Goal: Task Accomplishment & Management: Manage account settings

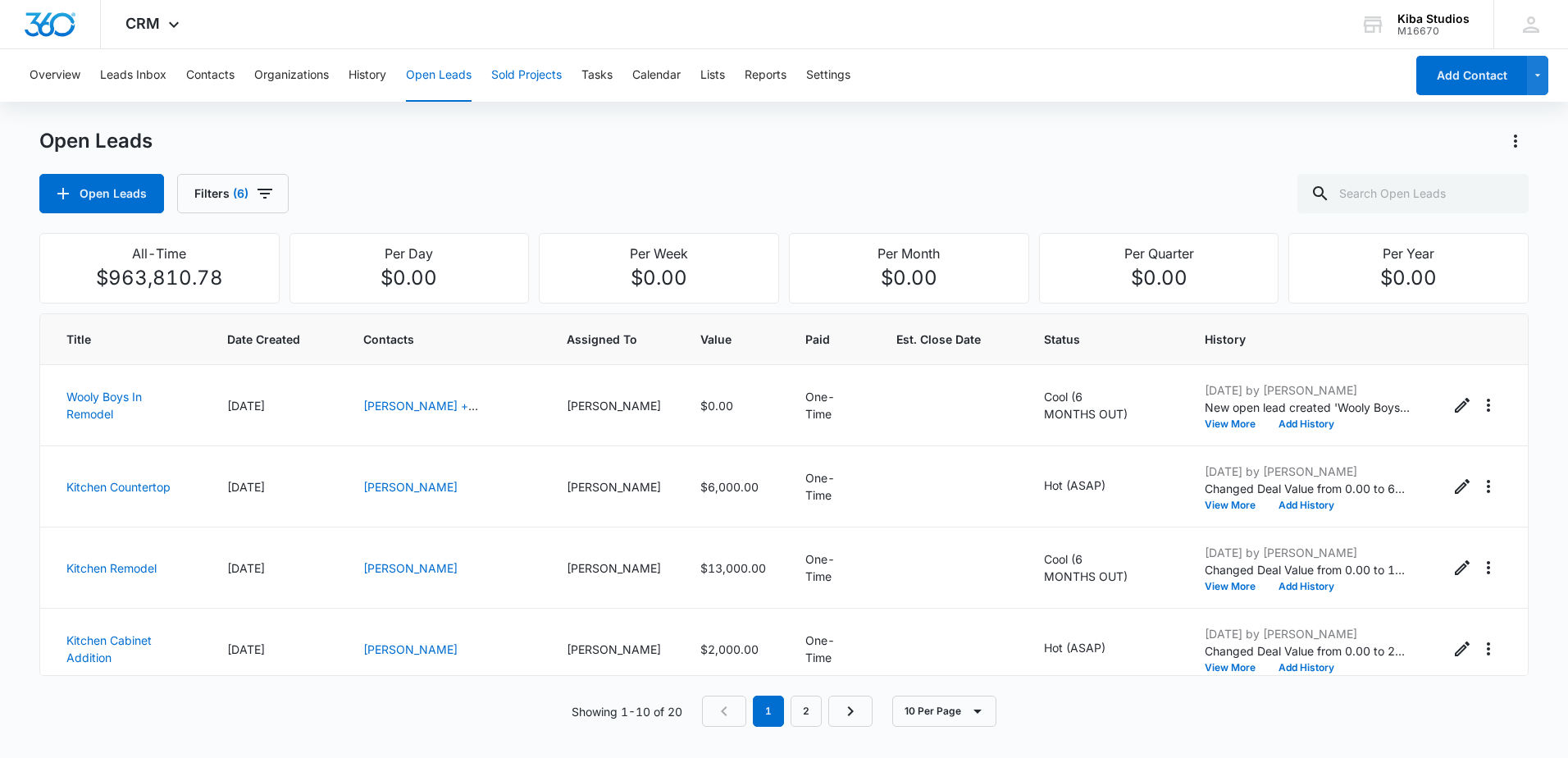
click at [510, 76] on button "Sold Projects" at bounding box center [527, 75] width 70 height 53
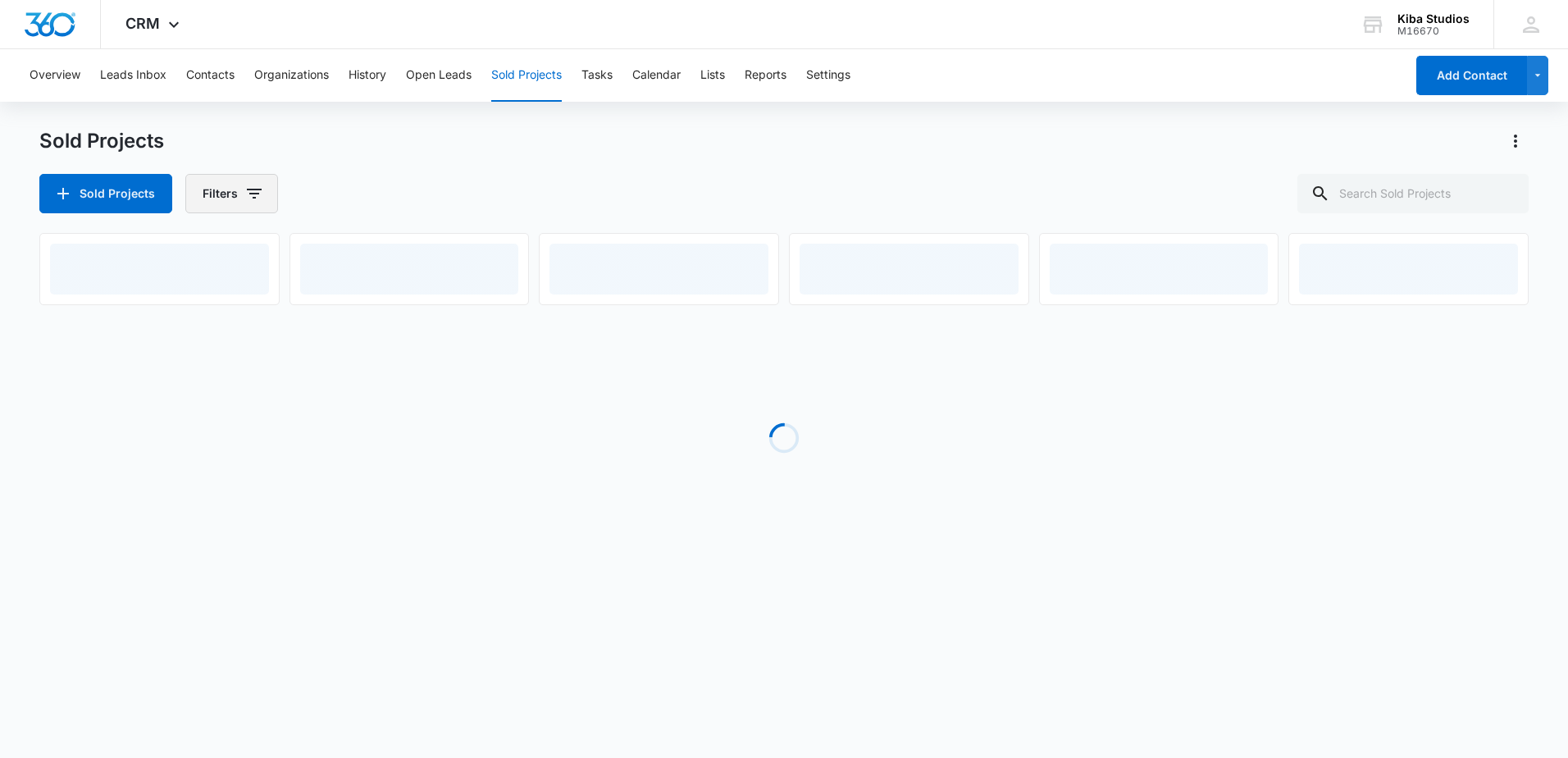
click at [259, 193] on icon "button" at bounding box center [253, 193] width 19 height 19
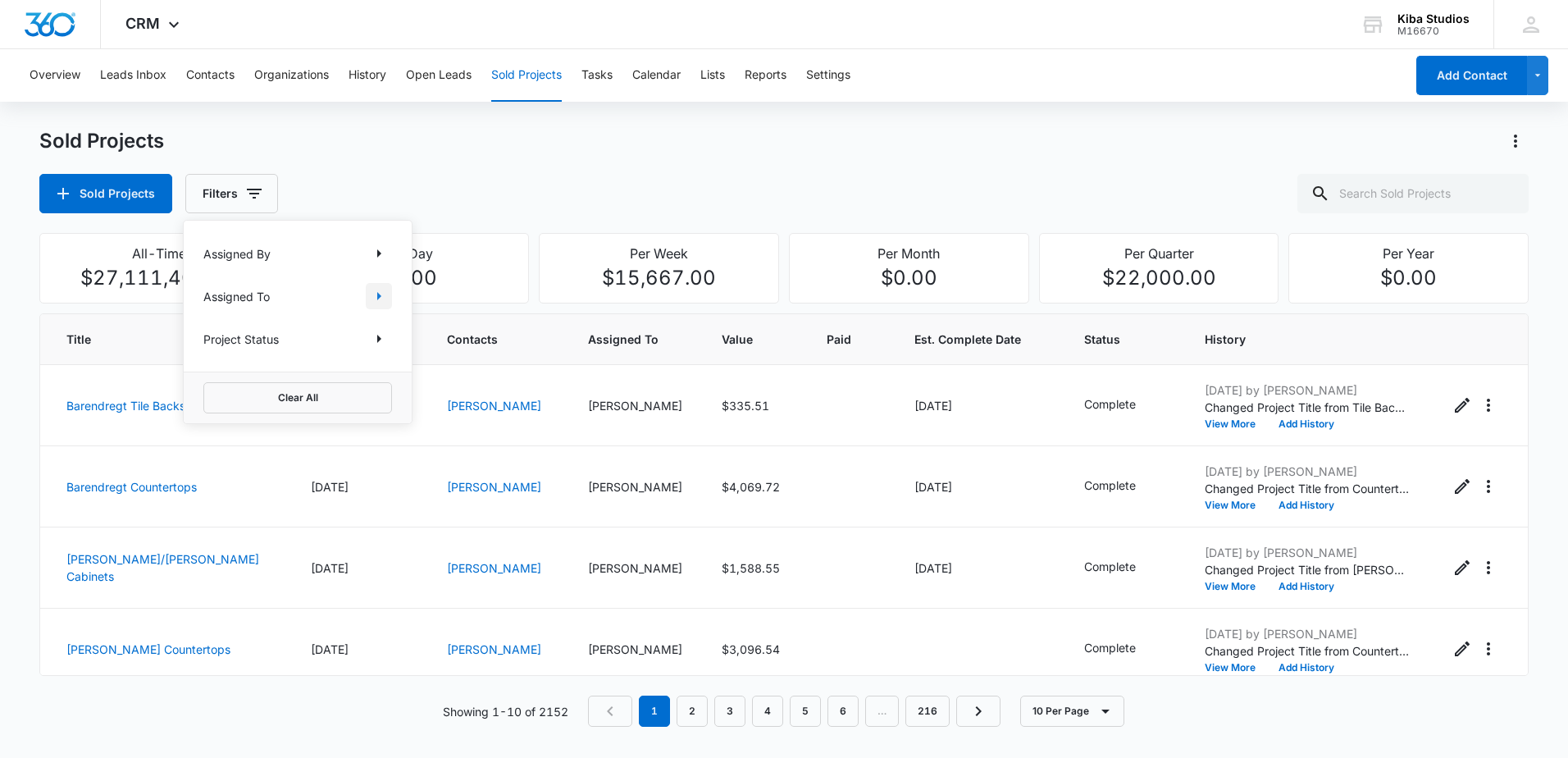
click at [383, 302] on icon "Show Assigned To filters" at bounding box center [378, 296] width 19 height 19
click at [811, 205] on div "Sold Projects Filters" at bounding box center [784, 193] width 1489 height 40
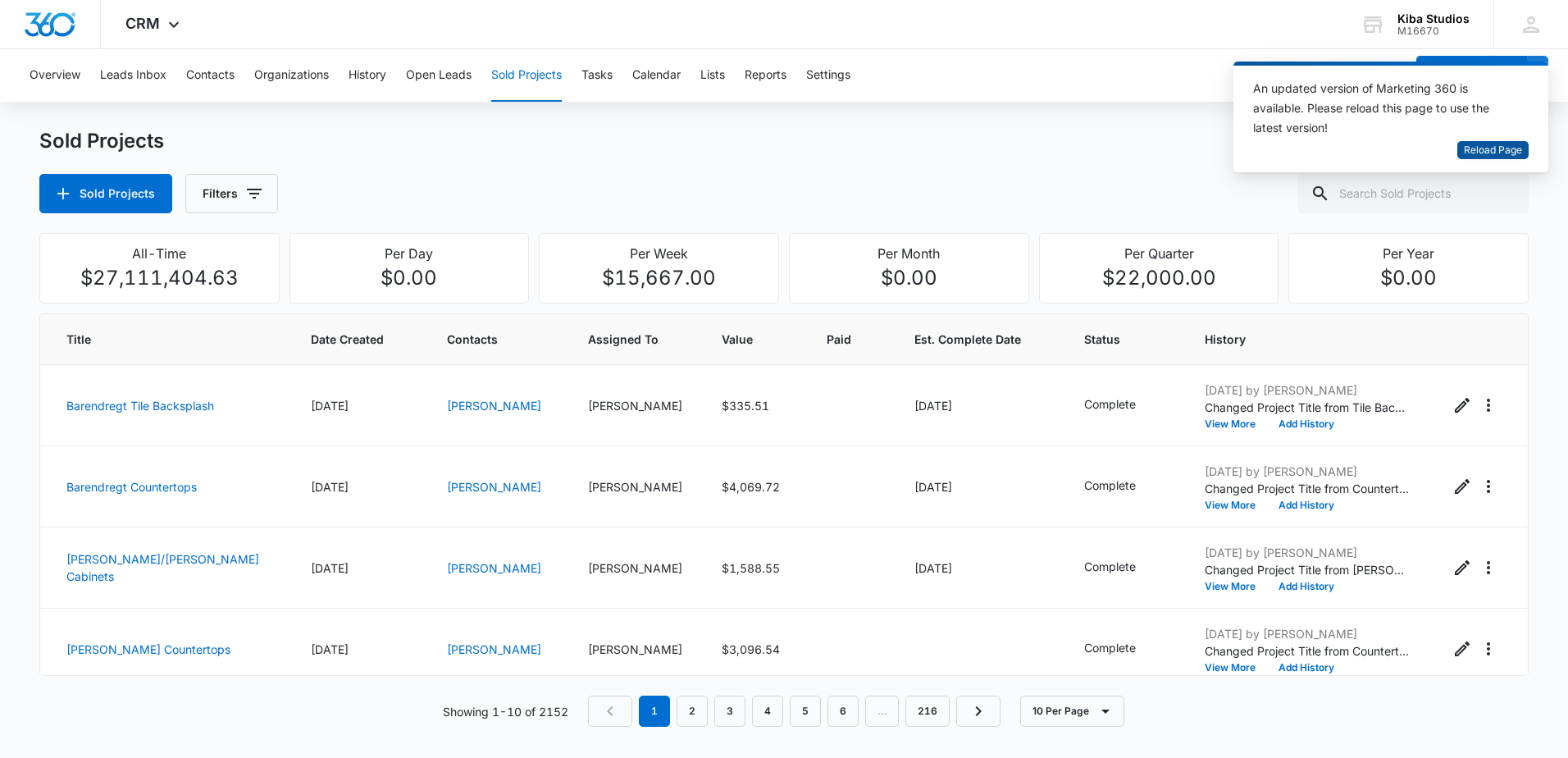
click at [1496, 147] on span "Reload Page" at bounding box center [1492, 150] width 58 height 16
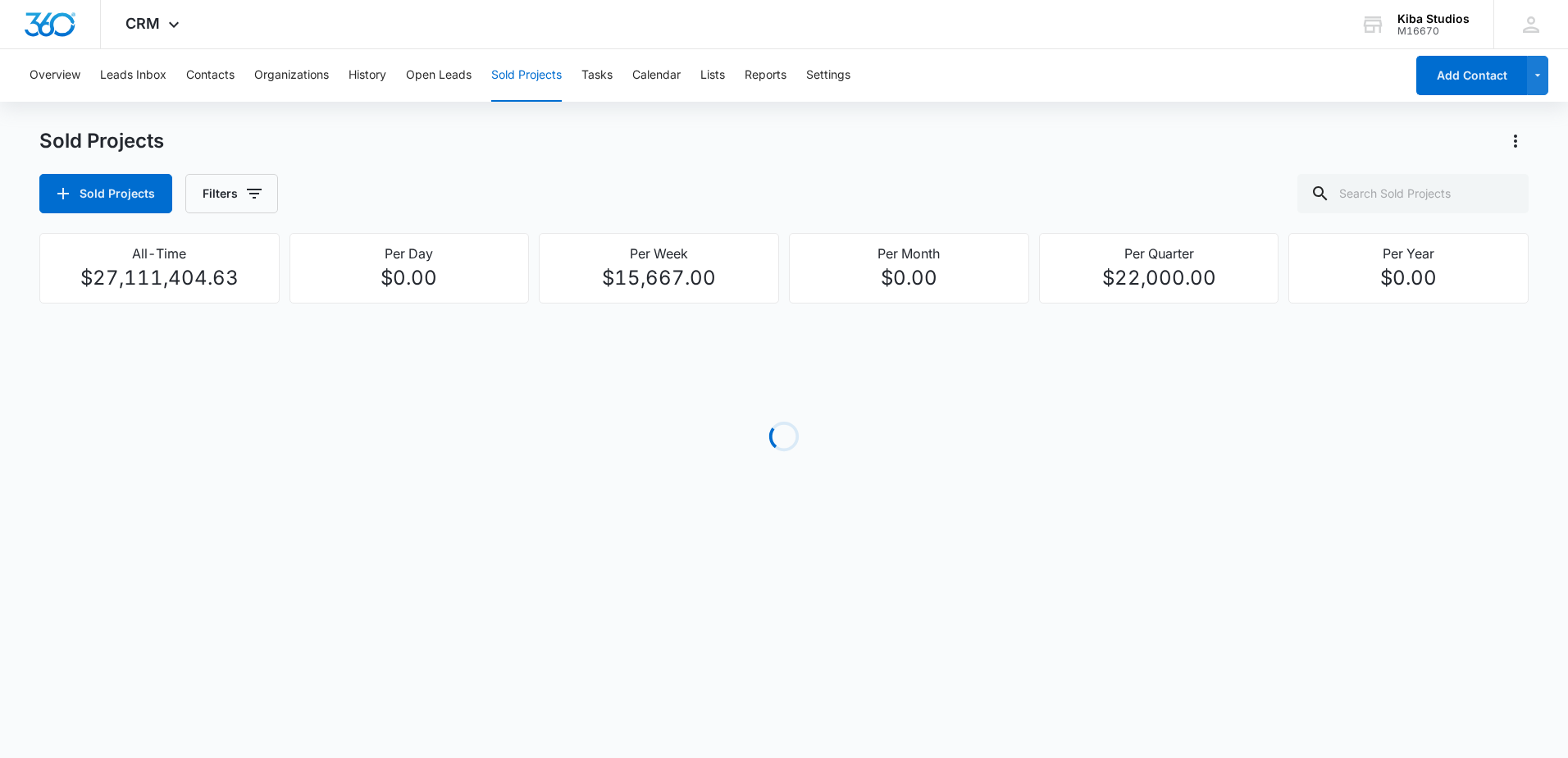
click at [524, 79] on button "Sold Projects" at bounding box center [527, 75] width 70 height 53
click at [256, 193] on icon "button" at bounding box center [253, 193] width 19 height 19
click at [362, 293] on div "Assigned To" at bounding box center [298, 296] width 188 height 26
click at [367, 294] on button "Show Assigned To filters" at bounding box center [379, 296] width 26 height 26
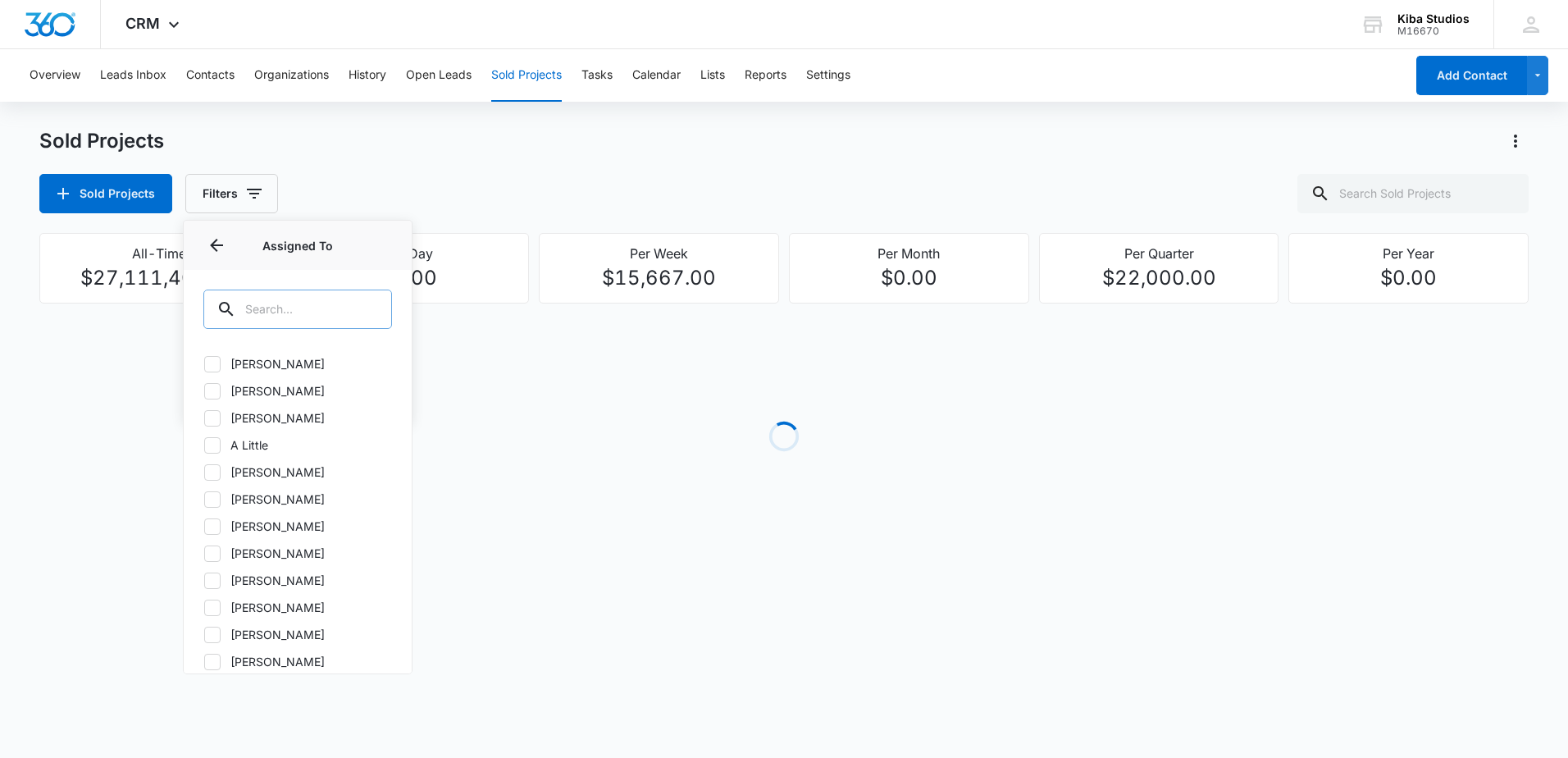
click at [305, 302] on input "text" at bounding box center [298, 309] width 188 height 40
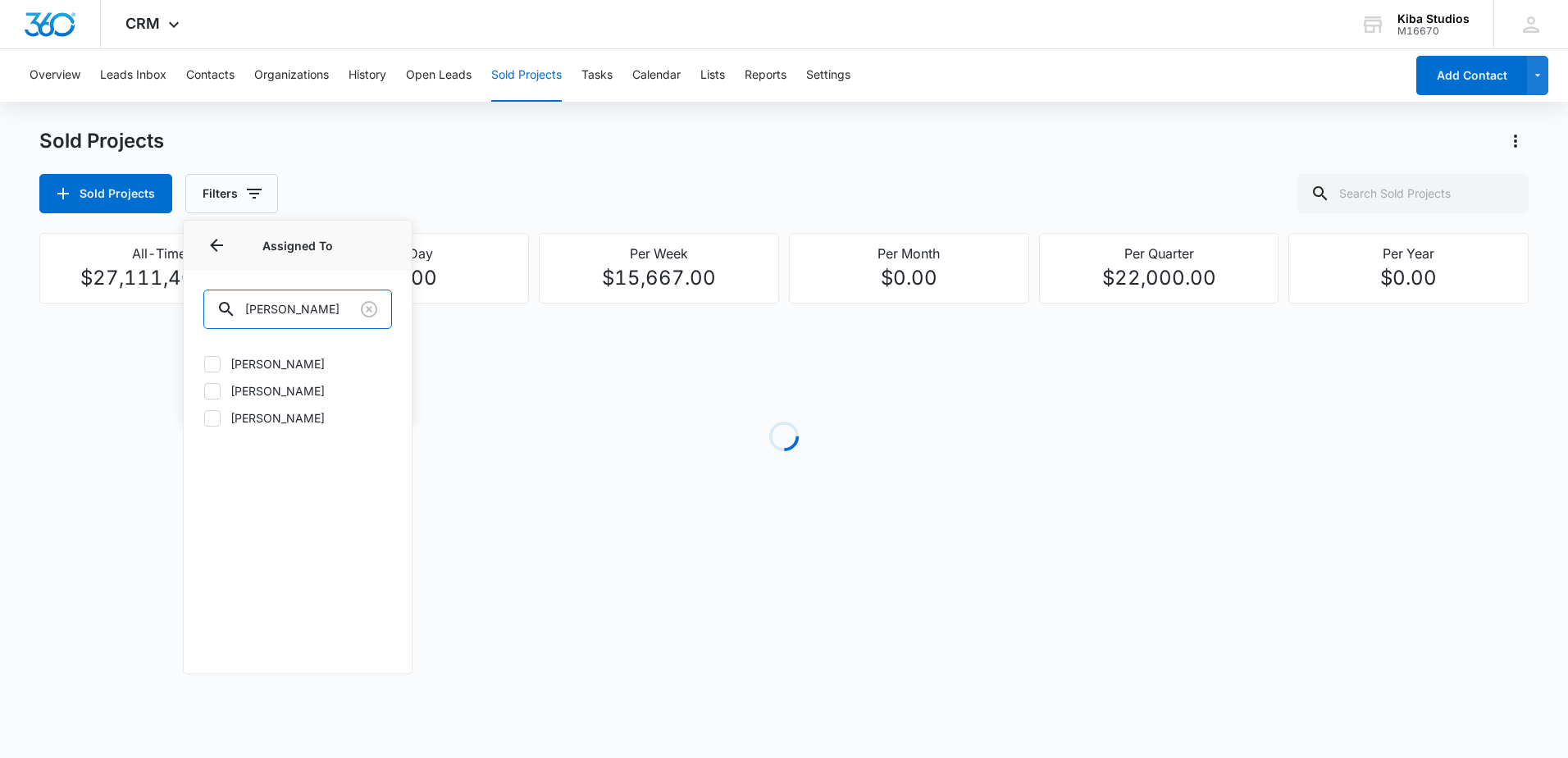
type input "[PERSON_NAME]"
click at [269, 346] on div "[PERSON_NAME] [PERSON_NAME] [PERSON_NAME]" at bounding box center [298, 401] width 228 height 111
click at [273, 353] on div "[PERSON_NAME] [PERSON_NAME] [PERSON_NAME]" at bounding box center [298, 401] width 228 height 111
click at [275, 360] on label "[PERSON_NAME]" at bounding box center [298, 363] width 188 height 18
click at [204, 363] on input "[PERSON_NAME]" at bounding box center [203, 363] width 1 height 1
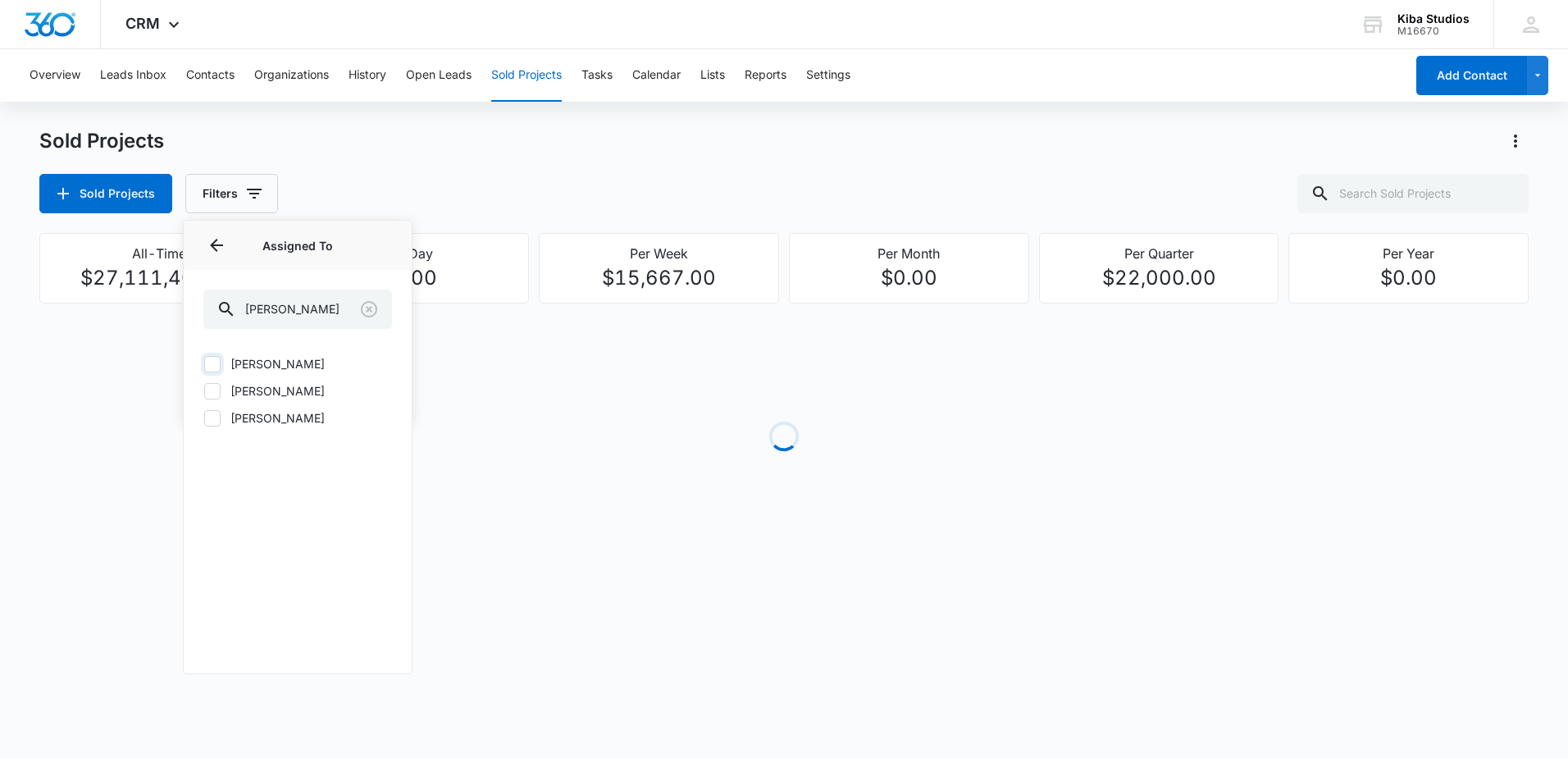
checkbox input "true"
click at [294, 185] on div "Sold Projects Filters (1) Assigned By Assigned To 1 Assigned To (1) [PERSON_NAM…" at bounding box center [784, 193] width 1489 height 40
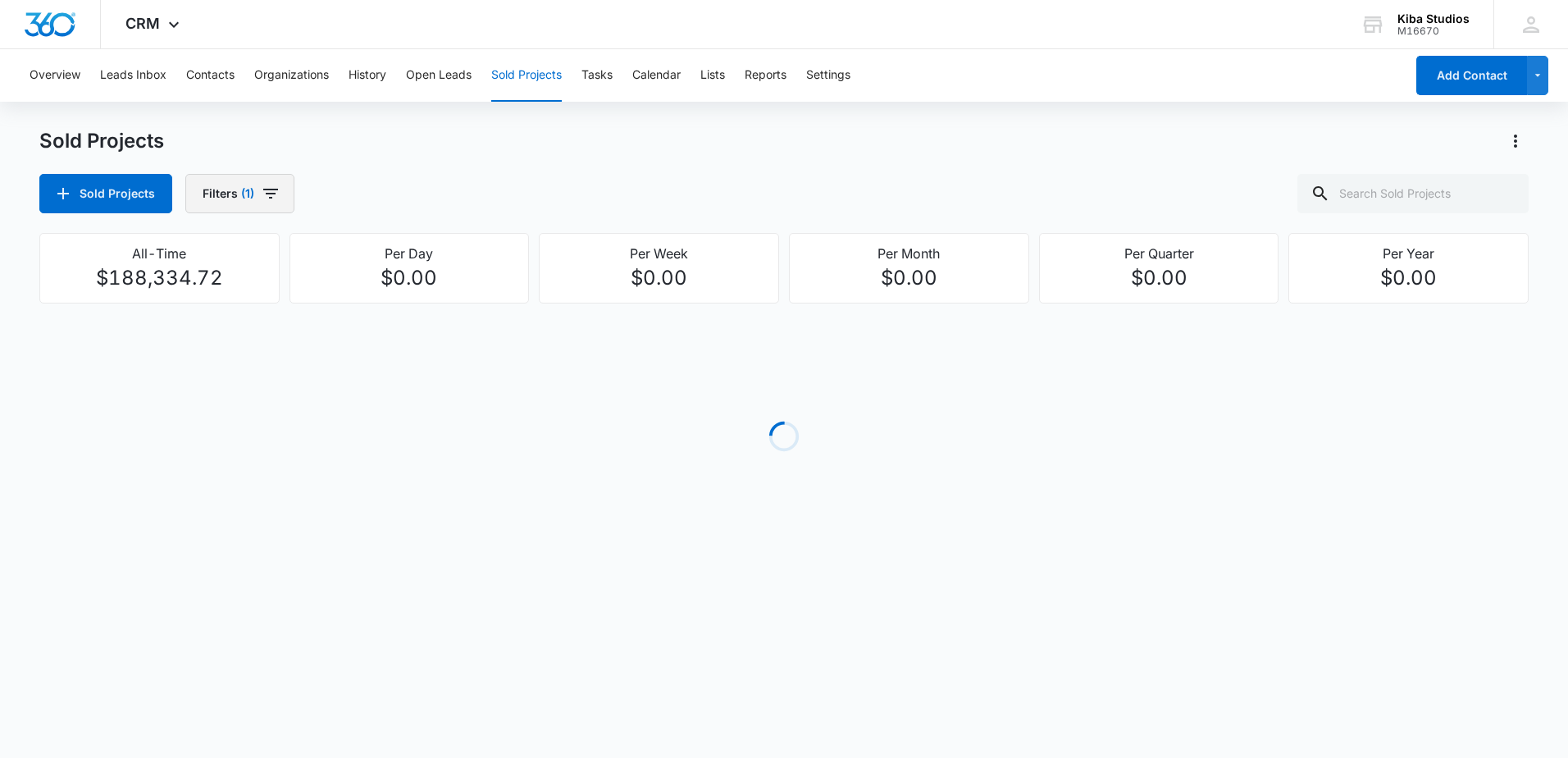
click at [282, 185] on button "Filters (1)" at bounding box center [240, 193] width 109 height 40
click at [375, 336] on icon "Show Project Status filters" at bounding box center [378, 338] width 19 height 19
click at [278, 388] on label "In Process" at bounding box center [298, 391] width 188 height 18
click at [204, 390] on input "In Process" at bounding box center [203, 390] width 1 height 1
checkbox input "true"
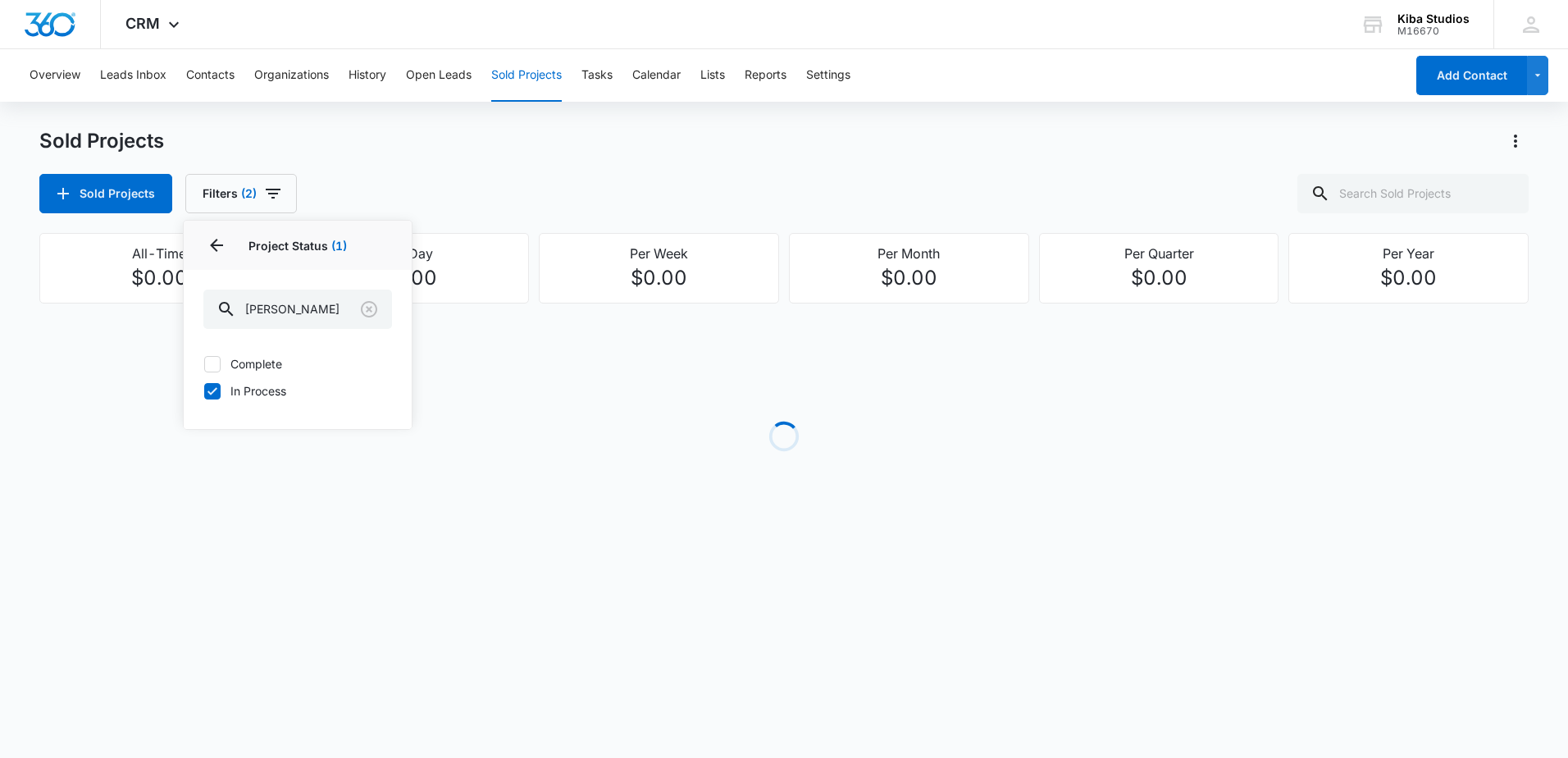
click at [492, 214] on div "Sold Projects Sold Projects Filters (2) Assigned By Assigned To 1 Project Statu…" at bounding box center [784, 353] width 1489 height 451
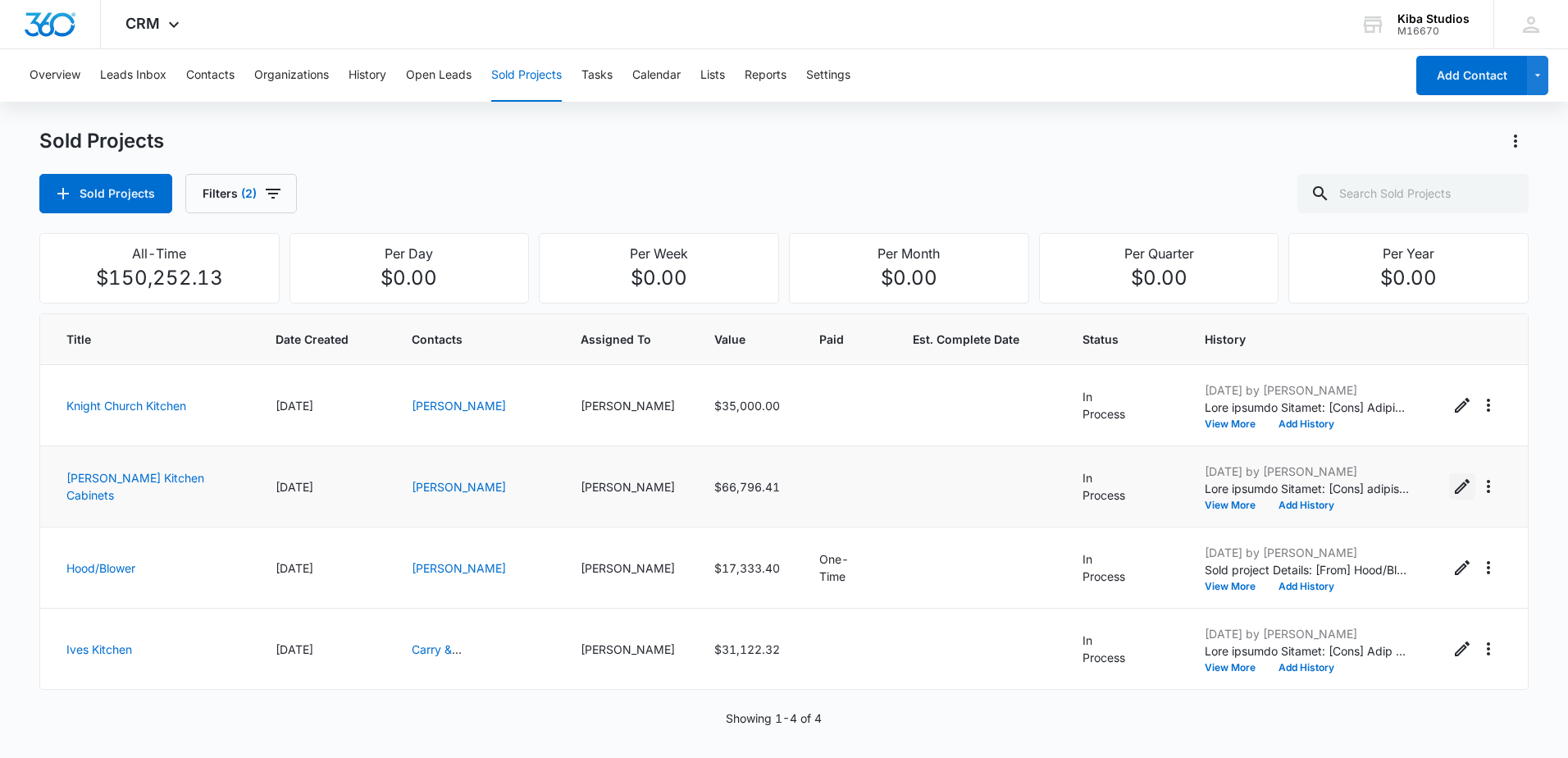
click at [1454, 490] on icon "Edit Sold Project" at bounding box center [1462, 486] width 15 height 15
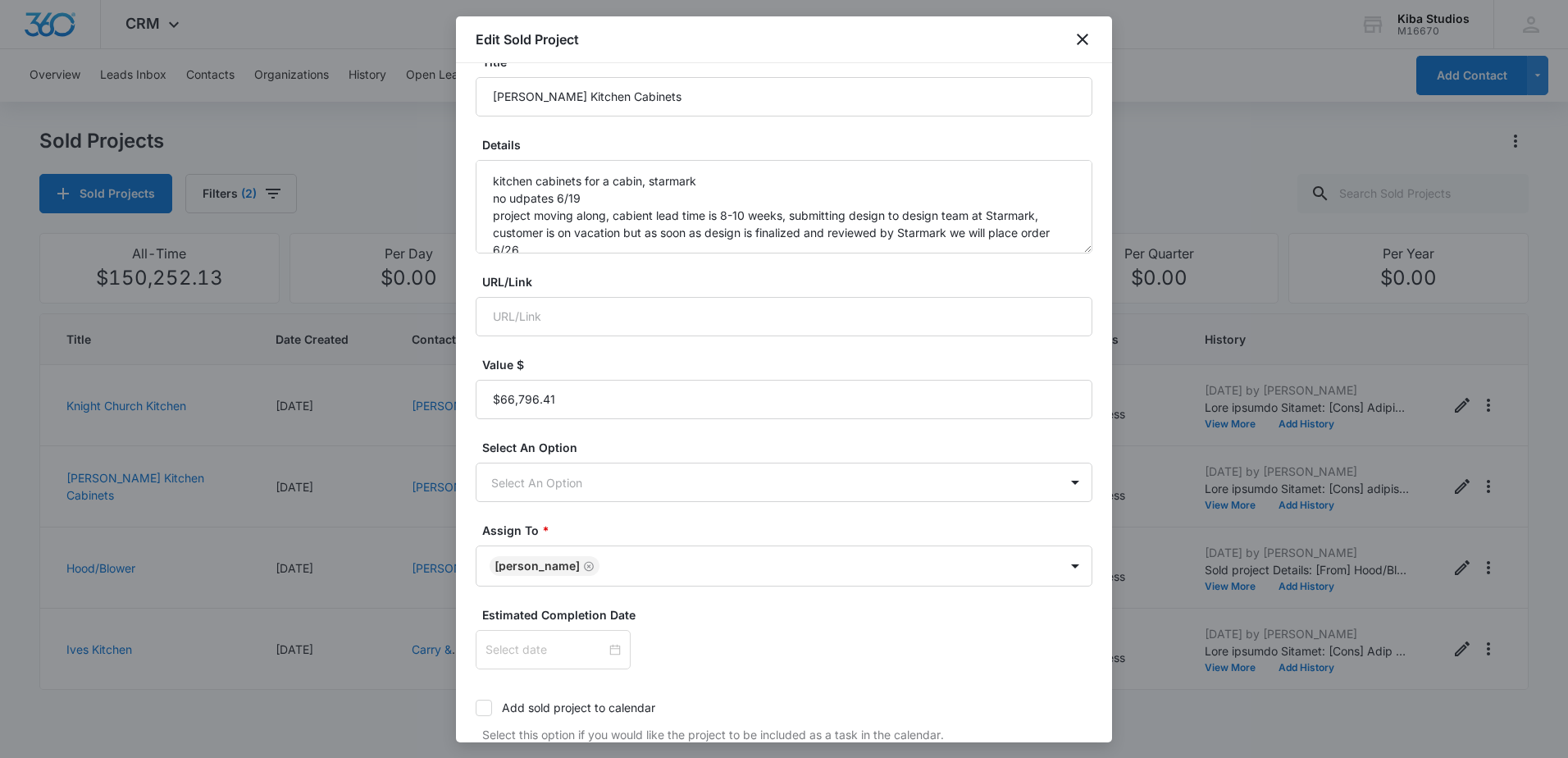
scroll to position [361, 0]
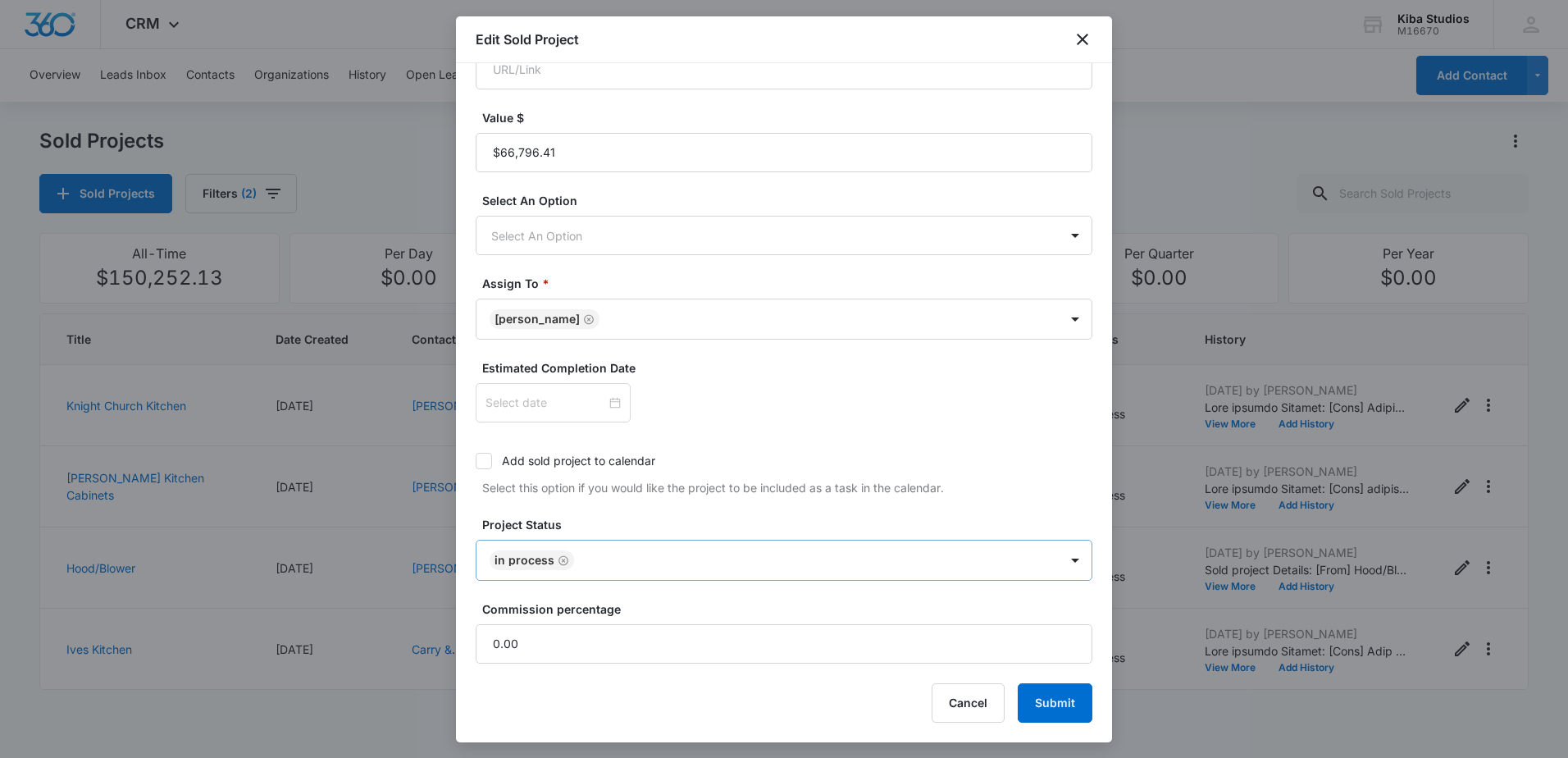
click at [558, 558] on icon "Remove In Process" at bounding box center [563, 560] width 11 height 12
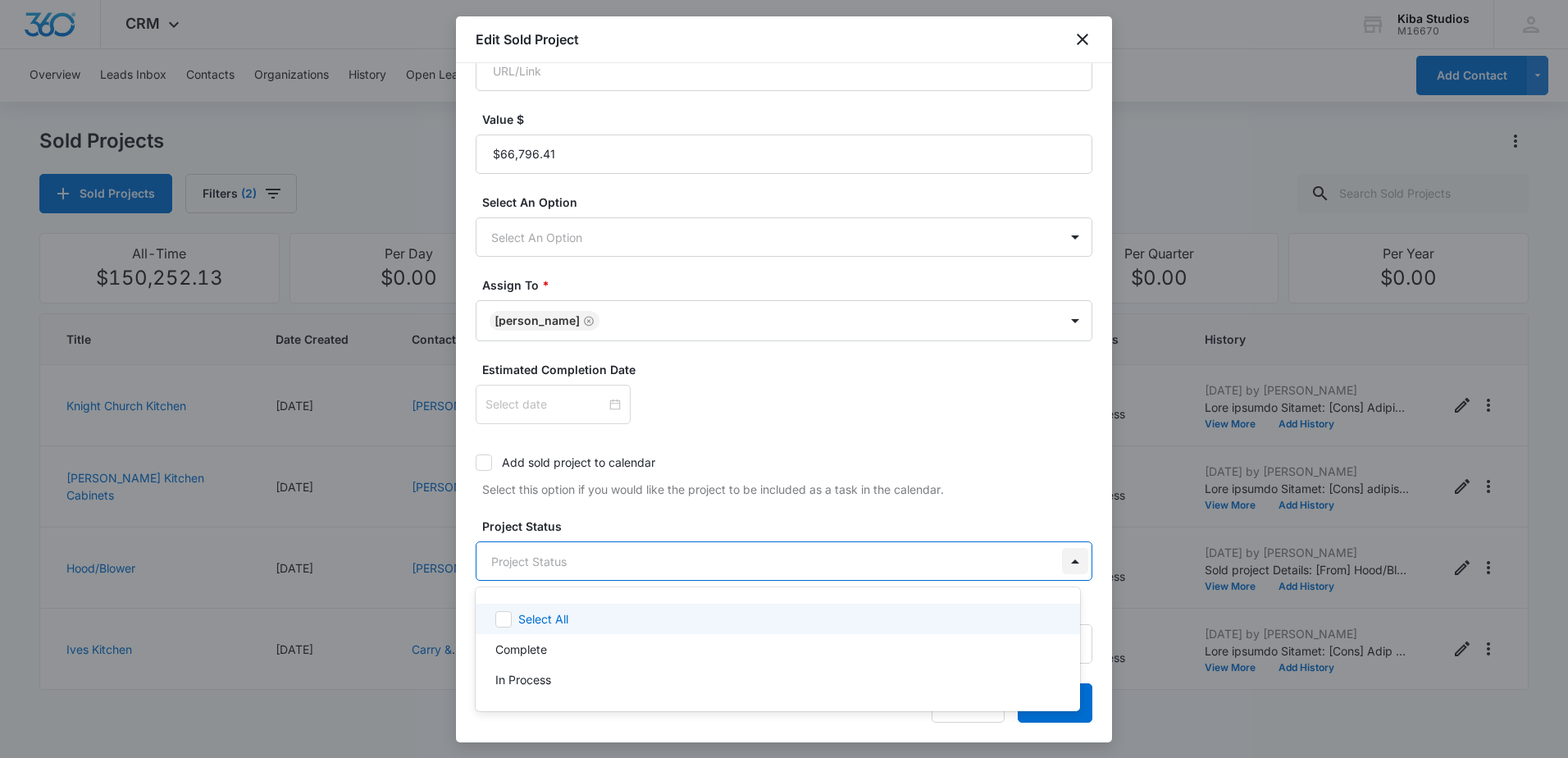
click at [1064, 567] on body "CRM Apps Reputation Websites Forms CRM Email Social Scheduling Content Ads Inte…" at bounding box center [784, 379] width 1568 height 758
click at [988, 385] on div at bounding box center [784, 379] width 1568 height 758
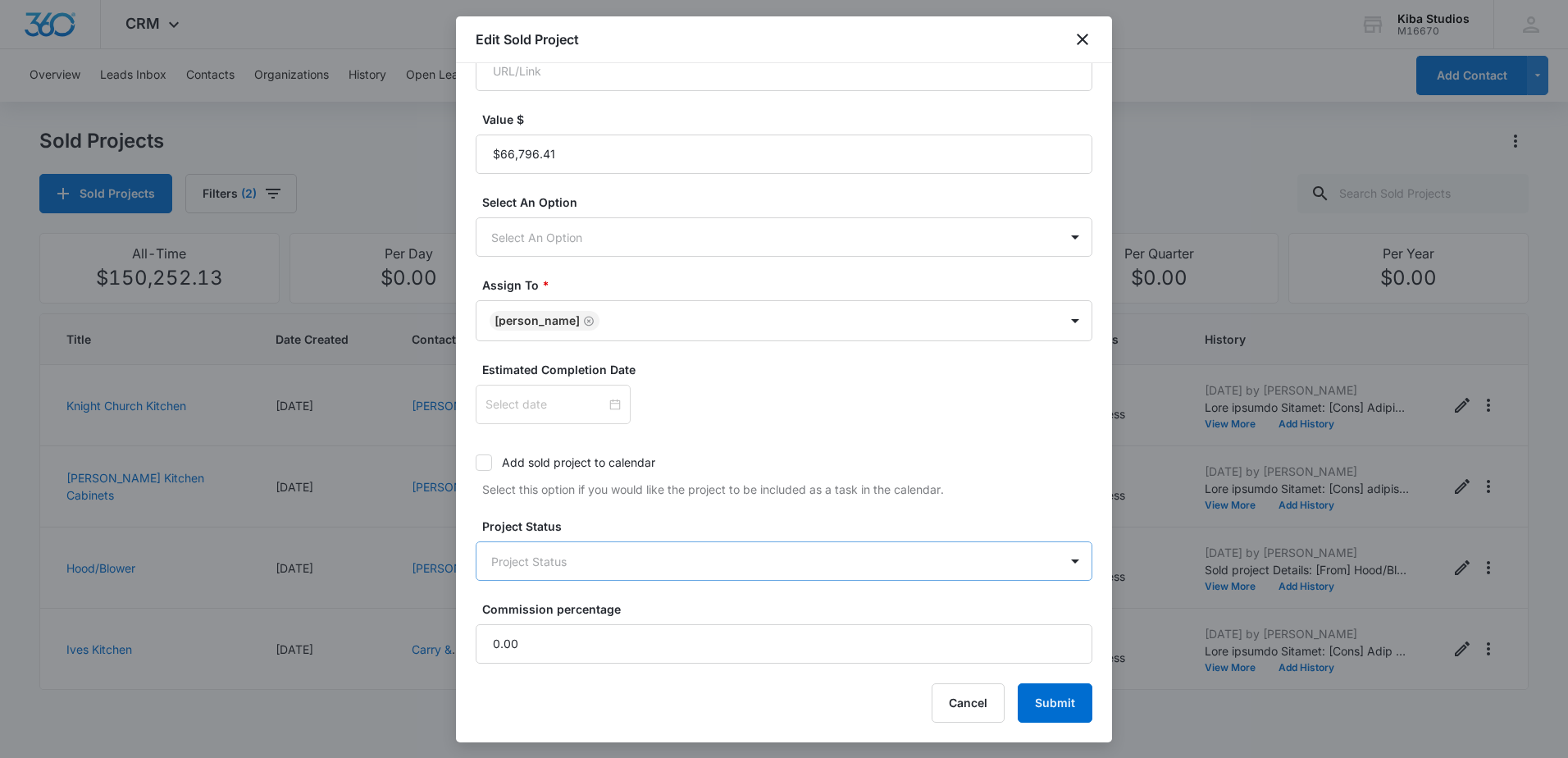
click at [784, 570] on body "CRM Apps Reputation Websites Forms CRM Email Social Scheduling Content Ads Inte…" at bounding box center [784, 379] width 1568 height 758
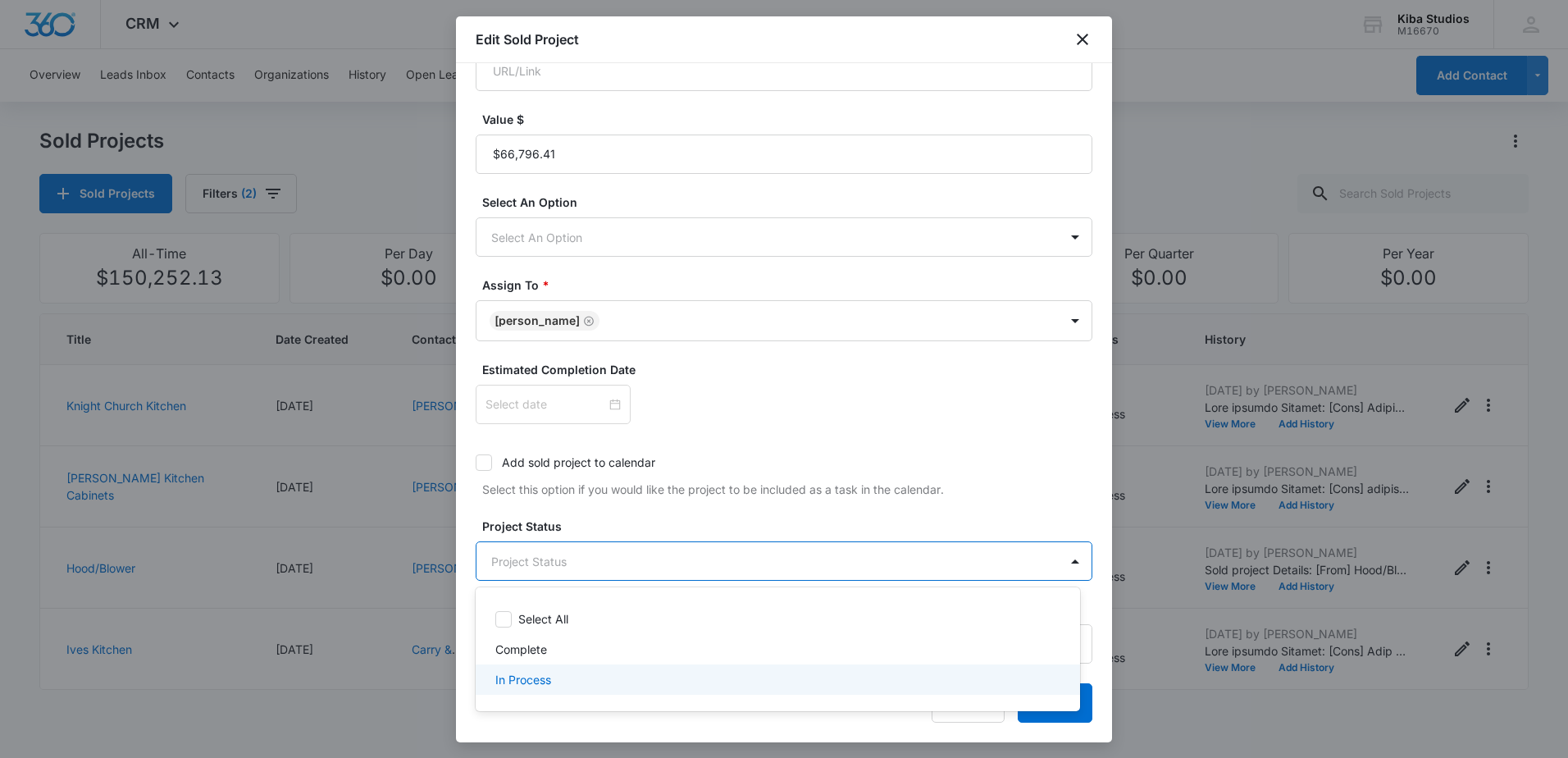
click at [542, 674] on p "In Process" at bounding box center [523, 679] width 55 height 18
click at [817, 489] on div at bounding box center [784, 379] width 1568 height 758
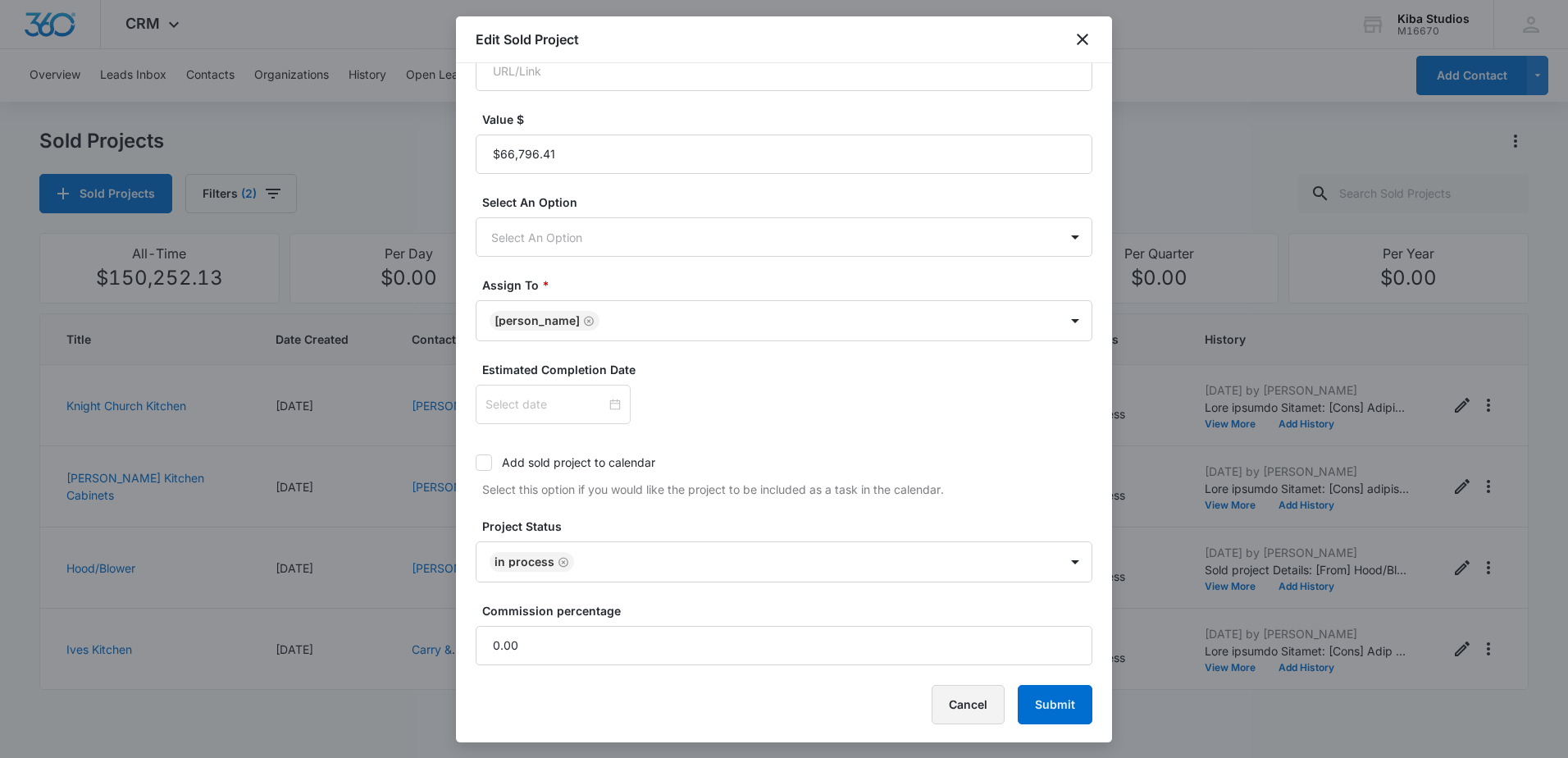
click at [954, 698] on button "Cancel" at bounding box center [967, 704] width 73 height 40
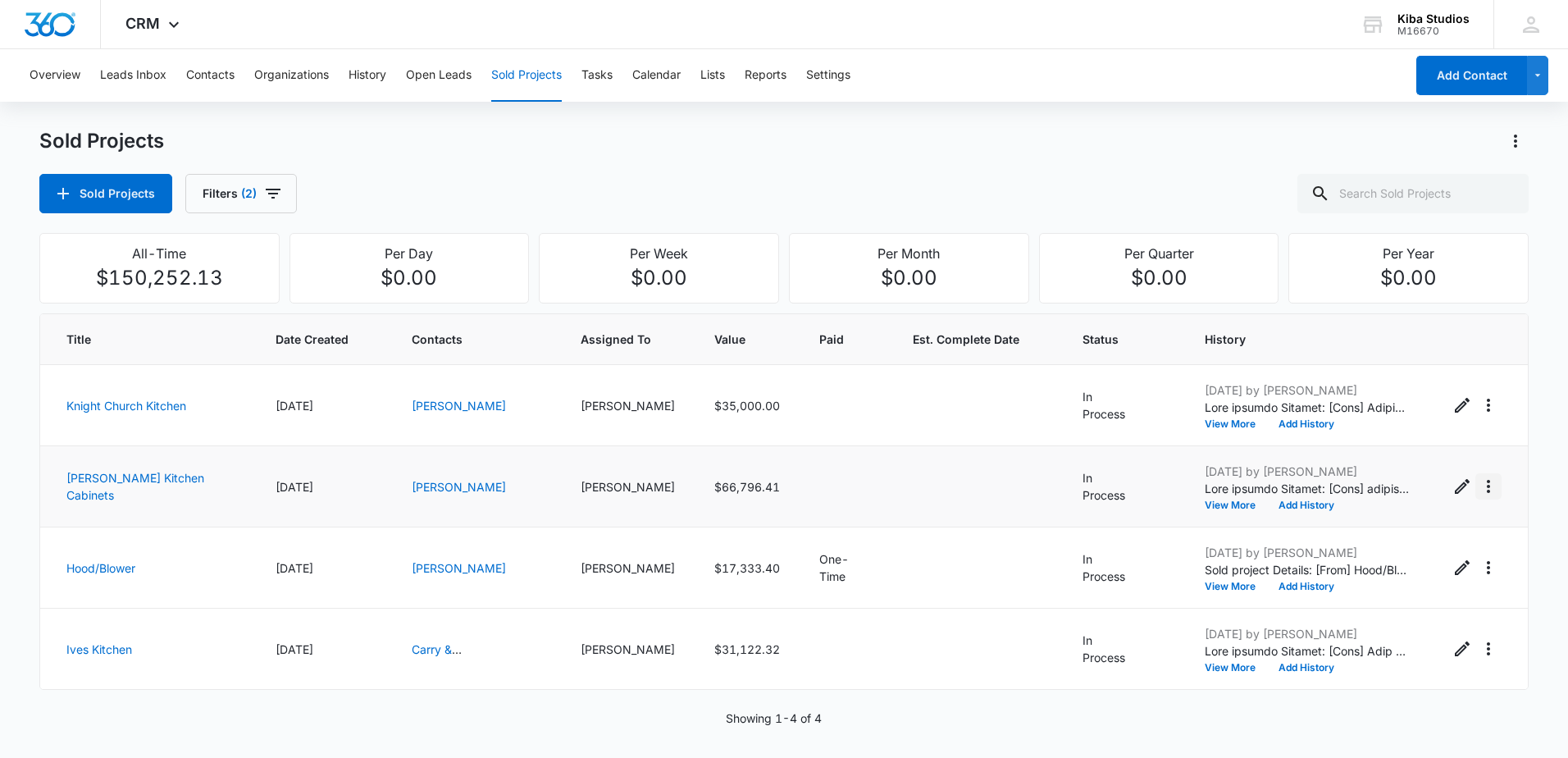
click at [1478, 491] on icon "Actions" at bounding box center [1488, 486] width 19 height 19
click at [1507, 556] on div "Delete" at bounding box center [1496, 556] width 34 height 11
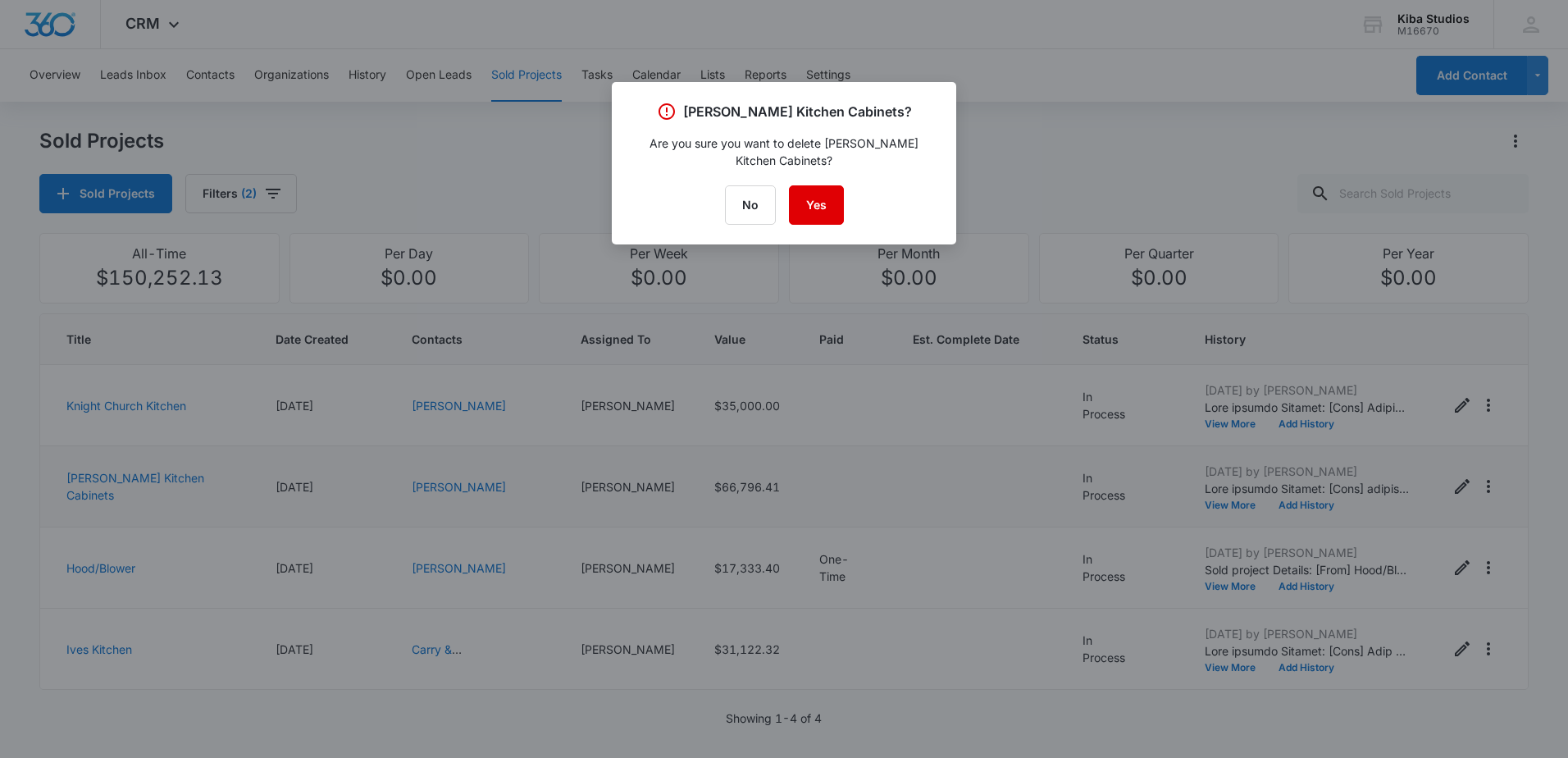
click at [821, 202] on button "Yes" at bounding box center [816, 205] width 55 height 40
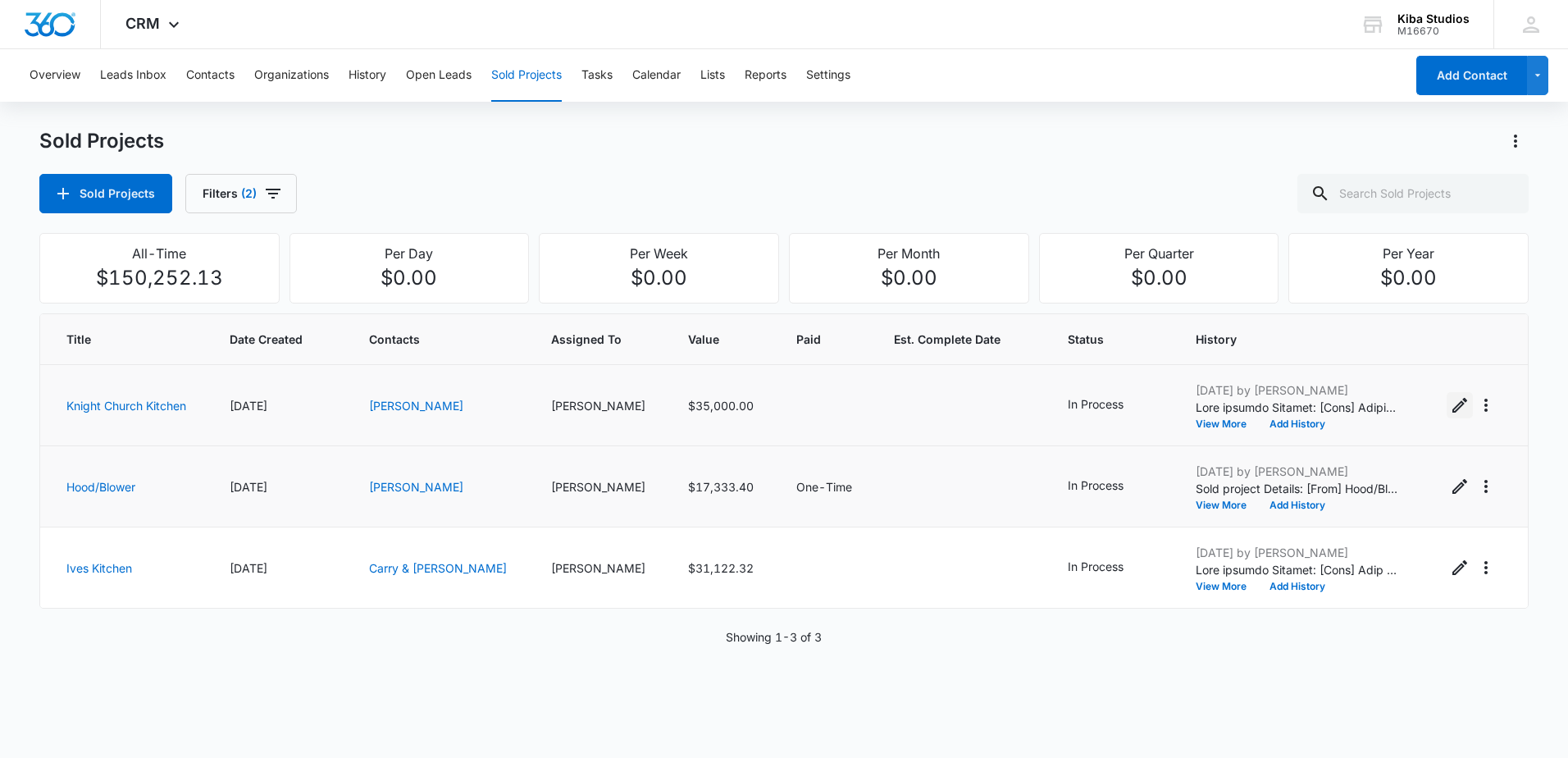
click at [1453, 407] on icon "Edit Sold Project" at bounding box center [1460, 405] width 15 height 15
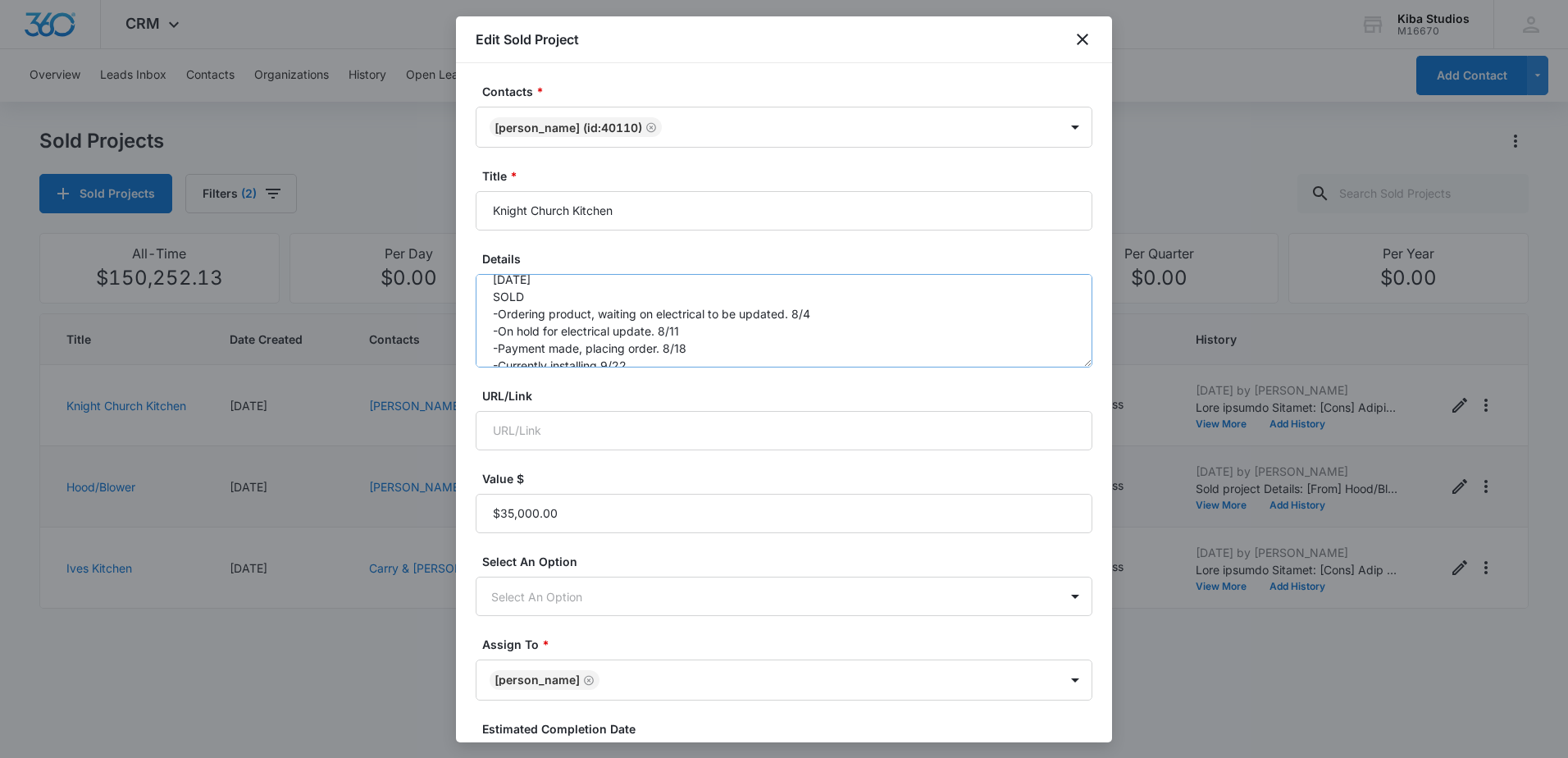
scroll to position [190, 0]
click at [651, 346] on textarea "[GEOGRAPHIC_DATA], Church kitchen in [GEOGRAPHIC_DATA], meeting with customer […" at bounding box center [784, 320] width 616 height 93
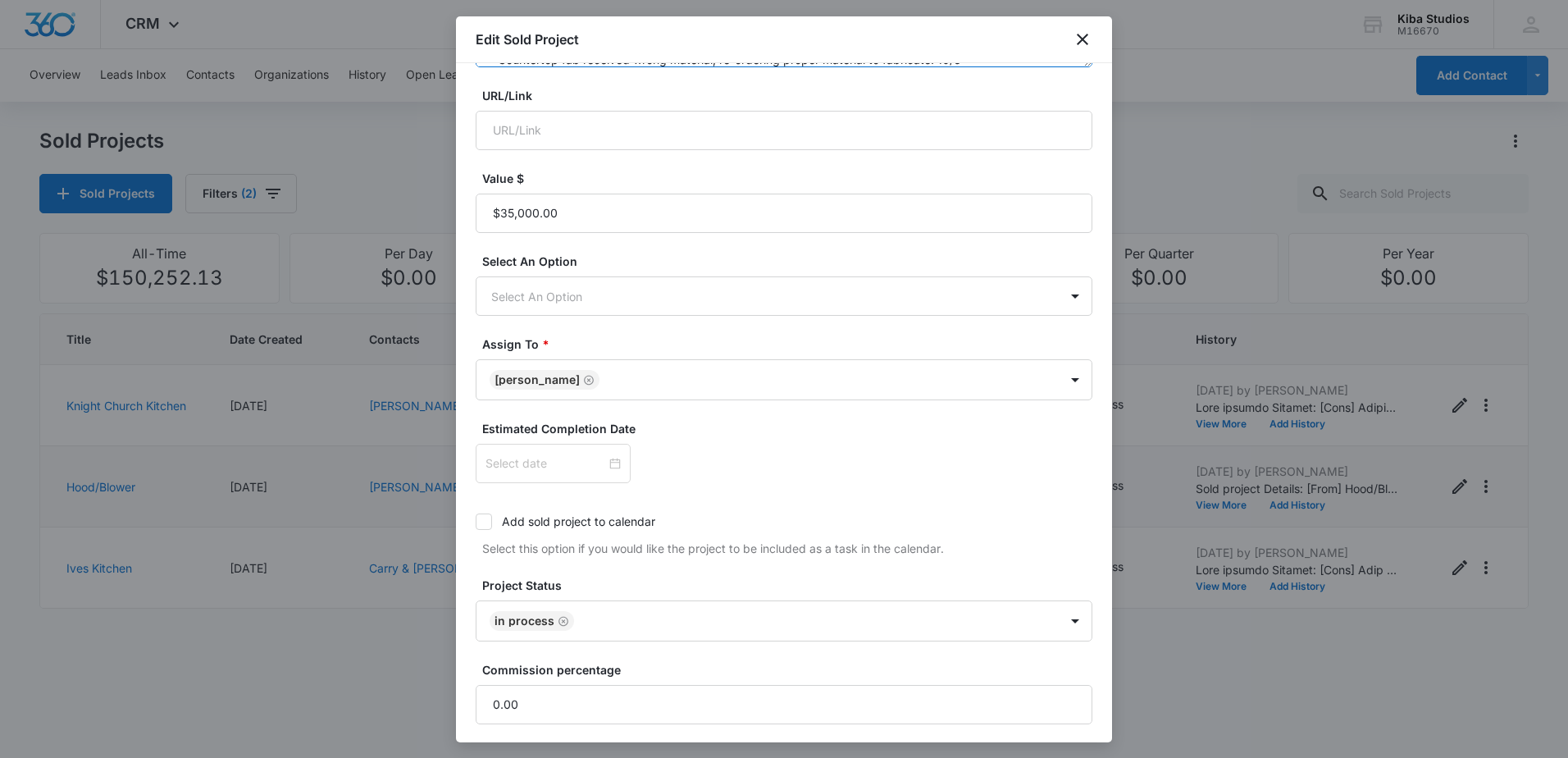
scroll to position [361, 0]
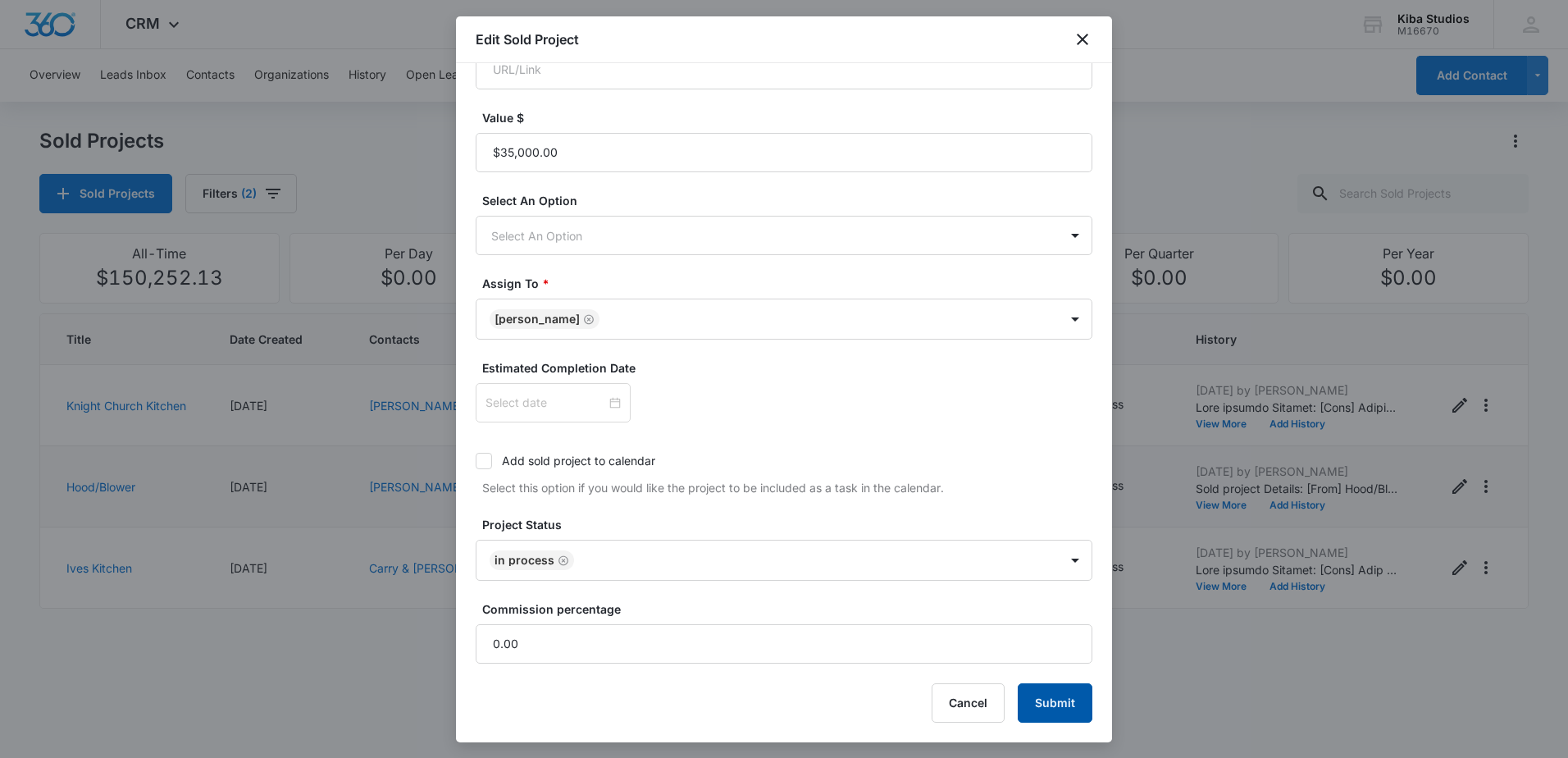
type textarea "[GEOGRAPHIC_DATA], Church kitchen in [GEOGRAPHIC_DATA], meeting with customer […"
click at [1073, 690] on button "Submit" at bounding box center [1054, 703] width 75 height 40
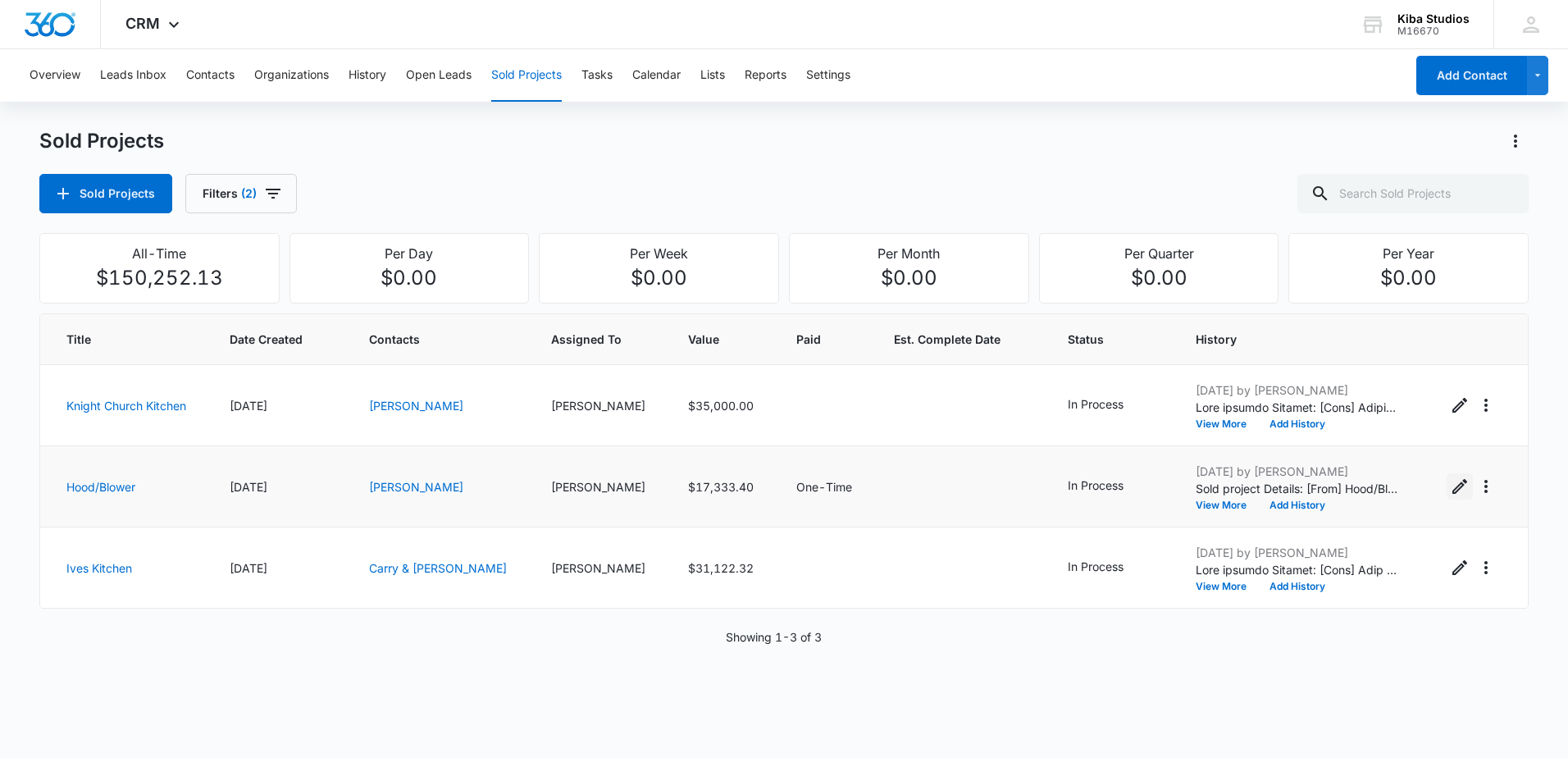
click at [1450, 492] on icon "Edit Sold Project" at bounding box center [1459, 486] width 19 height 19
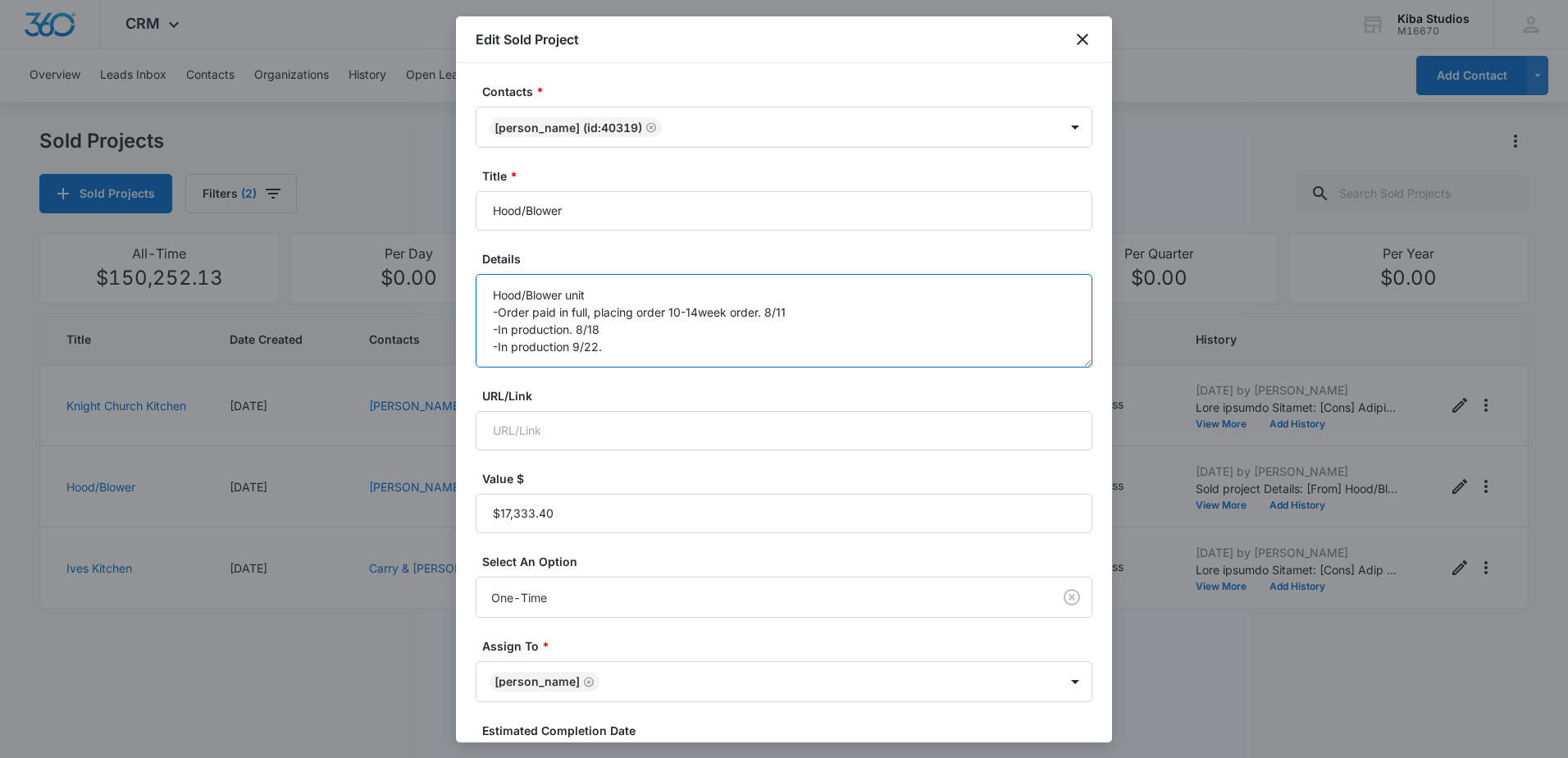
click at [654, 341] on textarea "Hood/Blower unit -Order paid in full, placing order 10-14week order. 8/11 -In p…" at bounding box center [784, 320] width 616 height 93
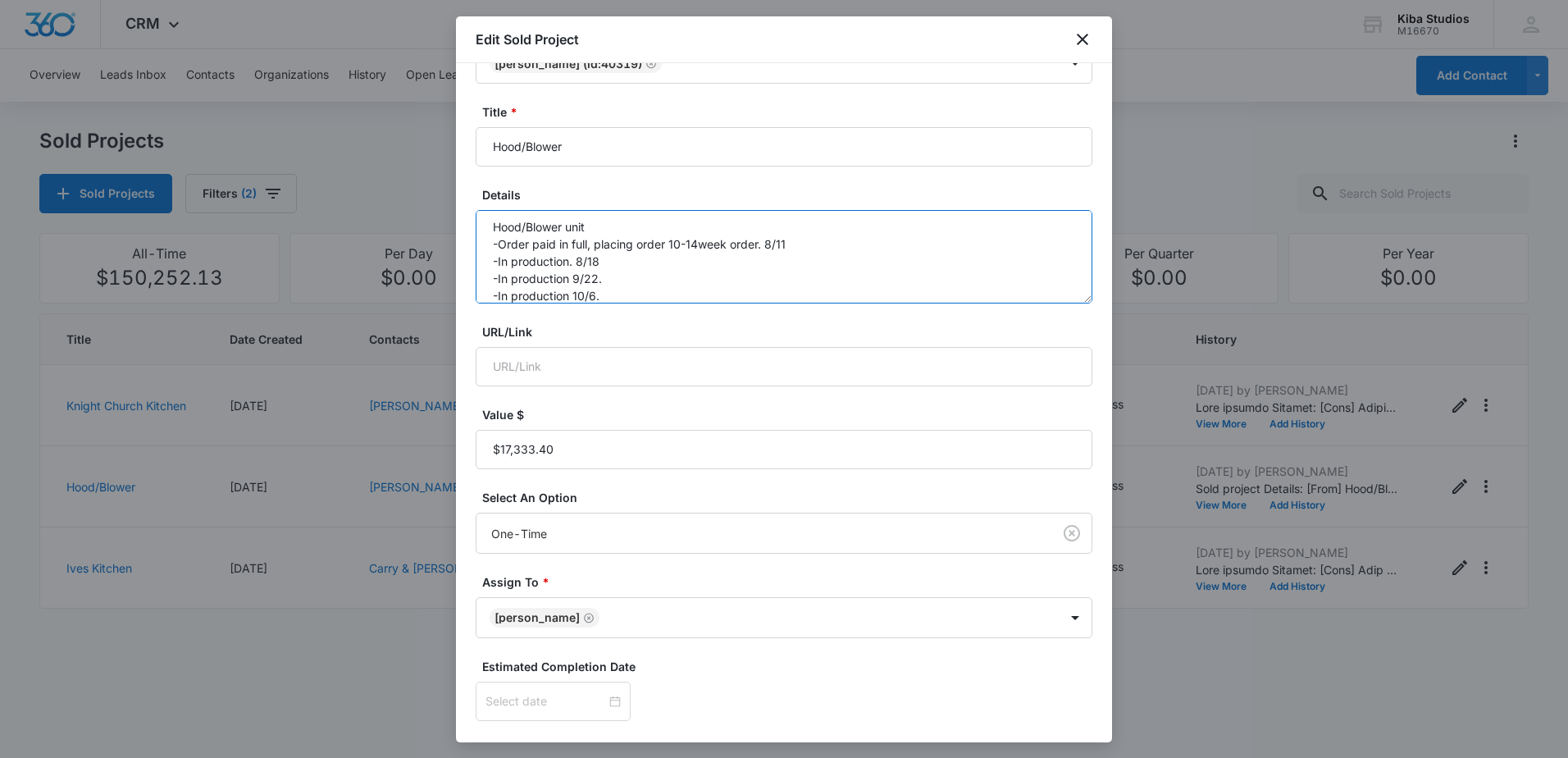
scroll to position [328, 0]
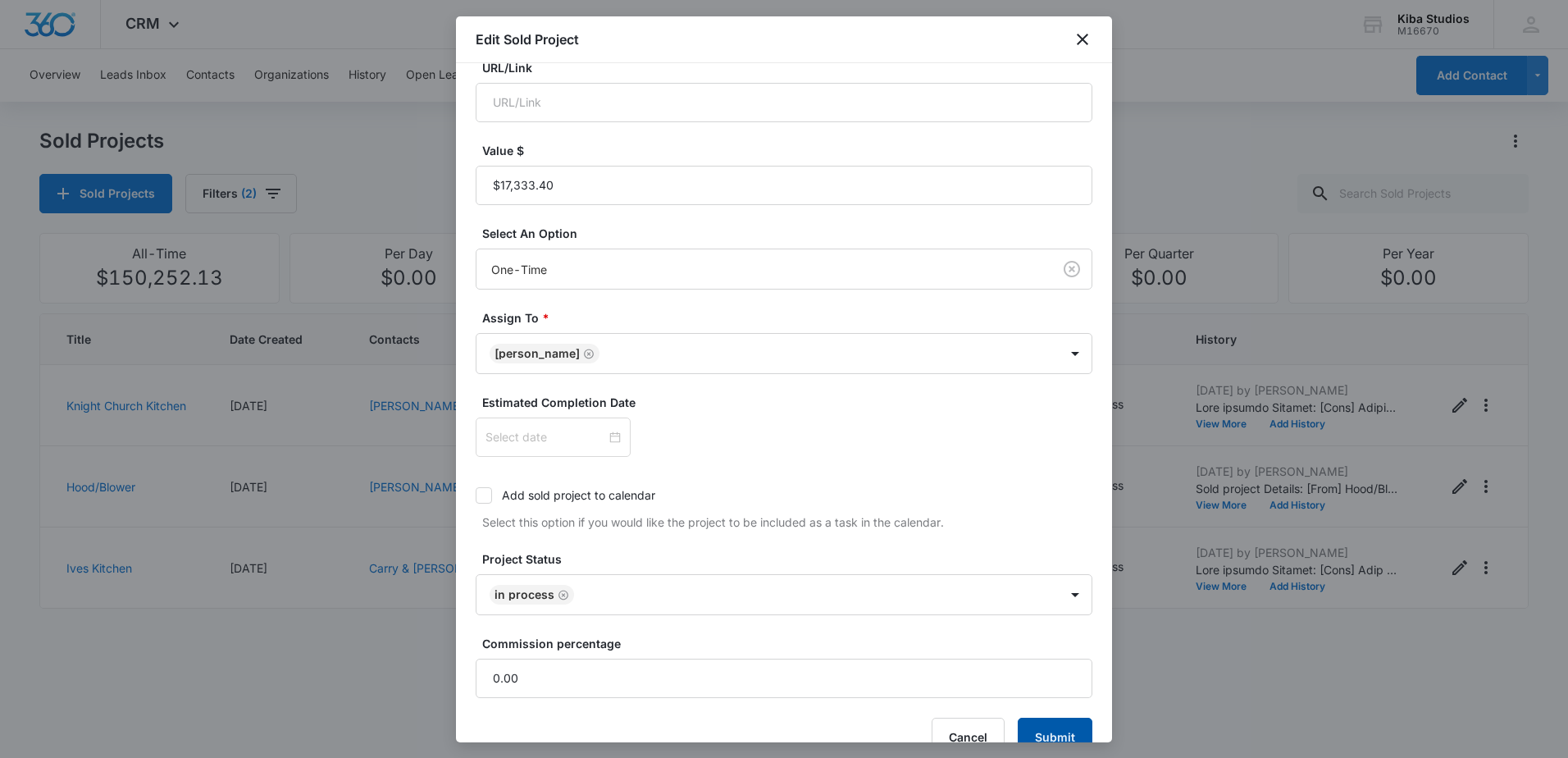
type textarea "Hood/Blower unit -Order paid in full, placing order 10-14week order. 8/11 -In p…"
click at [1063, 734] on button "Submit" at bounding box center [1054, 738] width 75 height 40
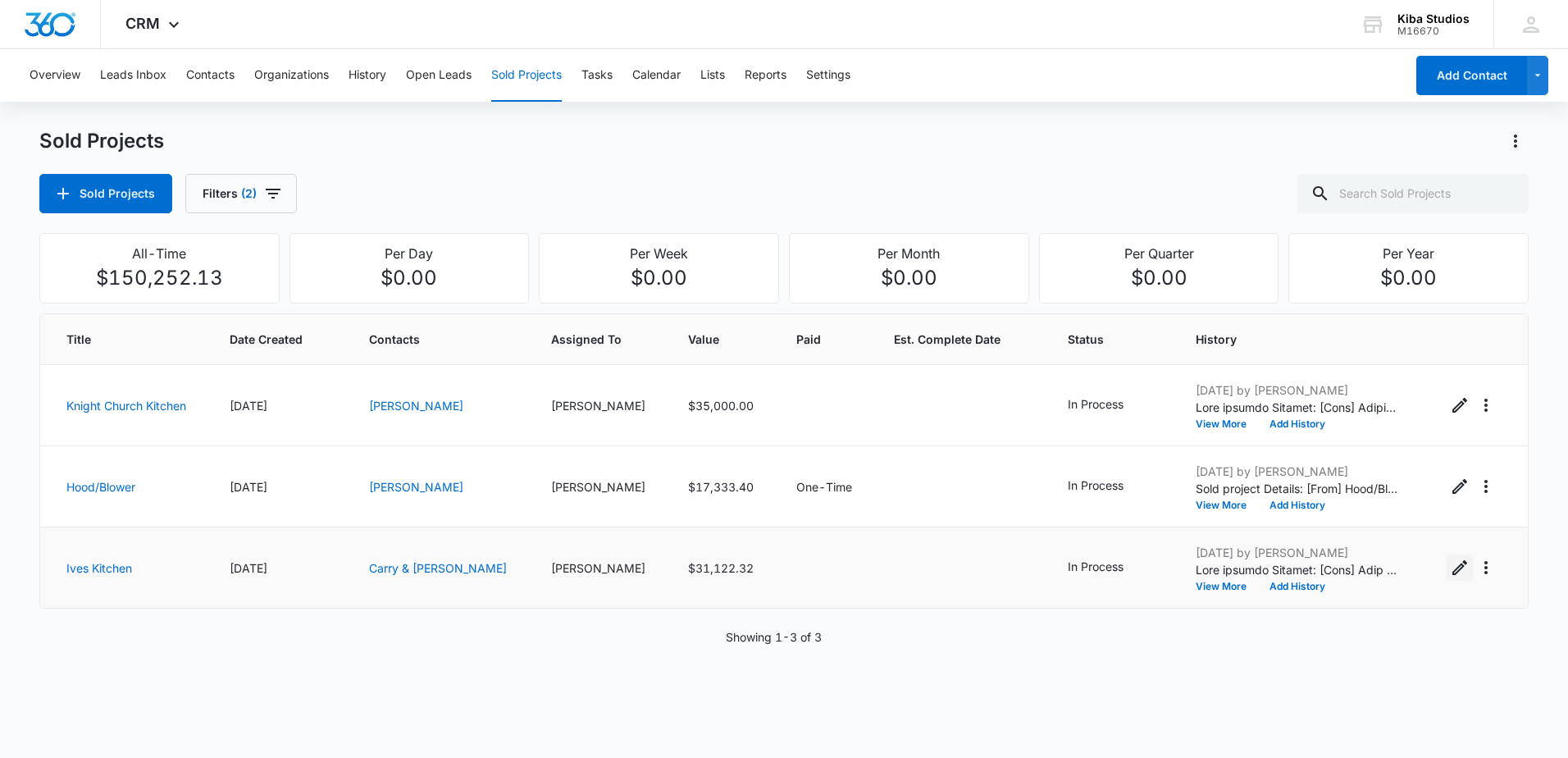
click at [1453, 569] on icon "Edit Sold Project" at bounding box center [1460, 568] width 15 height 15
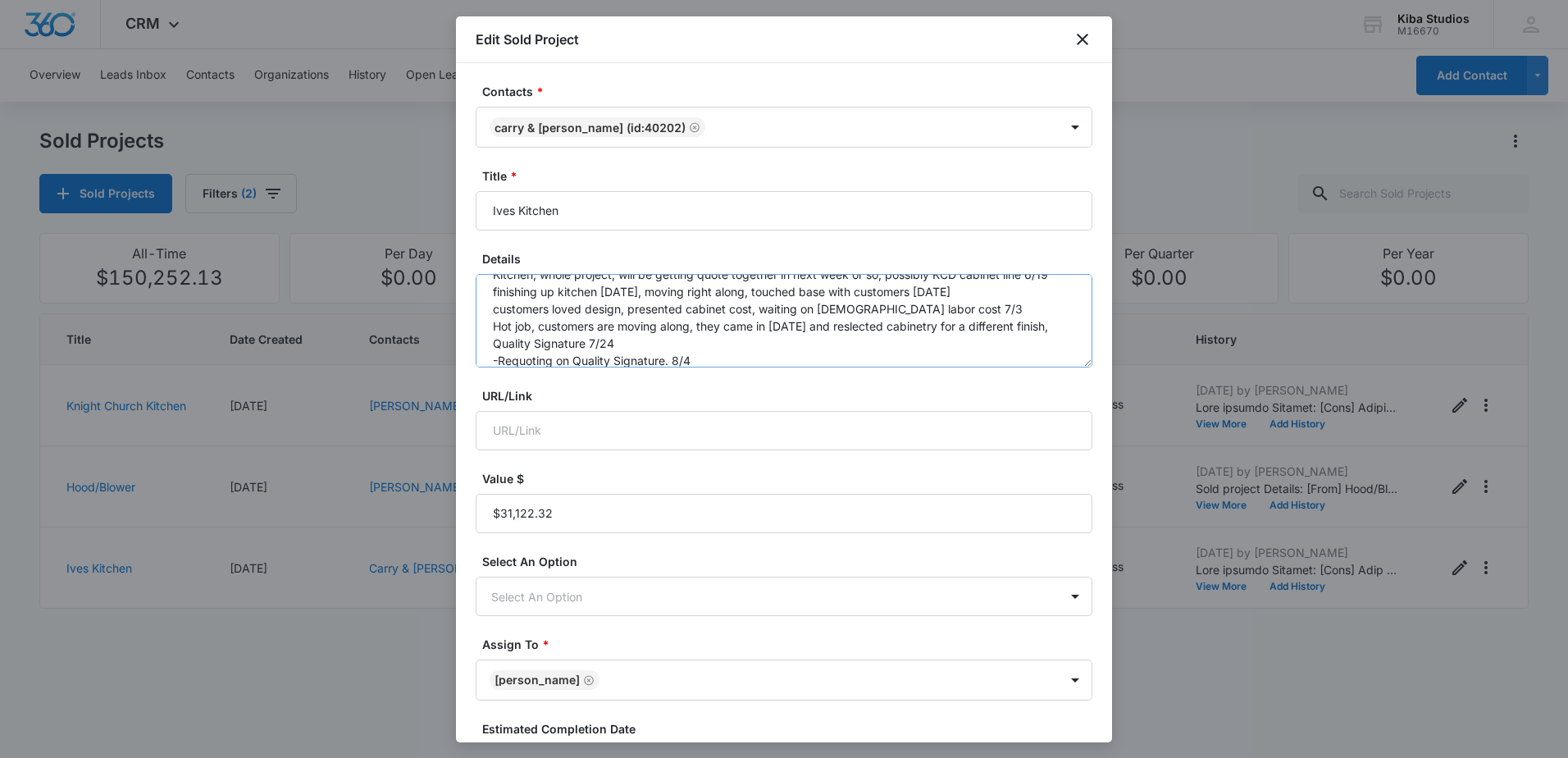
scroll to position [155, 0]
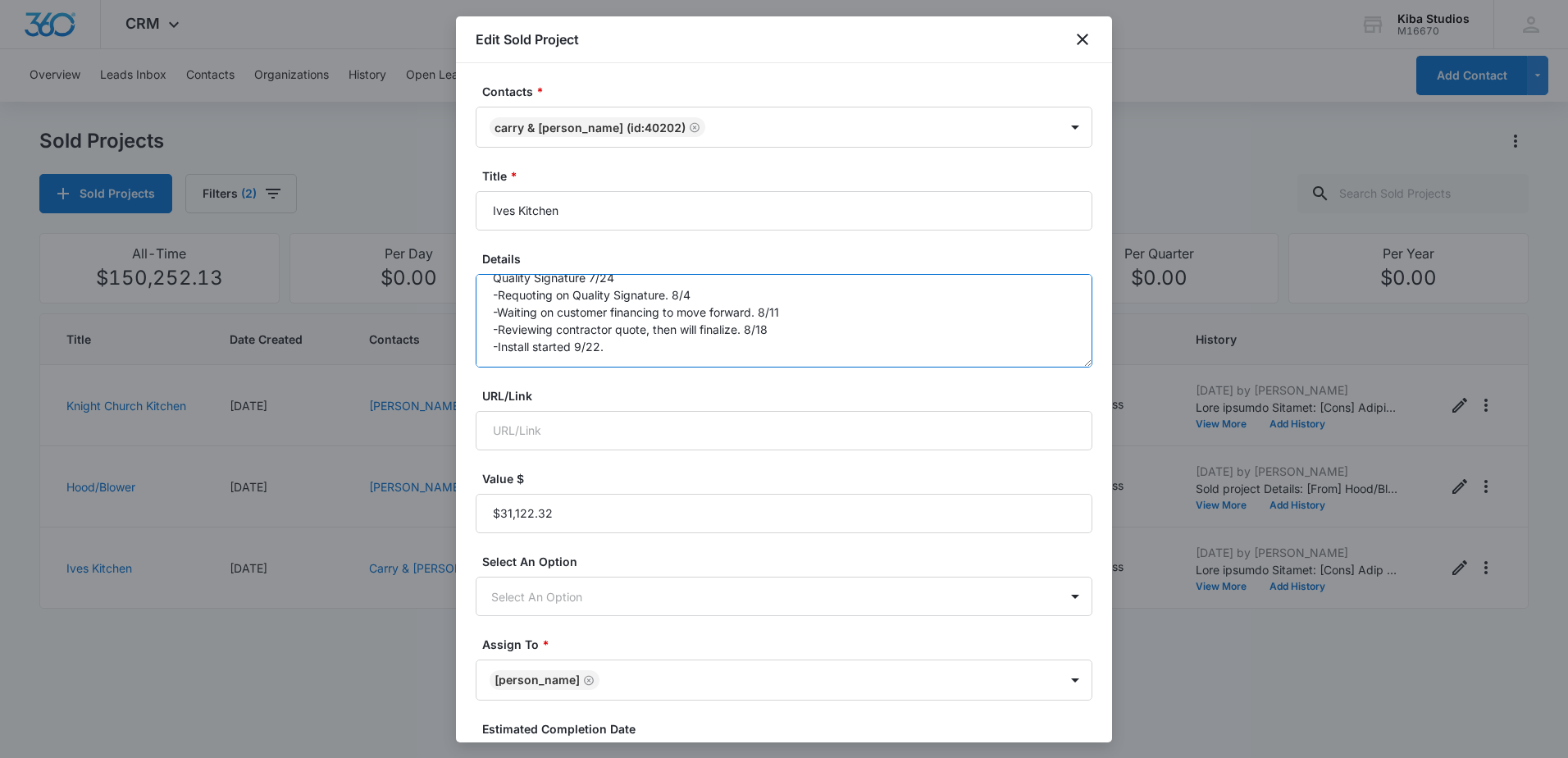
click at [710, 347] on textarea "Ives bathroom countertops No updates, waiting for customer to get back to me an…" at bounding box center [784, 320] width 616 height 93
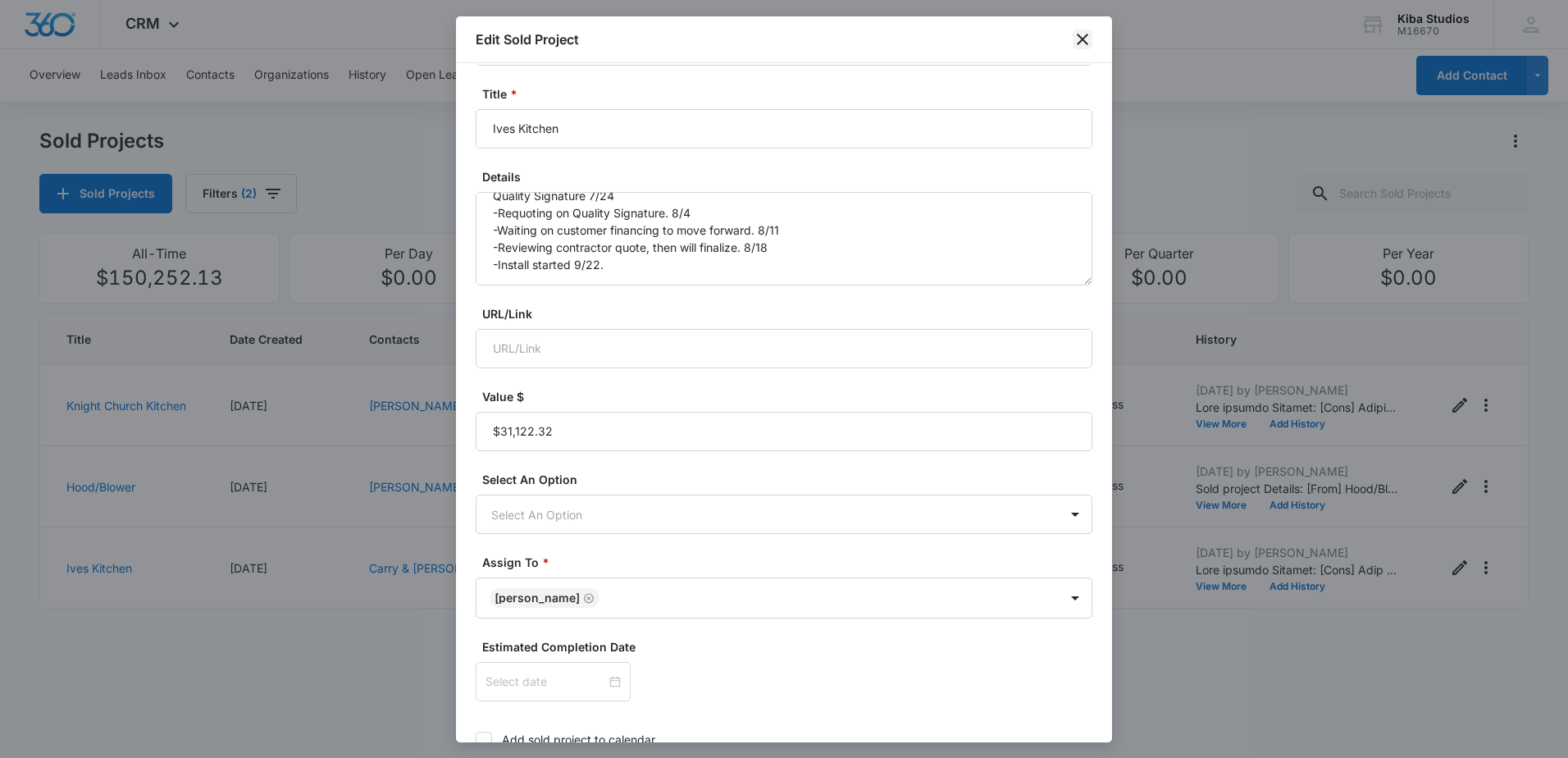
click at [1081, 36] on icon "close" at bounding box center [1082, 39] width 19 height 19
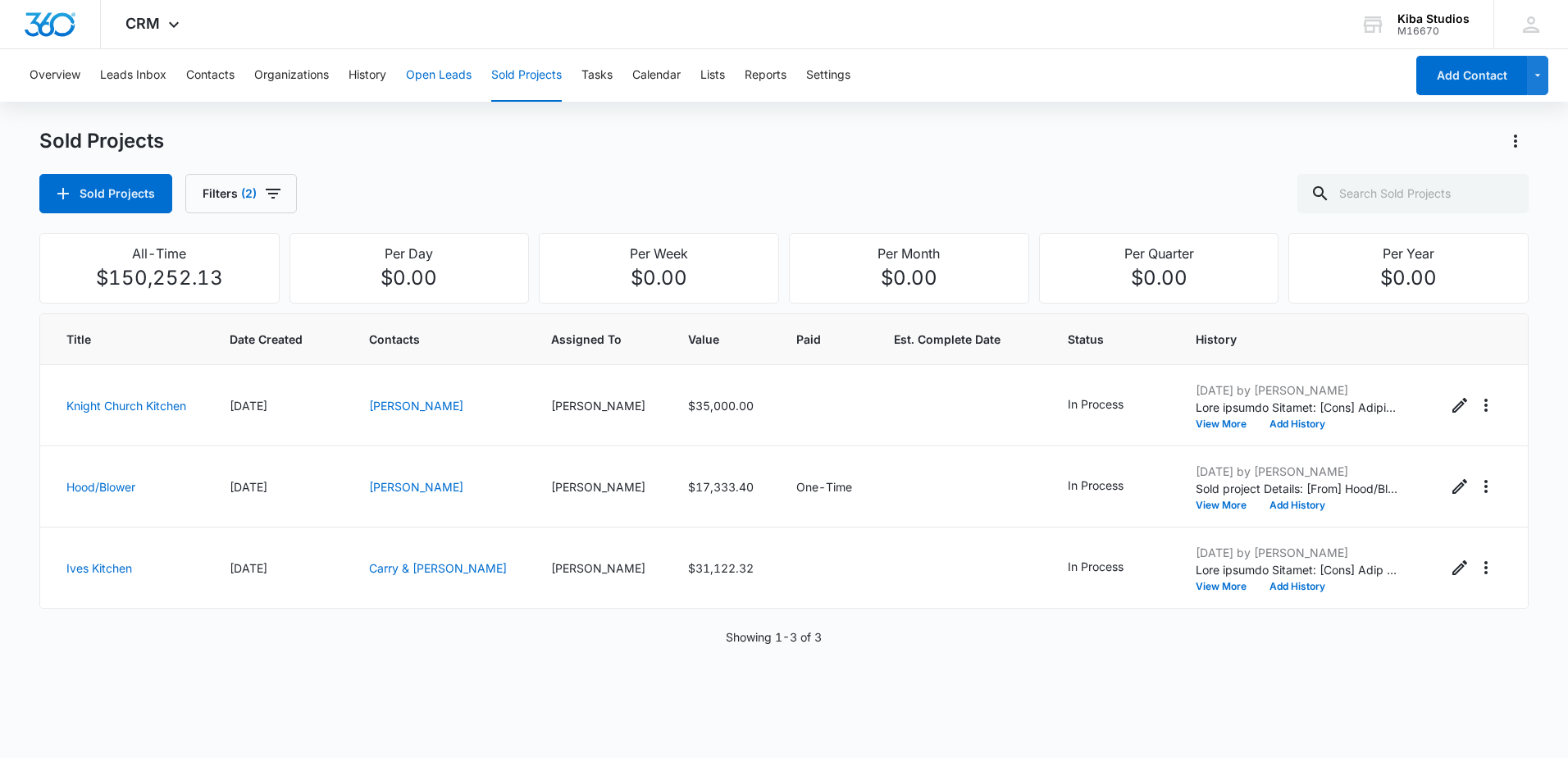
click at [456, 68] on button "Open Leads" at bounding box center [438, 75] width 66 height 53
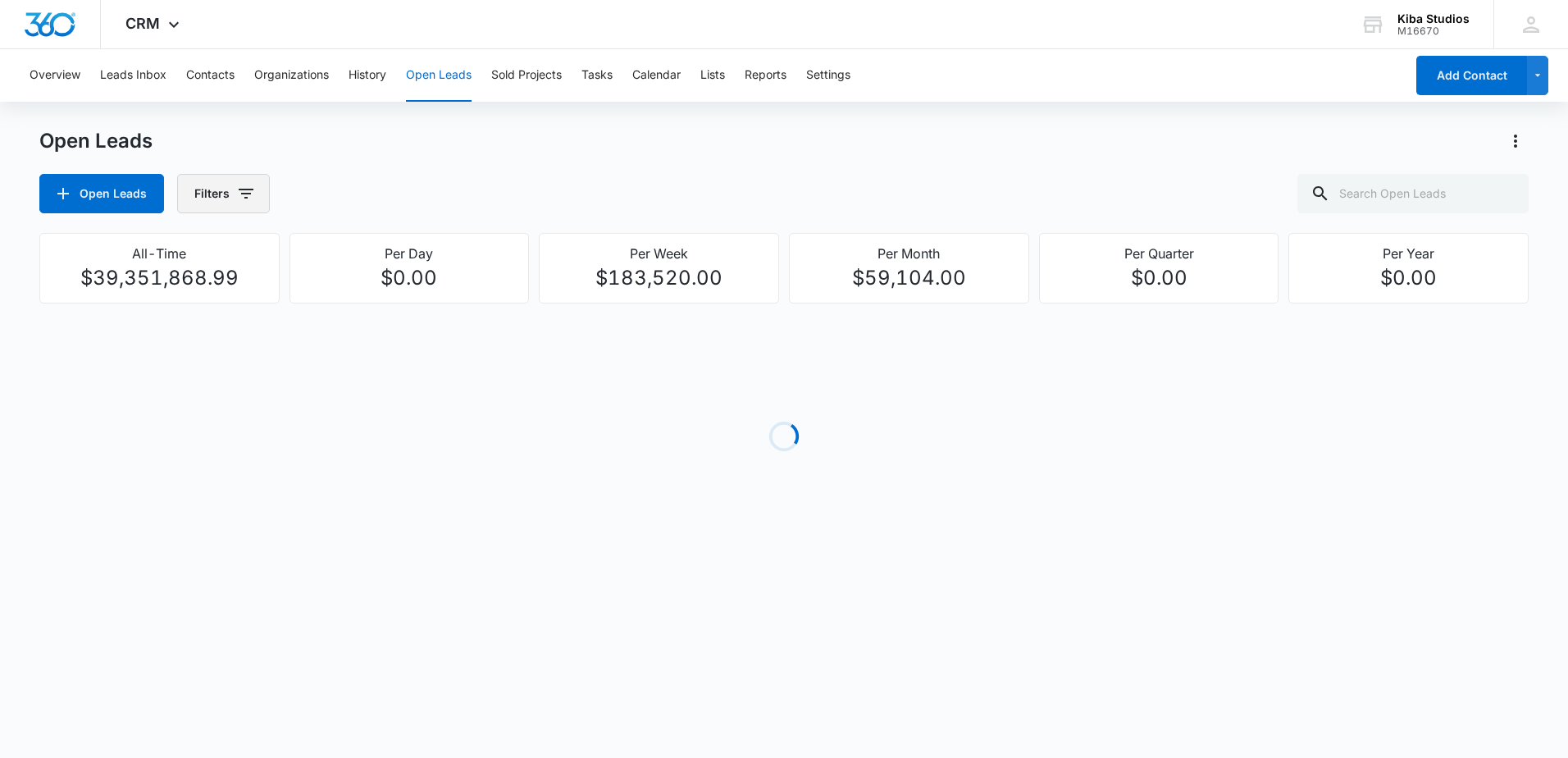
click at [252, 183] on button "Filters" at bounding box center [224, 193] width 92 height 40
click at [367, 300] on icon "Show Assigned To filters" at bounding box center [371, 296] width 19 height 19
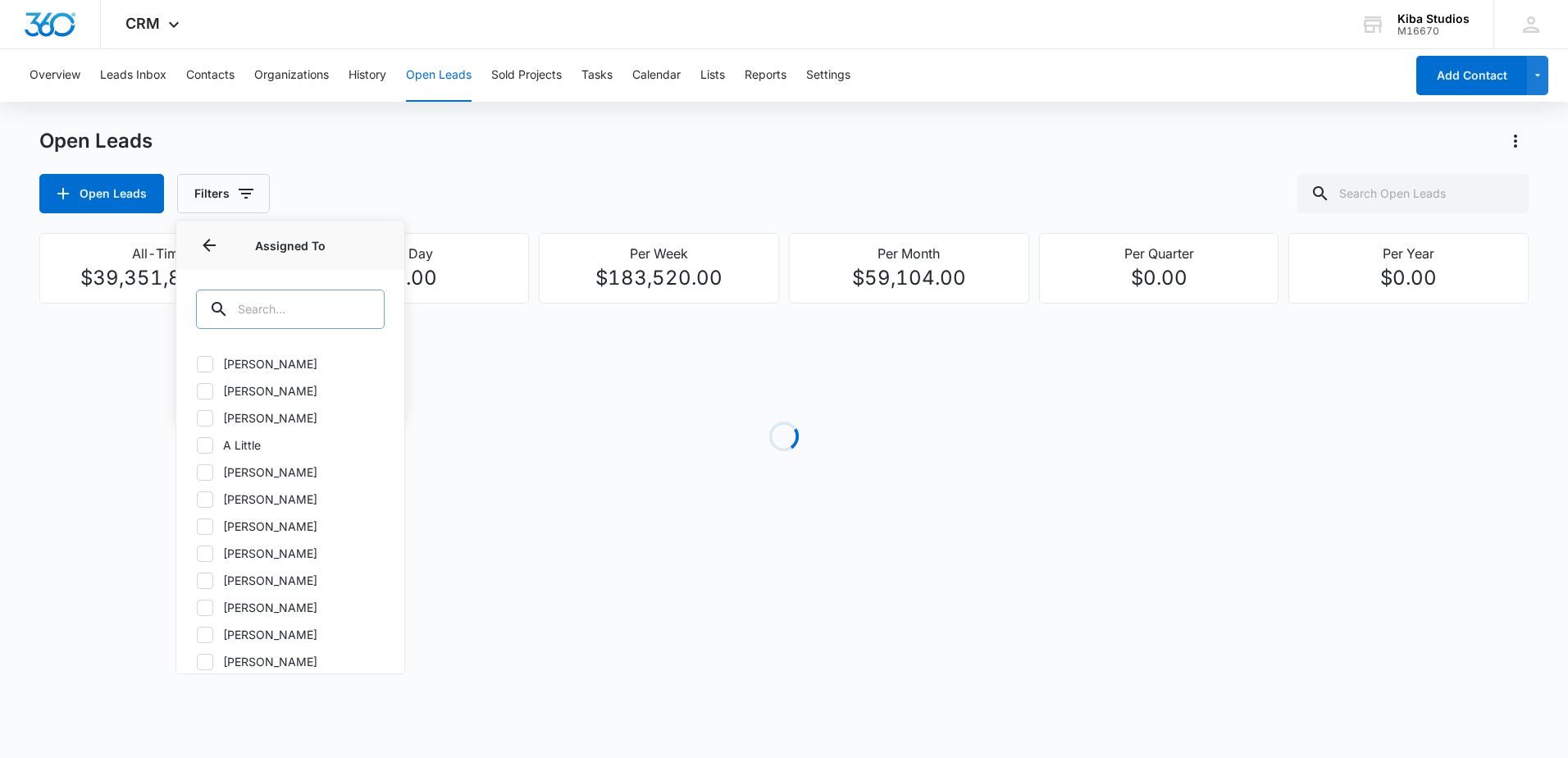
click at [327, 308] on input "text" at bounding box center [290, 309] width 188 height 40
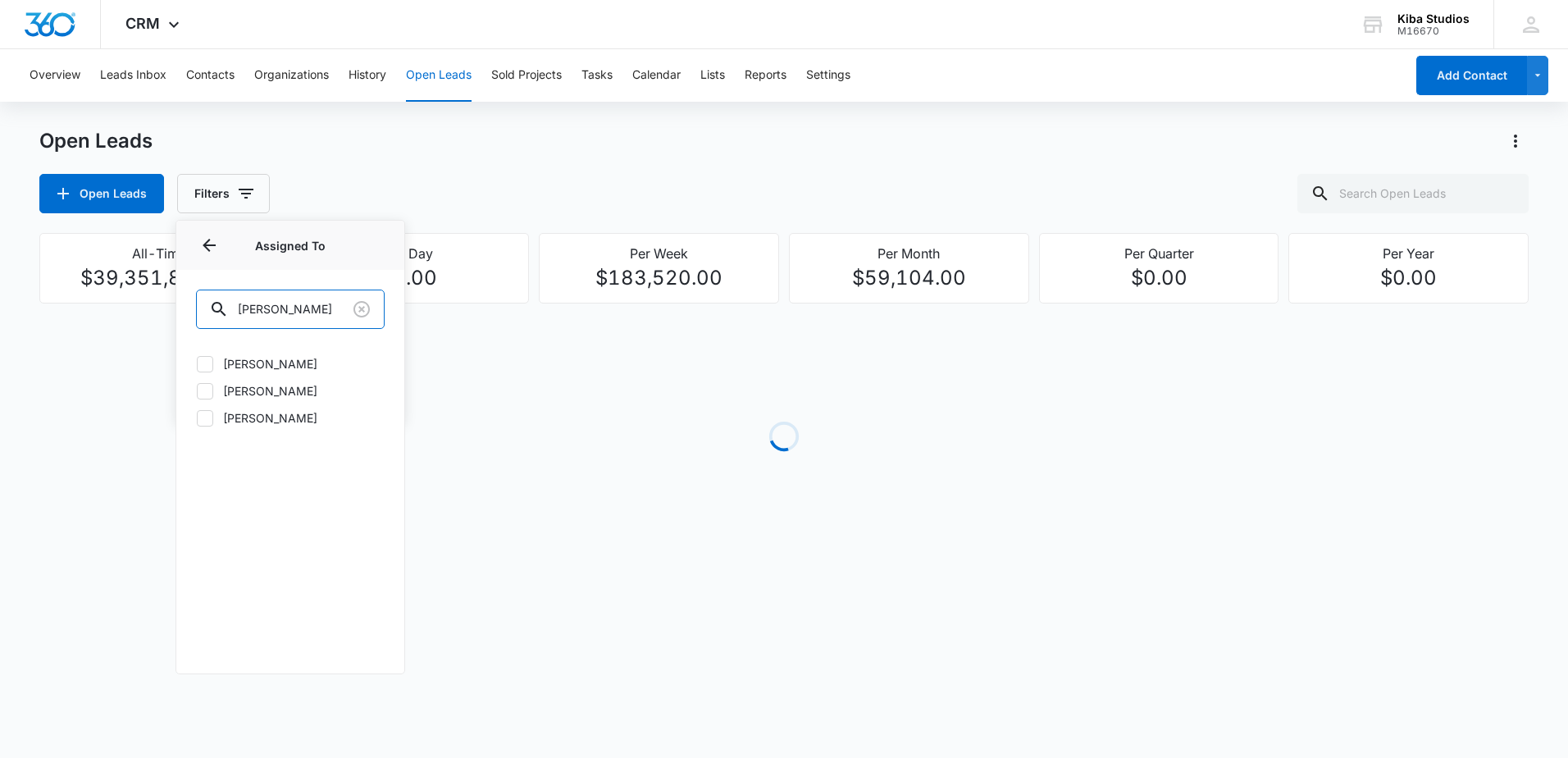
type input "[PERSON_NAME]"
click at [295, 362] on label "[PERSON_NAME]" at bounding box center [290, 363] width 188 height 18
click at [197, 363] on input "[PERSON_NAME]" at bounding box center [196, 363] width 1 height 1
checkbox input "true"
click at [315, 171] on div "Open Leads Open Leads Filters (1) Assigned By Assigned To 1 Assigned To (1) [PE…" at bounding box center [784, 170] width 1489 height 85
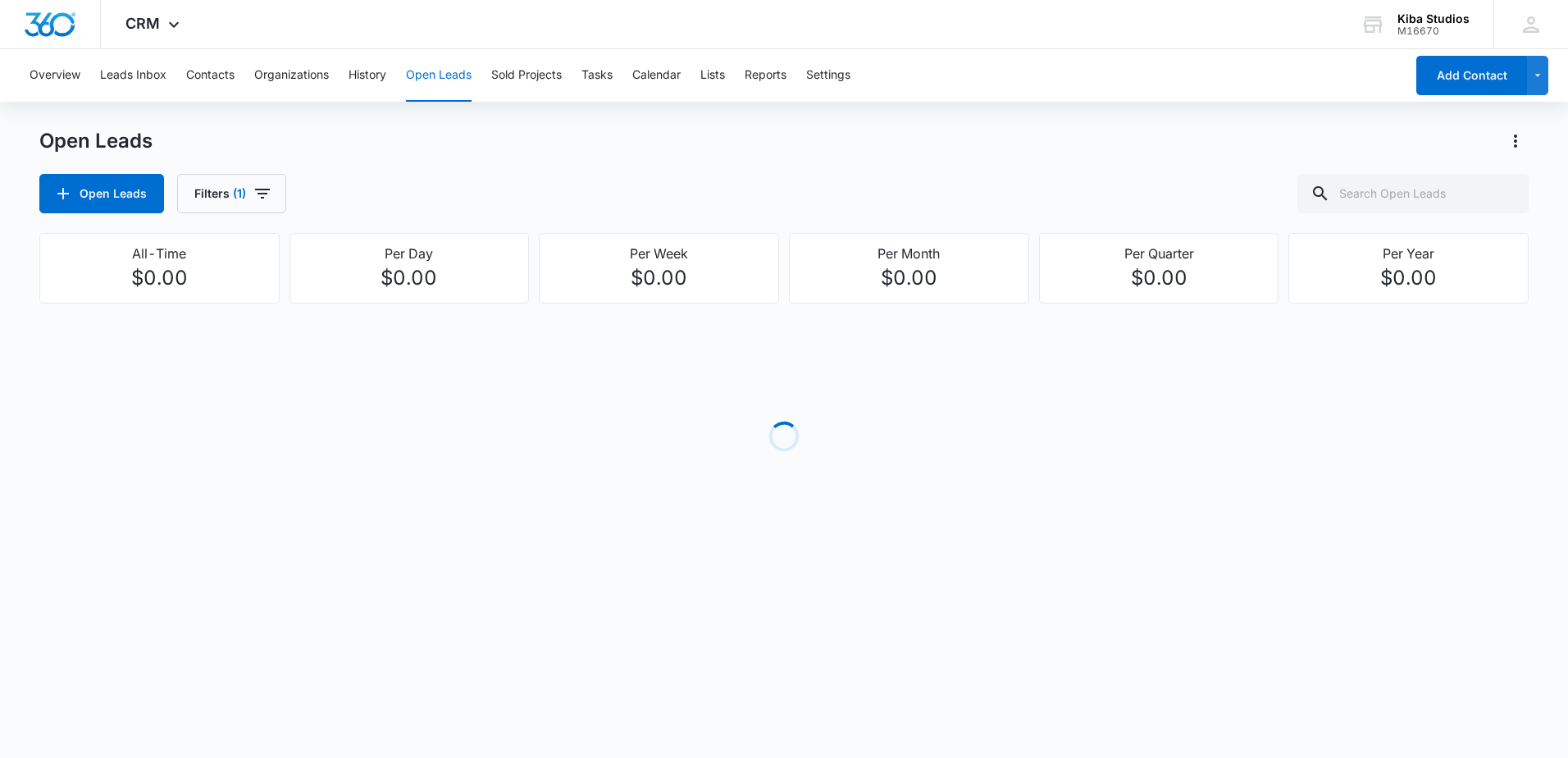
click at [288, 174] on div "Open Leads Filters (1)" at bounding box center [784, 193] width 1489 height 40
click at [277, 186] on button "Filters (1)" at bounding box center [232, 193] width 109 height 40
click at [360, 341] on button "Show Open Lead Status filters" at bounding box center [371, 338] width 26 height 26
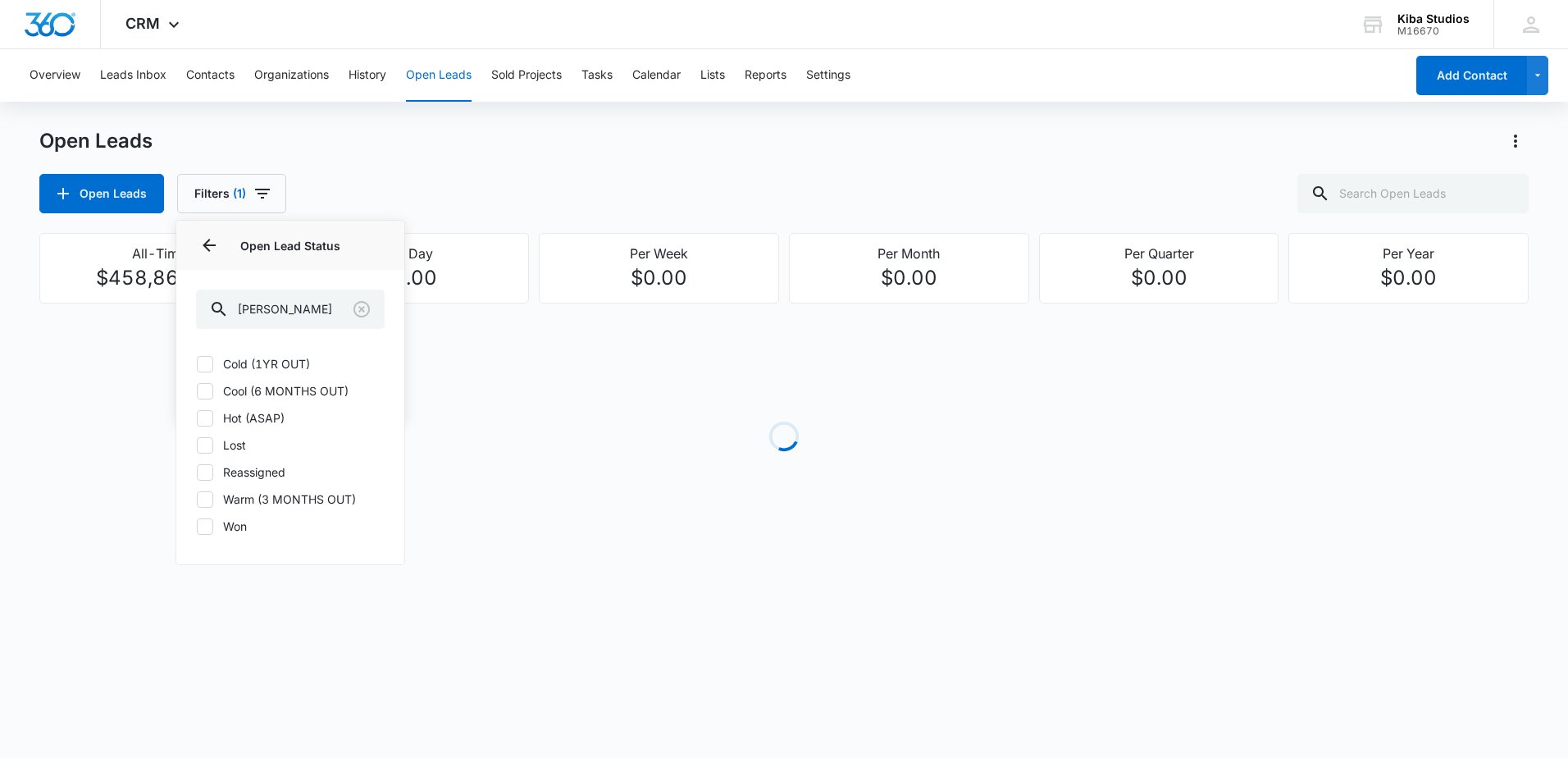
click at [270, 361] on label "Cold (1YR OUT)" at bounding box center [290, 363] width 188 height 18
click at [197, 363] on input "Cold (1YR OUT)" at bounding box center [196, 363] width 1 height 1
checkbox input "true"
click at [263, 390] on label "Cool (6 MONTHS OUT)" at bounding box center [290, 391] width 188 height 18
click at [197, 390] on input "Cool (6 MONTHS OUT)" at bounding box center [196, 390] width 1 height 1
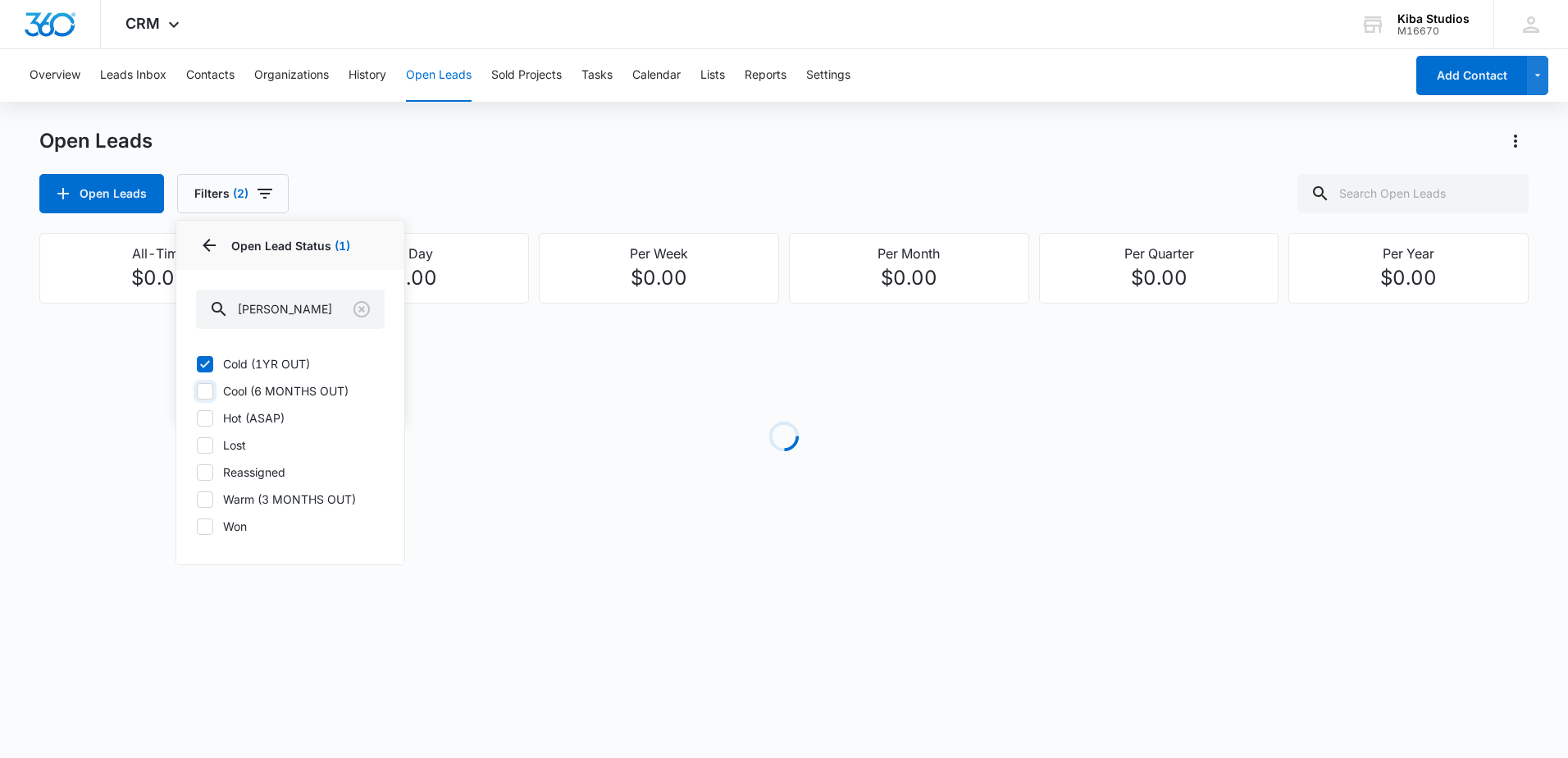
checkbox input "true"
click at [252, 418] on label "Hot (ASAP)" at bounding box center [290, 418] width 188 height 18
click at [197, 418] on input "Hot (ASAP)" at bounding box center [196, 418] width 1 height 1
checkbox input "true"
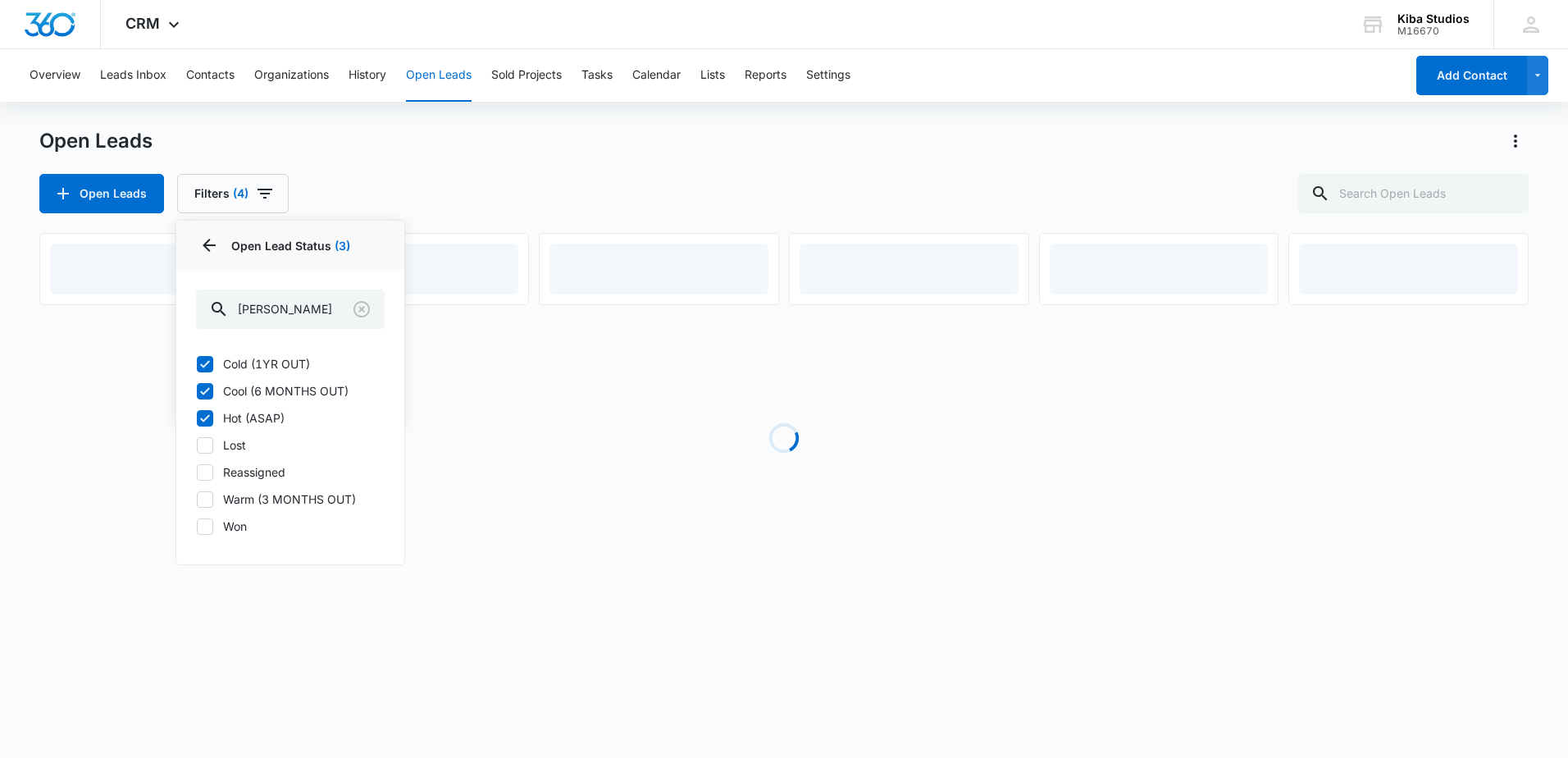
click at [289, 498] on label "Warm (3 MONTHS OUT)" at bounding box center [290, 499] width 188 height 18
click at [197, 499] on input "Warm (3 MONTHS OUT)" at bounding box center [196, 499] width 1 height 1
checkbox input "true"
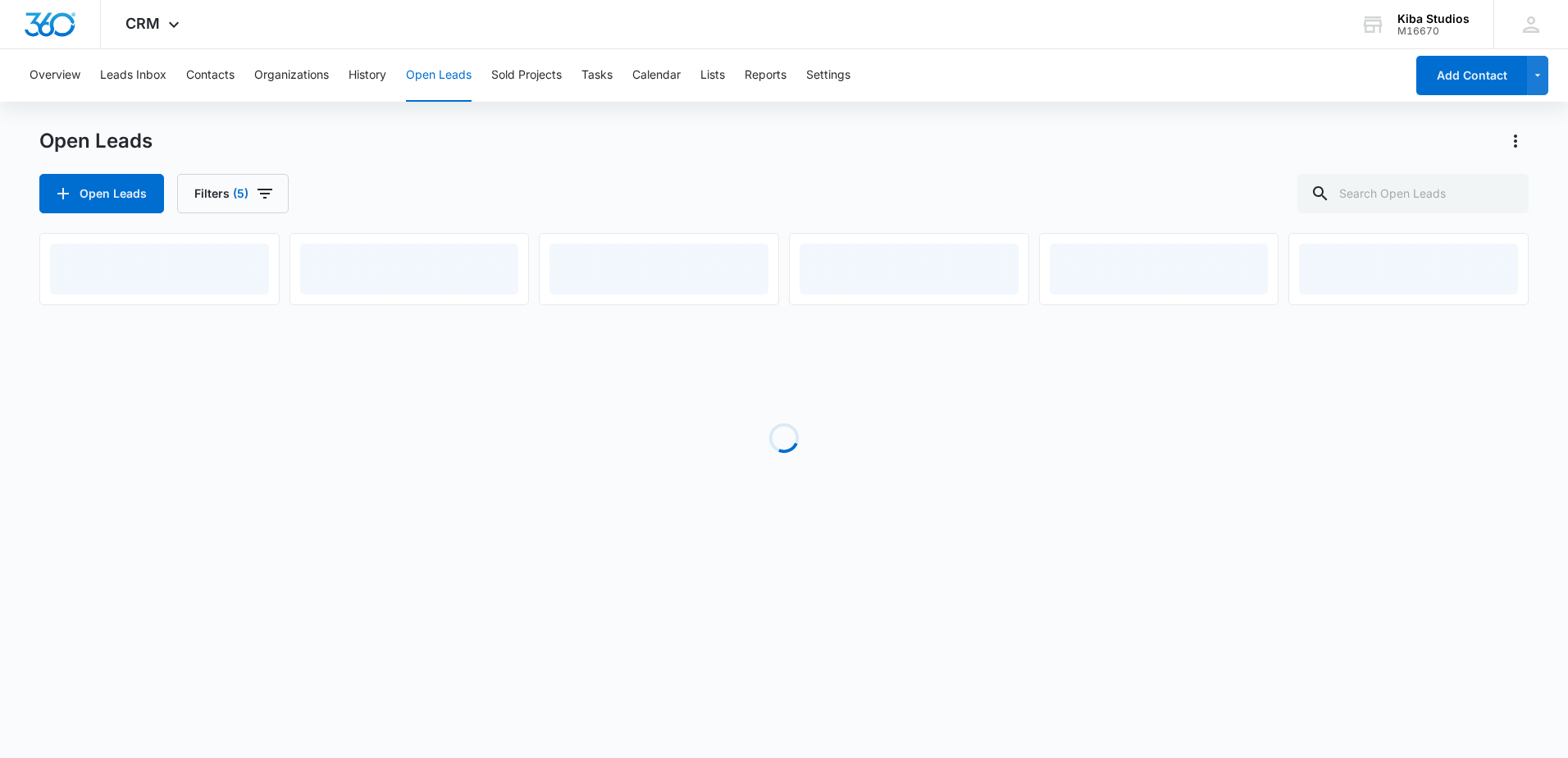
click at [568, 186] on div "Open Leads Filters (5)" at bounding box center [784, 193] width 1489 height 40
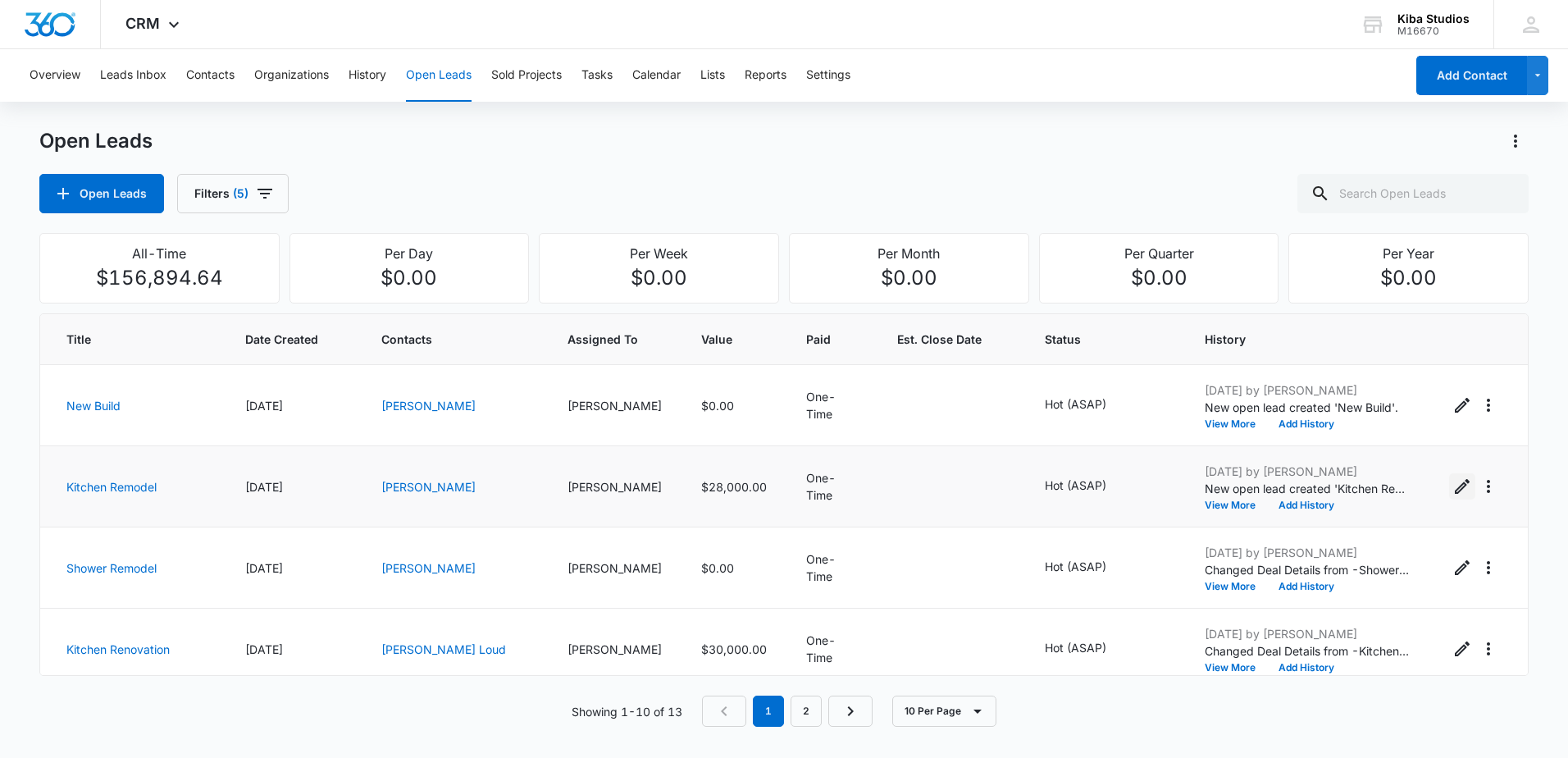
click at [1453, 482] on icon "Edit Open Lead" at bounding box center [1462, 486] width 19 height 19
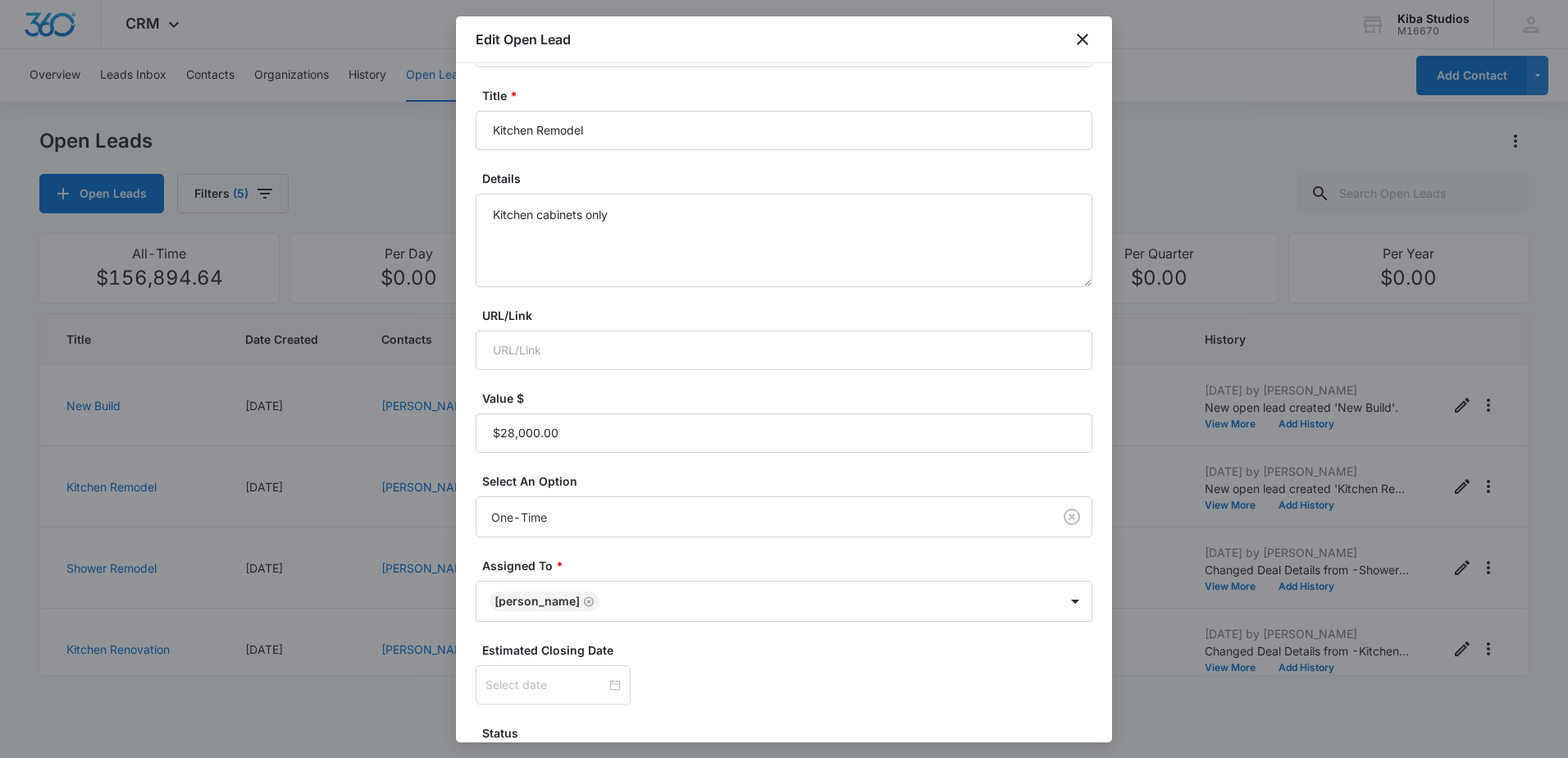
scroll to position [206, 0]
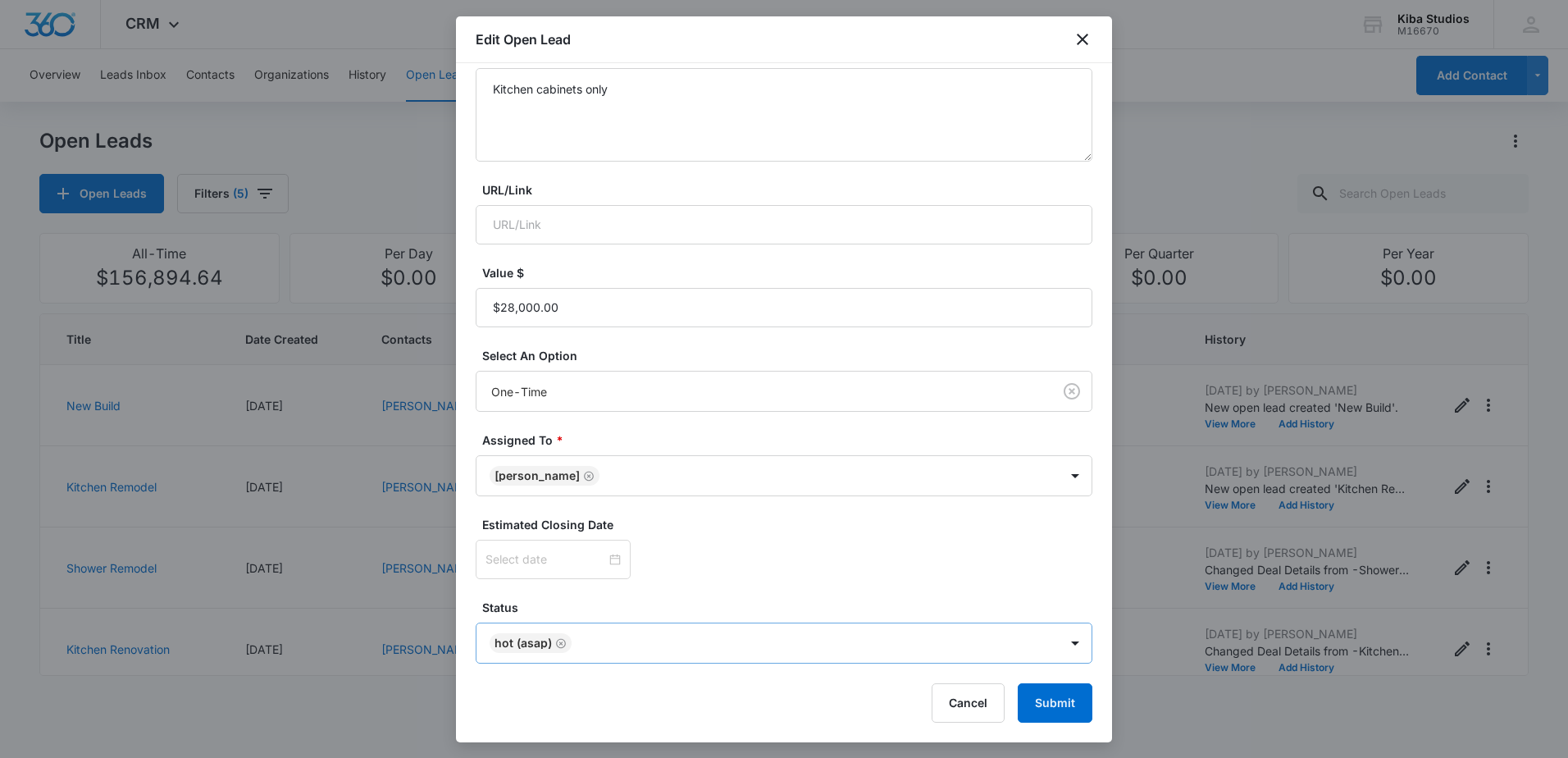
click at [565, 642] on icon "Remove Hot (ASAP)" at bounding box center [561, 642] width 10 height 10
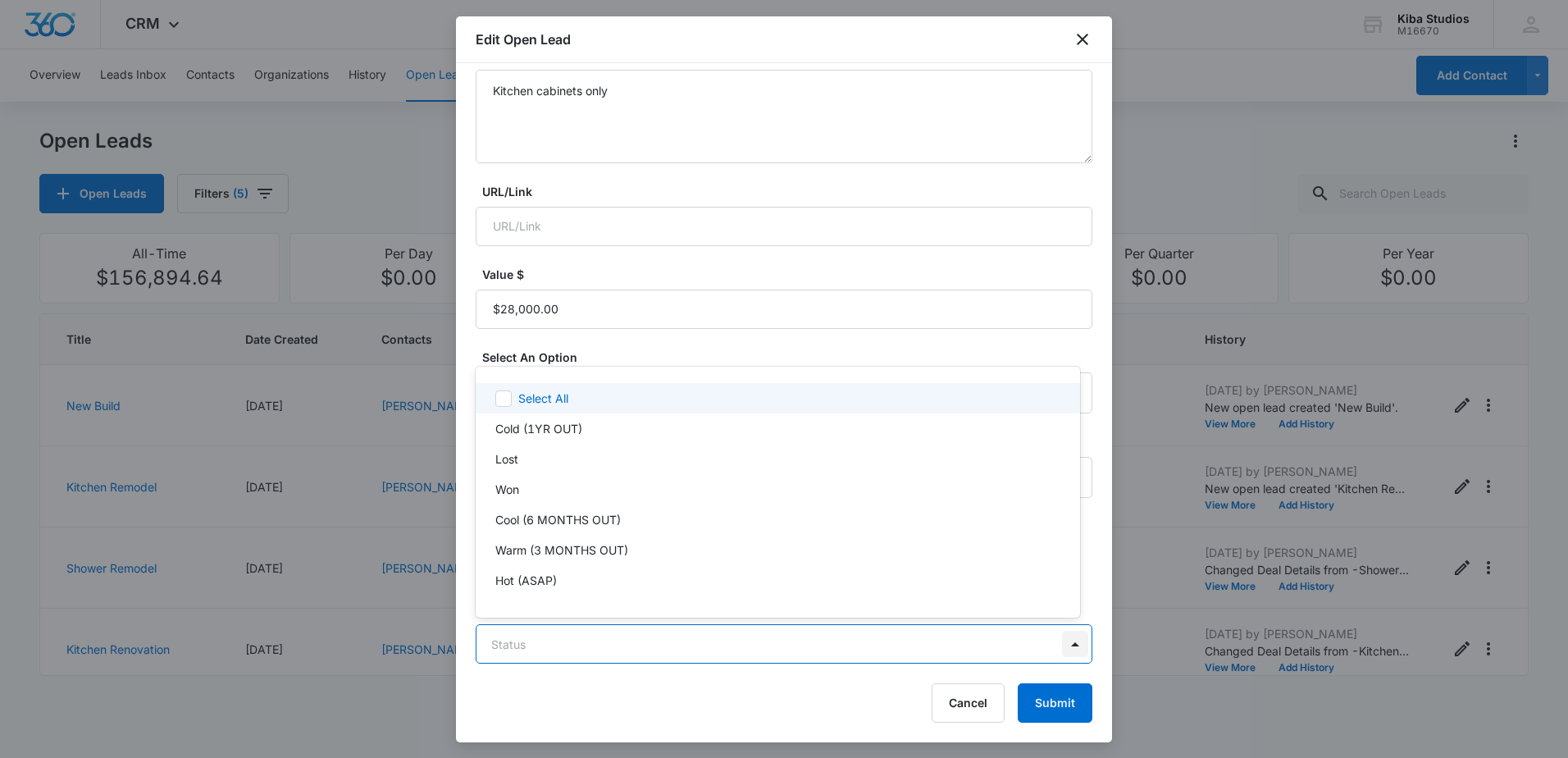
click at [1070, 650] on body "CRM Apps Reputation Websites Forms CRM Email Social Scheduling Content Ads Inte…" at bounding box center [784, 379] width 1568 height 758
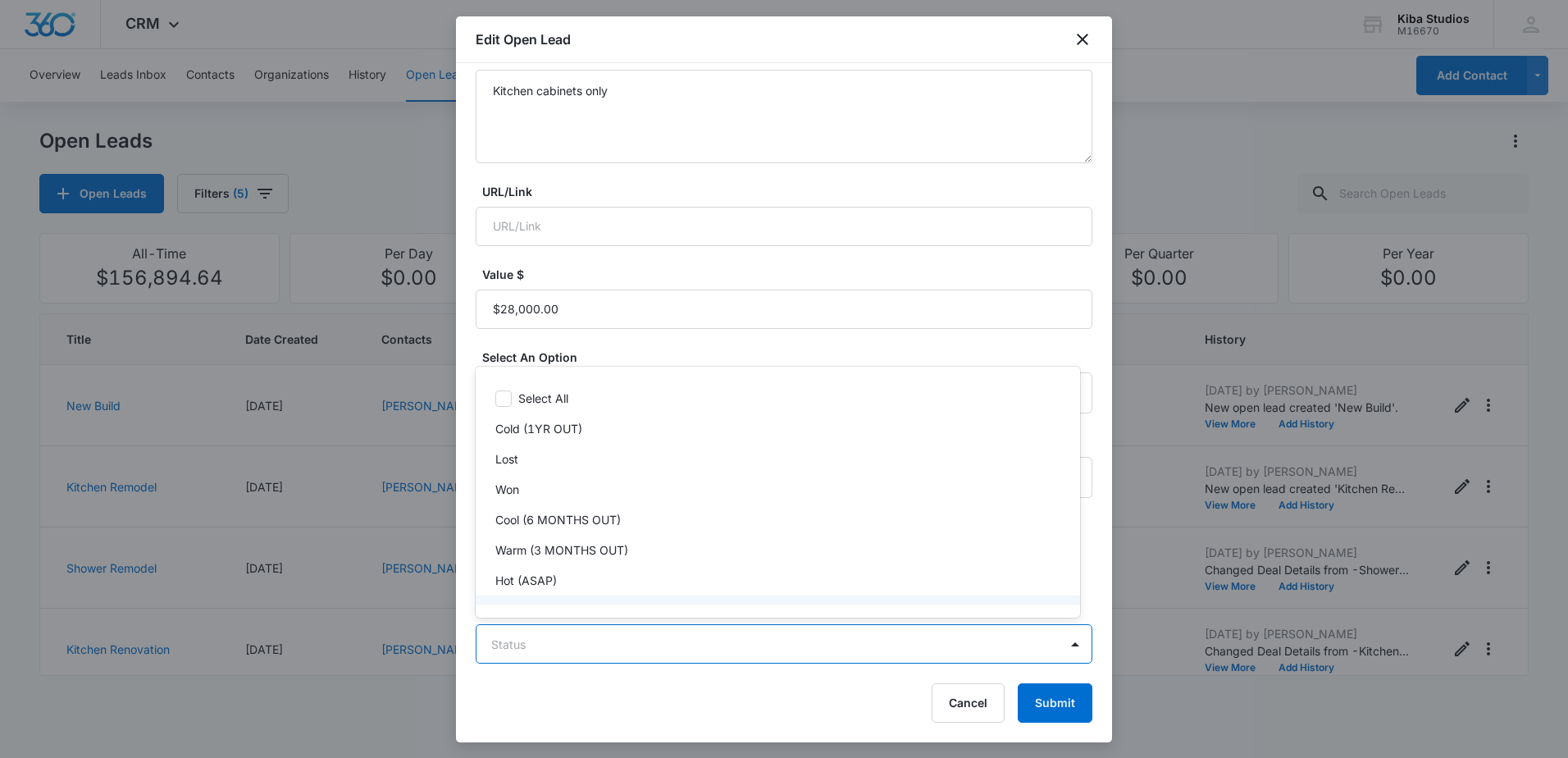
scroll to position [25, 0]
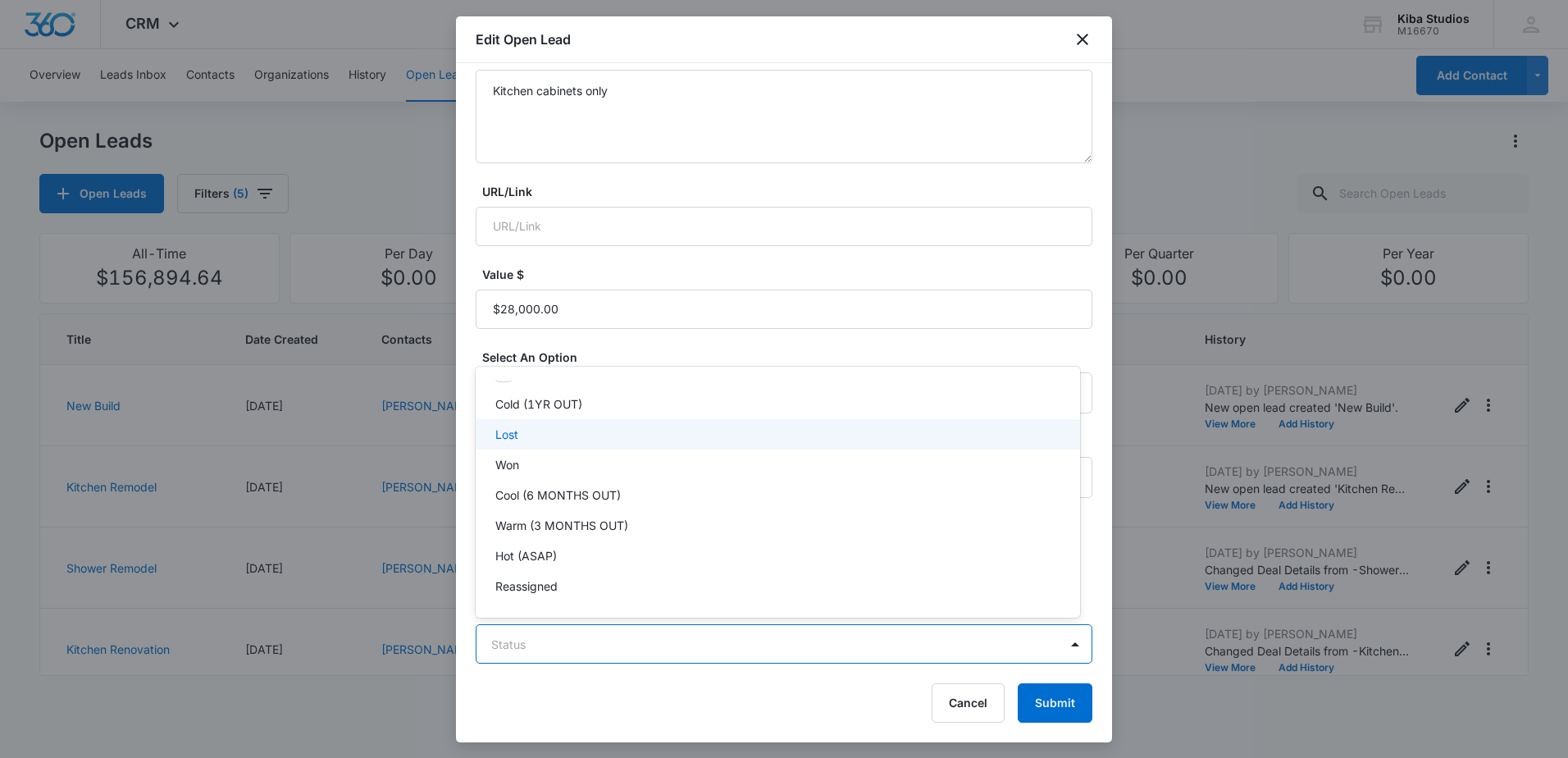
click at [675, 446] on div "Lost" at bounding box center [778, 434] width 604 height 31
click at [798, 687] on div at bounding box center [784, 379] width 1568 height 758
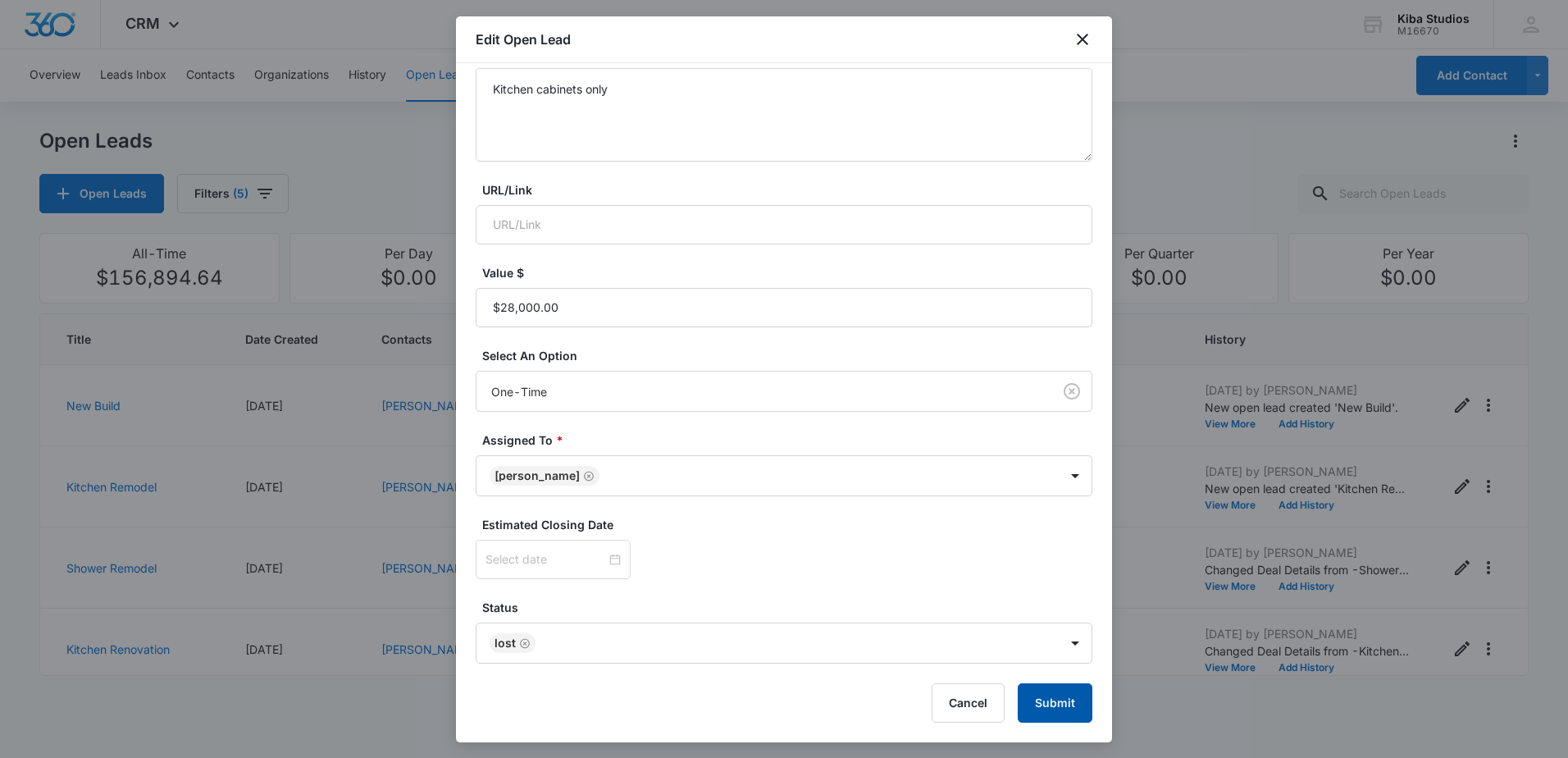
click at [1039, 693] on button "Submit" at bounding box center [1054, 703] width 75 height 40
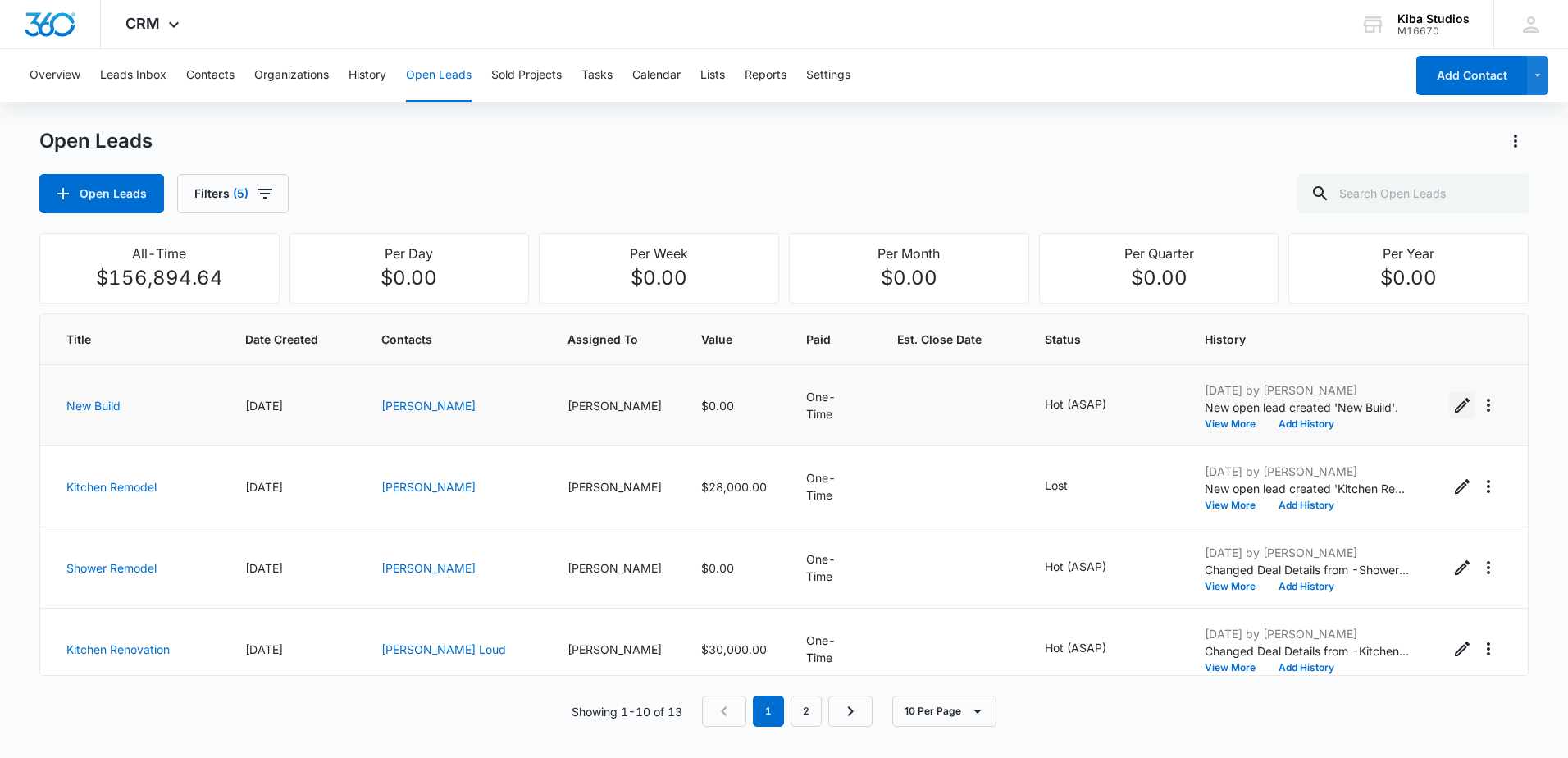
click at [1454, 405] on icon "Edit Open Lead" at bounding box center [1462, 405] width 15 height 15
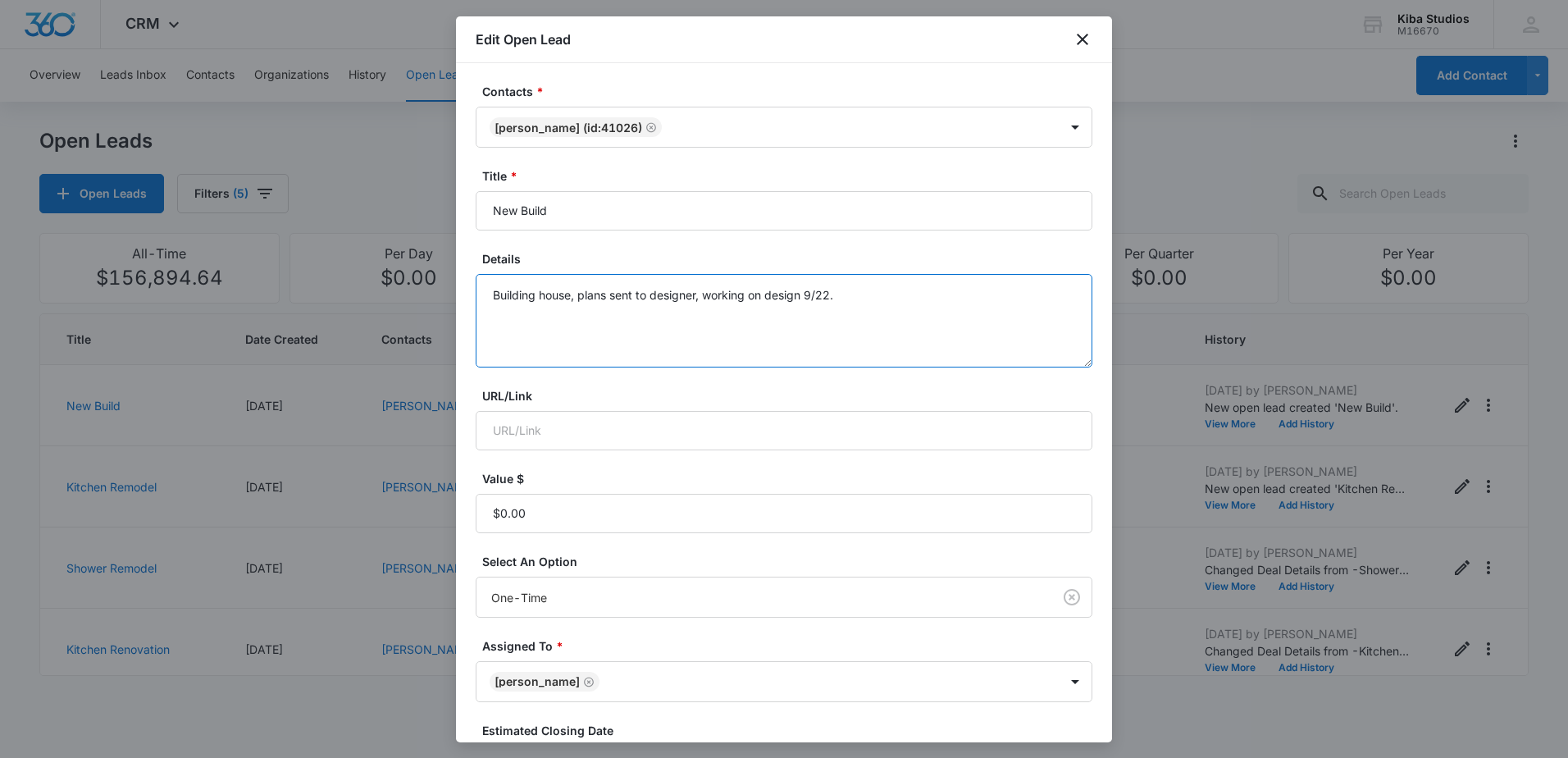
click at [881, 320] on textarea "Building house, plans sent to designer, working on design 9/22." at bounding box center [784, 320] width 616 height 93
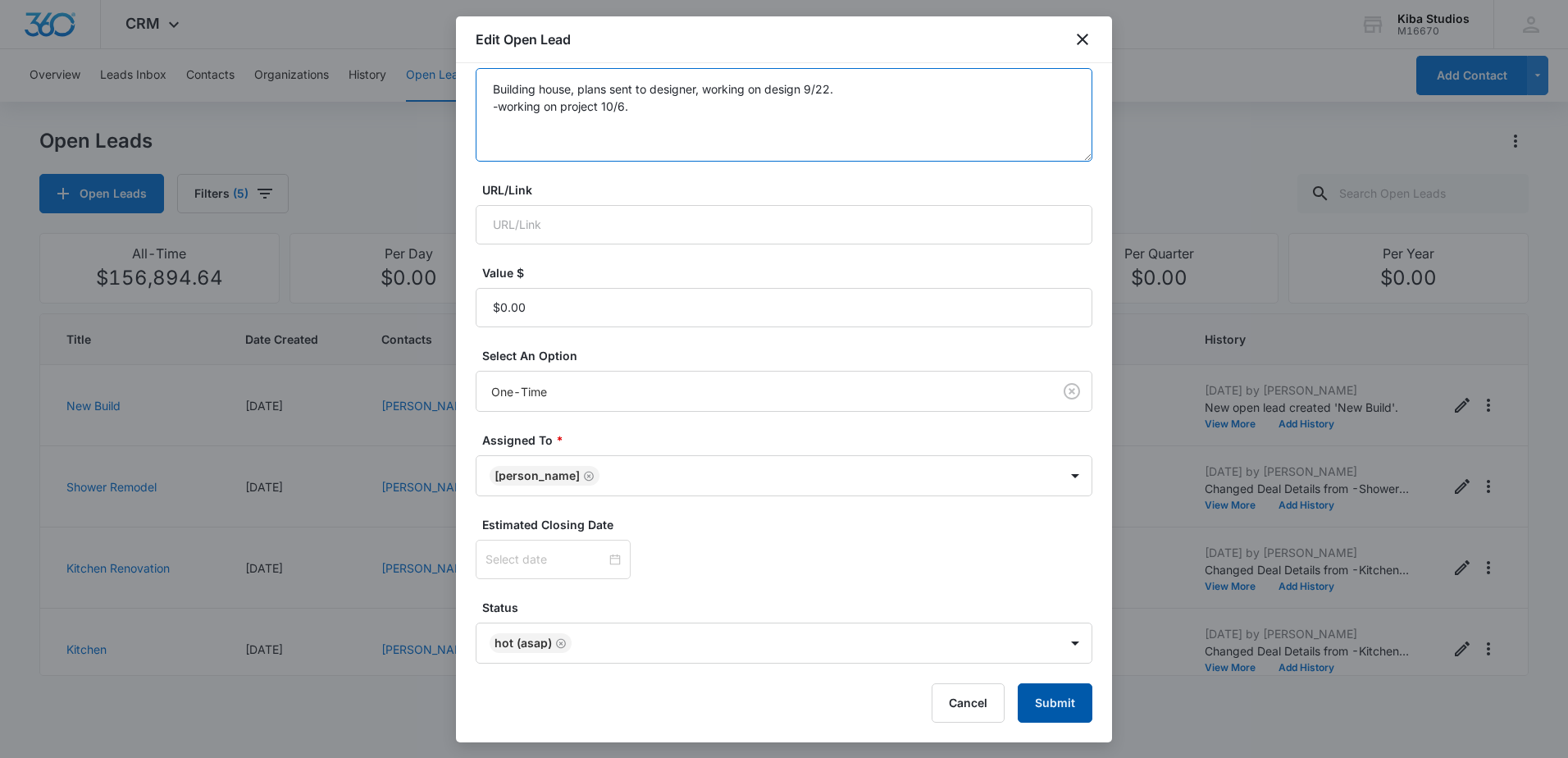
type textarea "Building house, plans sent to designer, working on design 9/22. -working on pro…"
click at [1044, 699] on button "Submit" at bounding box center [1054, 703] width 75 height 40
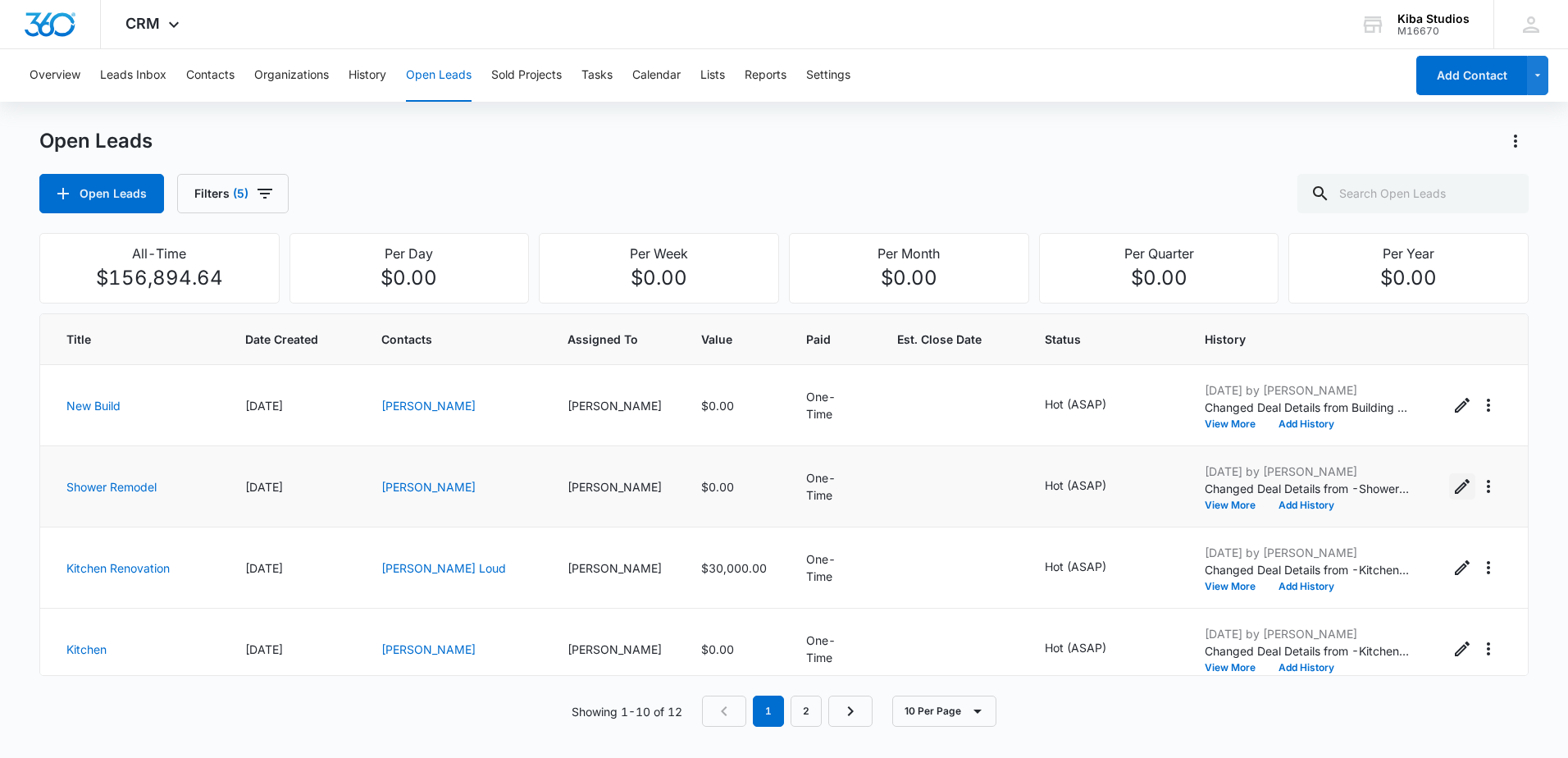
click at [1454, 490] on icon "Edit Open Lead" at bounding box center [1462, 486] width 15 height 15
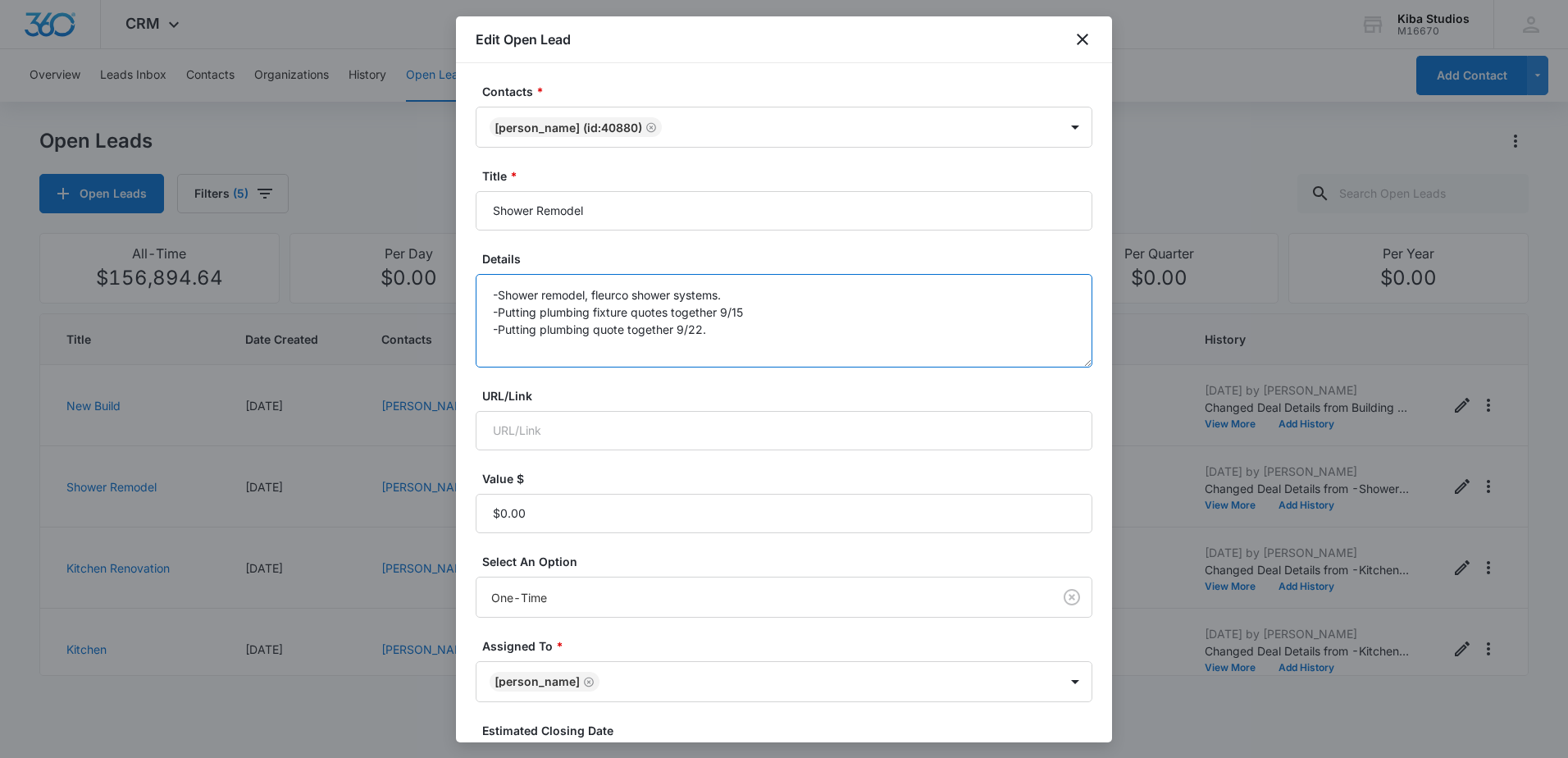
click at [754, 339] on textarea "-Shower remodel, fleurco shower systems. -Putting plumbing fixture quotes toget…" at bounding box center [784, 320] width 616 height 93
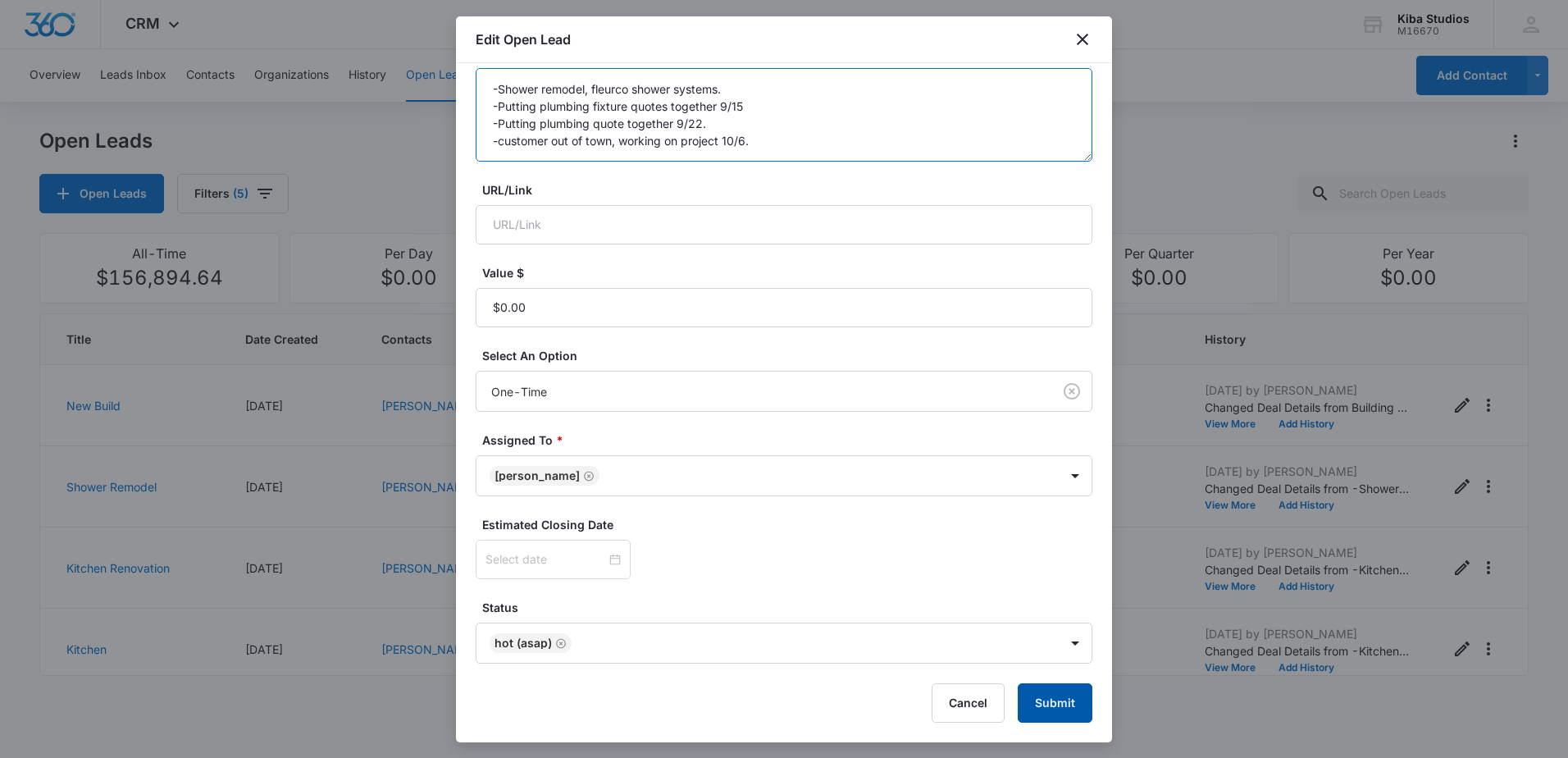
type textarea "-Shower remodel, fleurco shower systems. -Putting plumbing fixture quotes toget…"
click at [1048, 690] on button "Submit" at bounding box center [1054, 703] width 75 height 40
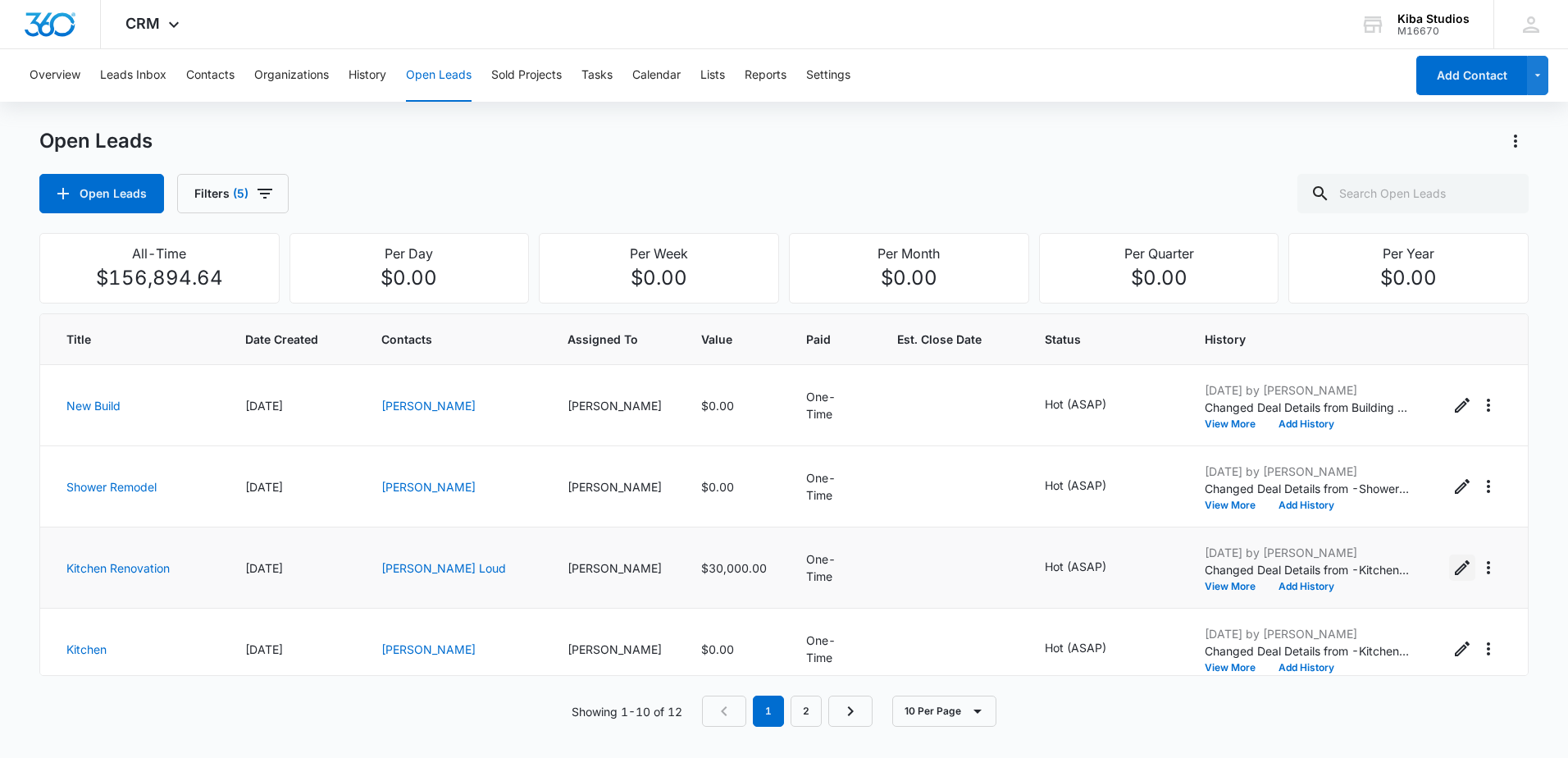
click at [1453, 572] on icon "Edit Open Lead" at bounding box center [1462, 567] width 19 height 19
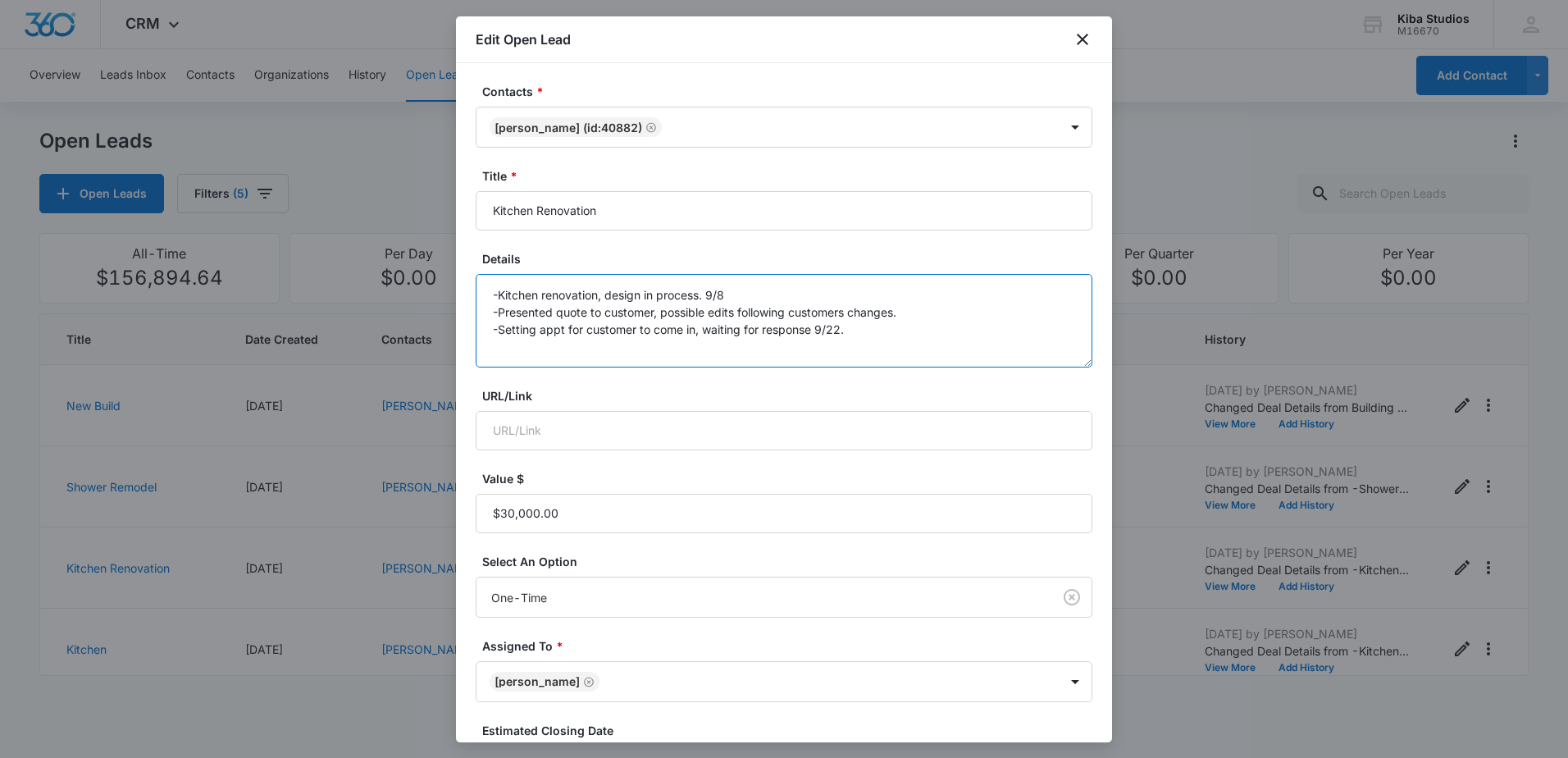
click at [879, 334] on textarea "-Kitchen renovation, design in process. 9/8 -Presented quote to customer, possi…" at bounding box center [784, 320] width 616 height 93
click at [517, 348] on textarea "-Kitchen renovation, design in process. 9/8 -Presented quote to customer, possi…" at bounding box center [784, 320] width 616 height 93
click at [991, 348] on textarea "-Kitchen renovation, design in process. 9/8 -Presented quote to customer, possi…" at bounding box center [784, 320] width 616 height 93
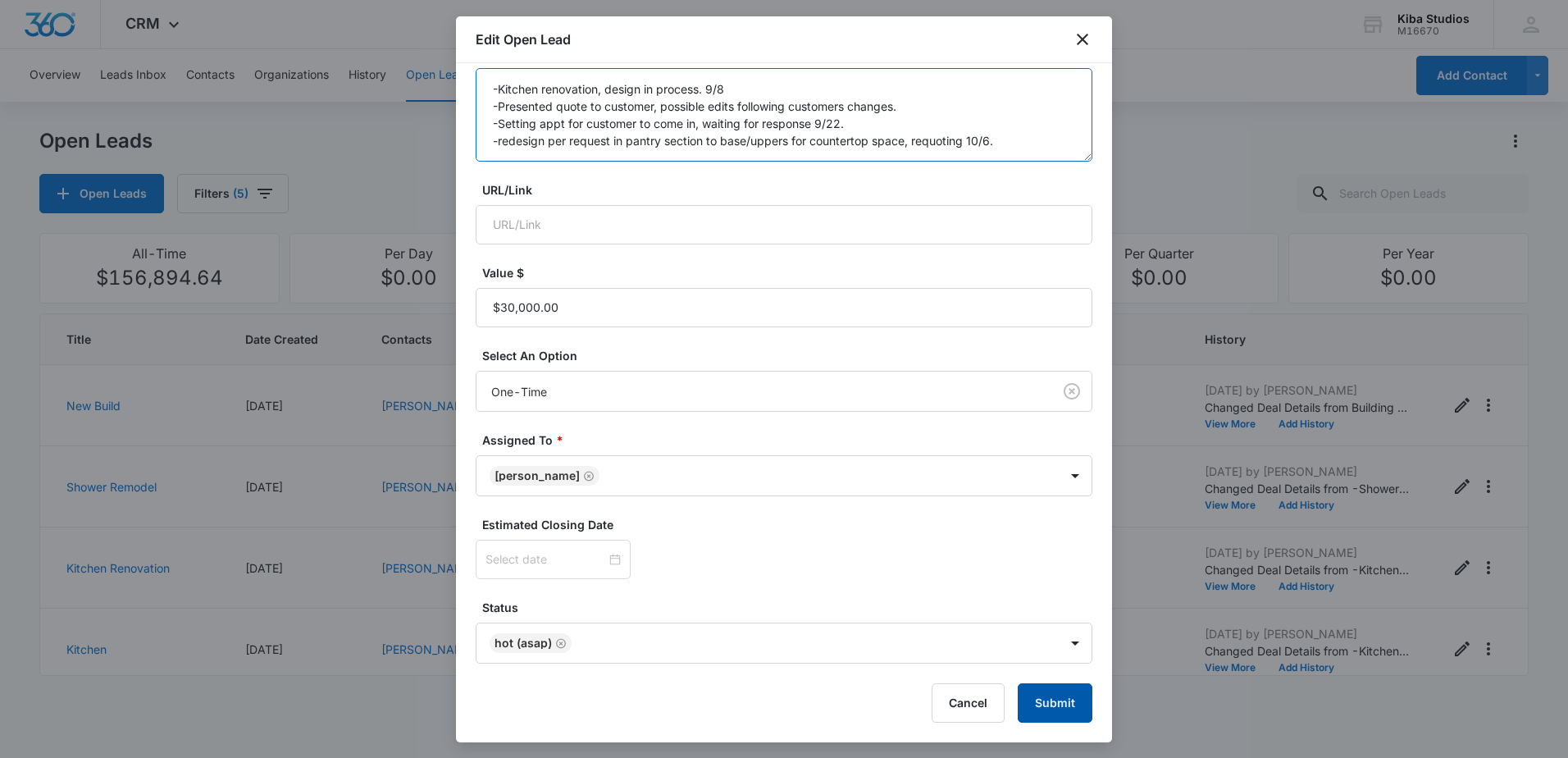
type textarea "-Kitchen renovation, design in process. 9/8 -Presented quote to customer, possi…"
click at [1046, 691] on button "Submit" at bounding box center [1054, 703] width 75 height 40
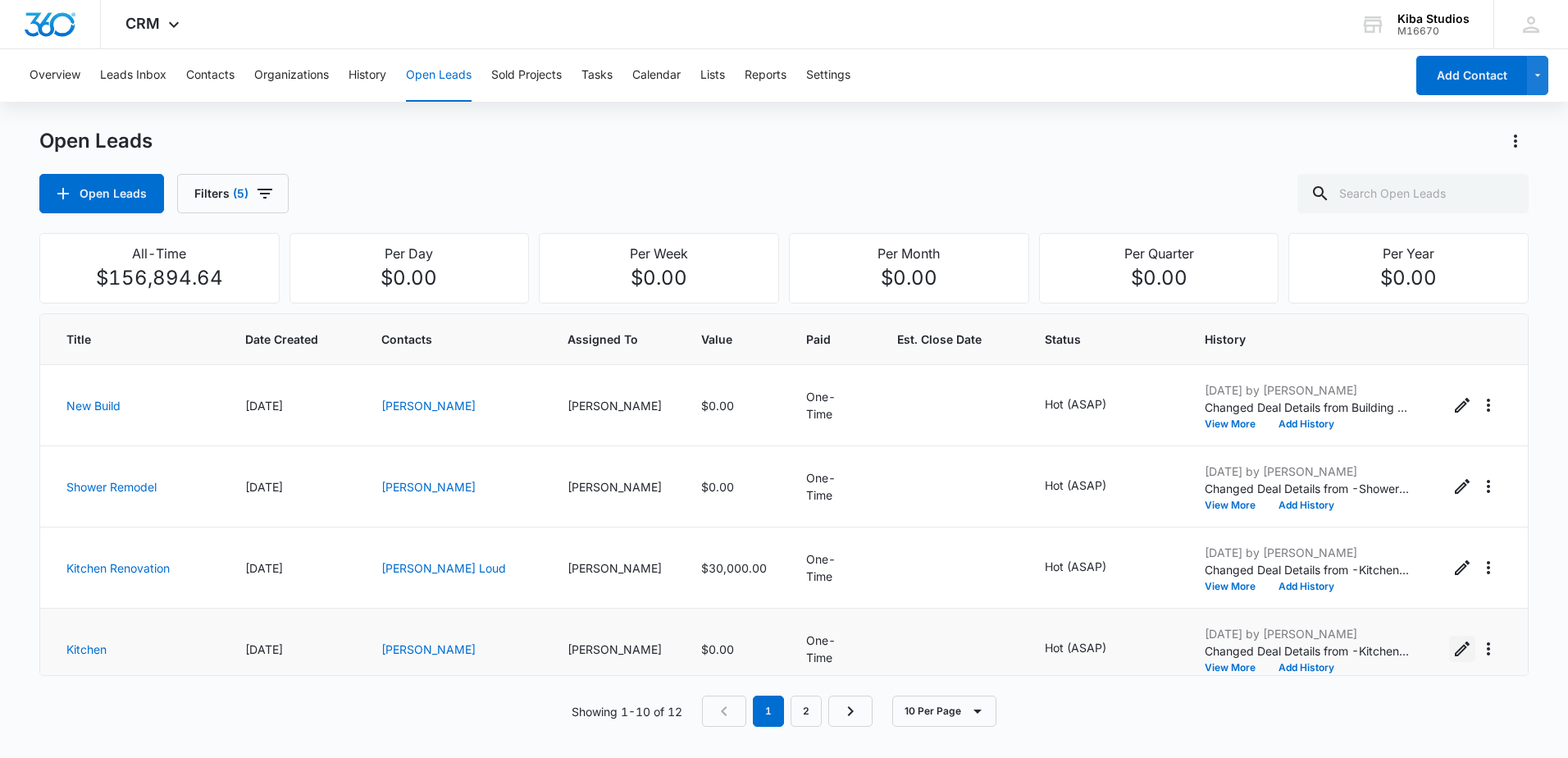
click at [1457, 645] on icon "Edit Open Lead" at bounding box center [1462, 648] width 19 height 19
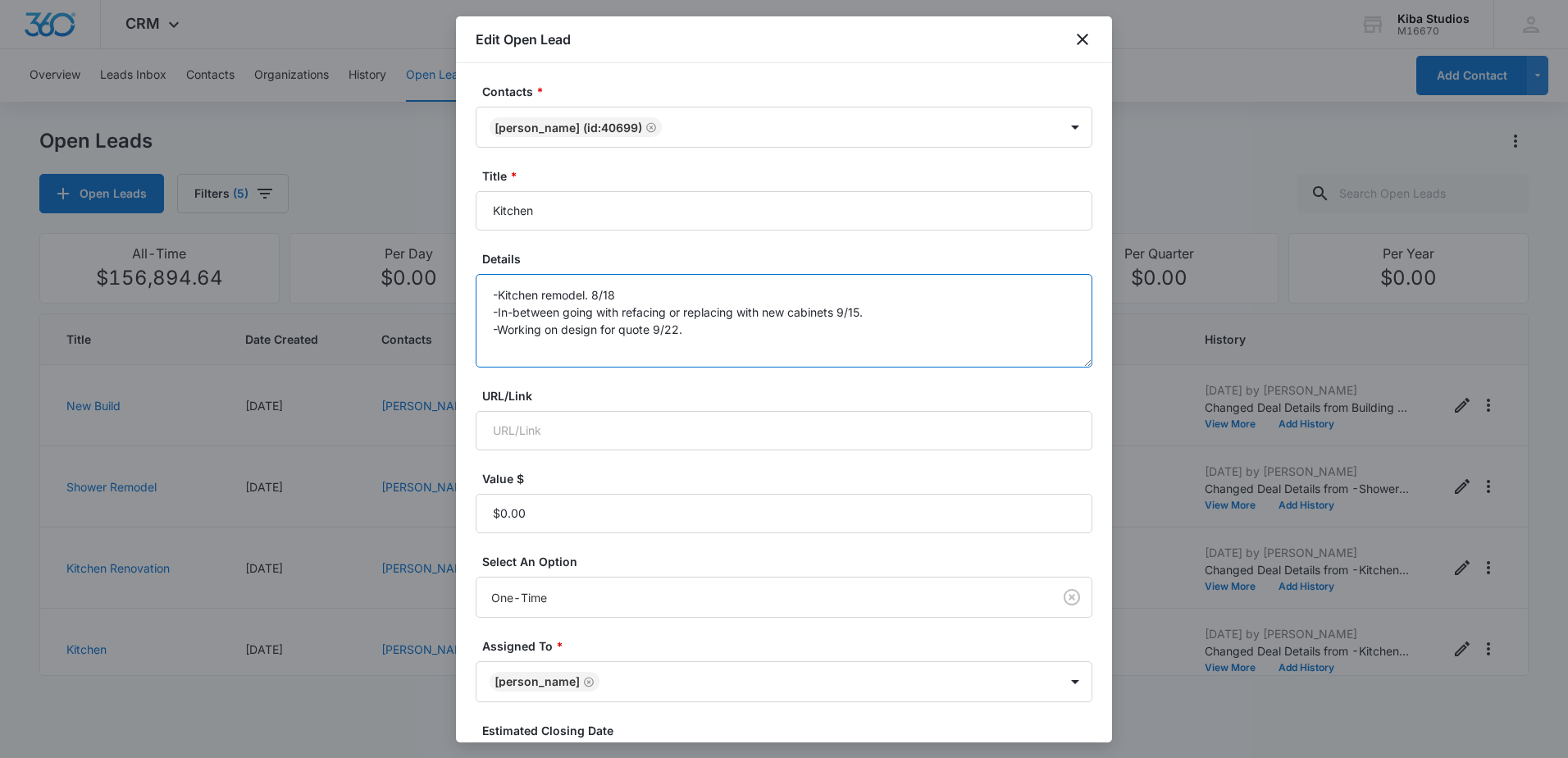
click at [700, 345] on textarea "-Kitchen remodel. 8/18 -In-between going with refacing or replacing with new ca…" at bounding box center [784, 320] width 616 height 93
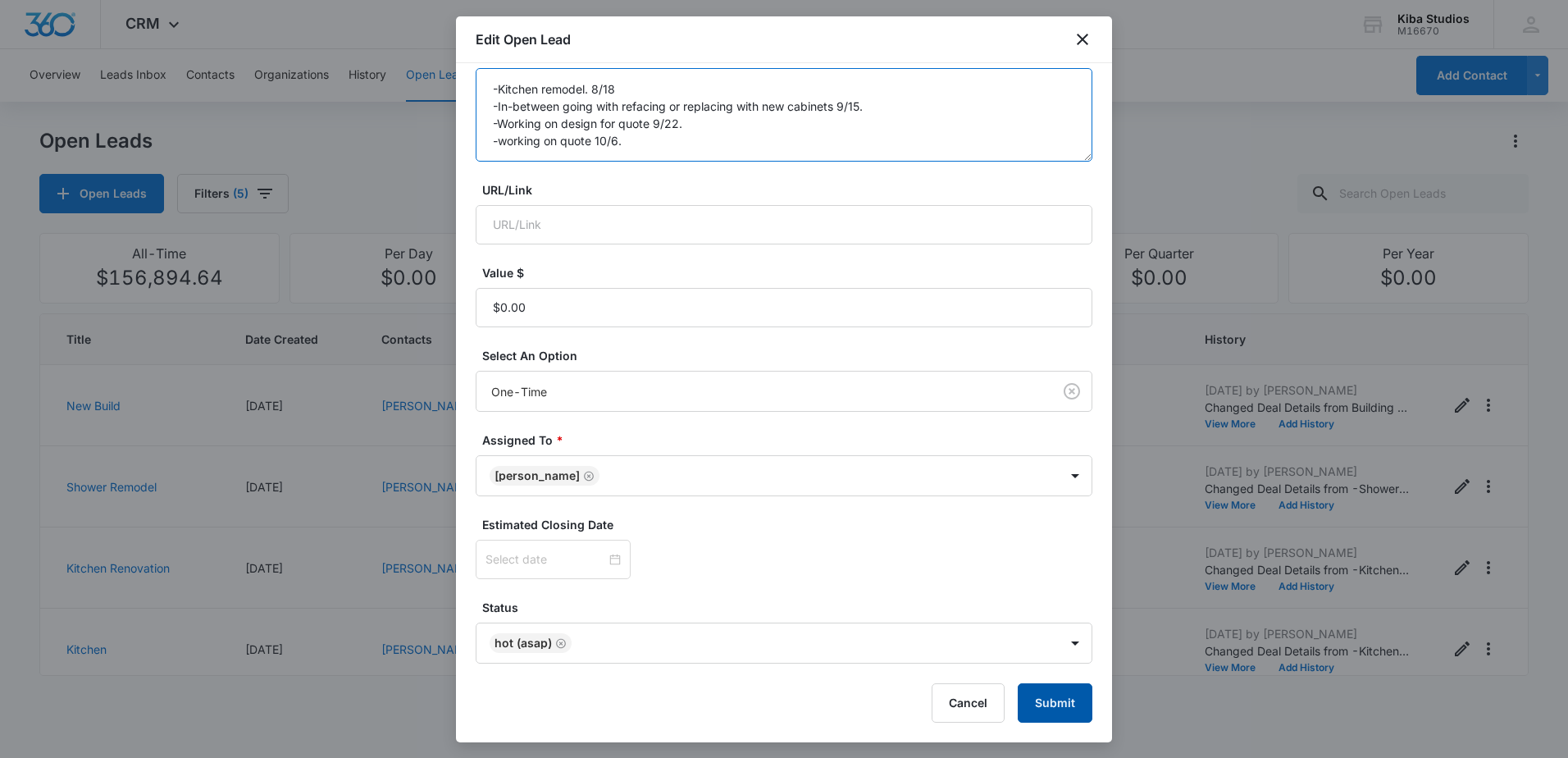
type textarea "-Kitchen remodel. 8/18 -In-between going with refacing or replacing with new ca…"
click at [1061, 693] on button "Submit" at bounding box center [1054, 703] width 75 height 40
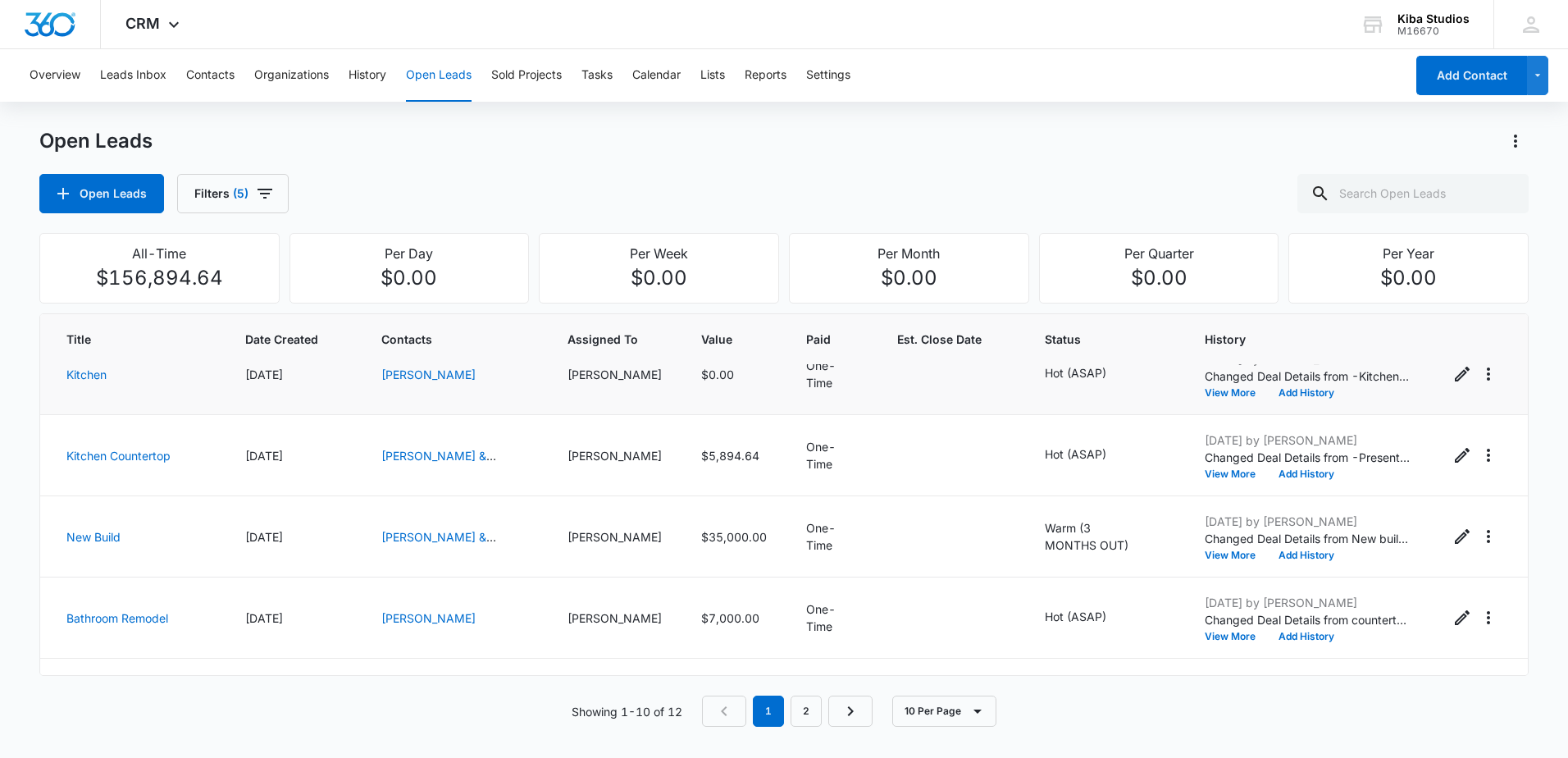
scroll to position [246, 0]
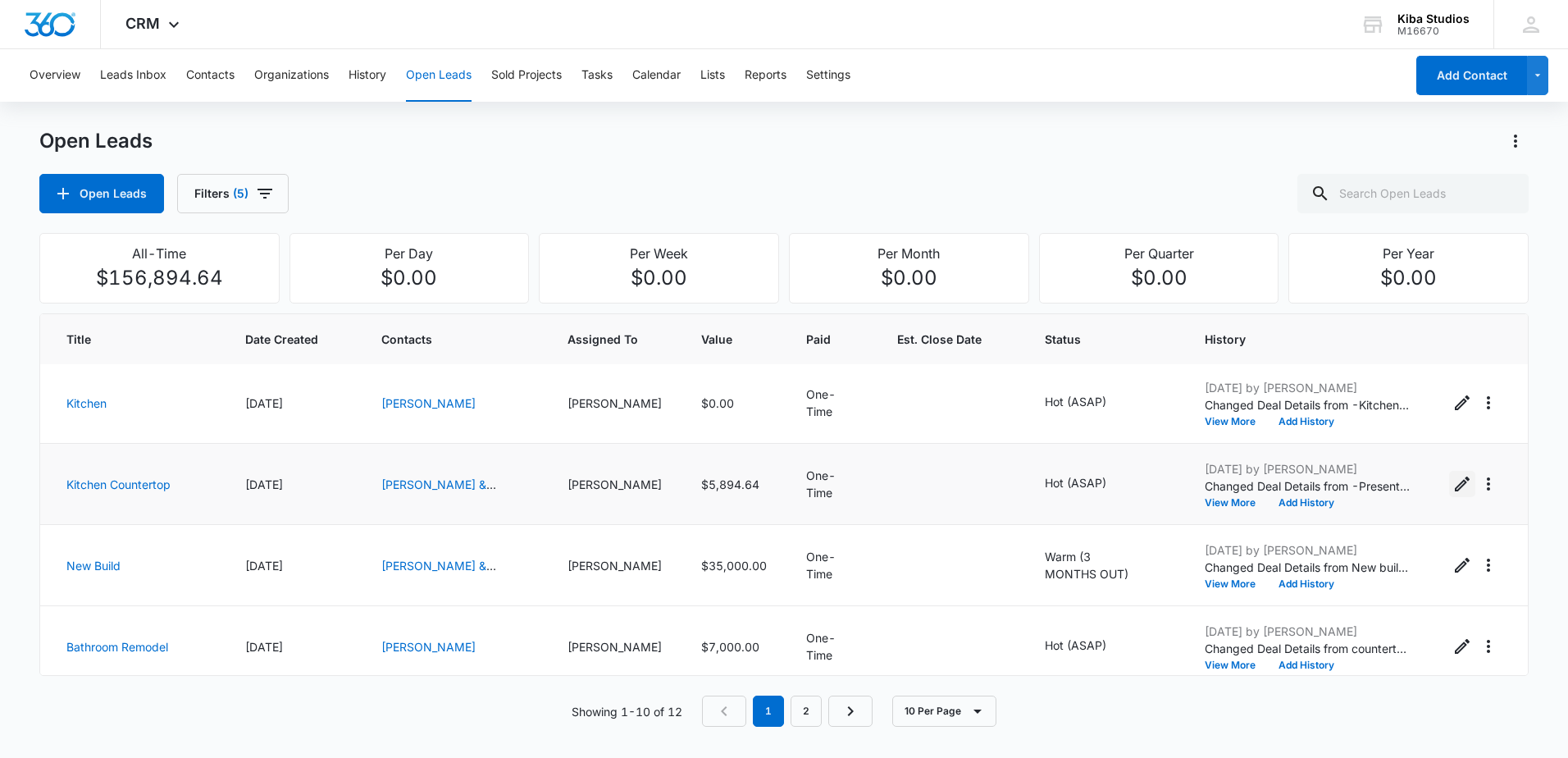
click at [1454, 487] on icon "Edit Open Lead" at bounding box center [1462, 484] width 15 height 15
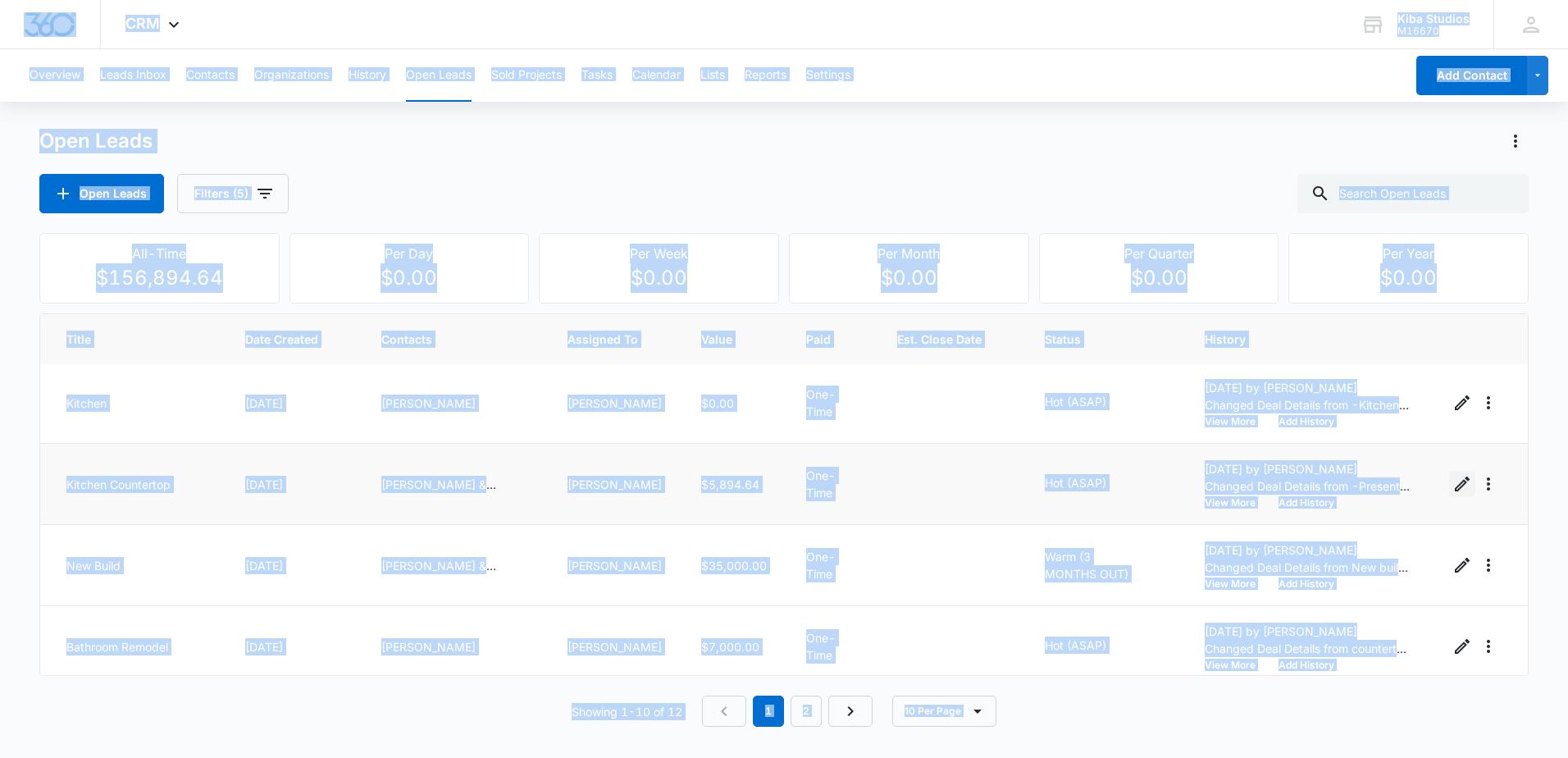
click at [1454, 486] on icon "Edit Open Lead" at bounding box center [1462, 484] width 15 height 15
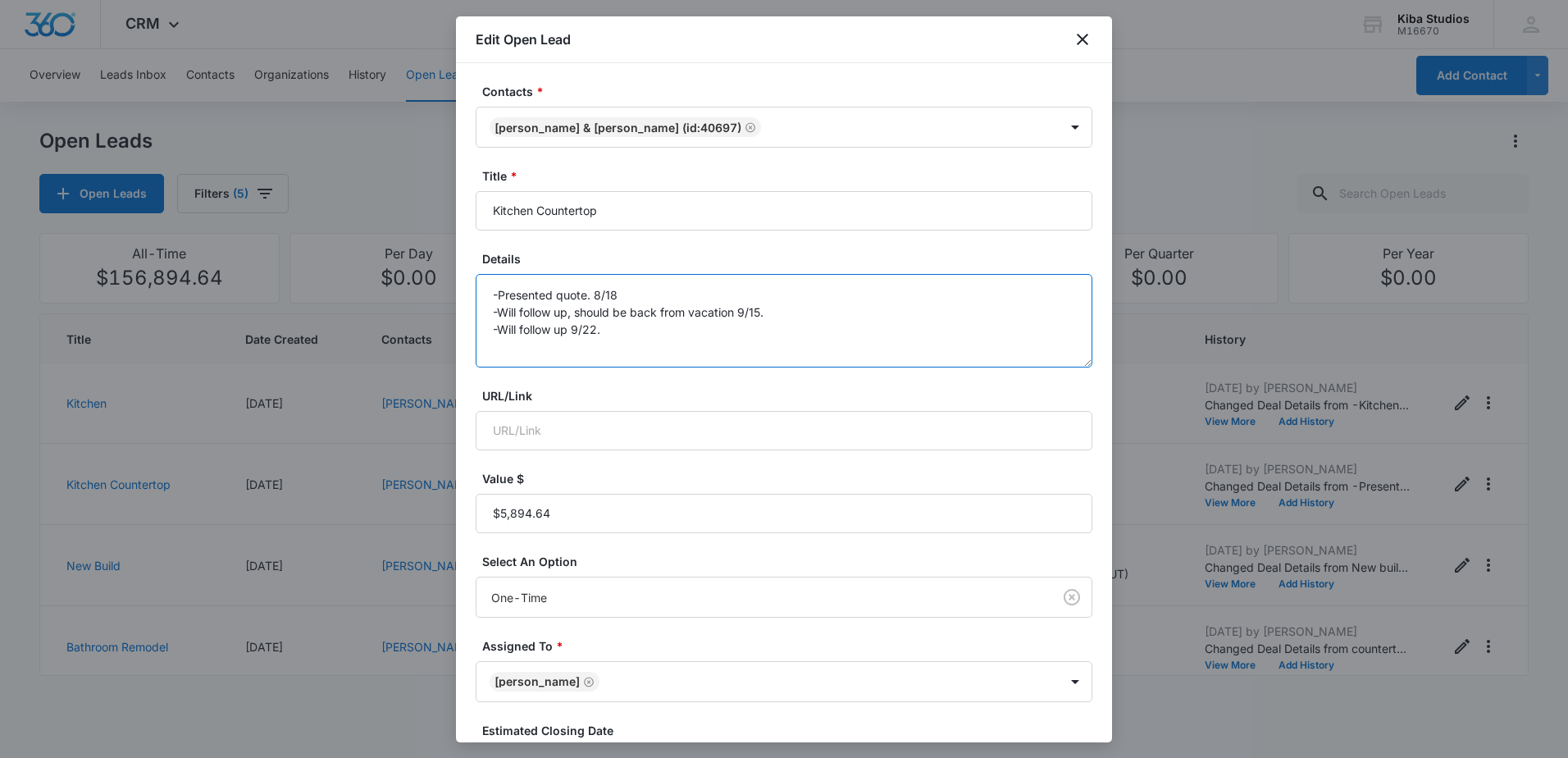
click at [630, 342] on textarea "-Presented quote. 8/18 -Will follow up, should be back from vacation 9/15. -Wil…" at bounding box center [784, 320] width 616 height 93
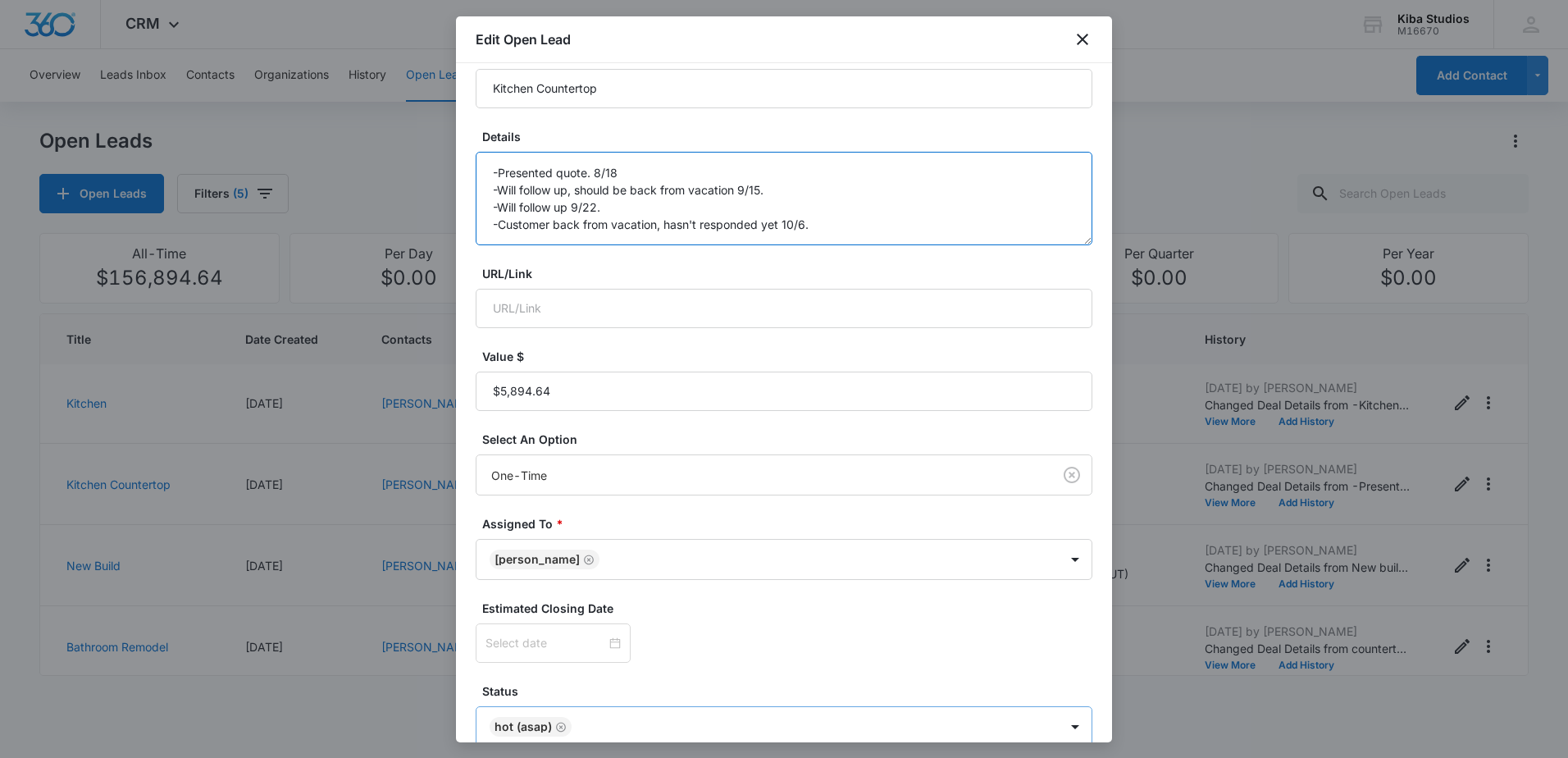
scroll to position [206, 0]
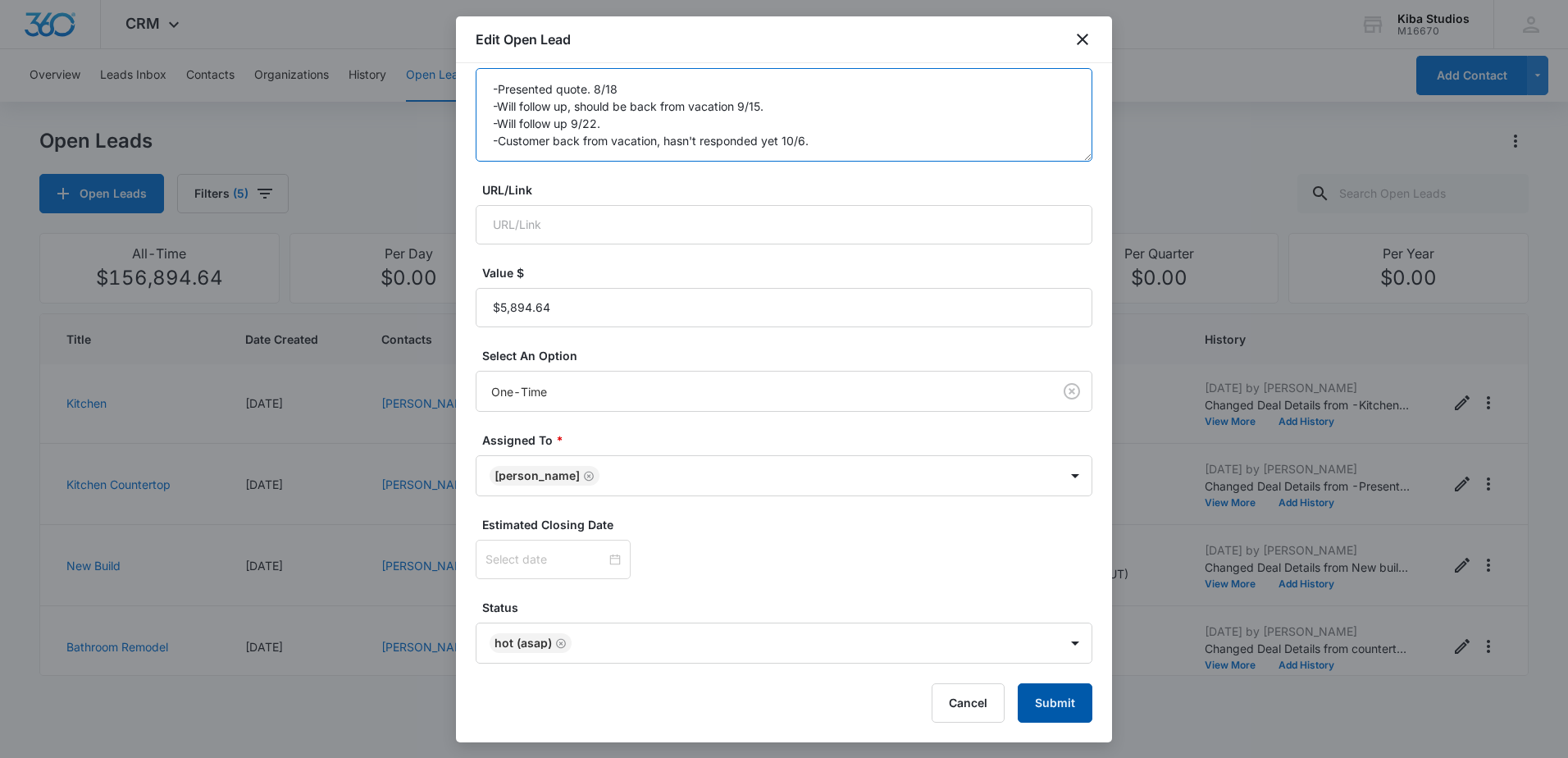
type textarea "-Presented quote. 8/18 -Will follow up, should be back from vacation 9/15. -Wil…"
click at [1055, 709] on button "Submit" at bounding box center [1054, 703] width 75 height 40
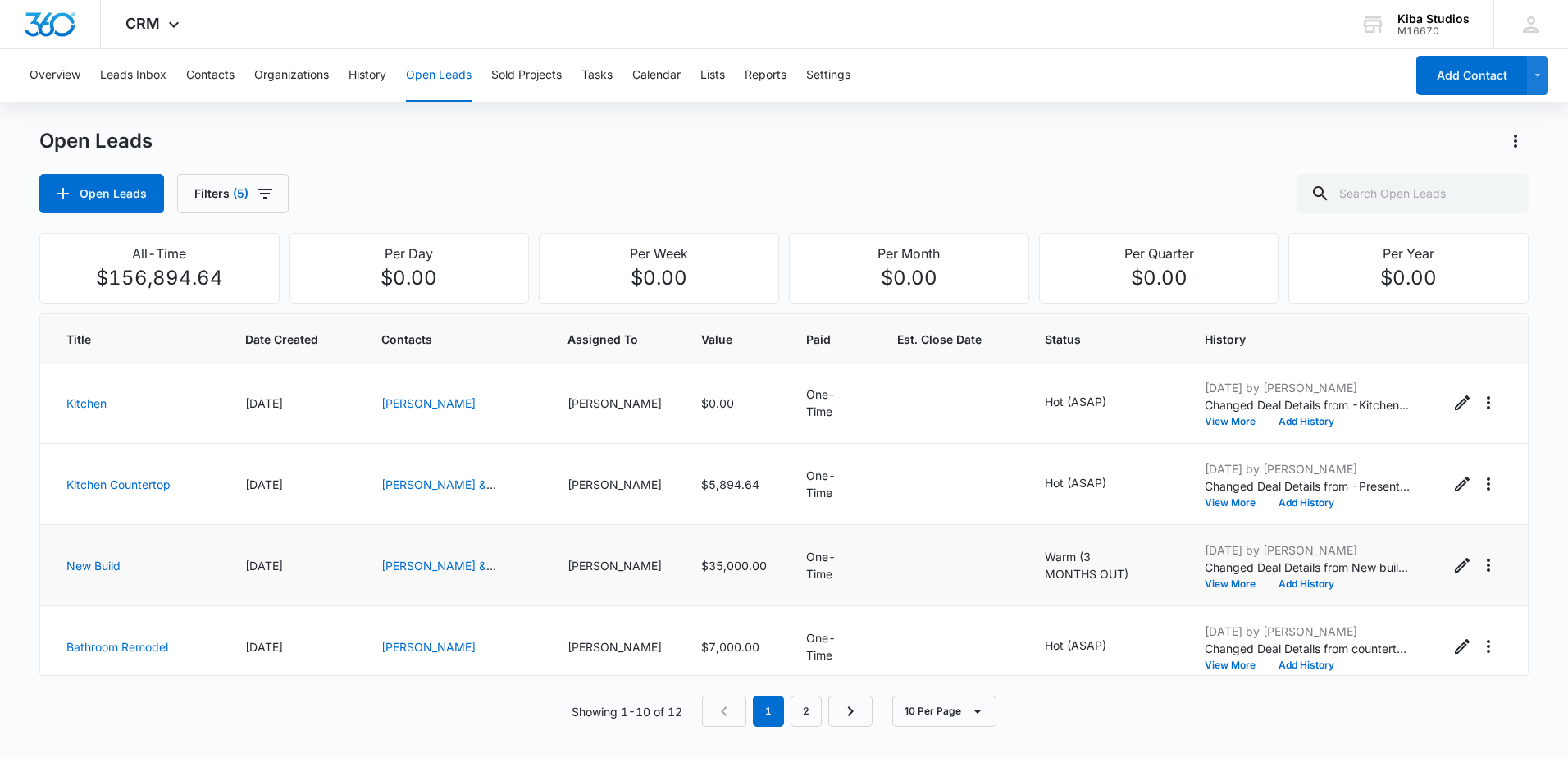
scroll to position [328, 0]
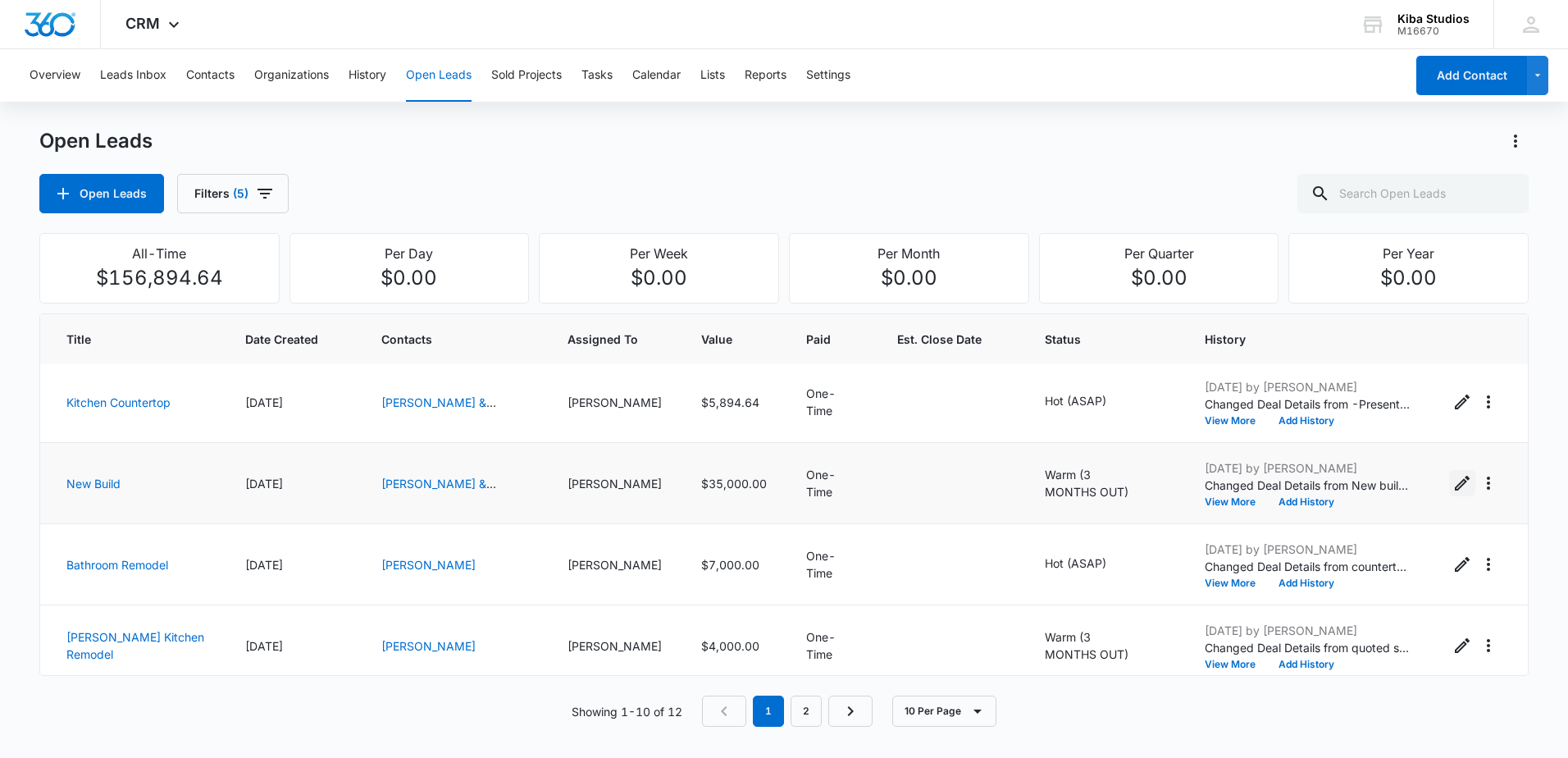
click at [1453, 483] on icon "Edit Open Lead" at bounding box center [1462, 483] width 19 height 19
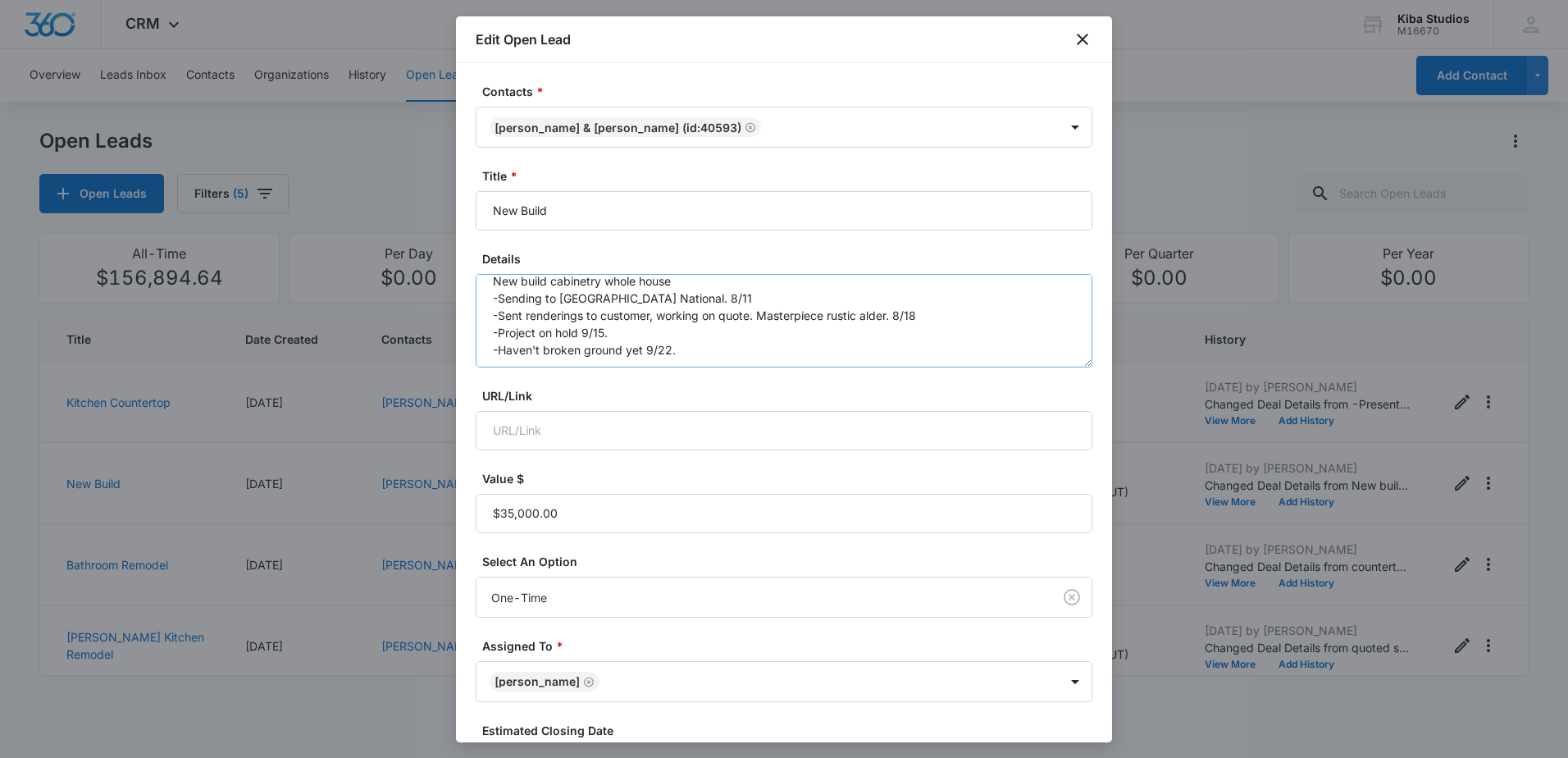
scroll to position [18, 0]
click at [715, 334] on textarea "New build cabinetry whole house -Sending to [GEOGRAPHIC_DATA] National. 8/11 -S…" at bounding box center [784, 320] width 616 height 93
click at [720, 351] on textarea "New build cabinetry whole house -Sending to [GEOGRAPHIC_DATA] National. 8/11 -S…" at bounding box center [784, 320] width 616 height 93
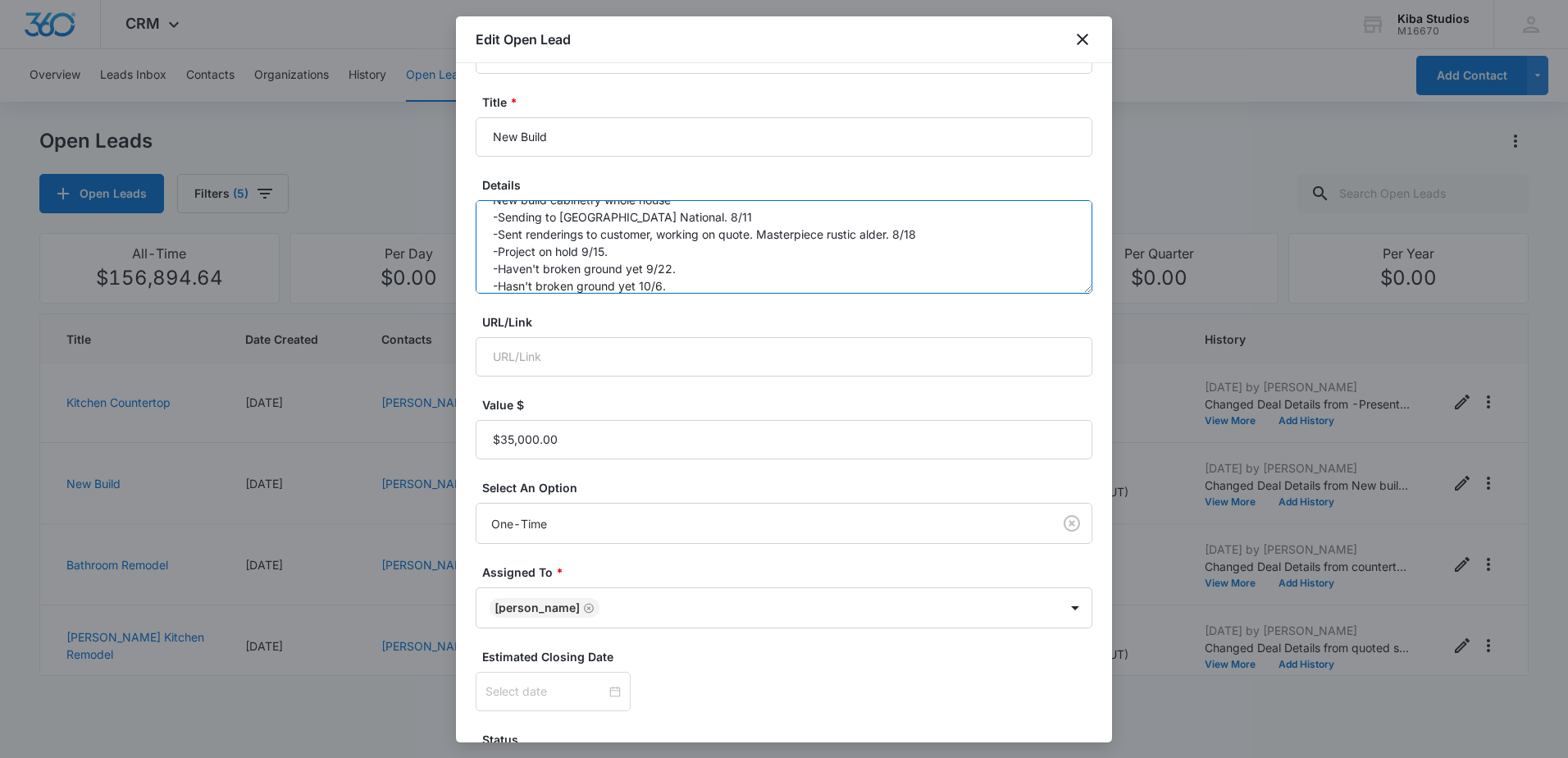
scroll to position [206, 0]
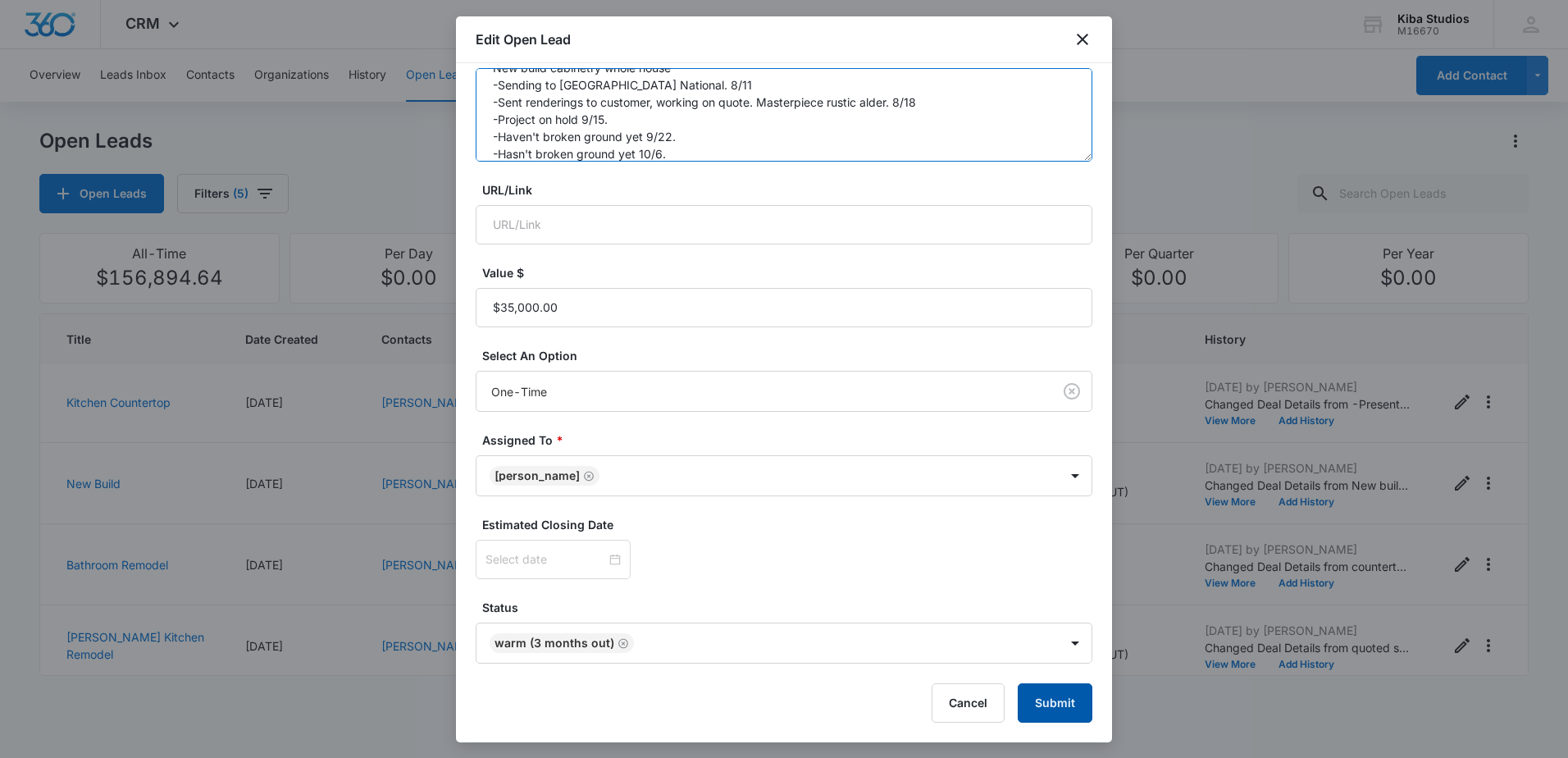
type textarea "New build cabinetry whole house -Sending to [GEOGRAPHIC_DATA] National. 8/11 -S…"
click at [1059, 707] on button "Submit" at bounding box center [1054, 703] width 75 height 40
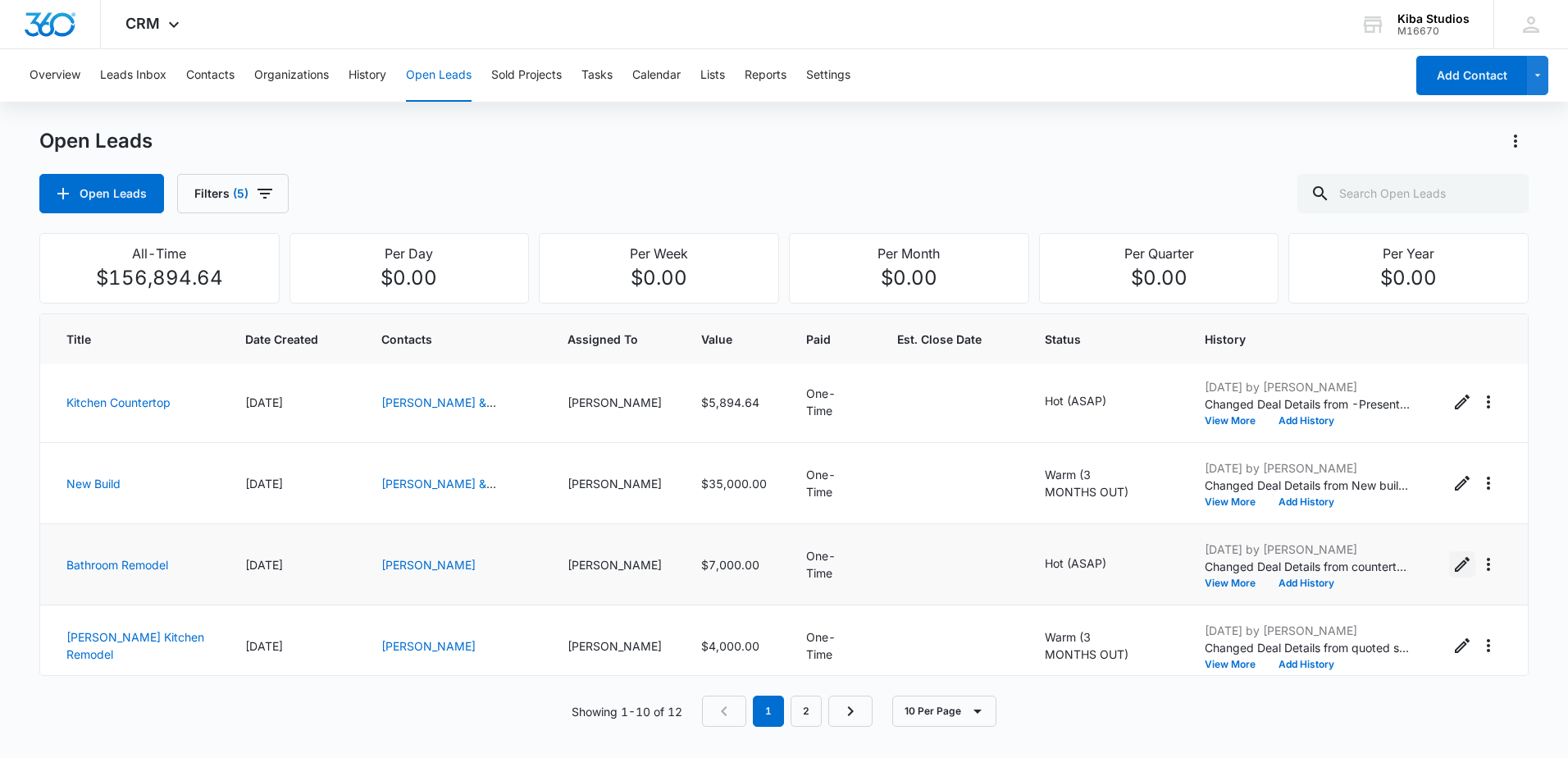
click at [1454, 564] on icon "Edit Open Lead" at bounding box center [1462, 565] width 15 height 15
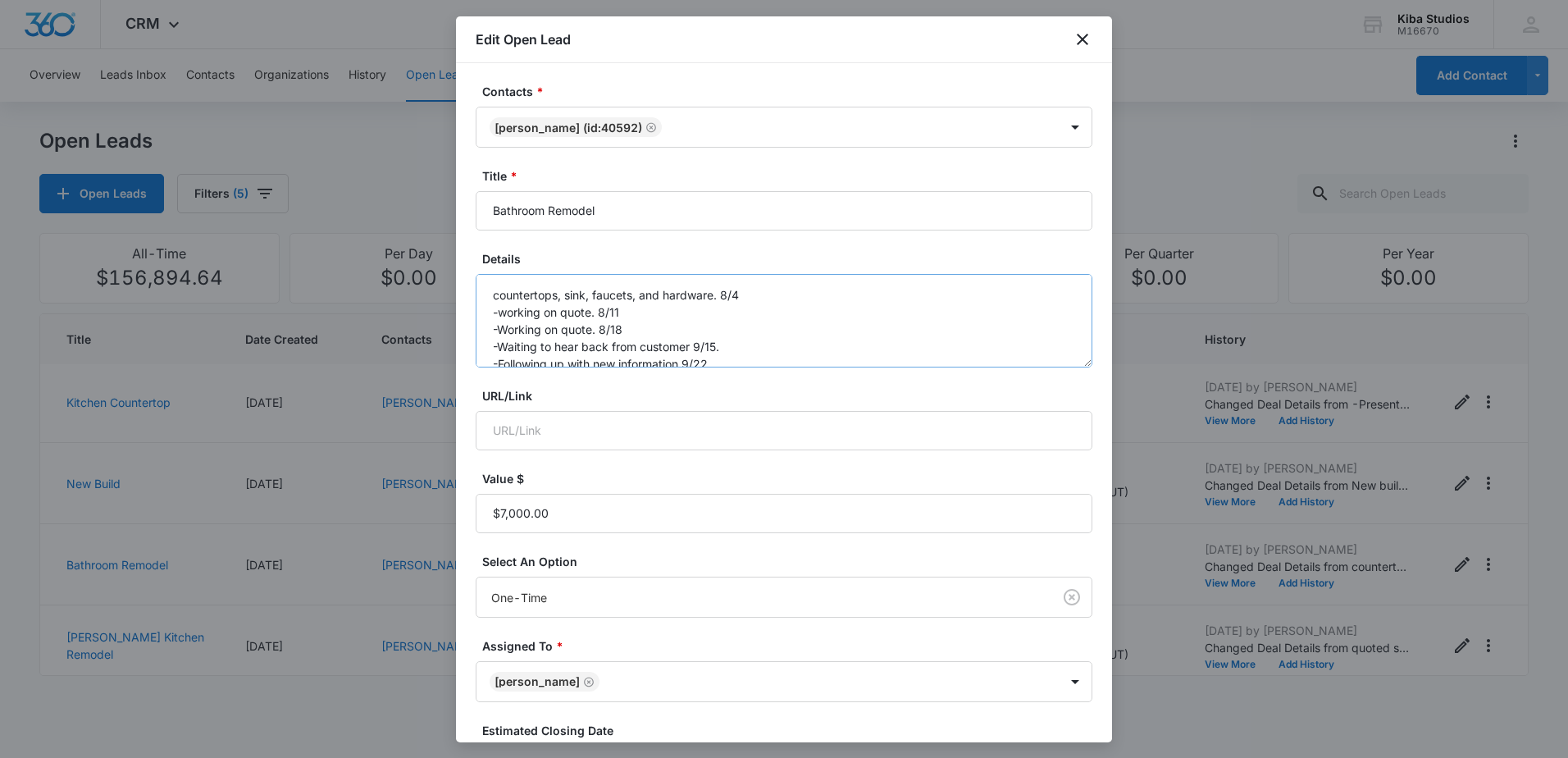
scroll to position [18, 0]
click at [733, 337] on textarea "countertops, sink, faucets, and hardware. 8/4 -working on quote. 8/11 -Working …" at bounding box center [784, 320] width 616 height 93
click at [735, 348] on textarea "countertops, sink, faucets, and hardware. 8/4 -working on quote. 8/11 -Working …" at bounding box center [784, 320] width 616 height 93
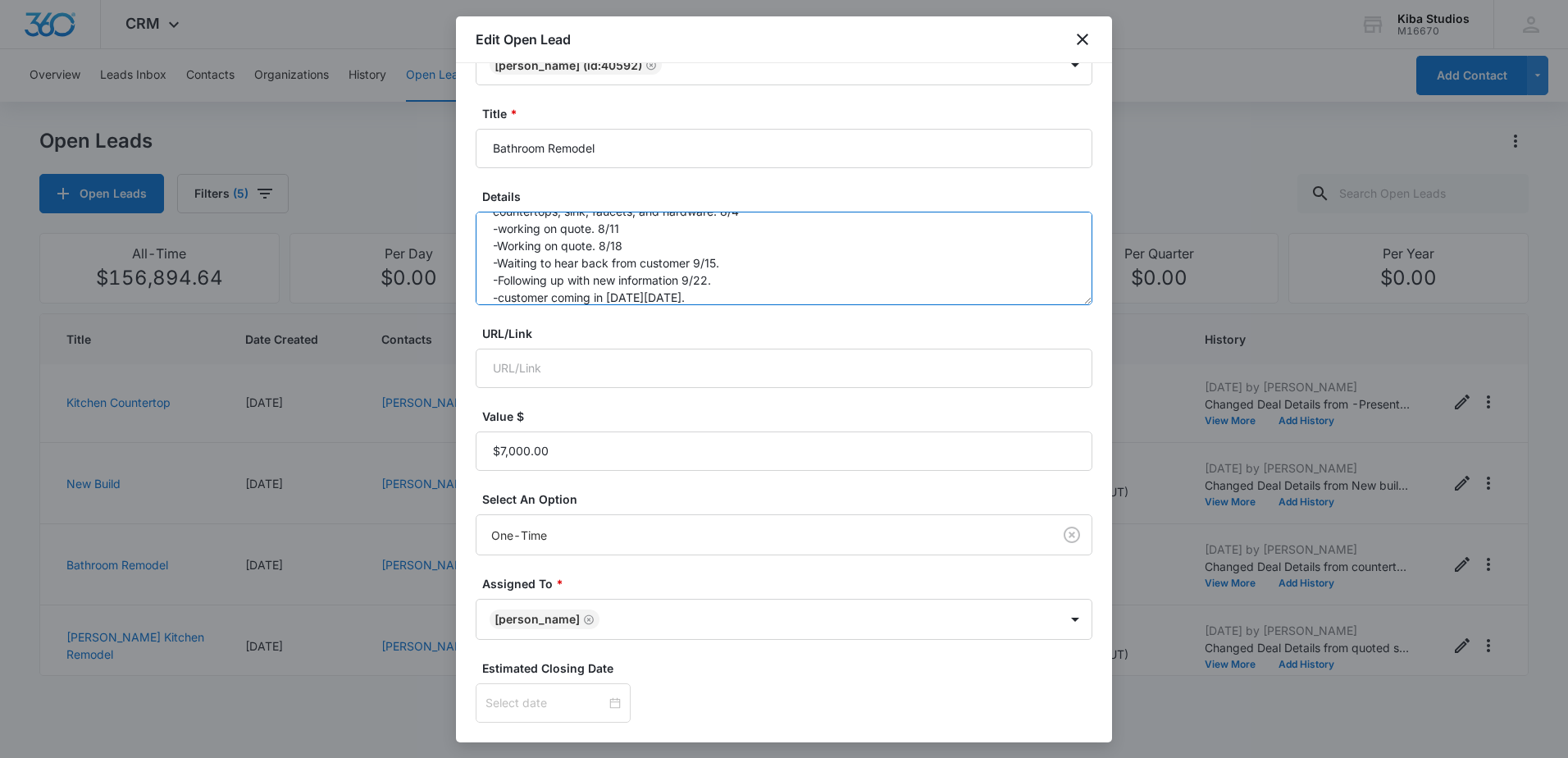
scroll to position [164, 0]
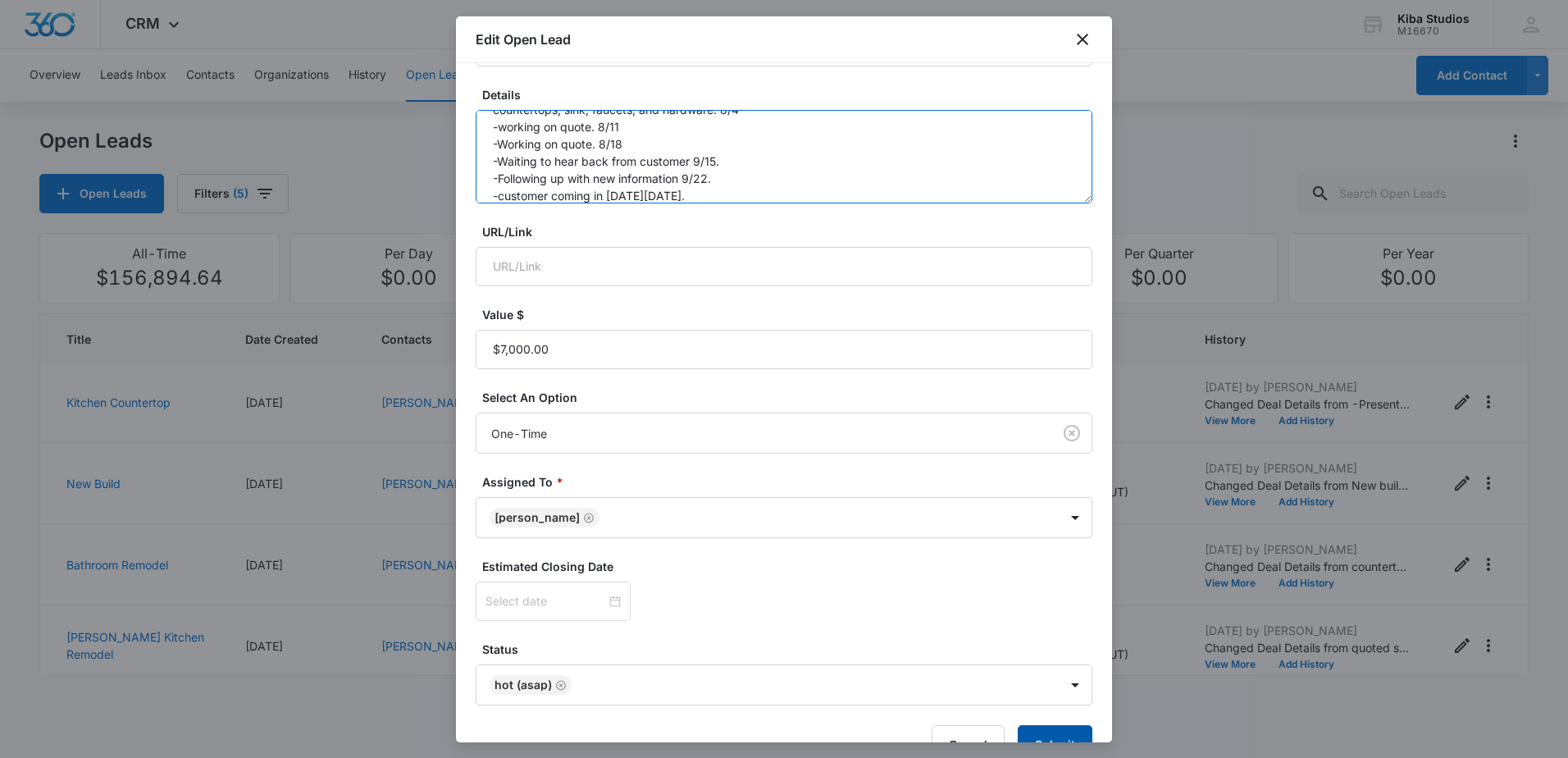
type textarea "countertops, sink, faucets, and hardware. 8/4 -working on quote. 8/11 -Working …"
click at [1046, 733] on button "Submit" at bounding box center [1054, 745] width 75 height 40
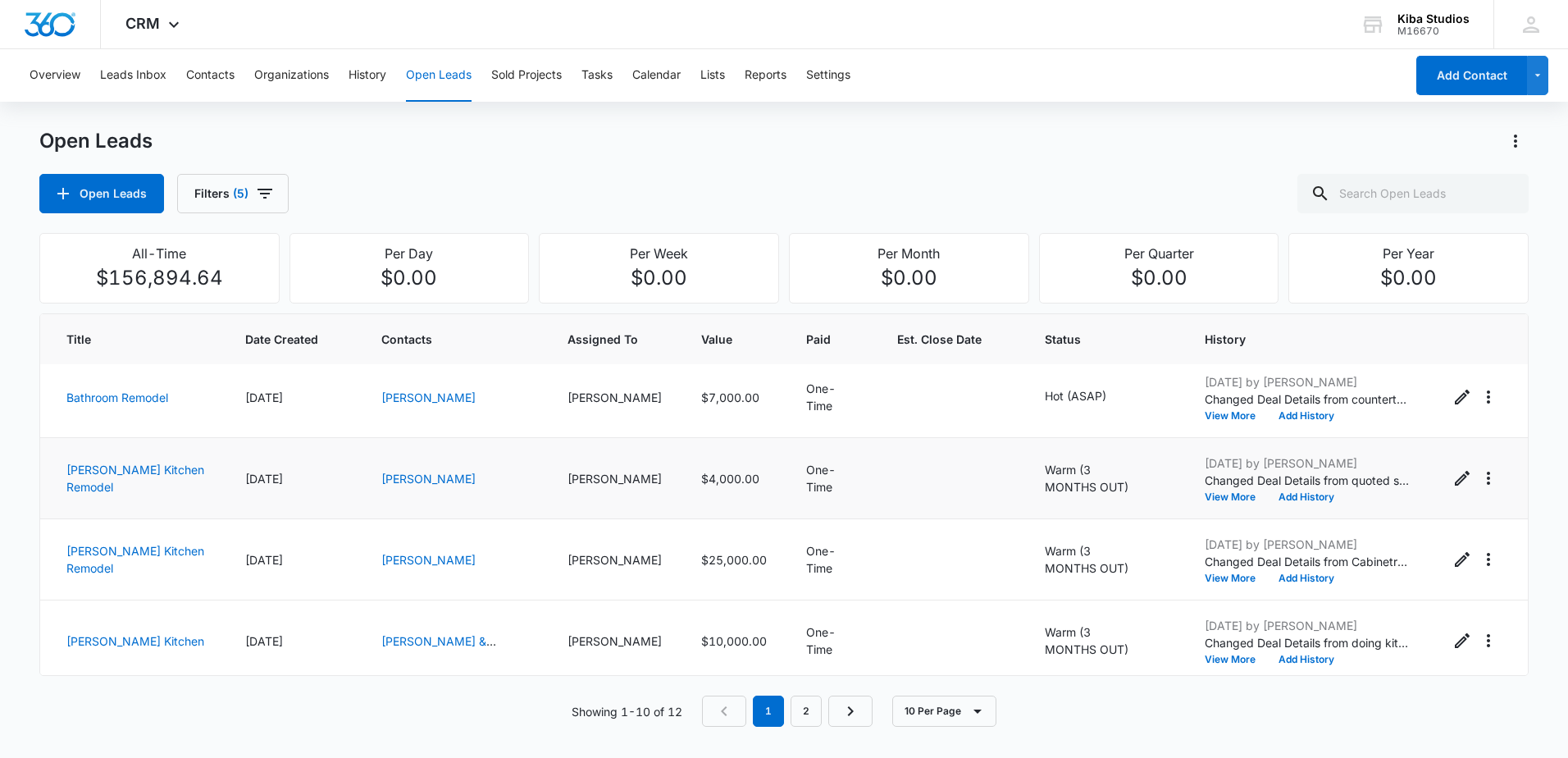
scroll to position [501, 0]
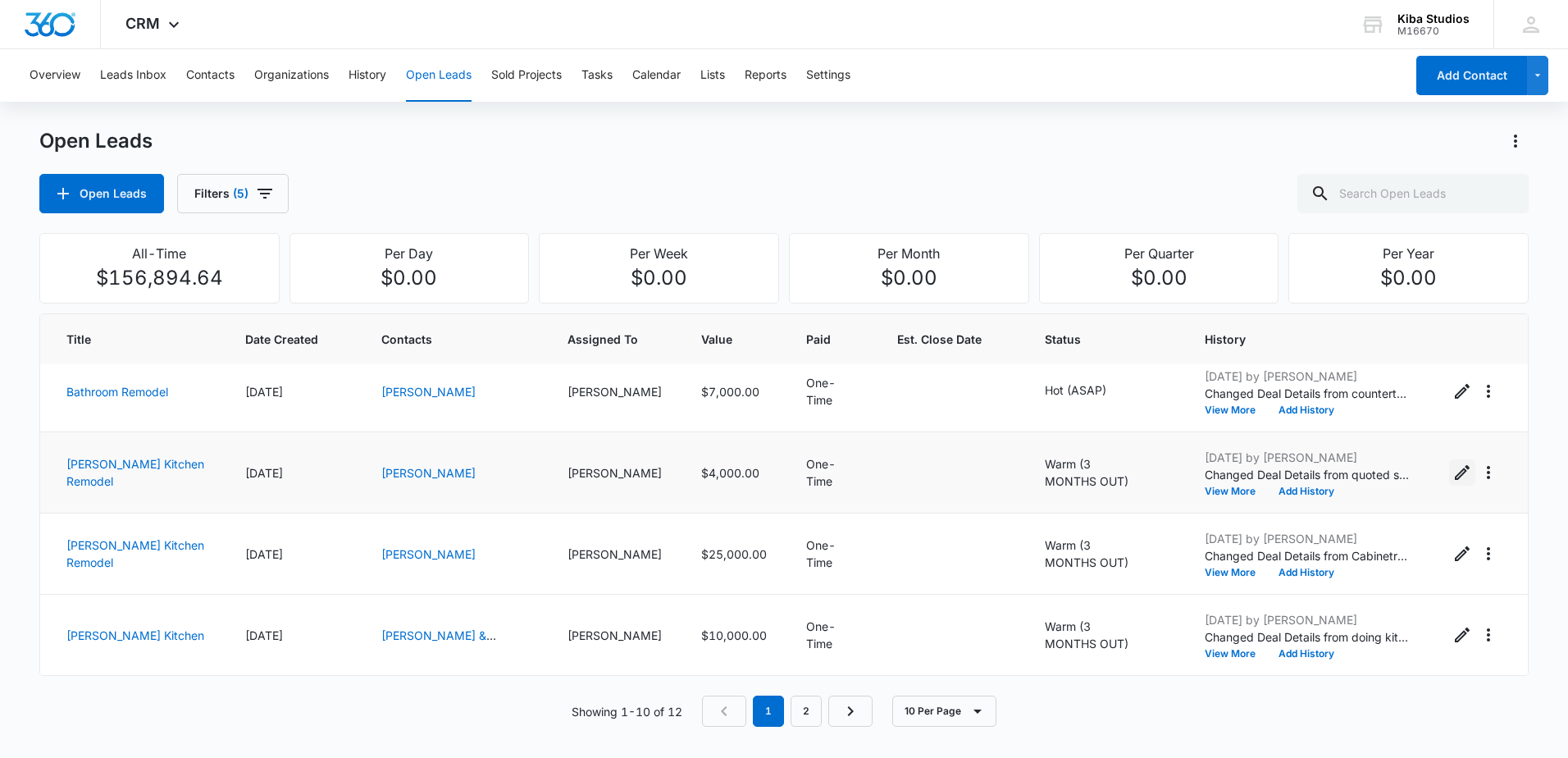
click at [1455, 476] on icon "Edit Open Lead" at bounding box center [1462, 472] width 19 height 19
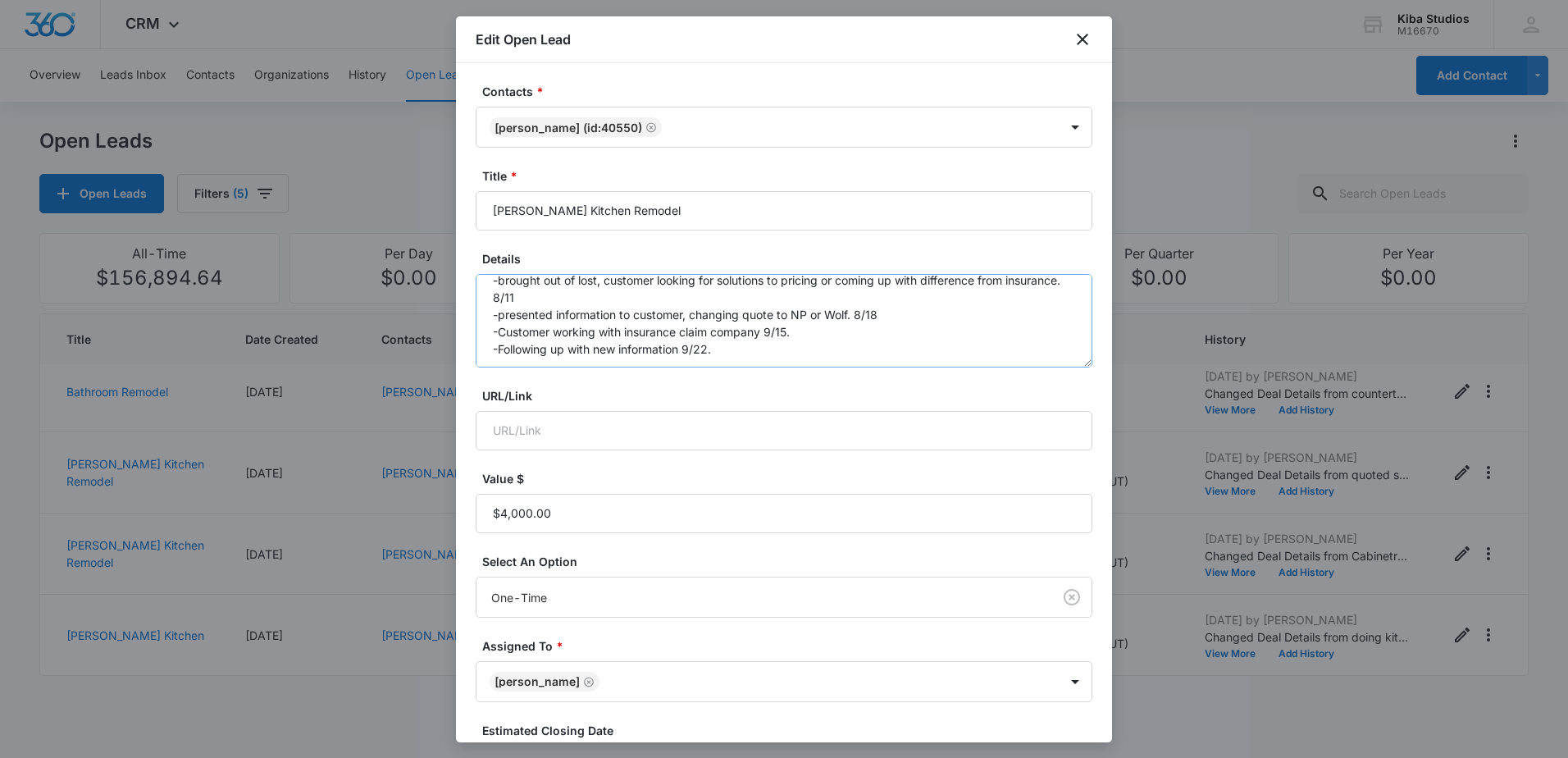
scroll to position [52, 0]
click at [785, 347] on textarea "quoted small kitchen in Mid Continent with cabinets countertops and plumbing, i…" at bounding box center [784, 320] width 616 height 93
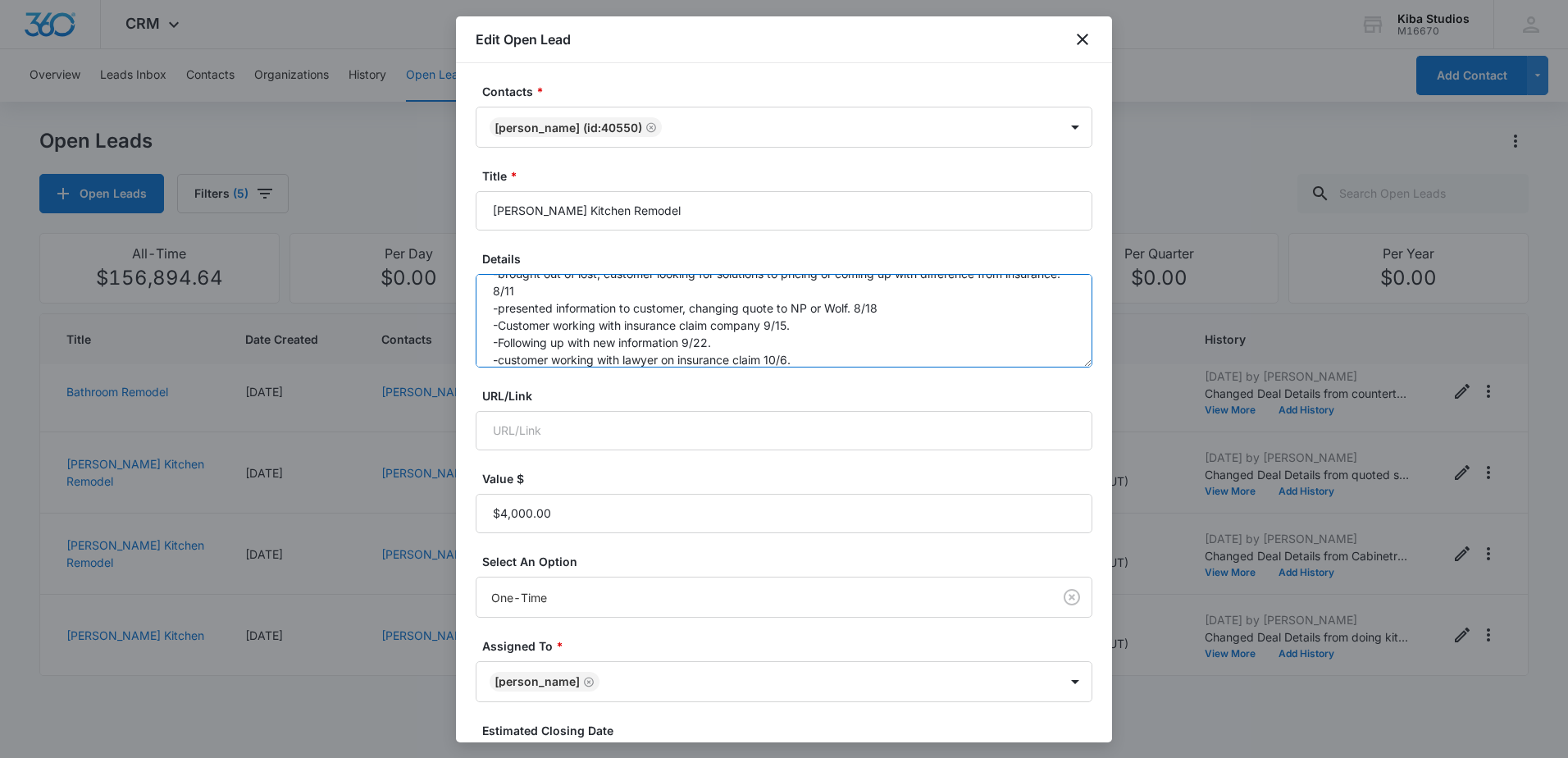
scroll to position [206, 0]
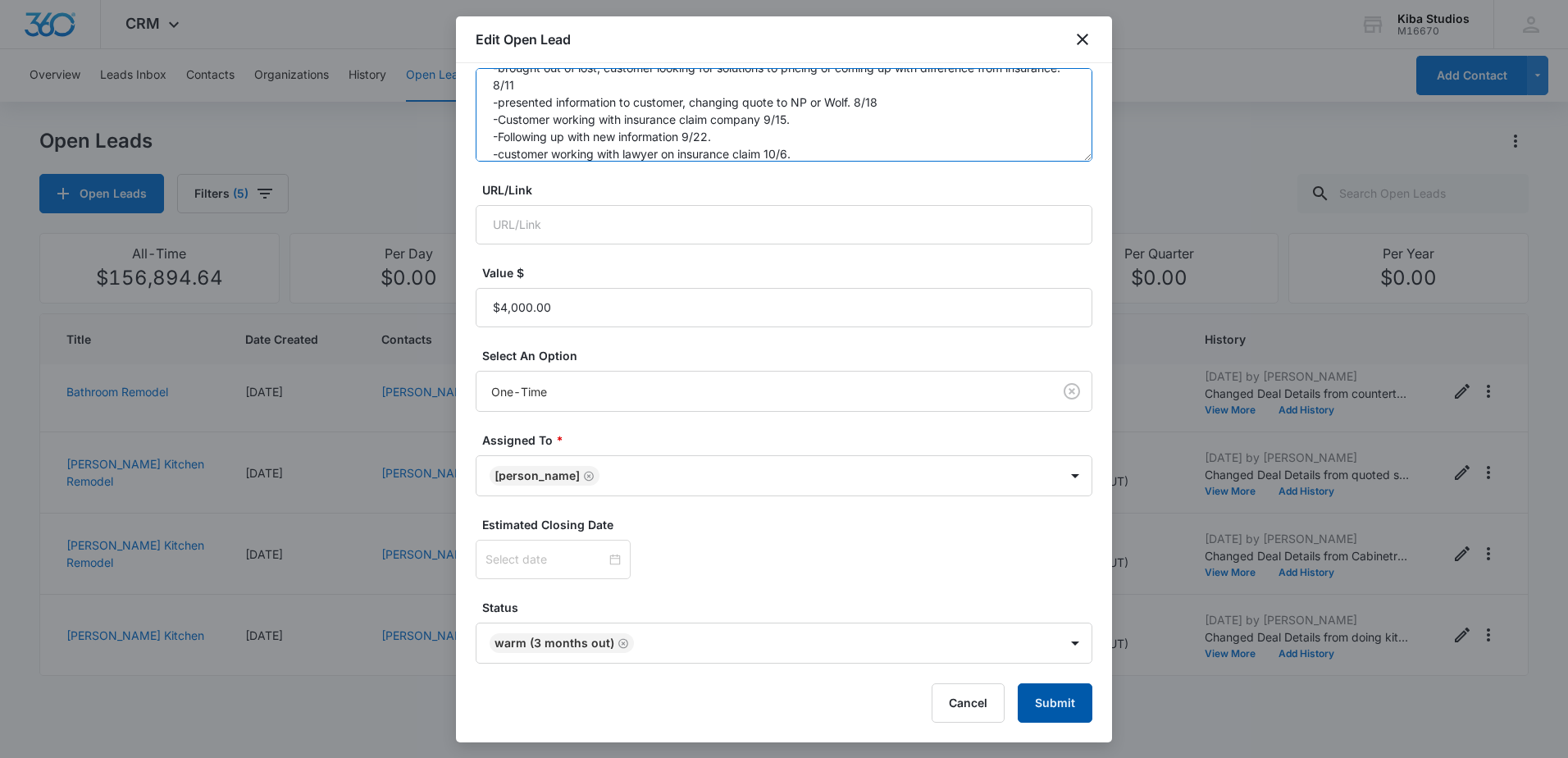
type textarea "quoted small kitchen in Mid Continent with cabinets countertops and plumbing, i…"
click at [1053, 699] on button "Submit" at bounding box center [1054, 703] width 75 height 40
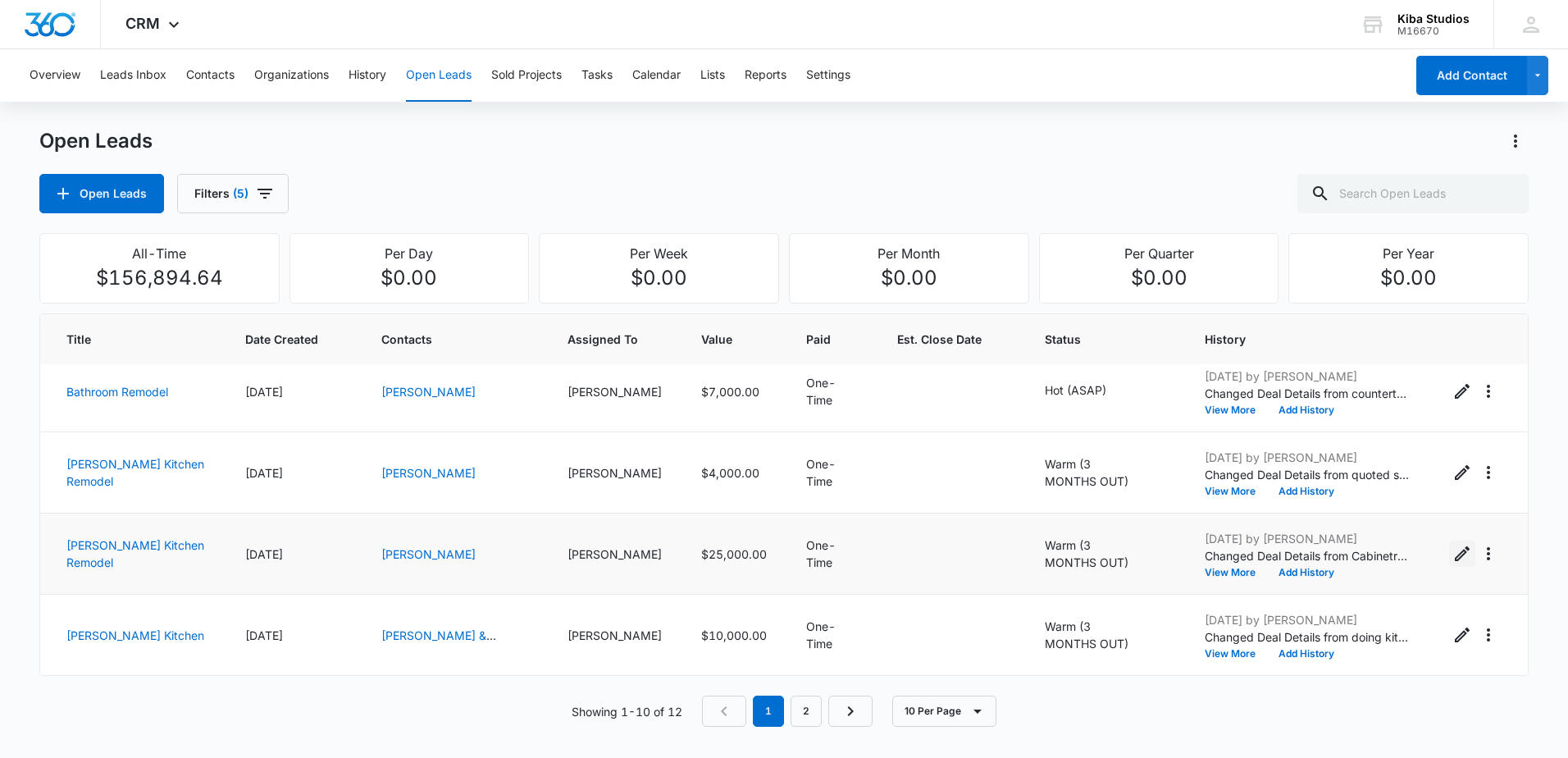
click at [1457, 553] on icon "Edit Open Lead" at bounding box center [1462, 553] width 19 height 19
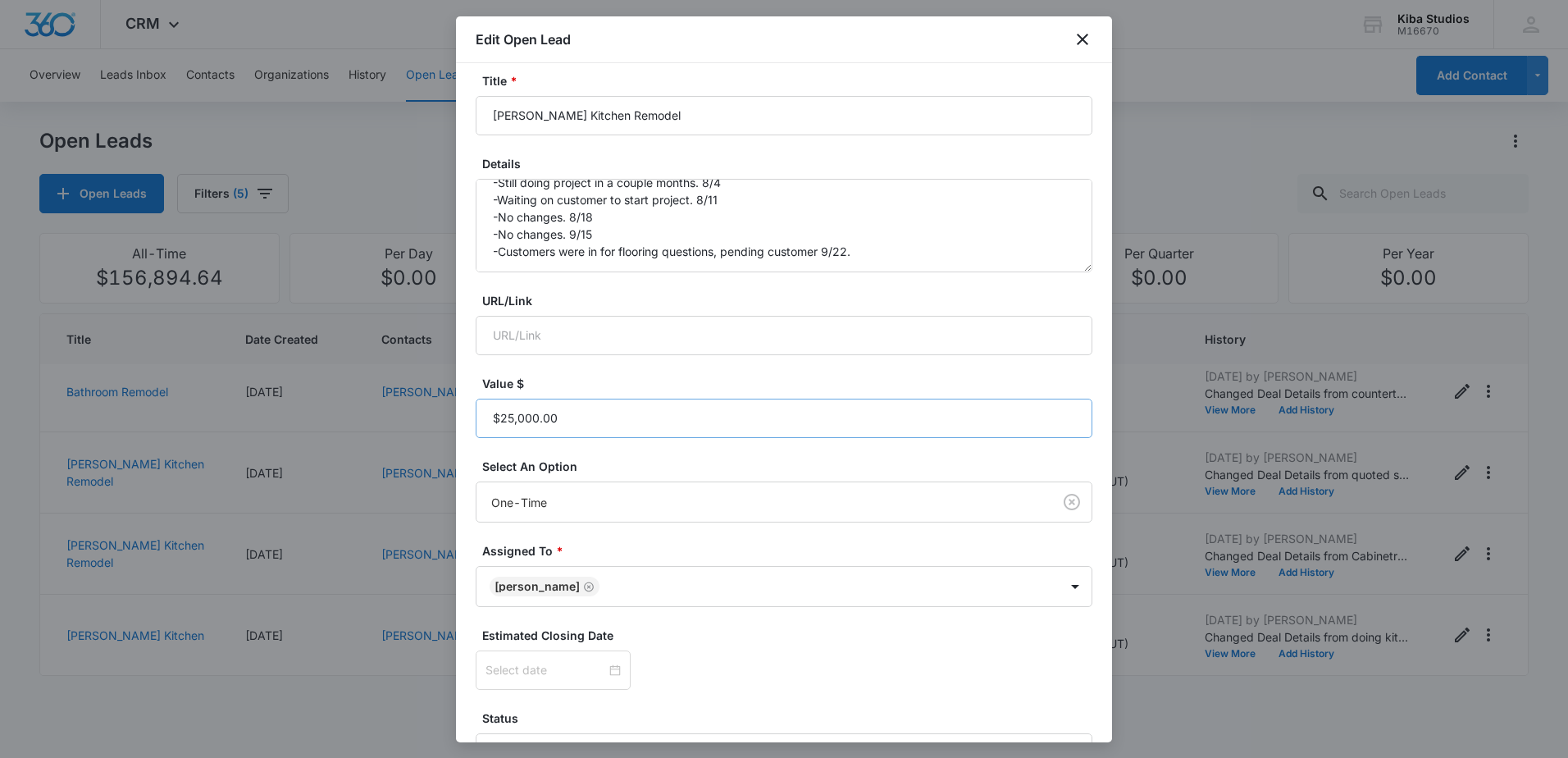
scroll to position [164, 0]
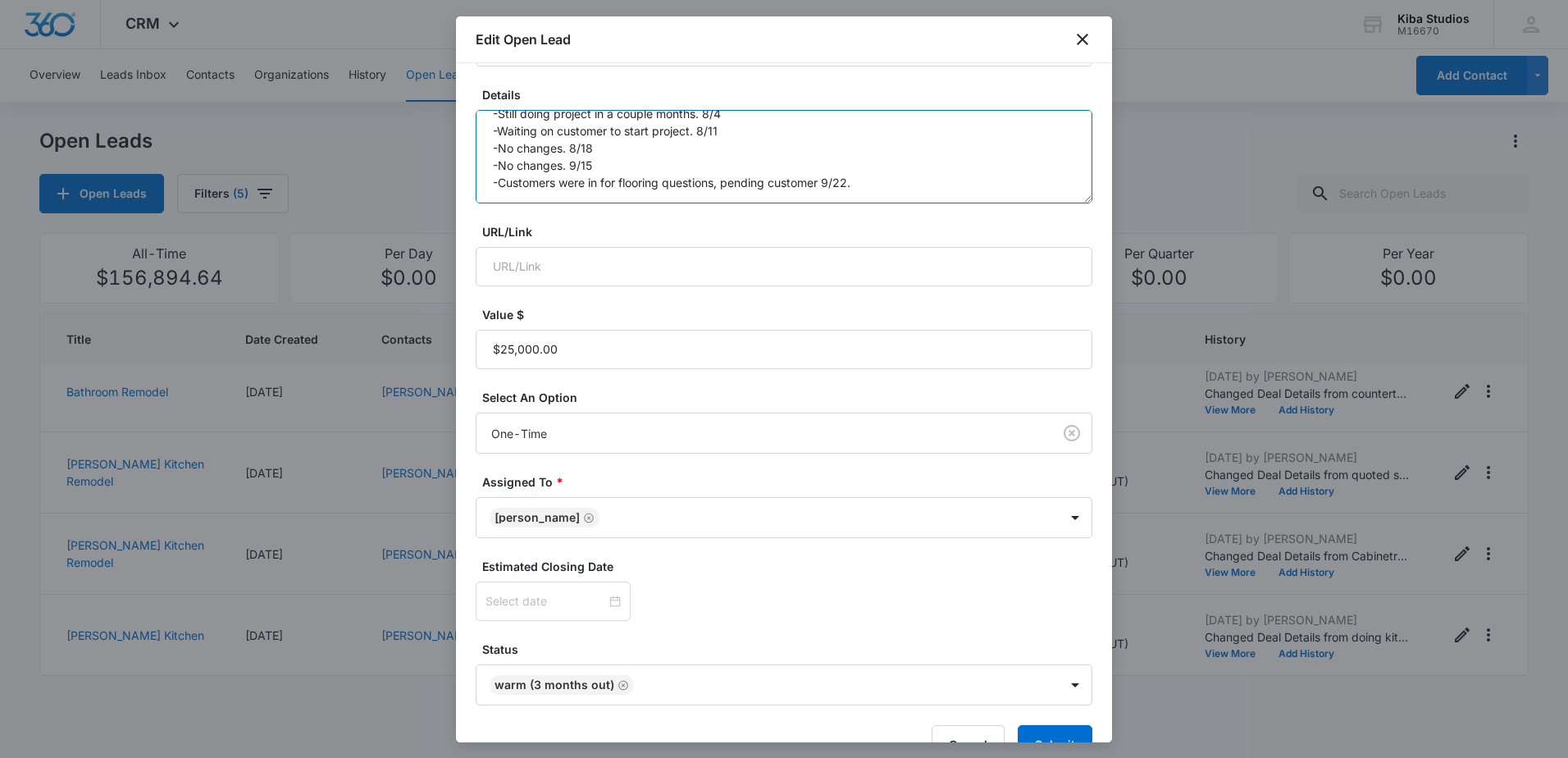
click at [889, 178] on textarea "Cabinetry, countertops, plumbing, Quality Sig 7/24 -Still doing project in a co…" at bounding box center [784, 156] width 616 height 93
type textarea "Cabinetry, countertops, plumbing, Quality Sig 7/24 -Still doing project in a co…"
click at [1049, 733] on button "Submit" at bounding box center [1054, 745] width 75 height 40
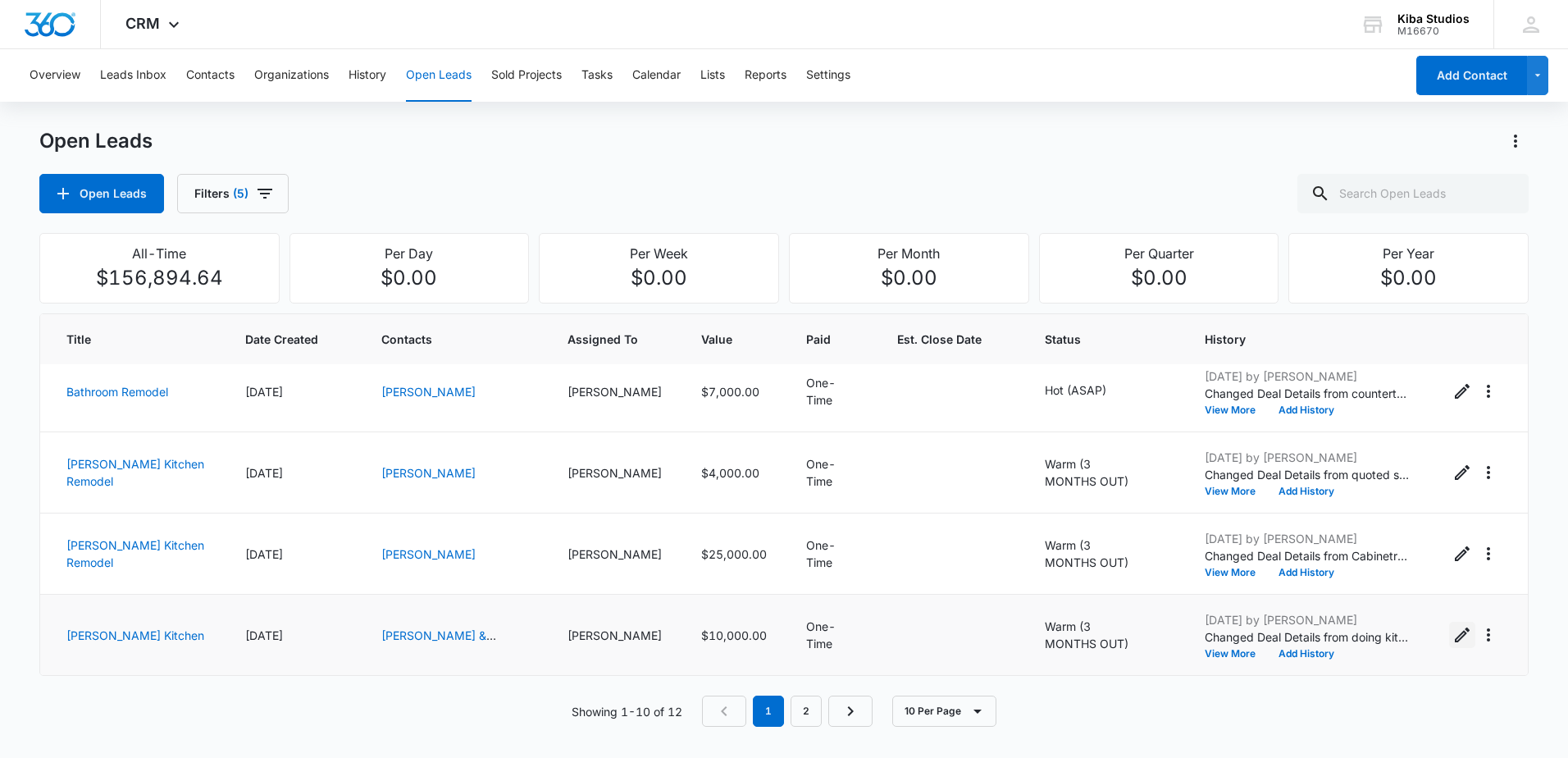
click at [1454, 637] on icon "Edit Open Lead" at bounding box center [1462, 635] width 15 height 15
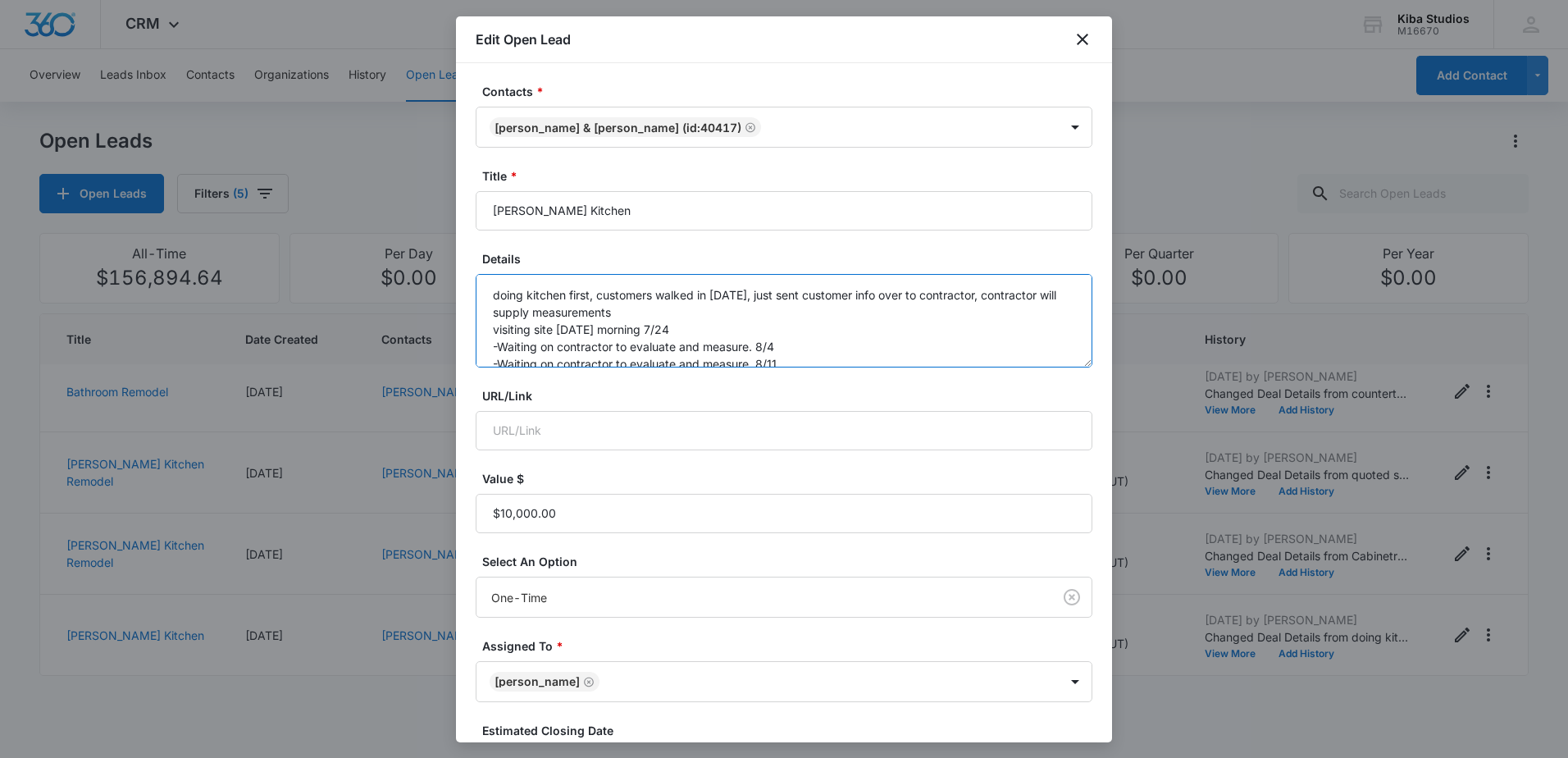
click at [843, 361] on textarea "doing kitchen first, customers walked in [DATE], just sent customer info over t…" at bounding box center [784, 320] width 616 height 93
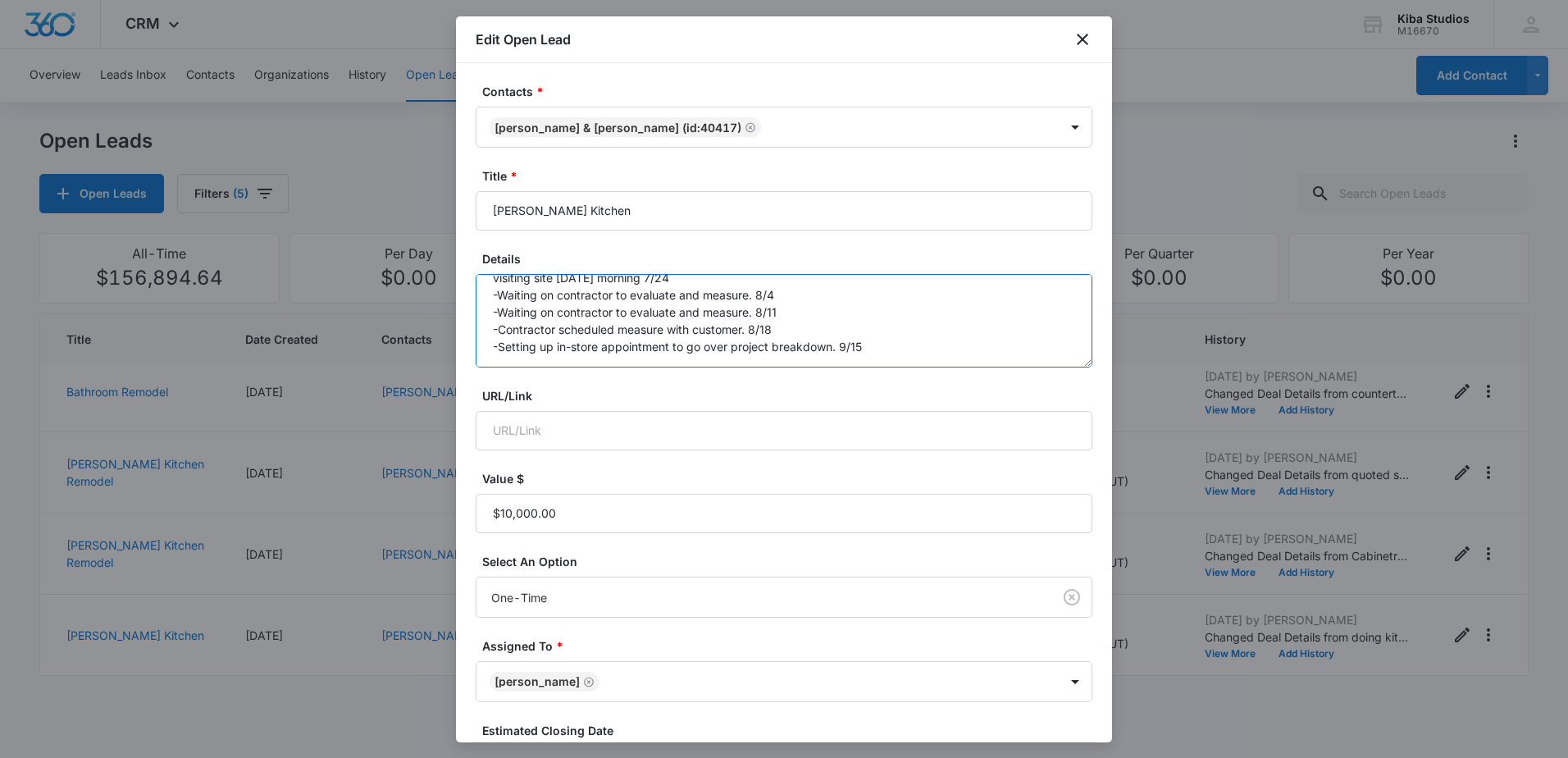
click at [880, 330] on textarea "doing kitchen first, customers walked in [DATE], just sent customer info over t…" at bounding box center [784, 320] width 616 height 93
click at [697, 355] on textarea "doing kitchen first, customers walked in [DATE], just sent customer info over t…" at bounding box center [784, 320] width 616 height 93
click at [691, 346] on textarea "doing kitchen first, customers walked in [DATE], just sent customer info over t…" at bounding box center [784, 320] width 616 height 93
click at [831, 339] on textarea "doing kitchen first, customers walked in [DATE], just sent customer info over t…" at bounding box center [784, 320] width 616 height 93
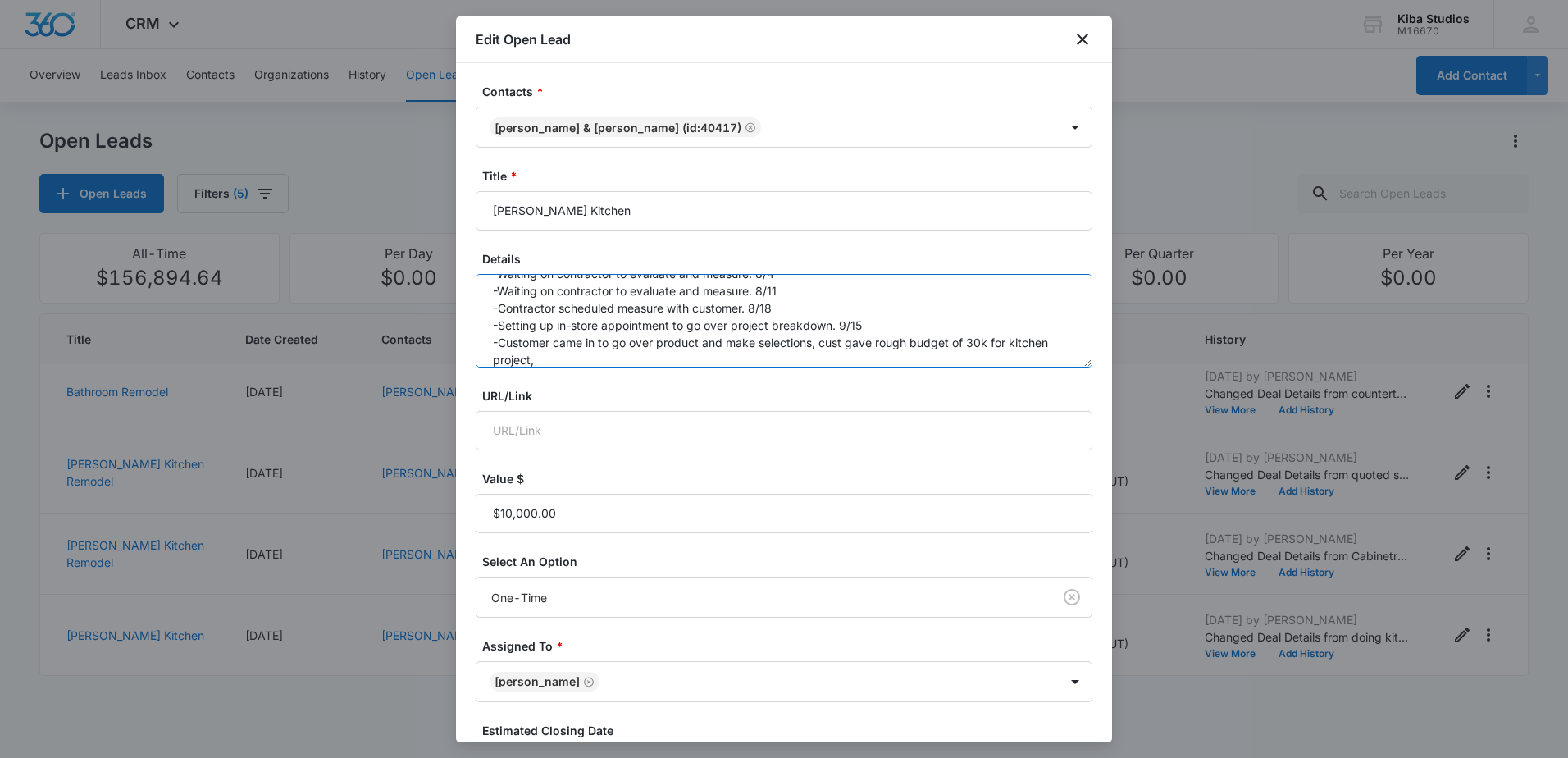
click at [657, 353] on textarea "doing kitchen first, customers walked in [DATE], just sent customer info over t…" at bounding box center [784, 320] width 616 height 93
click at [585, 357] on textarea "doing kitchen first, customers walked in [DATE], just sent customer info over t…" at bounding box center [784, 320] width 616 height 93
click at [578, 362] on textarea "doing kitchen first, customers walked in [DATE], just sent customer info over t…" at bounding box center [784, 320] width 616 height 93
click at [545, 359] on textarea "doing kitchen first, customers walked in [DATE], just sent customer info over t…" at bounding box center [784, 320] width 616 height 93
click at [540, 358] on textarea "doing kitchen first, customers walked in [DATE], just sent customer info over t…" at bounding box center [784, 320] width 616 height 93
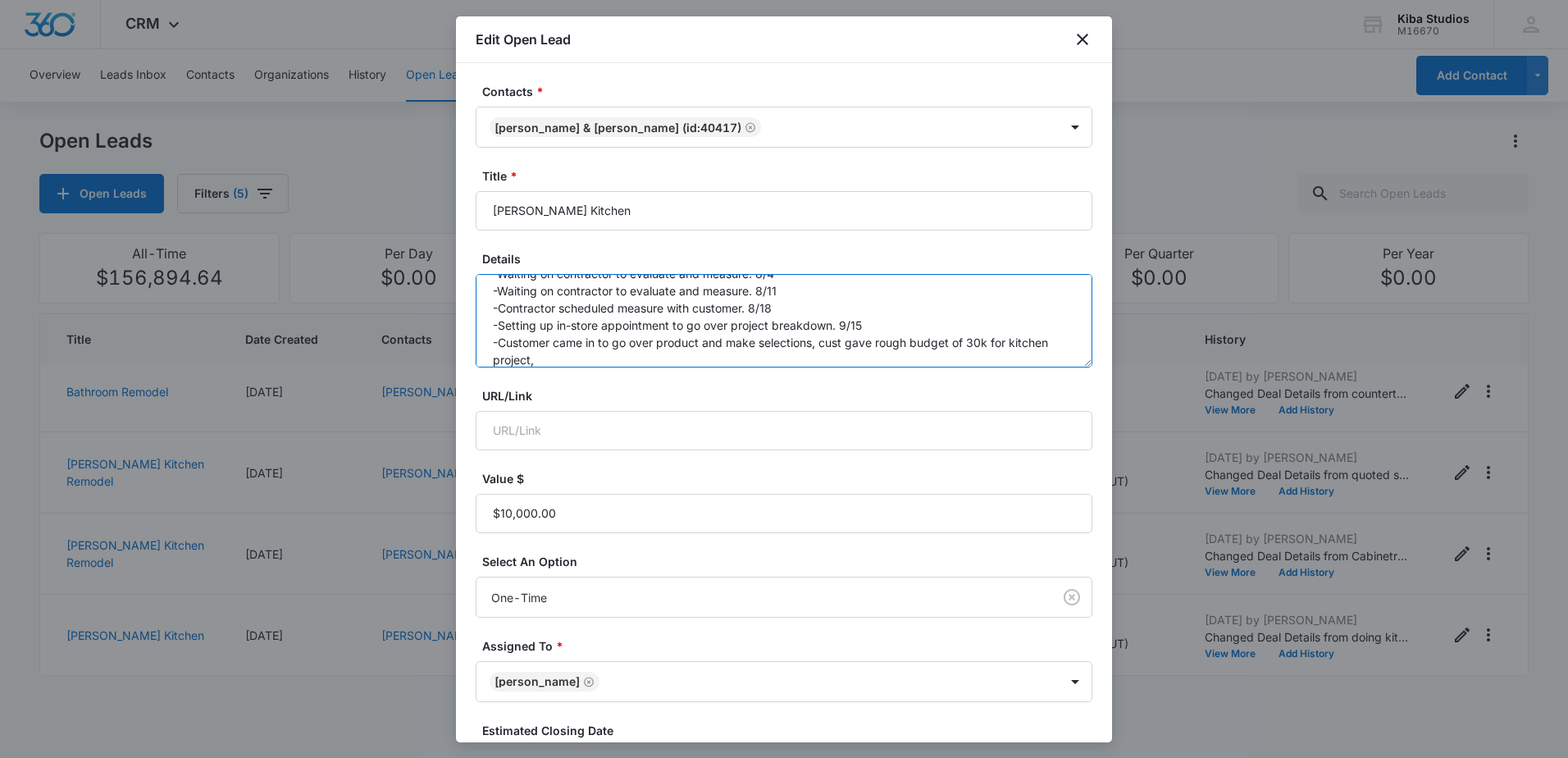
click at [599, 360] on textarea "doing kitchen first, customers walked in [DATE], just sent customer info over t…" at bounding box center [784, 320] width 616 height 93
click at [564, 360] on textarea "doing kitchen first, customers walked in [DATE], just sent customer info over t…" at bounding box center [784, 320] width 616 height 93
click at [579, 357] on textarea "doing kitchen first, customers walked in [DATE], just sent customer info over t…" at bounding box center [784, 320] width 616 height 93
click at [560, 359] on textarea "doing kitchen first, customers walked in [DATE], just sent customer info over t…" at bounding box center [784, 320] width 616 height 93
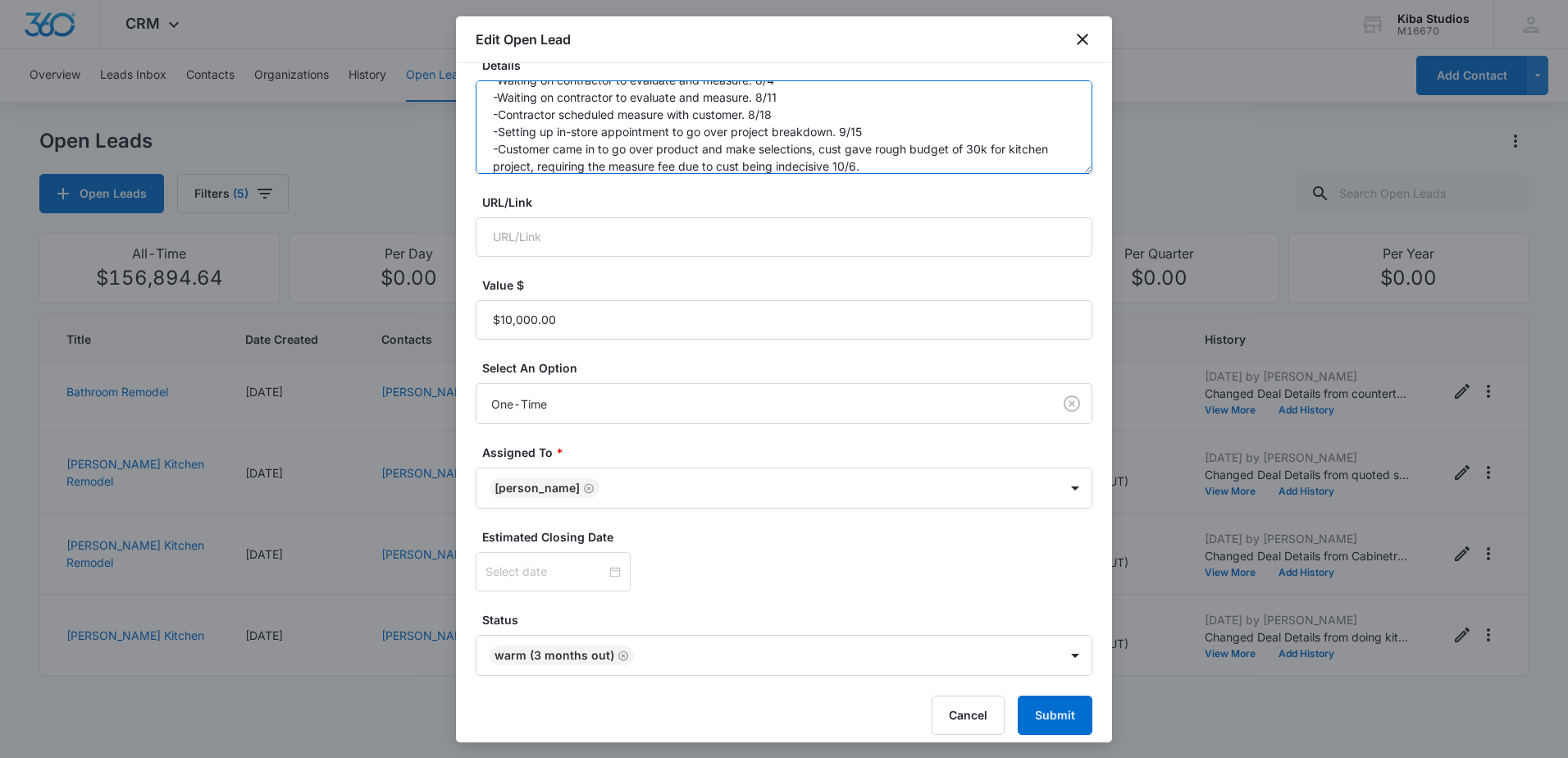
scroll to position [206, 0]
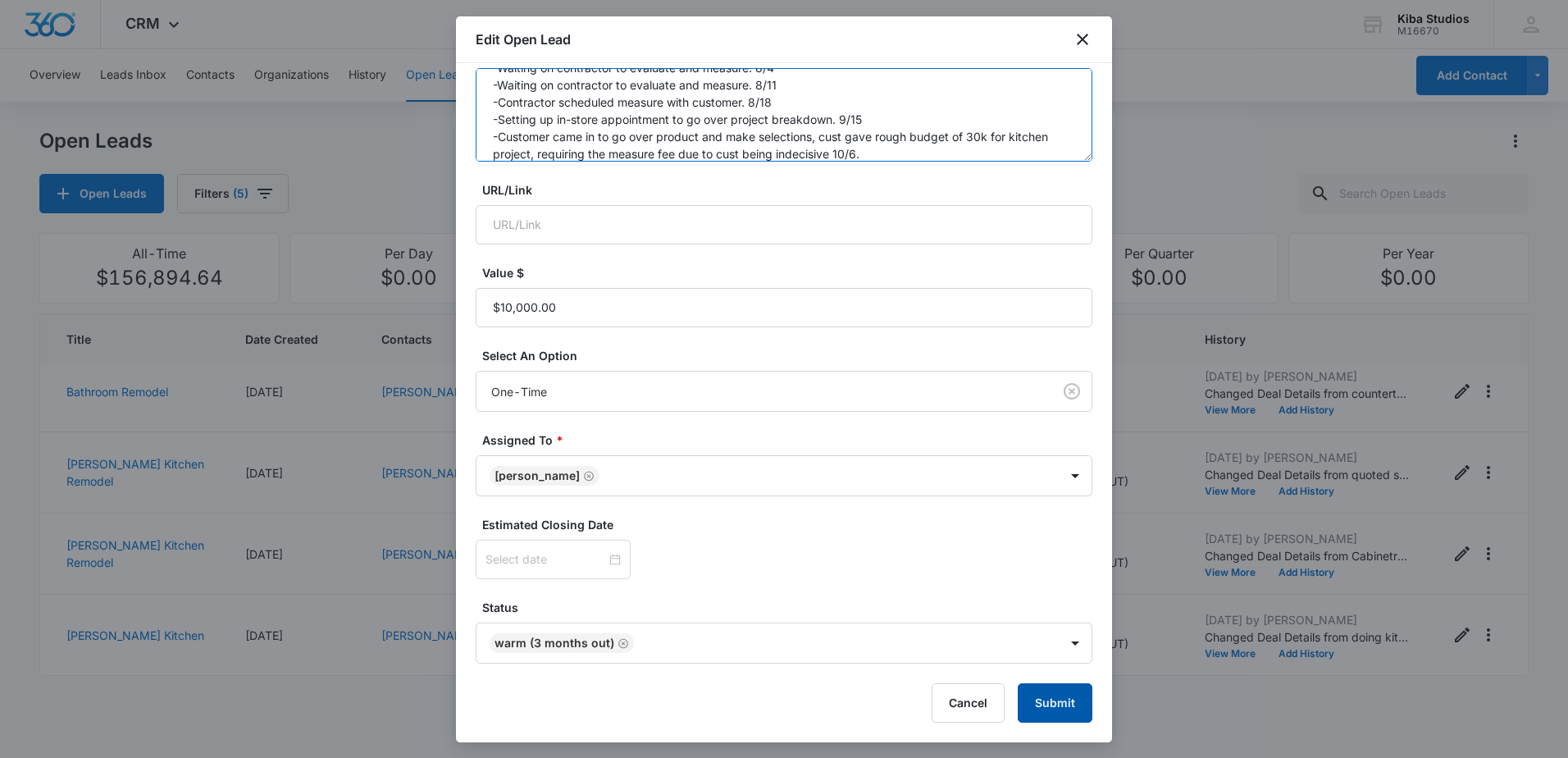
type textarea "doing kitchen first, customers walked in [DATE], just sent customer info over t…"
click at [1051, 702] on button "Submit" at bounding box center [1054, 703] width 75 height 40
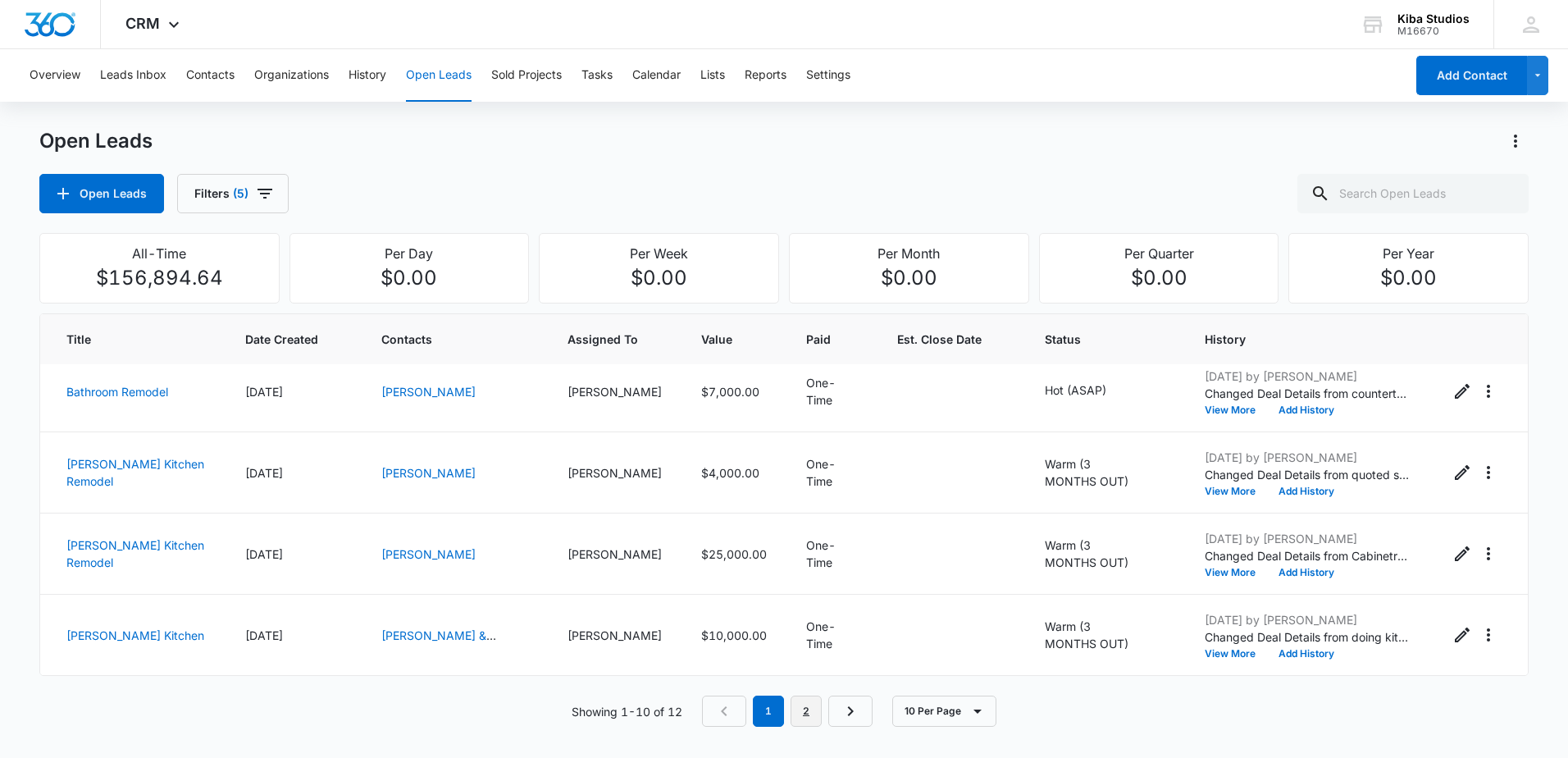
click at [807, 710] on link "2" at bounding box center [807, 712] width 31 height 31
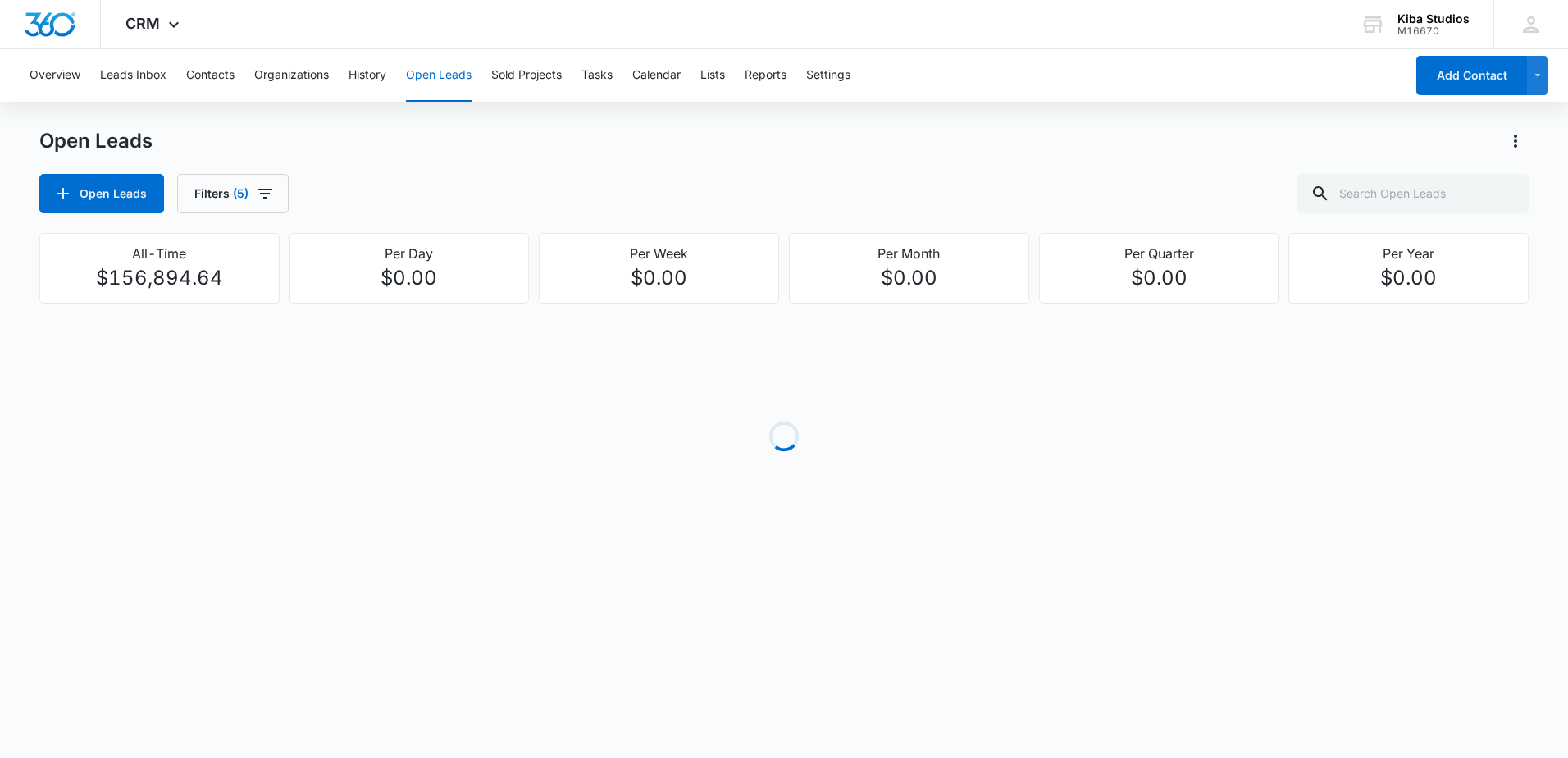
scroll to position [0, 0]
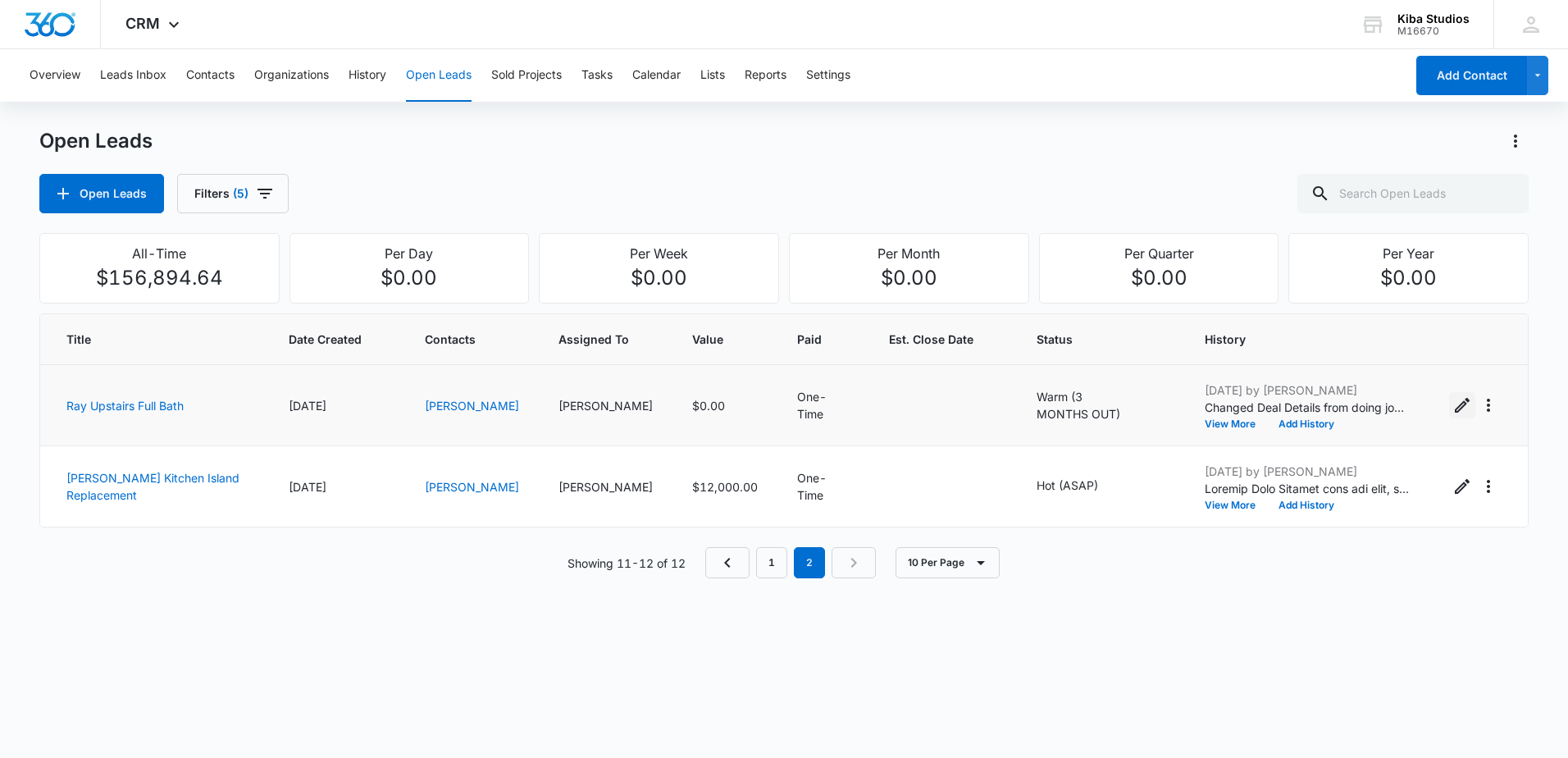
click at [1455, 401] on icon "Edit Open Lead" at bounding box center [1462, 405] width 15 height 15
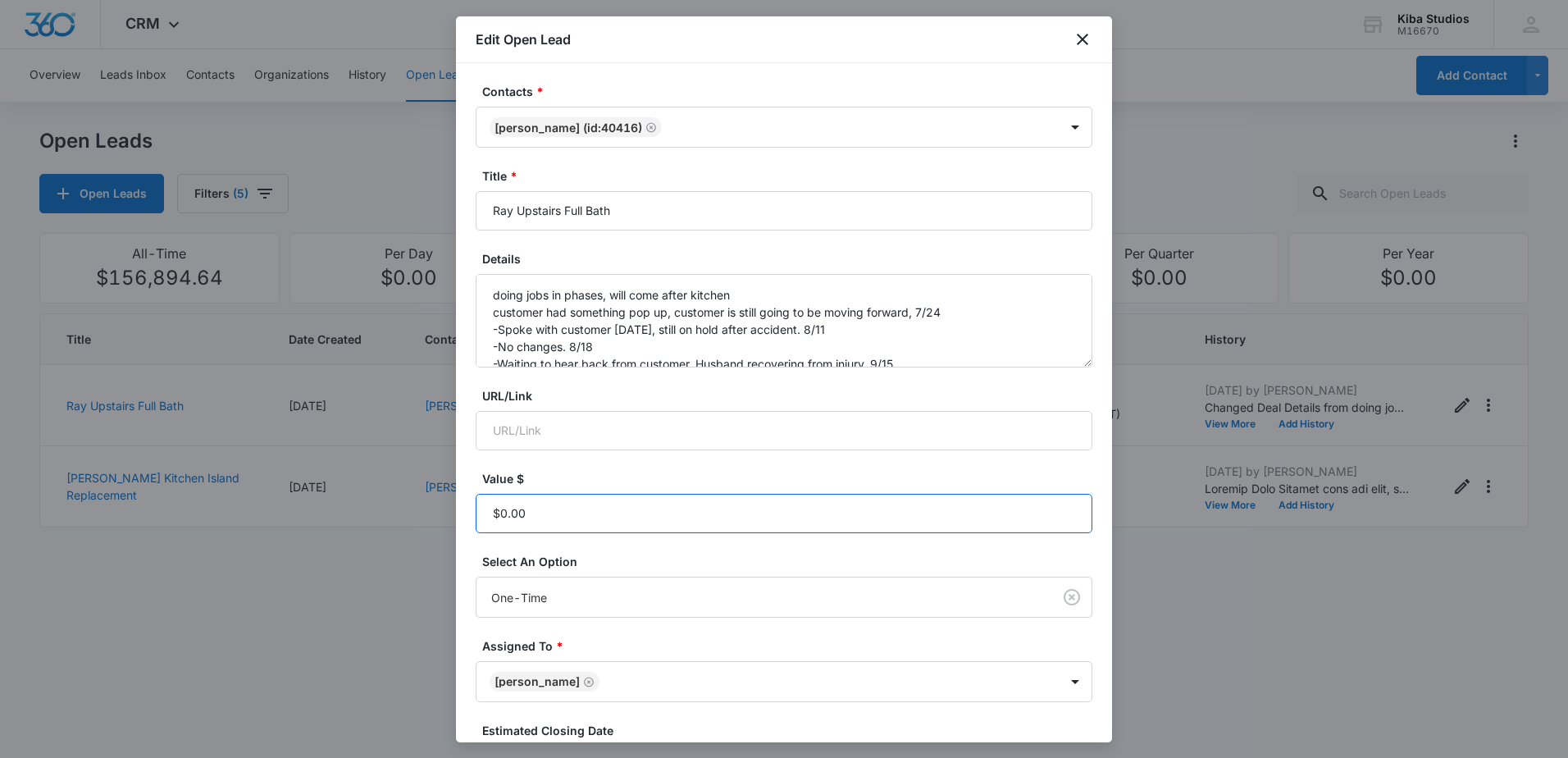
click at [556, 515] on input "Value $" at bounding box center [784, 513] width 616 height 40
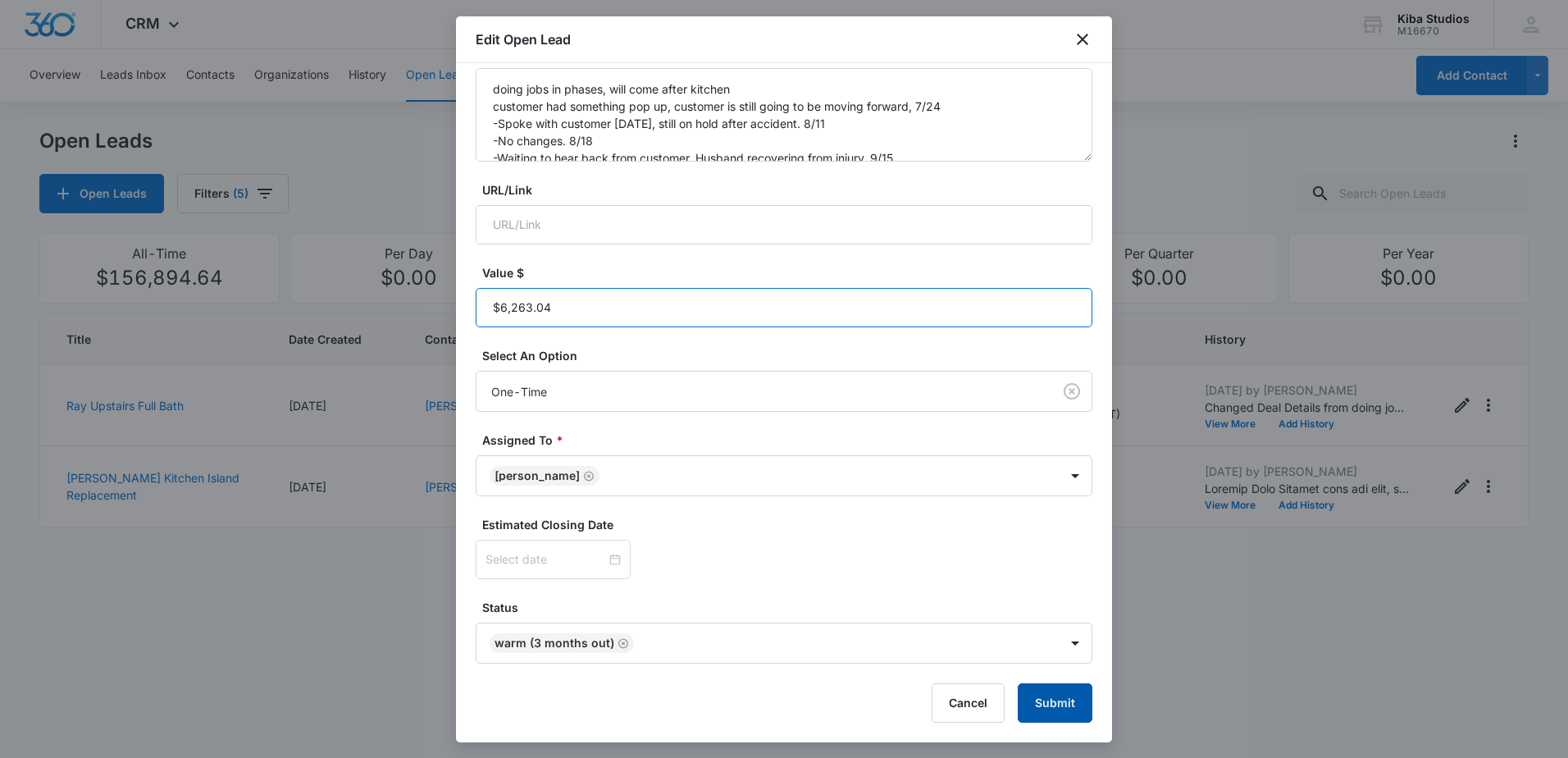
type input "$6,263.04"
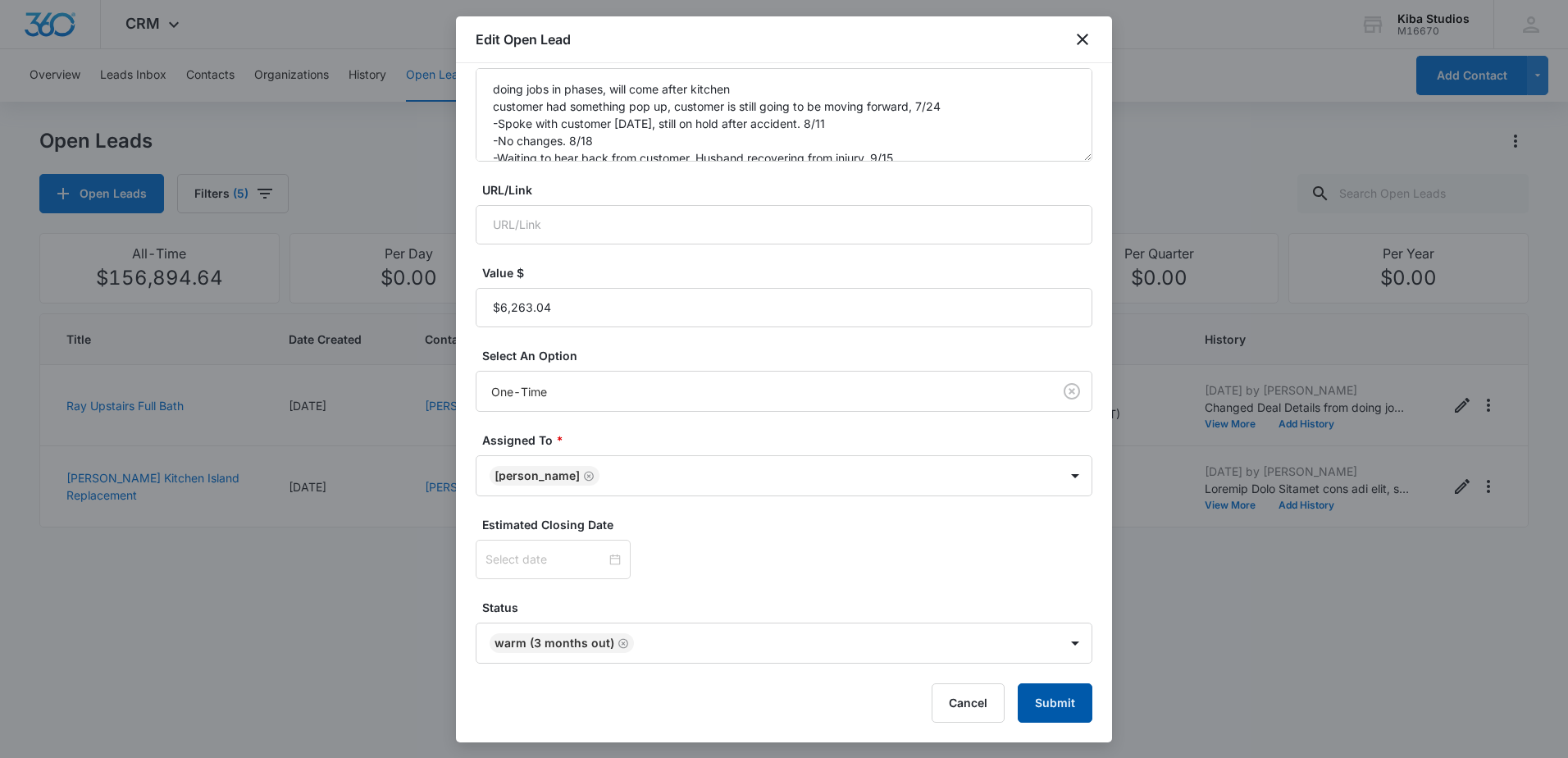
click at [1042, 700] on button "Submit" at bounding box center [1054, 703] width 75 height 40
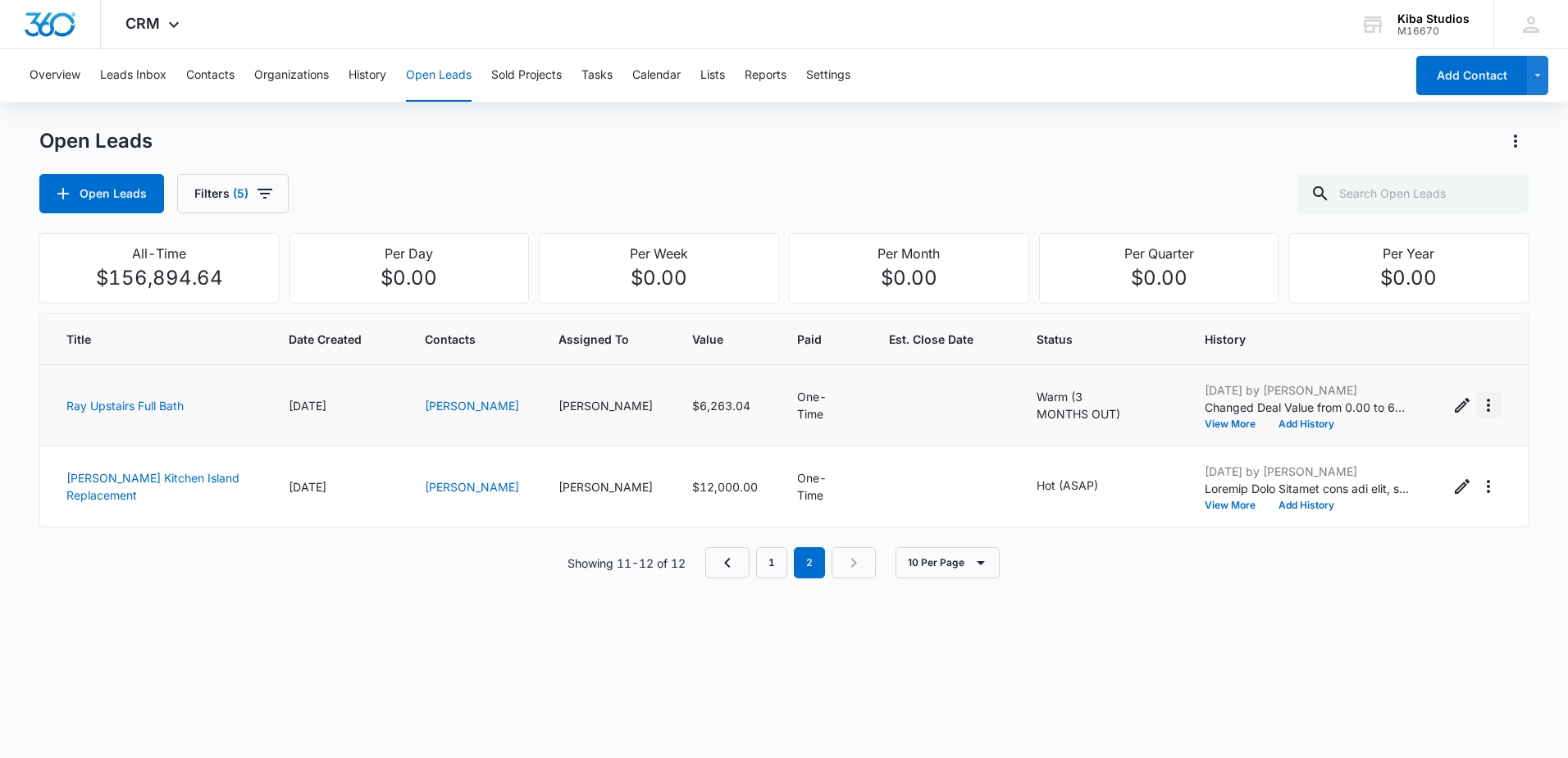
click at [1478, 408] on icon "Actions" at bounding box center [1488, 405] width 19 height 19
click at [1408, 471] on div "Convert to Sold Project" at bounding box center [1386, 476] width 125 height 11
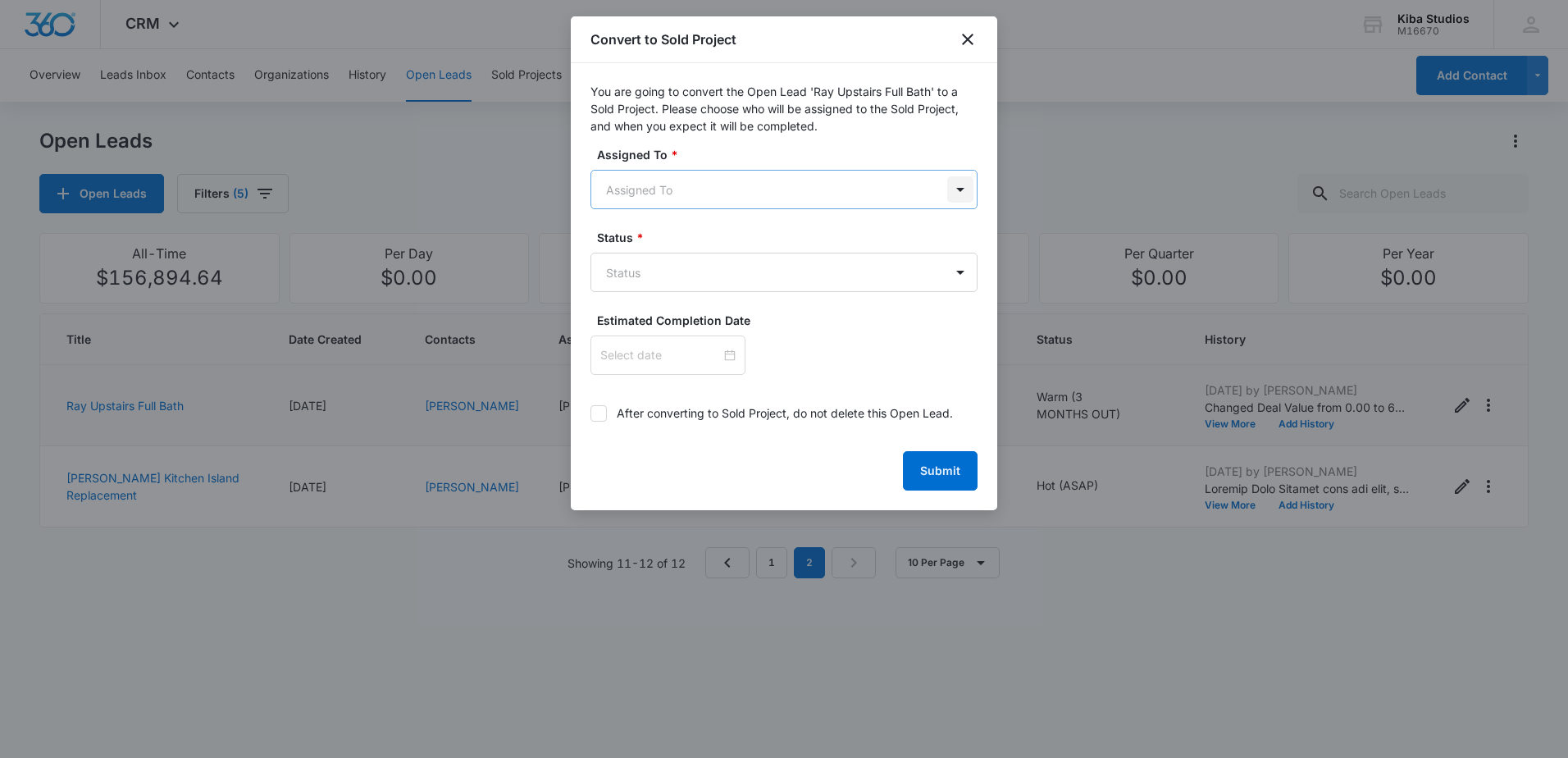
click at [952, 191] on body "CRM Apps Reputation Websites Forms CRM Email Social Scheduling Content Ads Inte…" at bounding box center [784, 379] width 1568 height 758
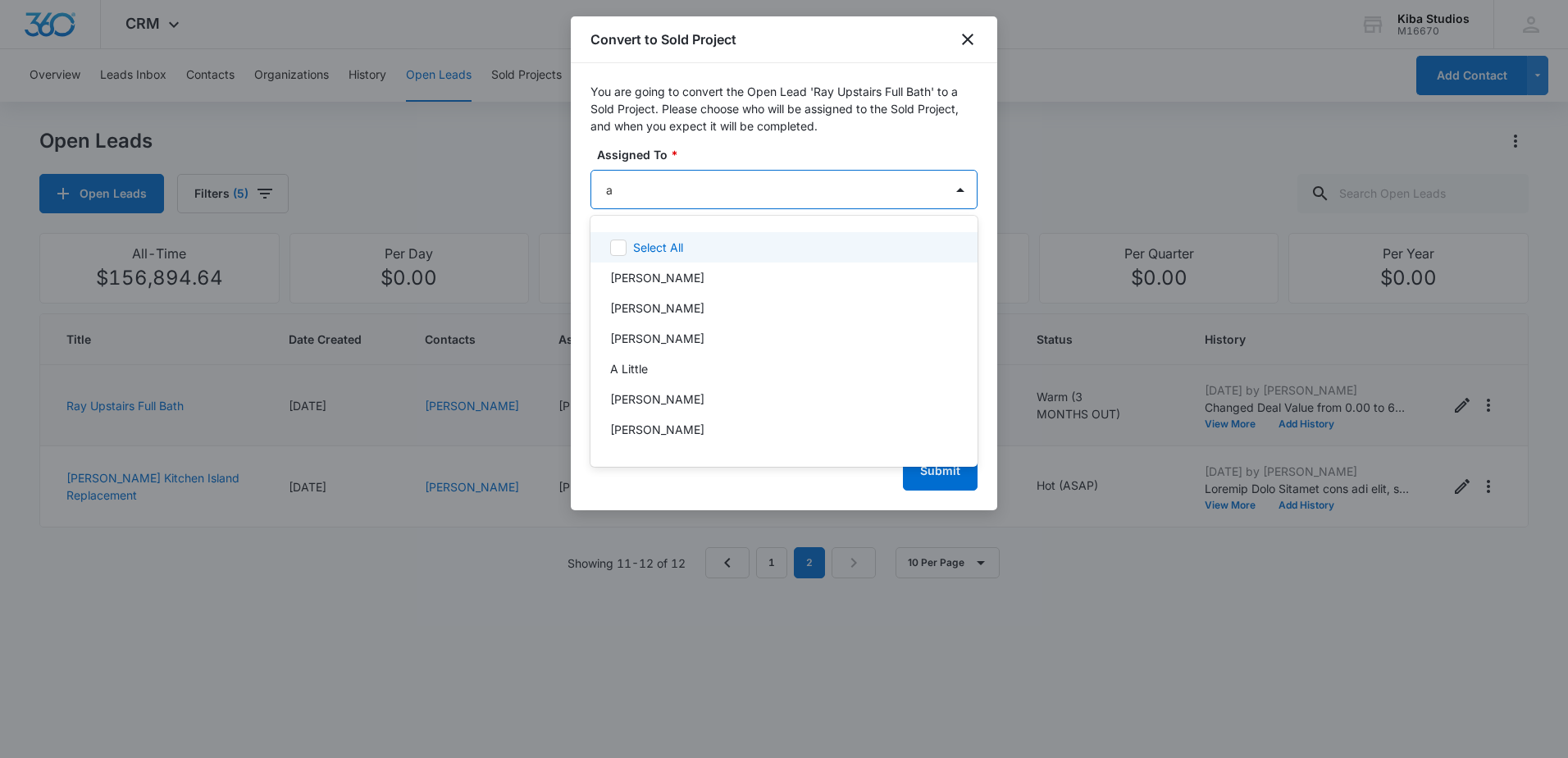
type input "am"
click at [740, 245] on div "[PERSON_NAME]" at bounding box center [782, 247] width 345 height 18
click at [731, 140] on div at bounding box center [784, 379] width 1568 height 758
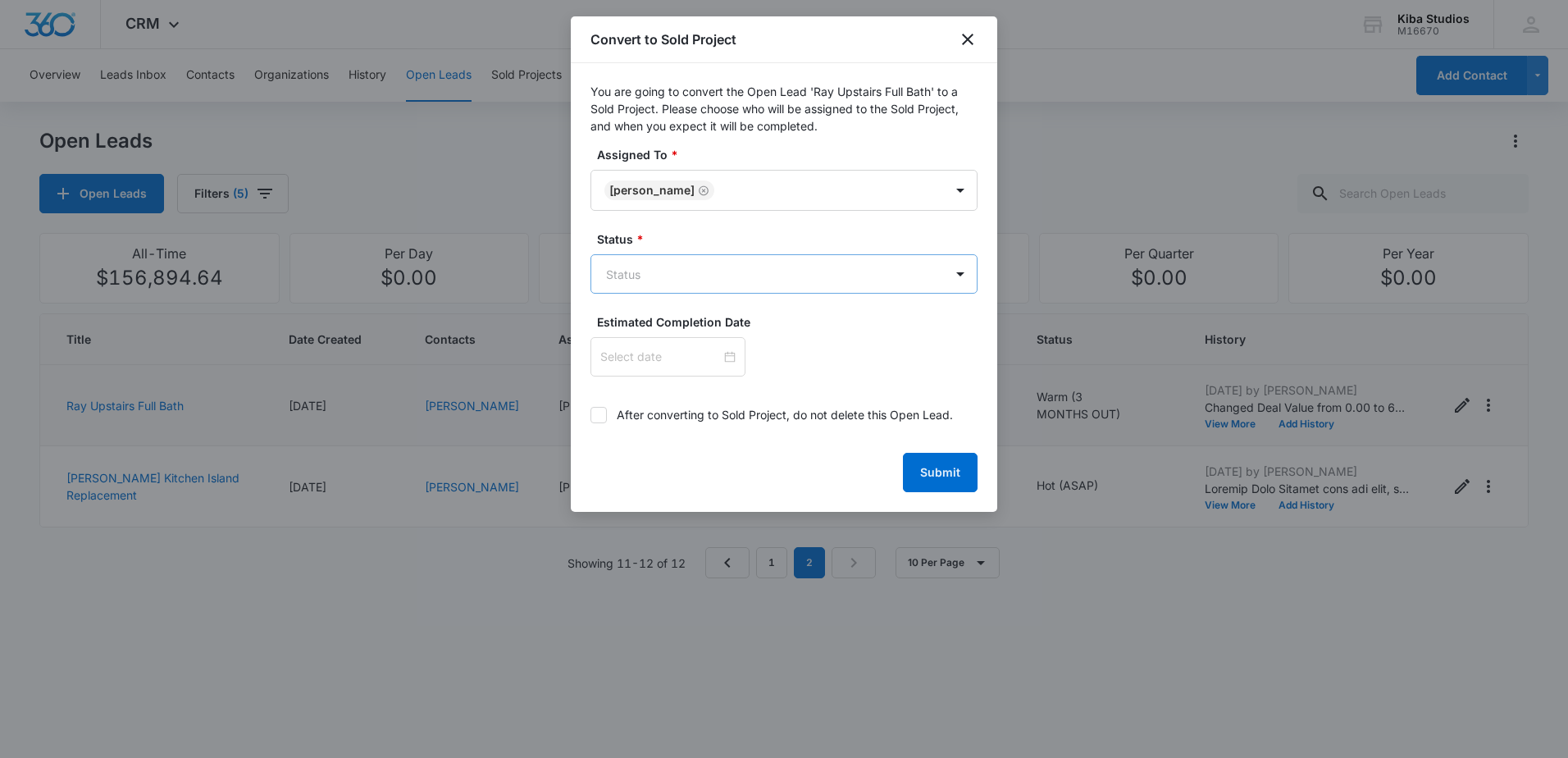
click at [751, 267] on body "CRM Apps Reputation Websites Forms CRM Email Social Scheduling Content Ads Inte…" at bounding box center [784, 379] width 1568 height 758
click at [712, 393] on div "In Process" at bounding box center [782, 392] width 345 height 18
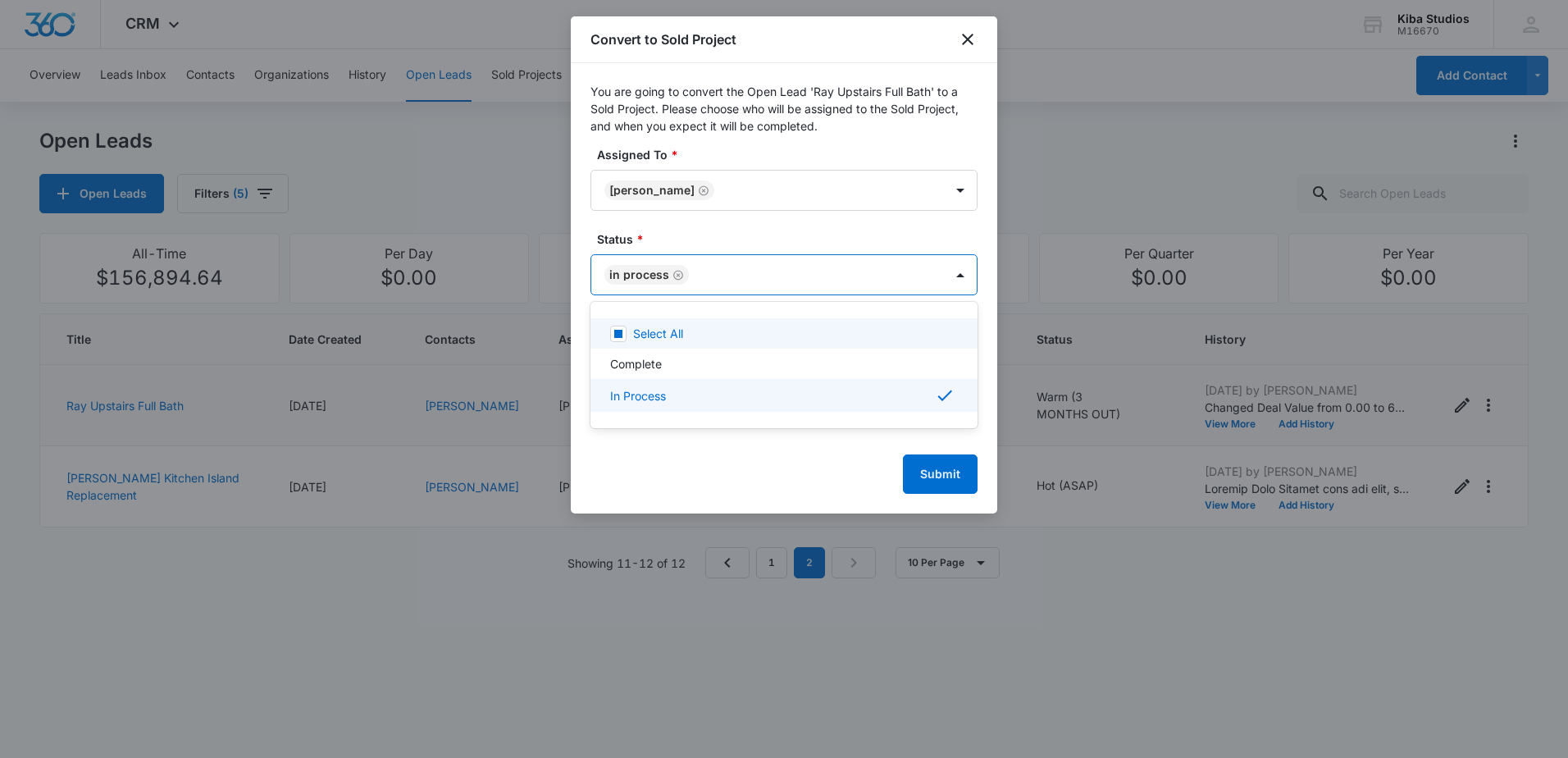
click at [777, 135] on div at bounding box center [784, 379] width 1568 height 758
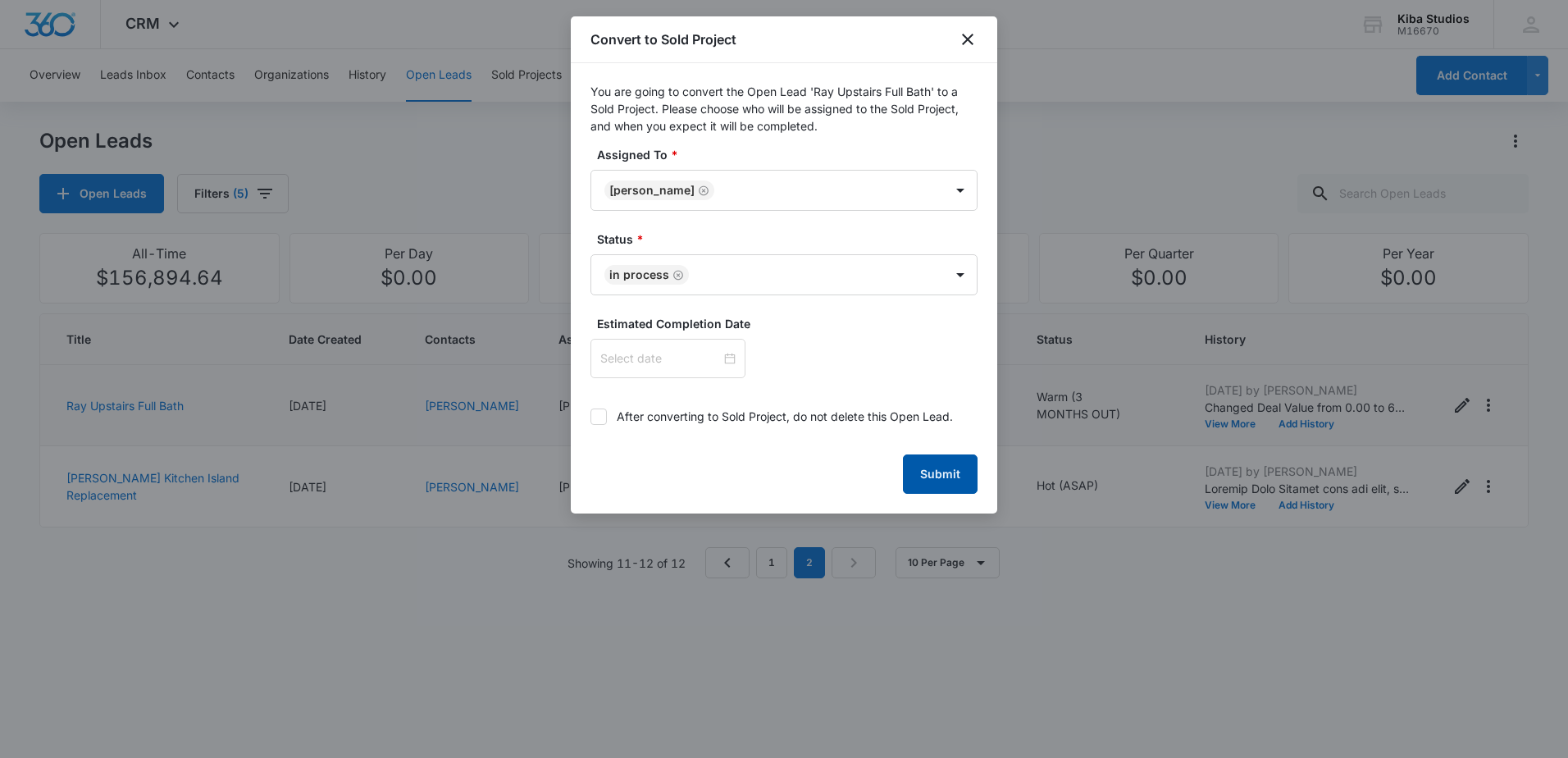
click at [928, 482] on button "Submit" at bounding box center [940, 474] width 75 height 40
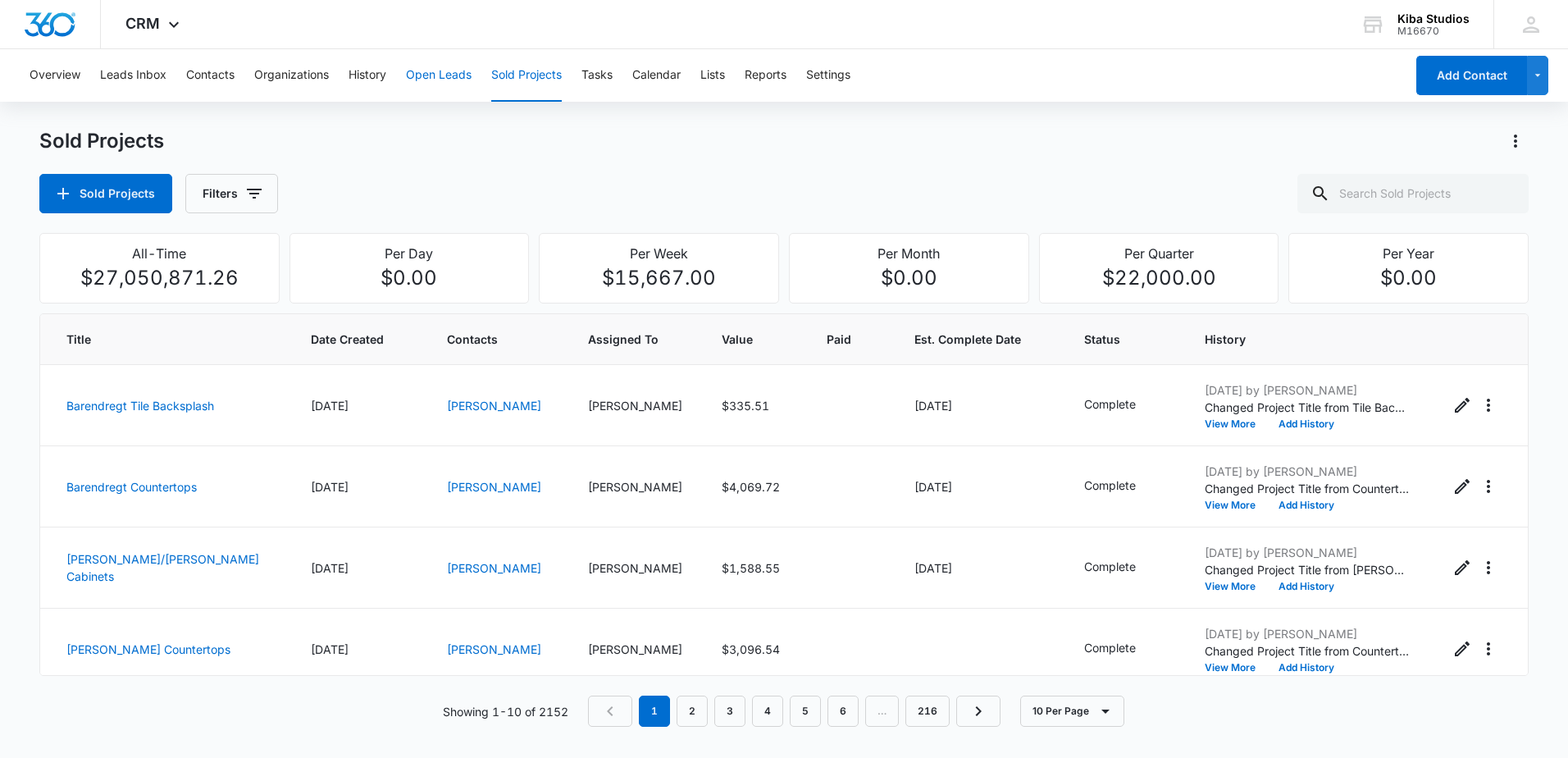
click at [438, 80] on button "Open Leads" at bounding box center [438, 75] width 66 height 53
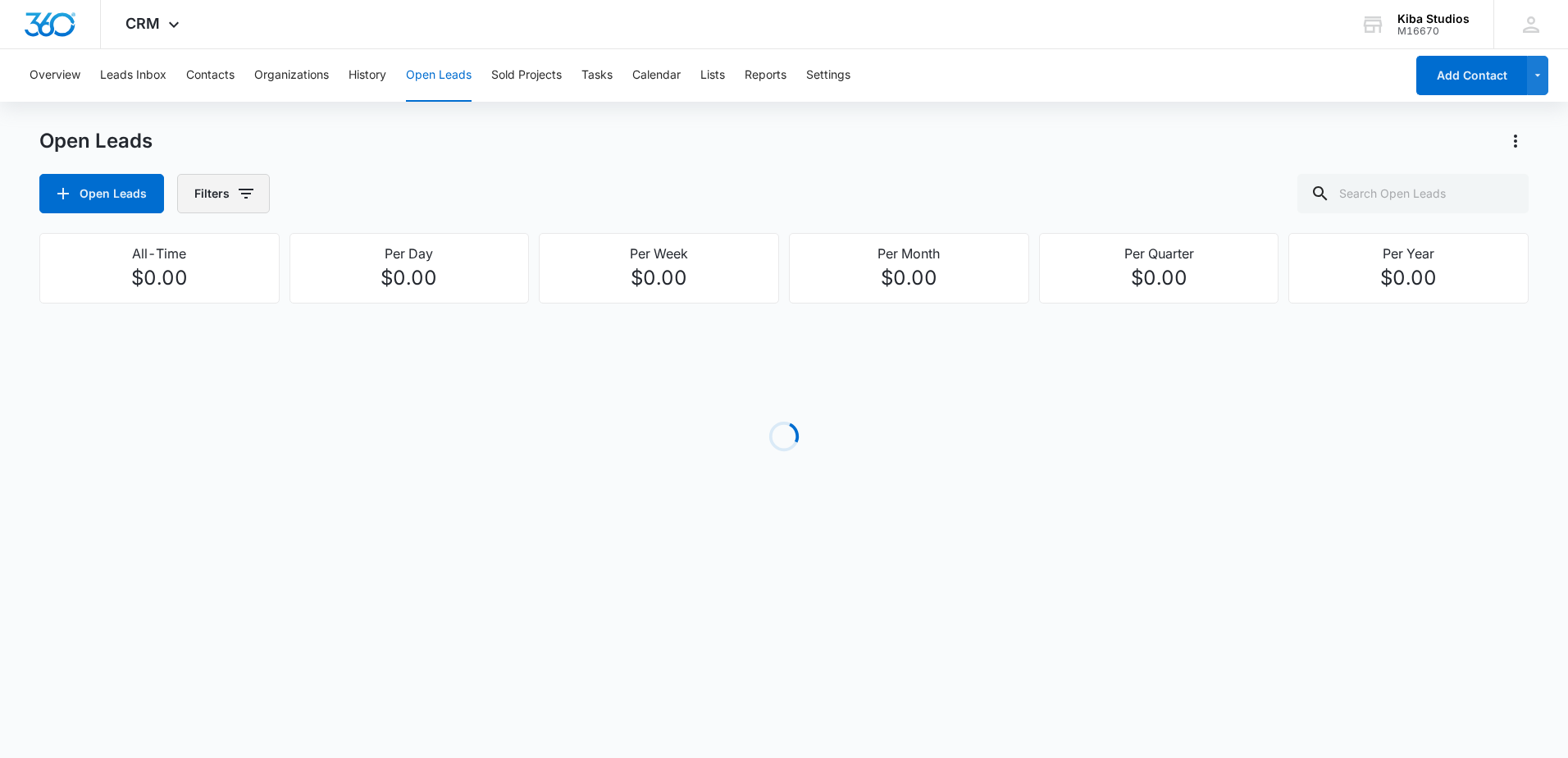
click at [244, 177] on button "Filters" at bounding box center [224, 193] width 92 height 40
click at [369, 302] on icon "Show Assigned To filters" at bounding box center [371, 296] width 19 height 19
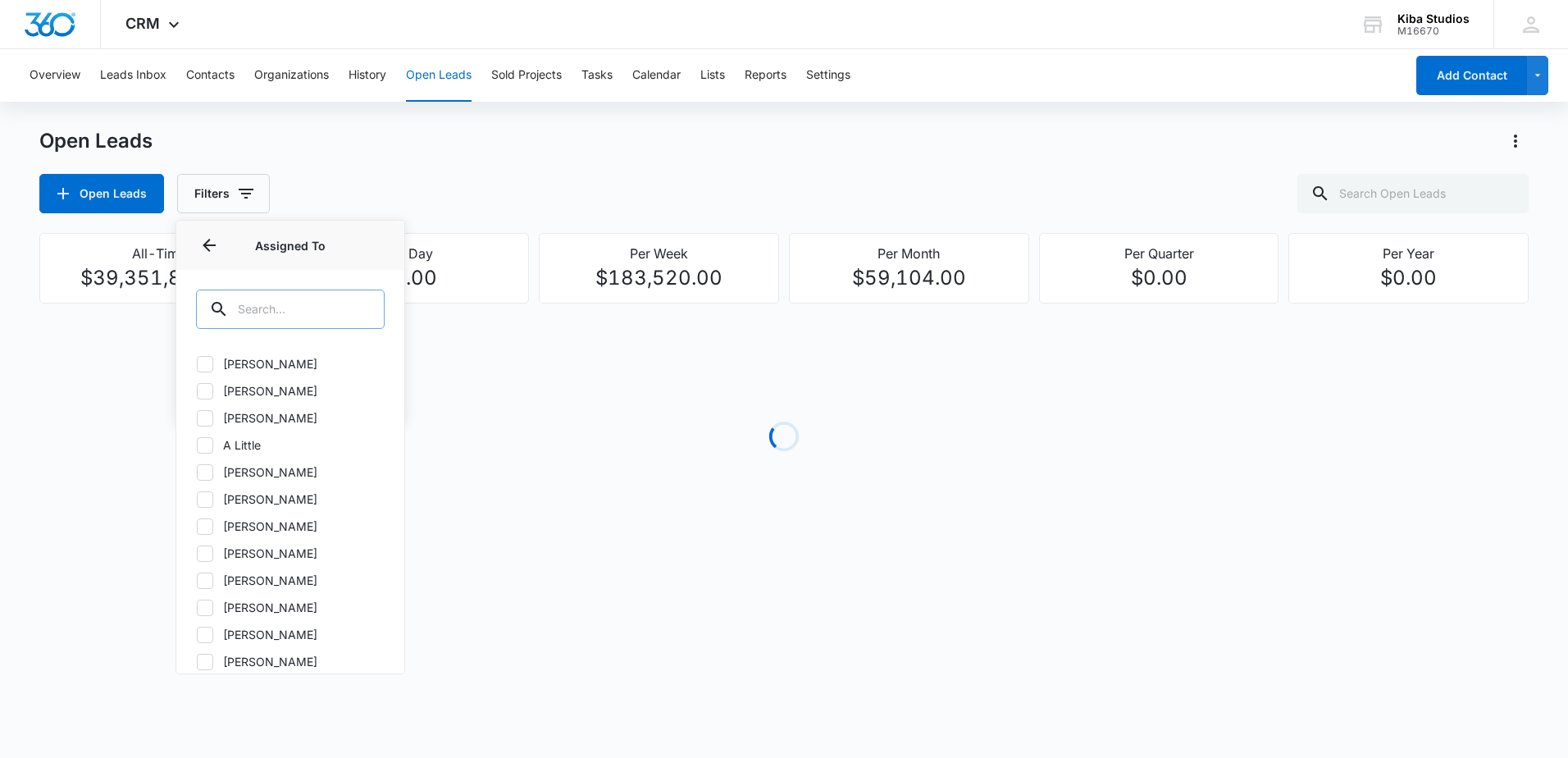
click at [296, 302] on input "text" at bounding box center [290, 309] width 188 height 40
type input "am"
click at [278, 361] on label "[PERSON_NAME]" at bounding box center [290, 363] width 188 height 18
click at [197, 363] on input "[PERSON_NAME]" at bounding box center [196, 363] width 1 height 1
checkbox input "true"
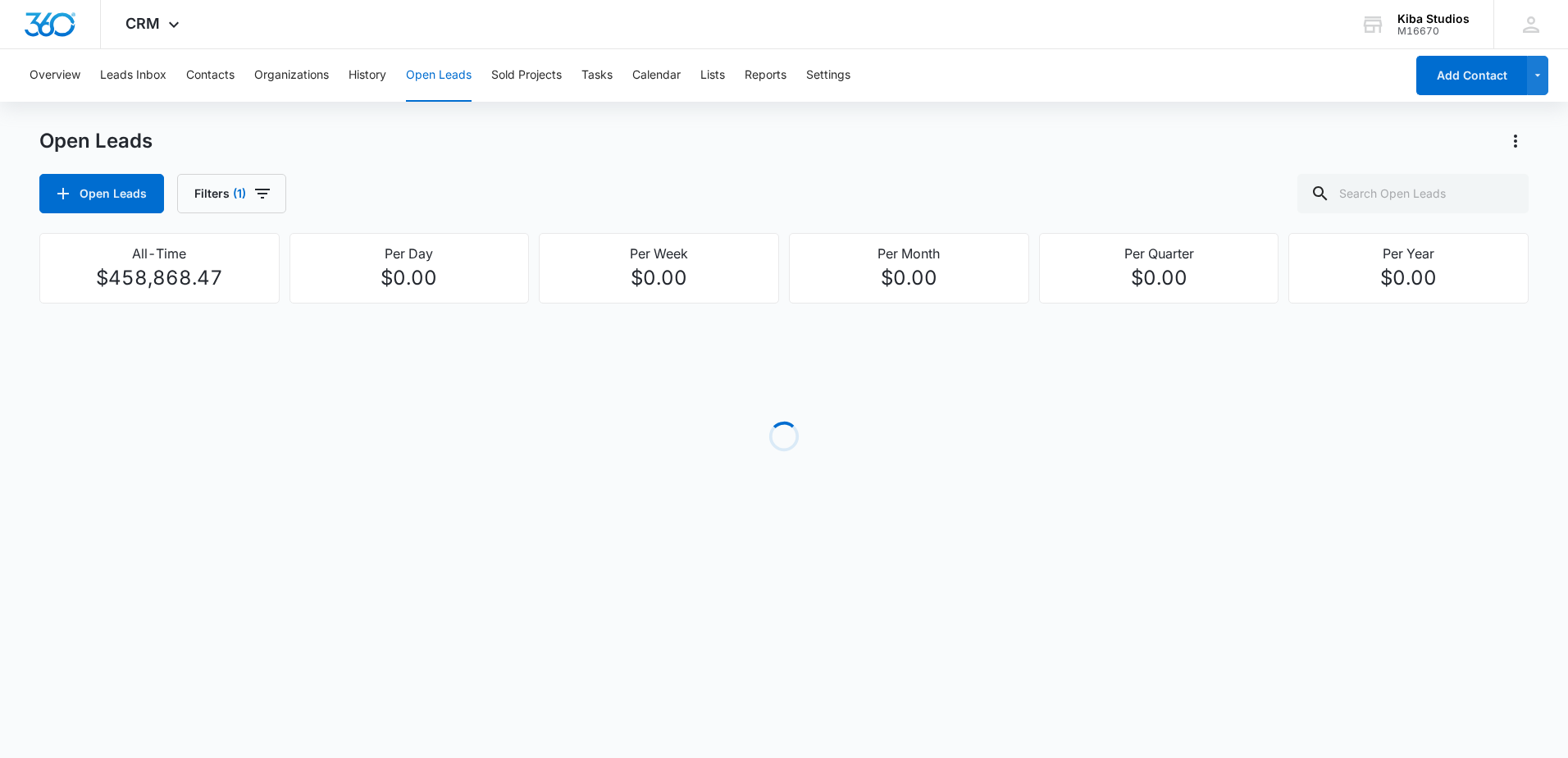
click at [387, 178] on div "Open Leads Filters (1)" at bounding box center [784, 193] width 1489 height 40
click at [254, 200] on icon "button" at bounding box center [261, 193] width 19 height 19
click at [362, 335] on icon "Show Open Lead Status filters" at bounding box center [371, 338] width 19 height 19
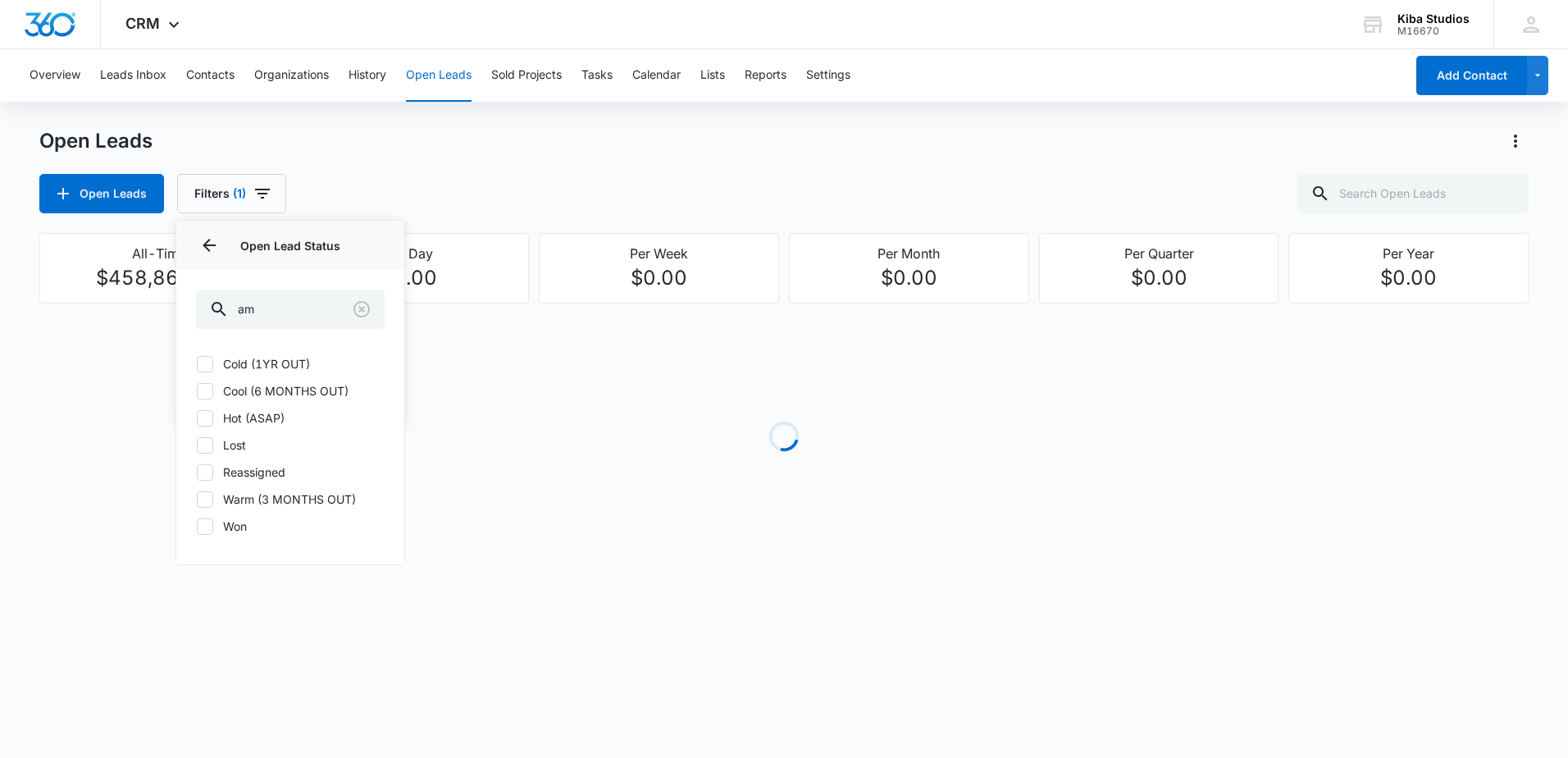
click at [275, 354] on div "Cold (1YR OUT) Cool (6 MONTHS OUT) Hot (ASAP) Lost Reassigned Warm (3 MONTHS OU…" at bounding box center [290, 455] width 228 height 219
click at [273, 367] on label "Cold (1YR OUT)" at bounding box center [290, 363] width 188 height 18
click at [197, 364] on input "Cold (1YR OUT)" at bounding box center [196, 363] width 1 height 1
checkbox input "true"
click at [273, 386] on label "Cool (6 MONTHS OUT)" at bounding box center [290, 391] width 188 height 18
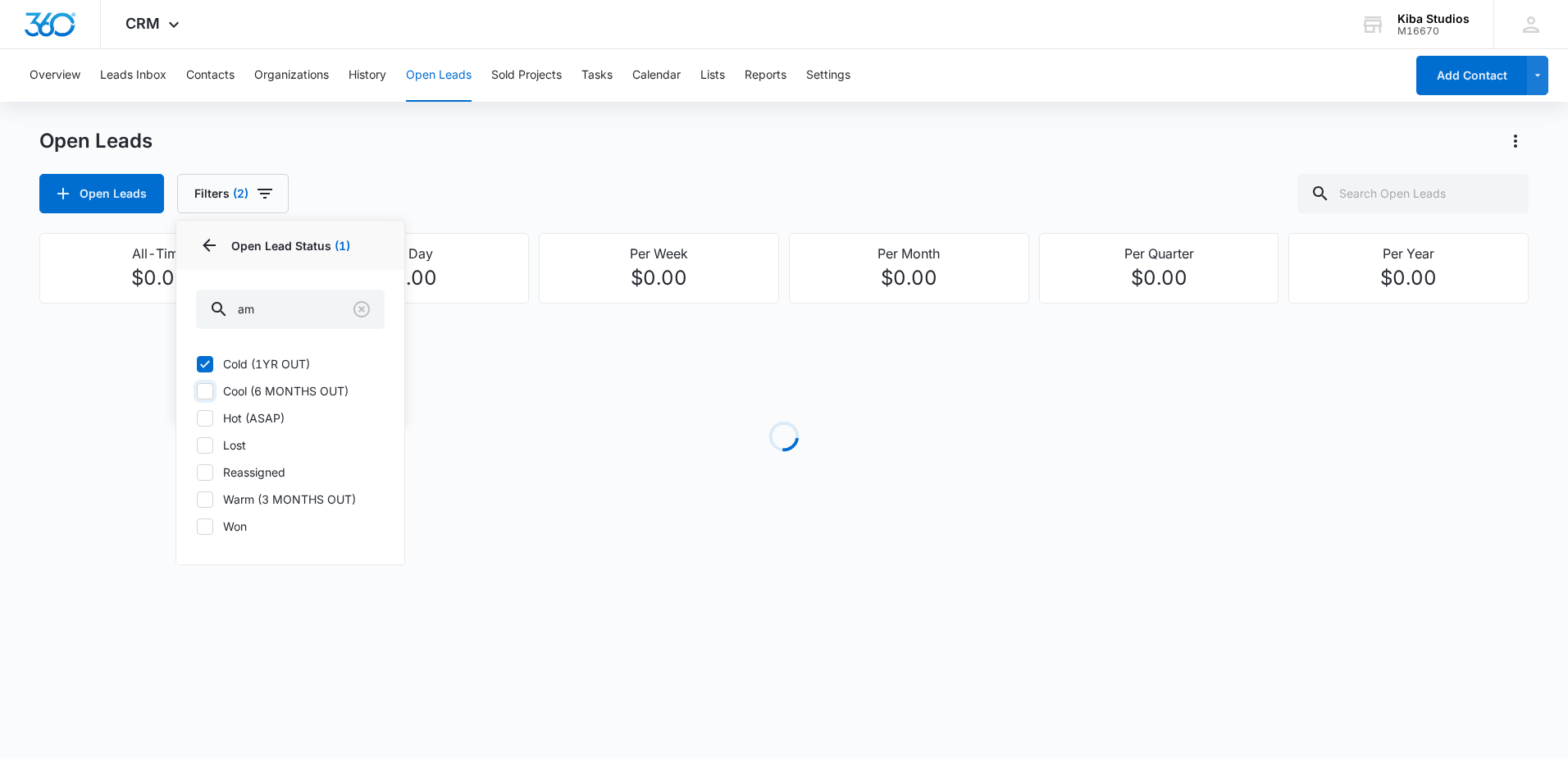
click at [197, 390] on input "Cool (6 MONTHS OUT)" at bounding box center [196, 390] width 1 height 1
checkbox input "true"
click at [257, 422] on label "Hot (ASAP)" at bounding box center [290, 418] width 188 height 18
click at [197, 419] on input "Hot (ASAP)" at bounding box center [196, 418] width 1 height 1
checkbox input "true"
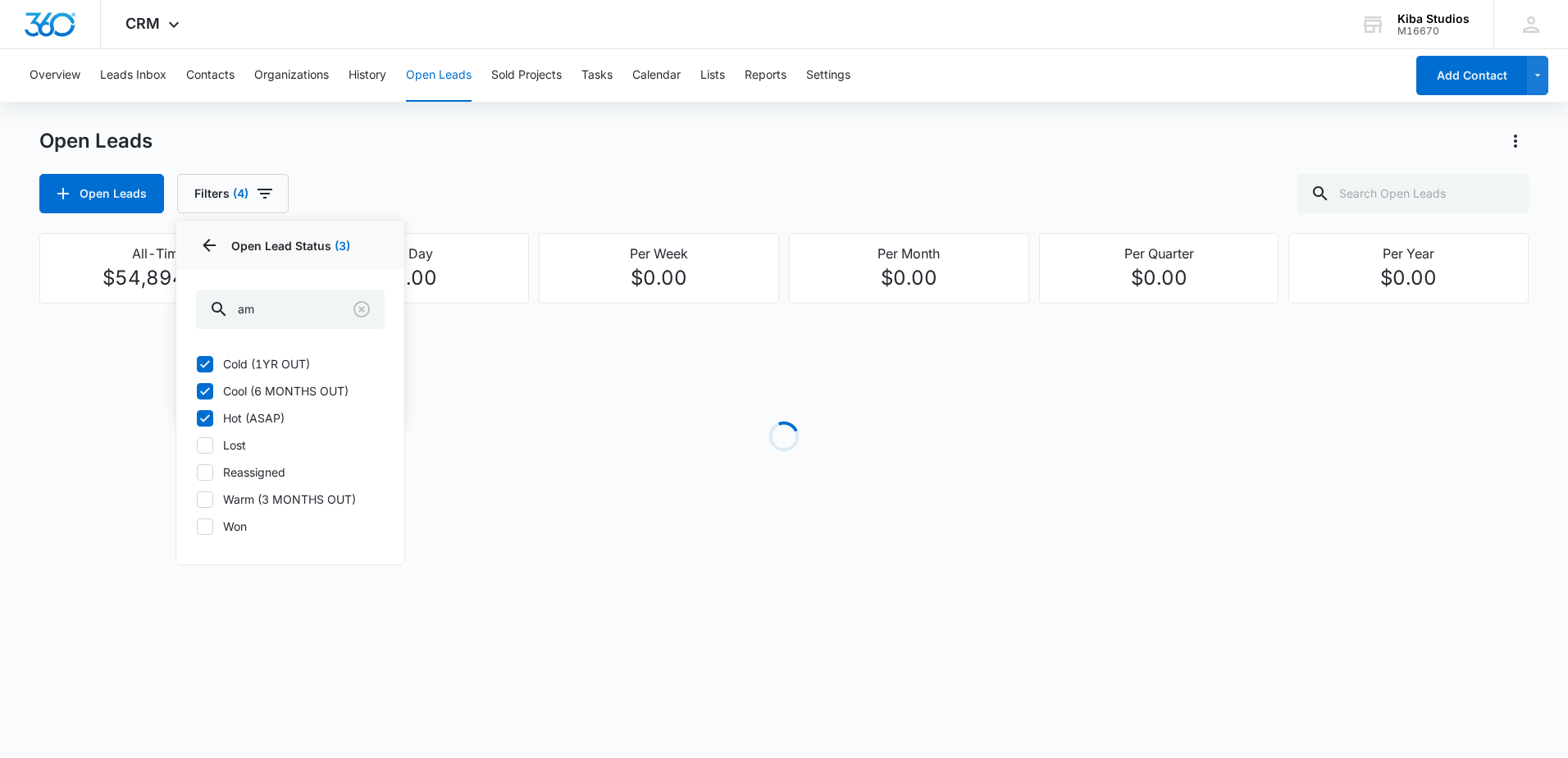
click at [261, 498] on label "Warm (3 MONTHS OUT)" at bounding box center [290, 499] width 188 height 18
click at [197, 499] on input "Warm (3 MONTHS OUT)" at bounding box center [196, 499] width 1 height 1
checkbox input "true"
click at [509, 177] on div "Open Leads Filters (5) Assigned By Assigned To 1 Open Lead Status 4 Open Lead S…" at bounding box center [784, 193] width 1489 height 40
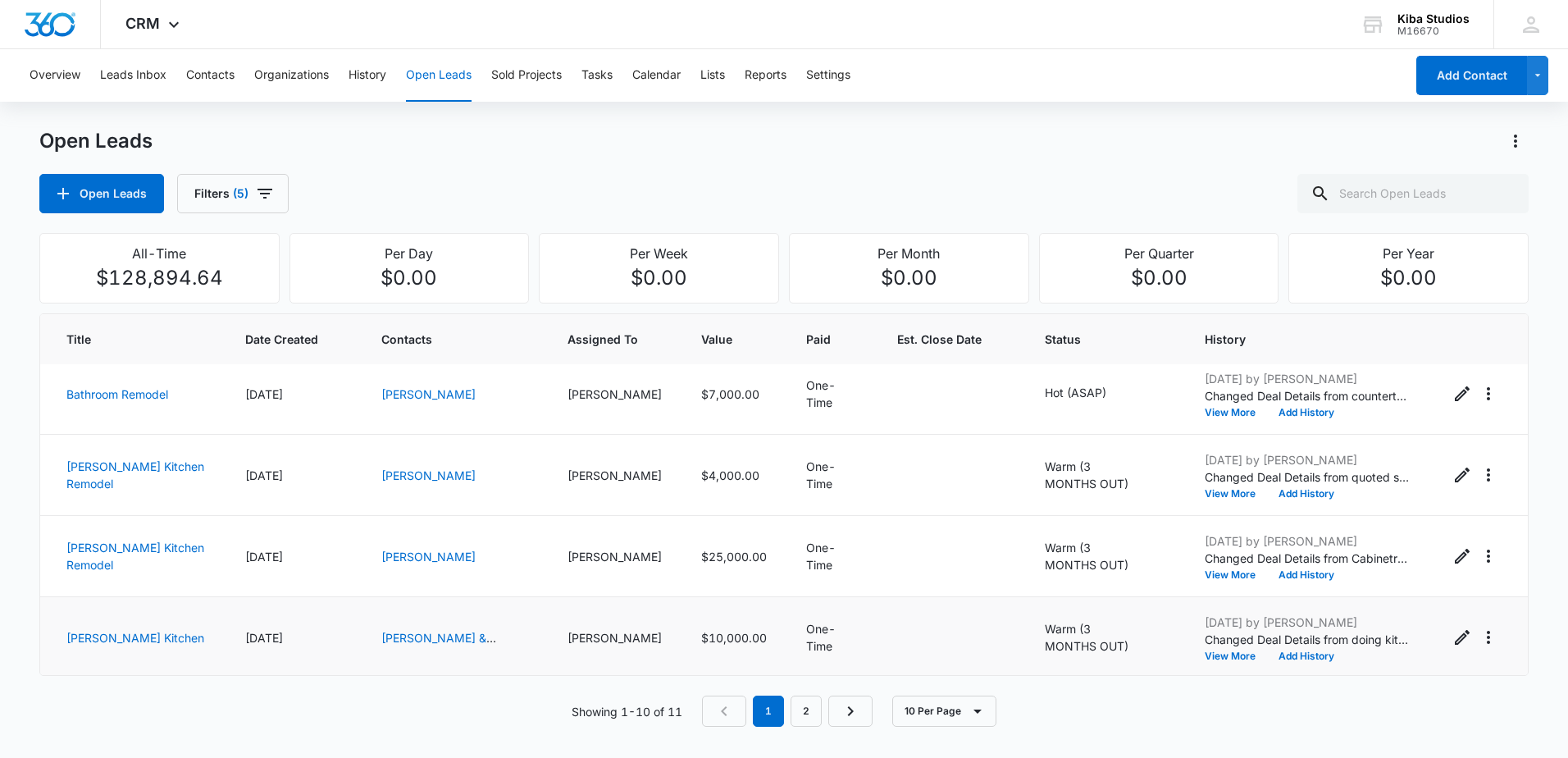
scroll to position [501, 0]
click at [813, 711] on link "2" at bounding box center [807, 712] width 31 height 31
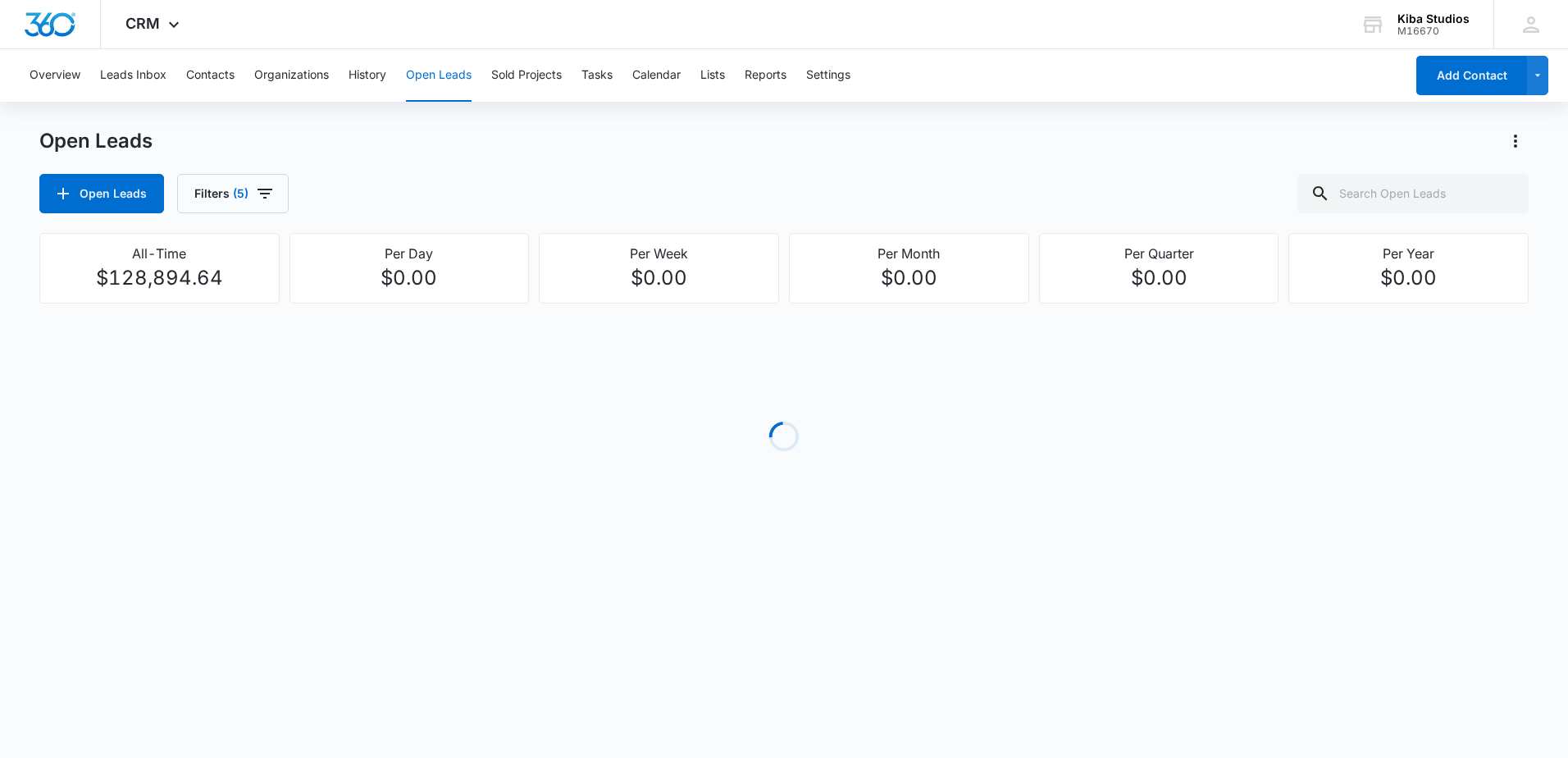
scroll to position [0, 0]
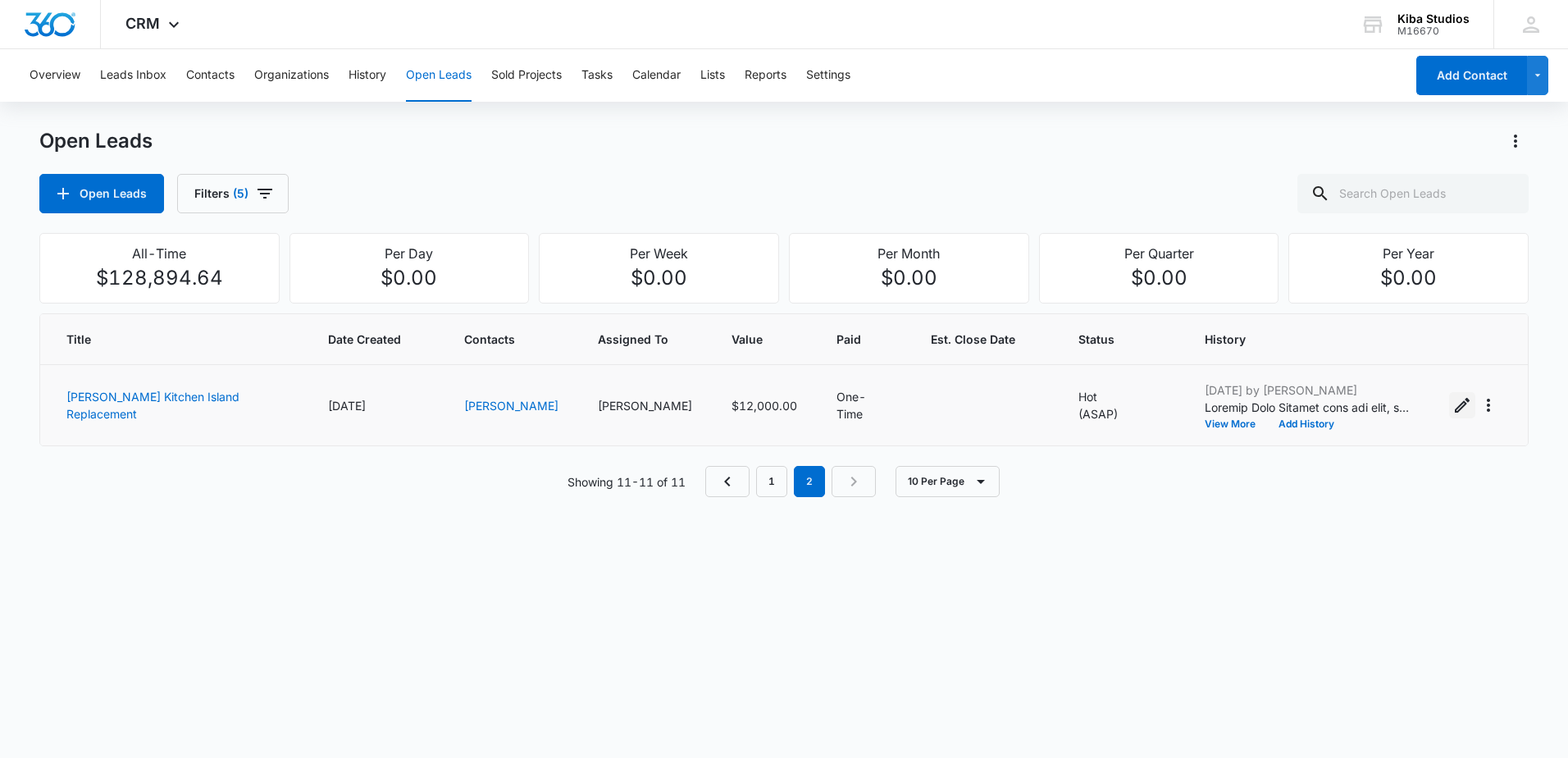
click at [1453, 406] on icon "Edit Open Lead" at bounding box center [1462, 405] width 19 height 19
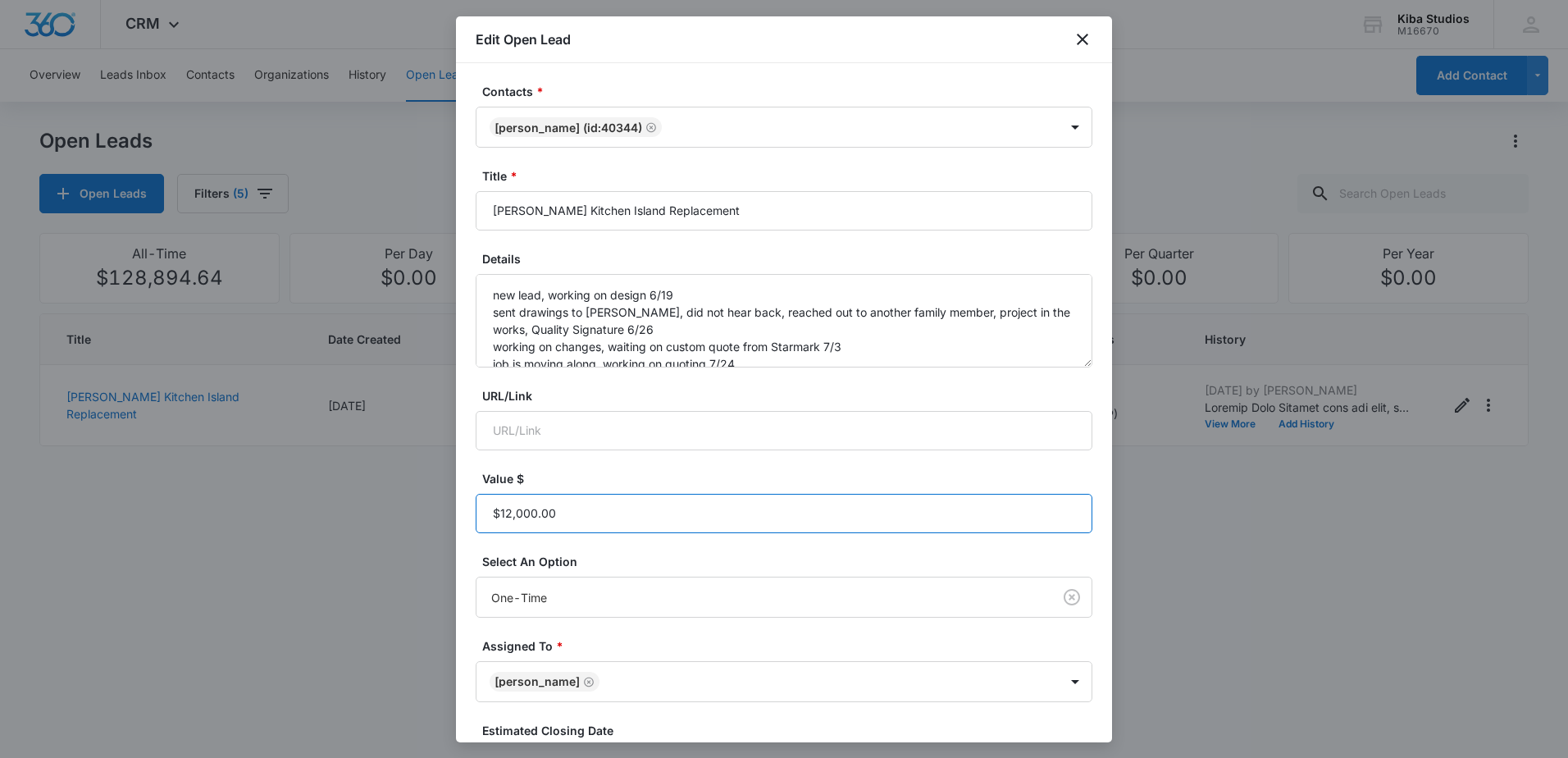
click at [613, 504] on input "Value $" at bounding box center [784, 513] width 616 height 40
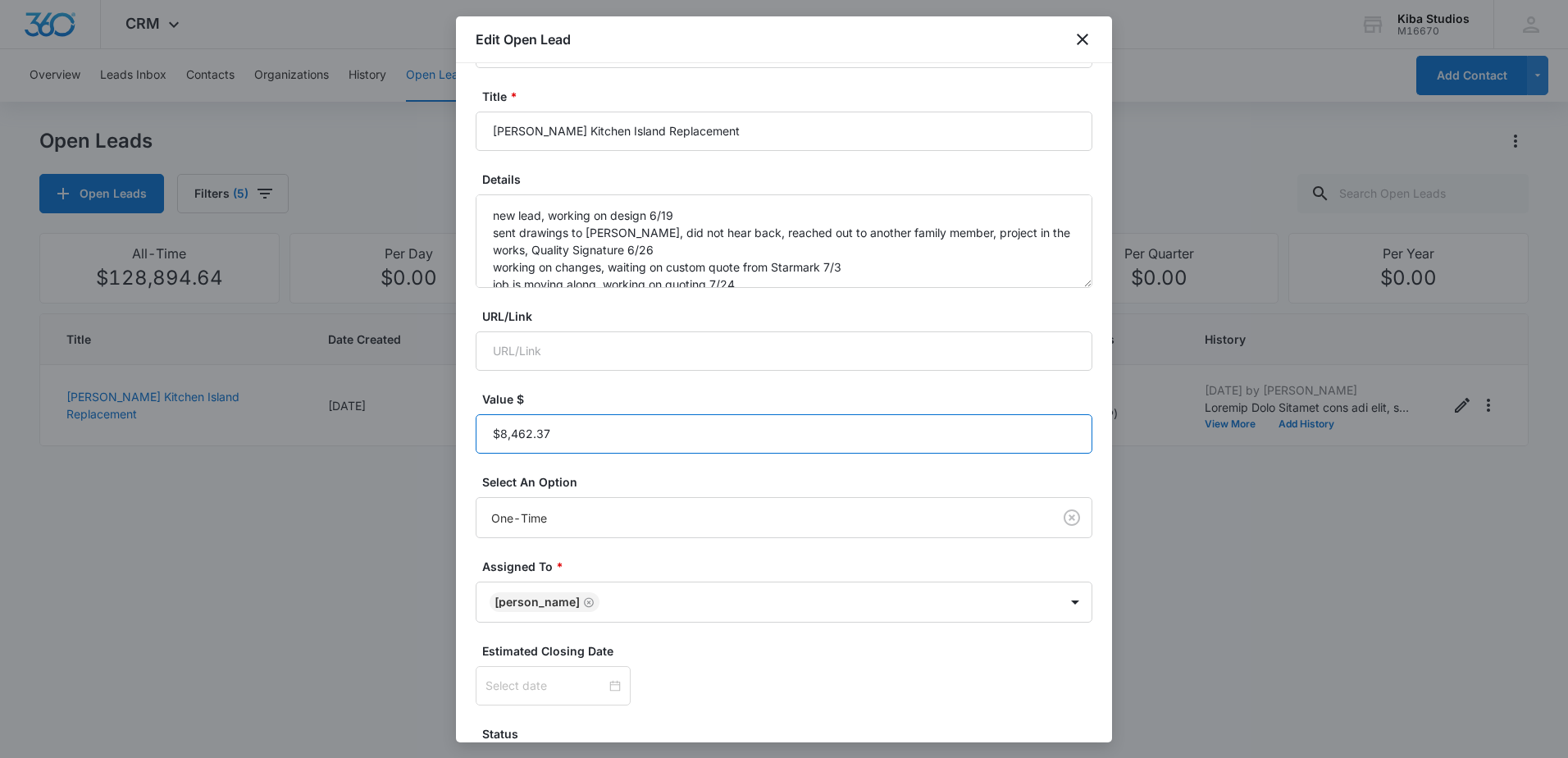
scroll to position [206, 0]
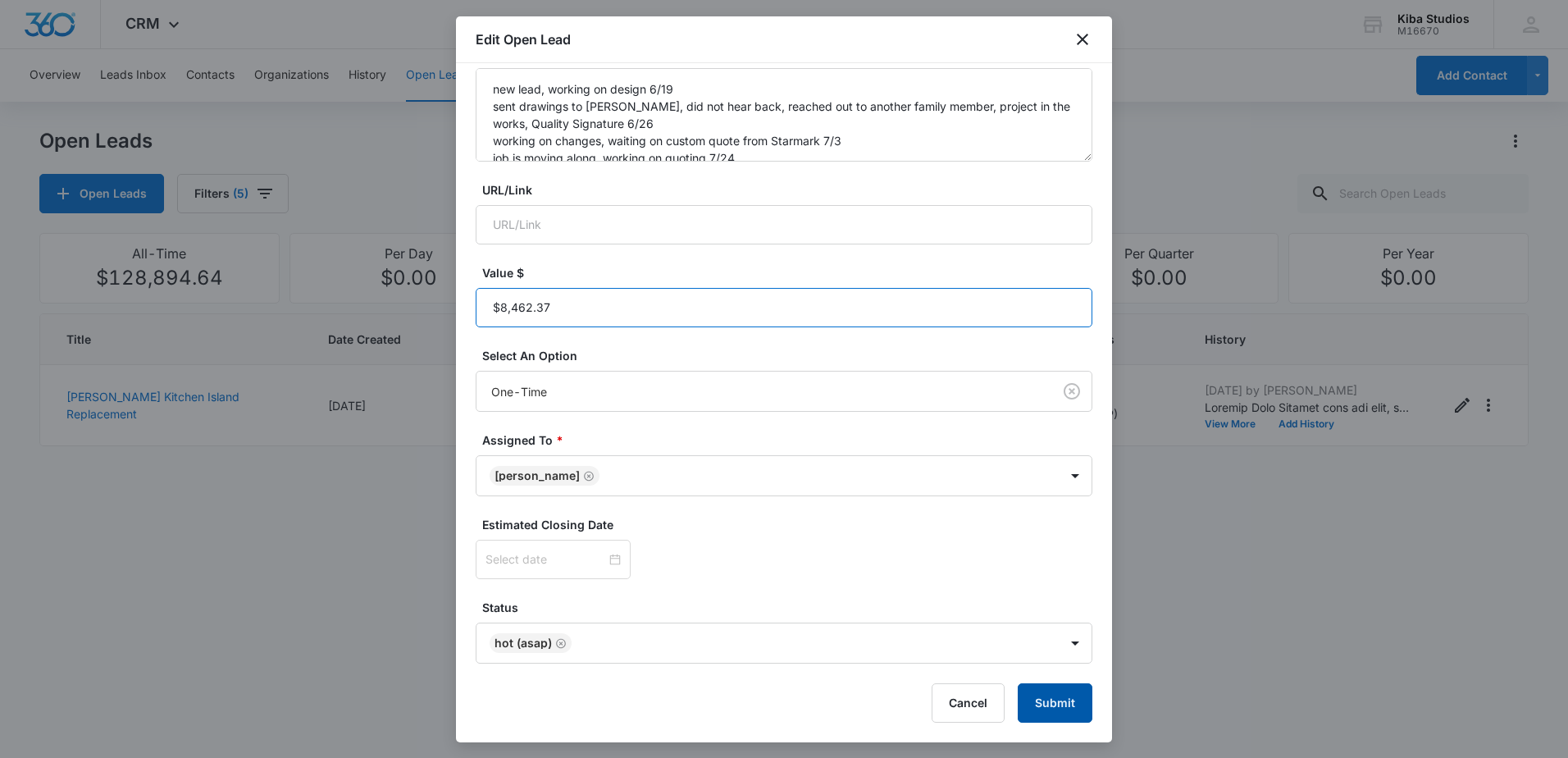
type input "$8,462.37"
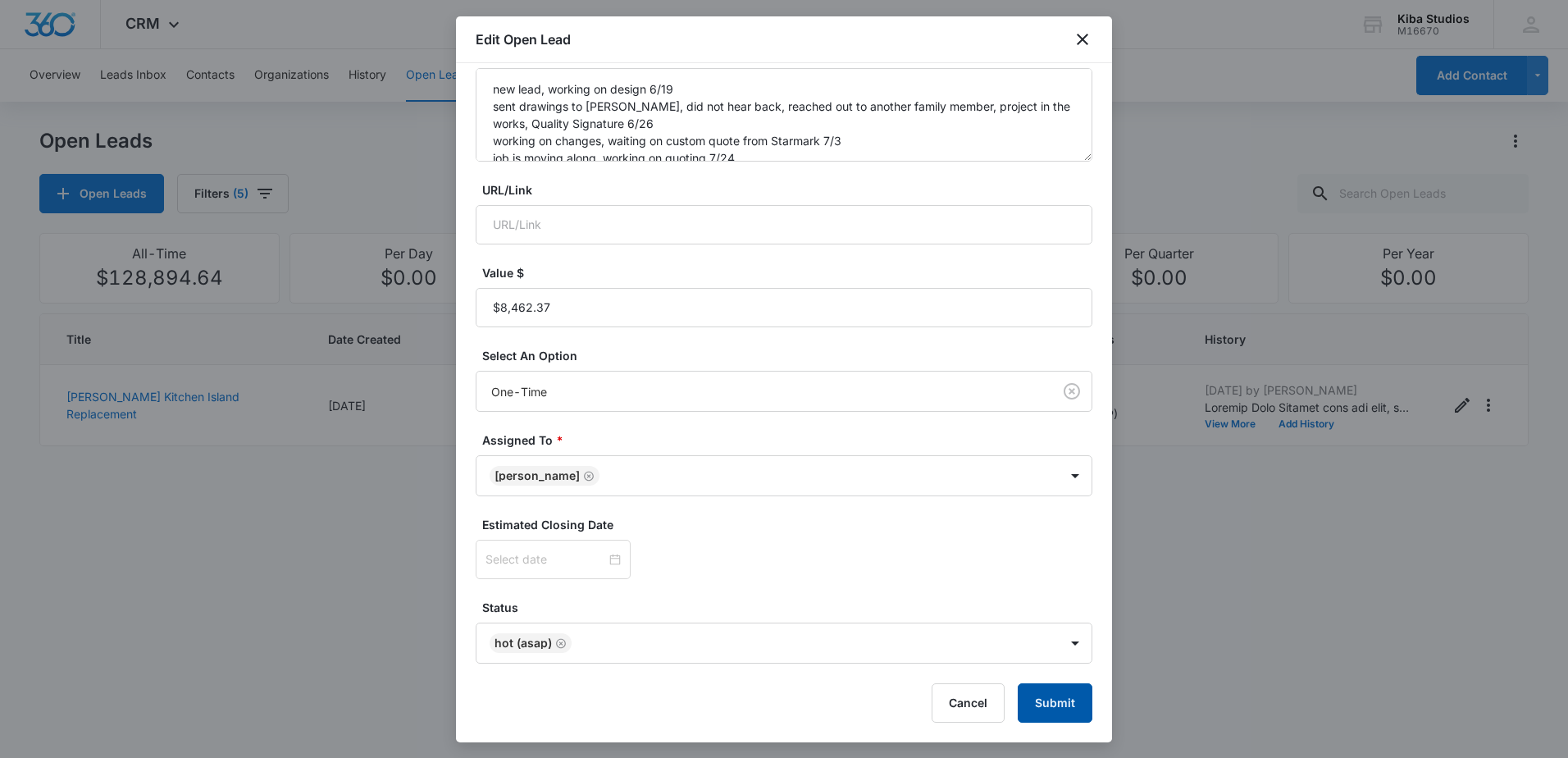
click at [1044, 686] on button "Submit" at bounding box center [1054, 703] width 75 height 40
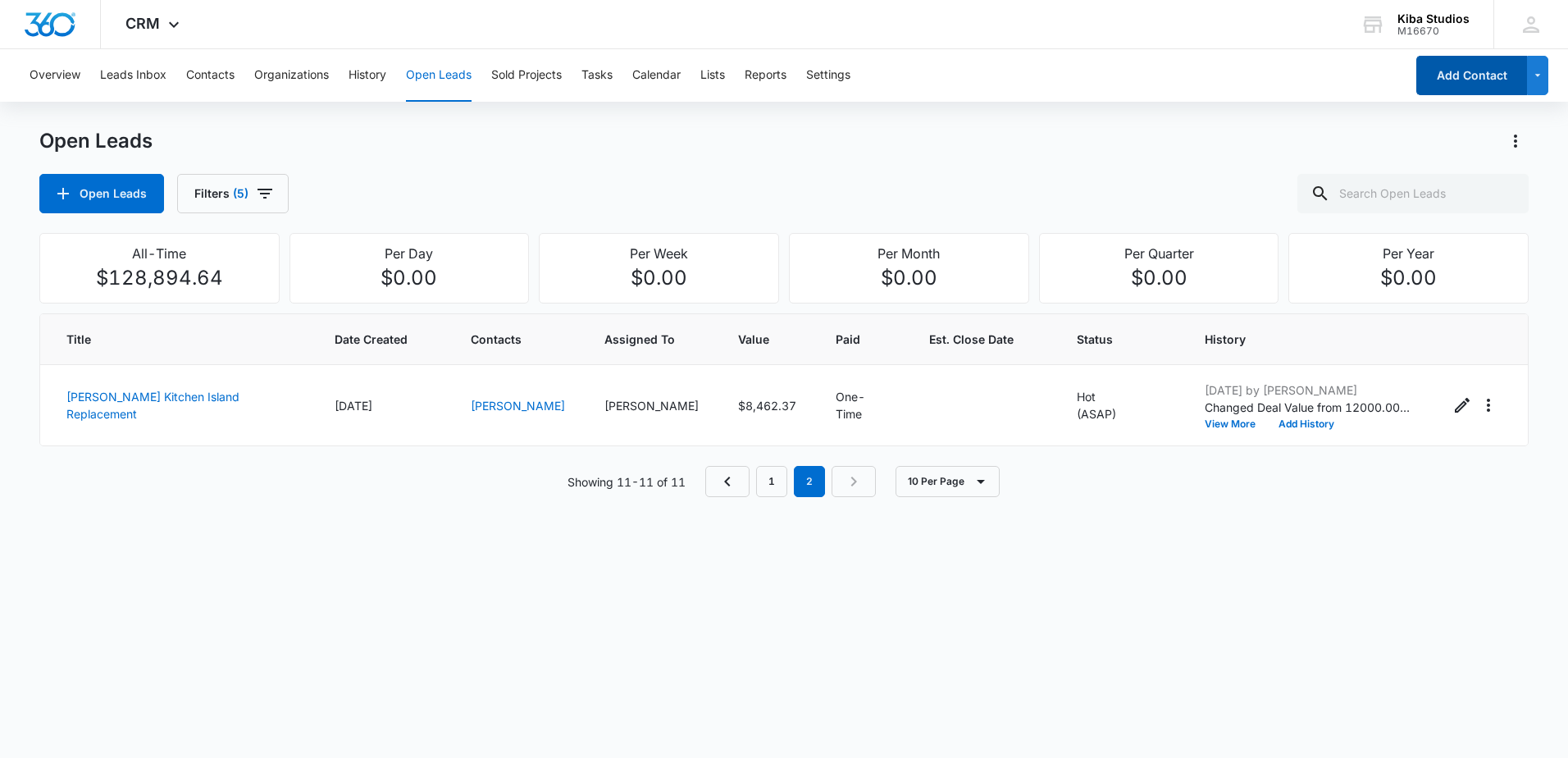
click at [1435, 87] on button "Add Contact" at bounding box center [1472, 75] width 111 height 40
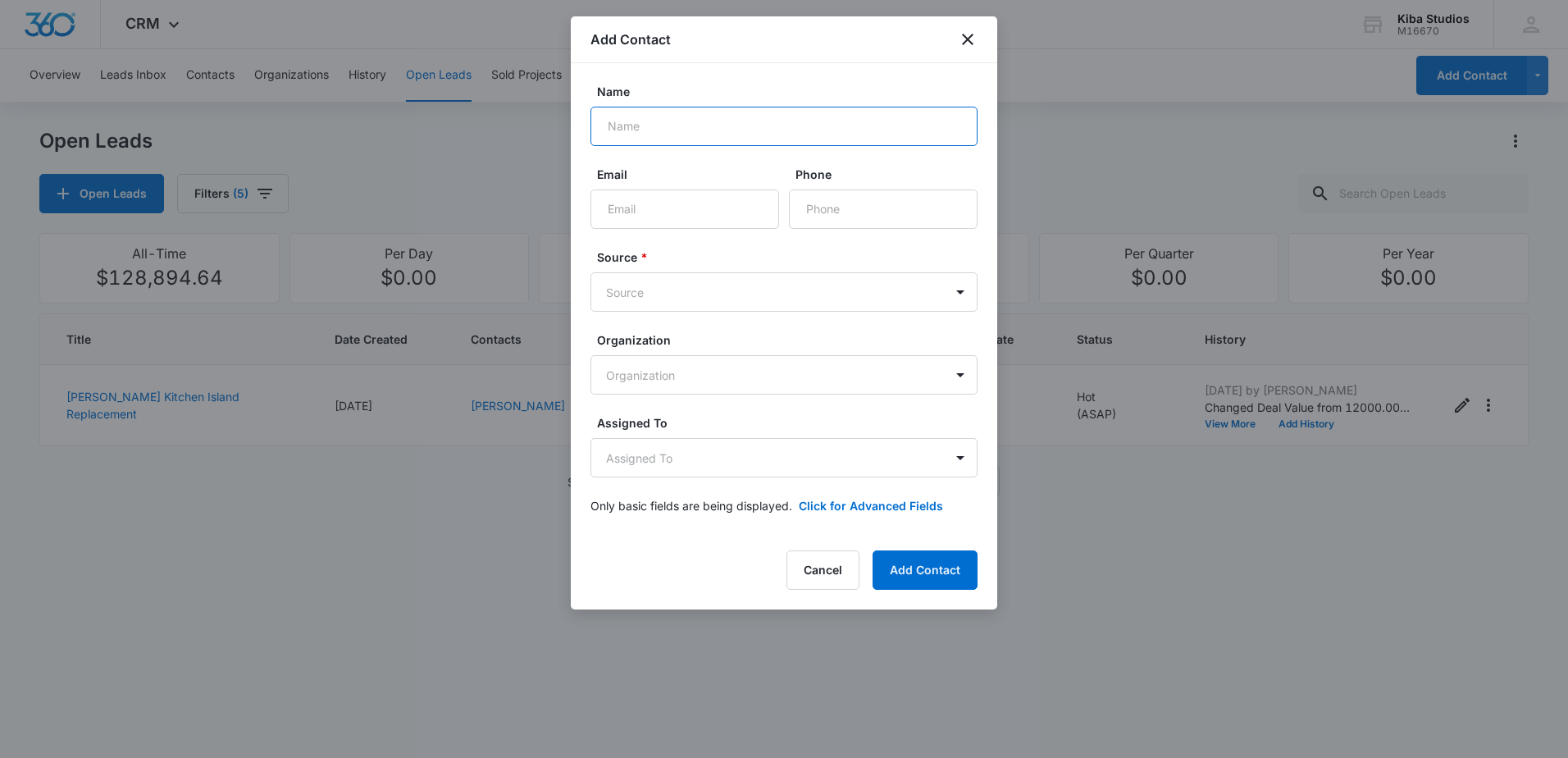
click at [683, 125] on input "Name" at bounding box center [784, 126] width 387 height 40
type input "Henries"
click at [725, 285] on body "CRM Apps Reputation Websites Forms CRM Email Social Scheduling Content Ads Inte…" at bounding box center [784, 379] width 1568 height 758
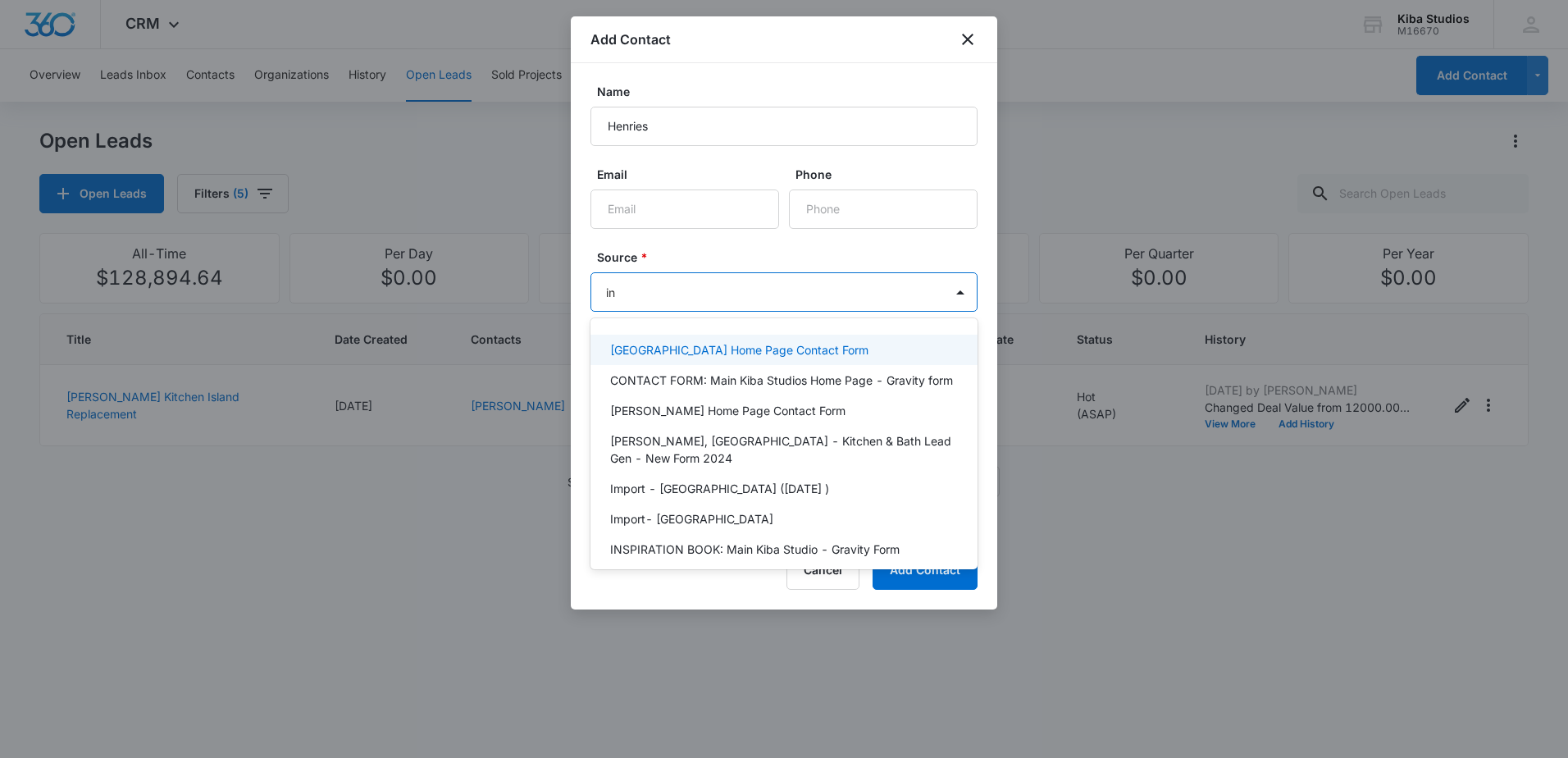
type input "ins"
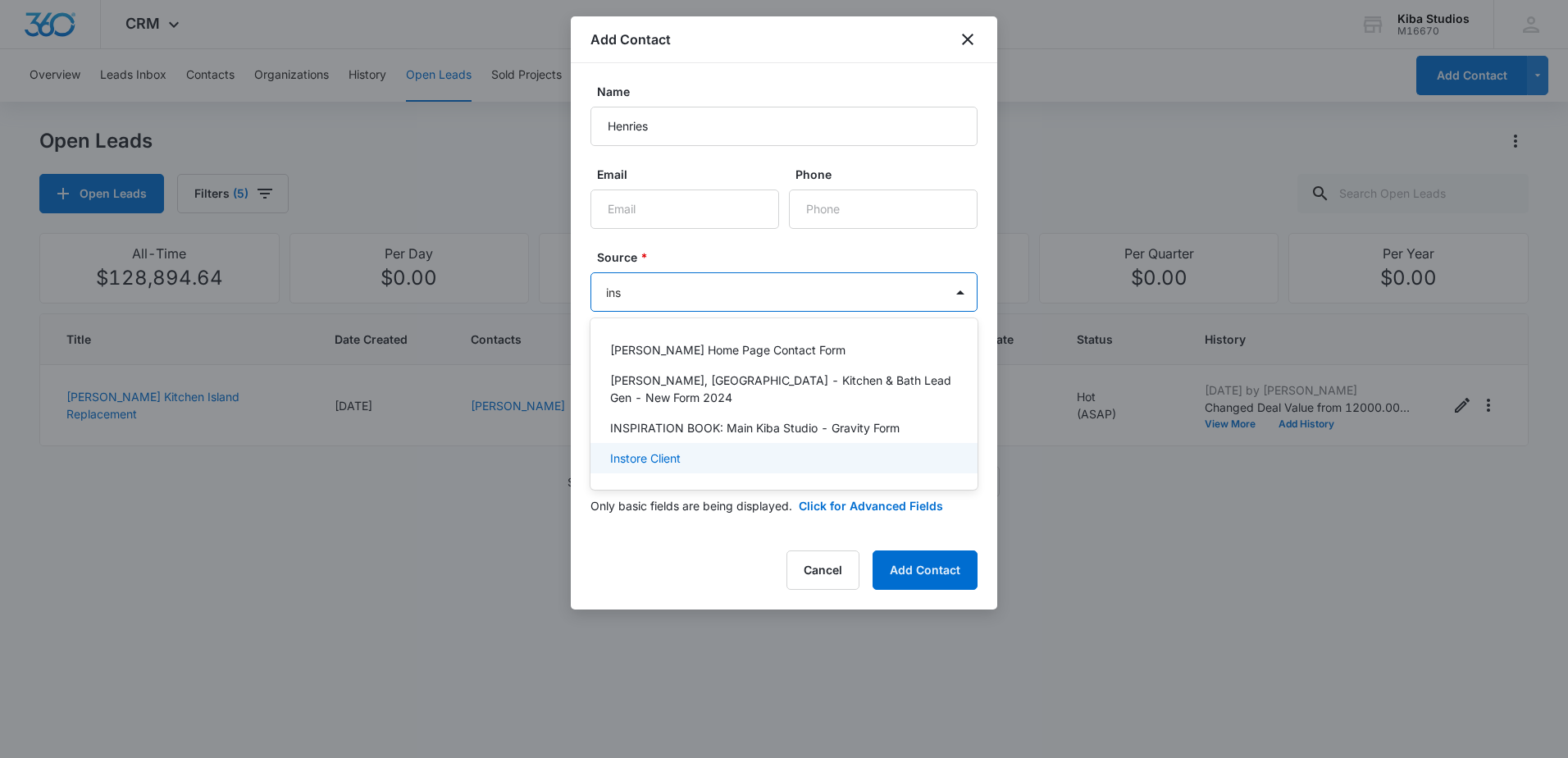
click at [711, 449] on div "Instore Client" at bounding box center [782, 458] width 345 height 18
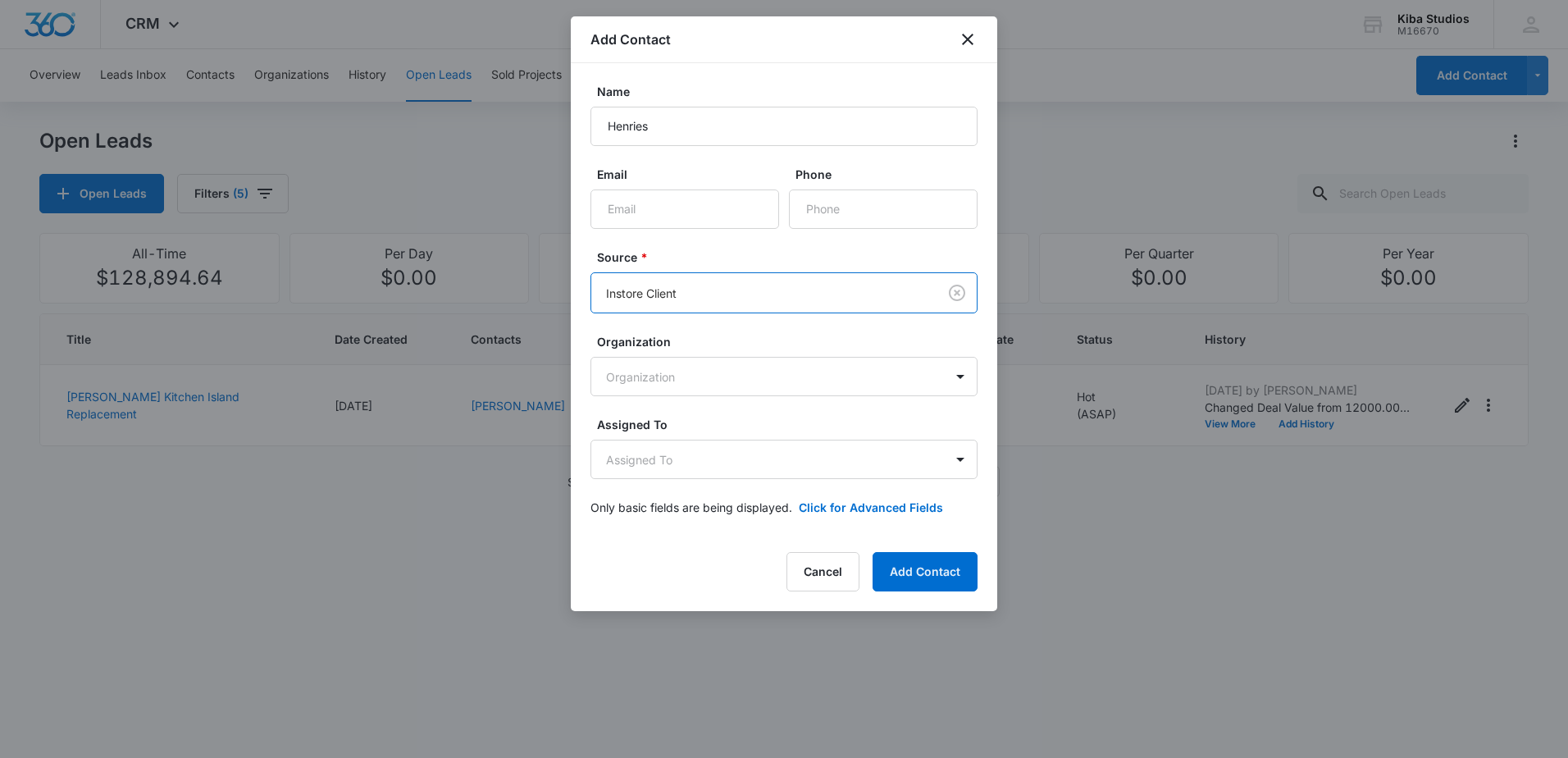
click at [705, 250] on label "Source *" at bounding box center [790, 257] width 387 height 18
click at [748, 451] on body "CRM Apps Reputation Websites Forms CRM Email Social Scheduling Content Ads Inte…" at bounding box center [784, 379] width 1568 height 758
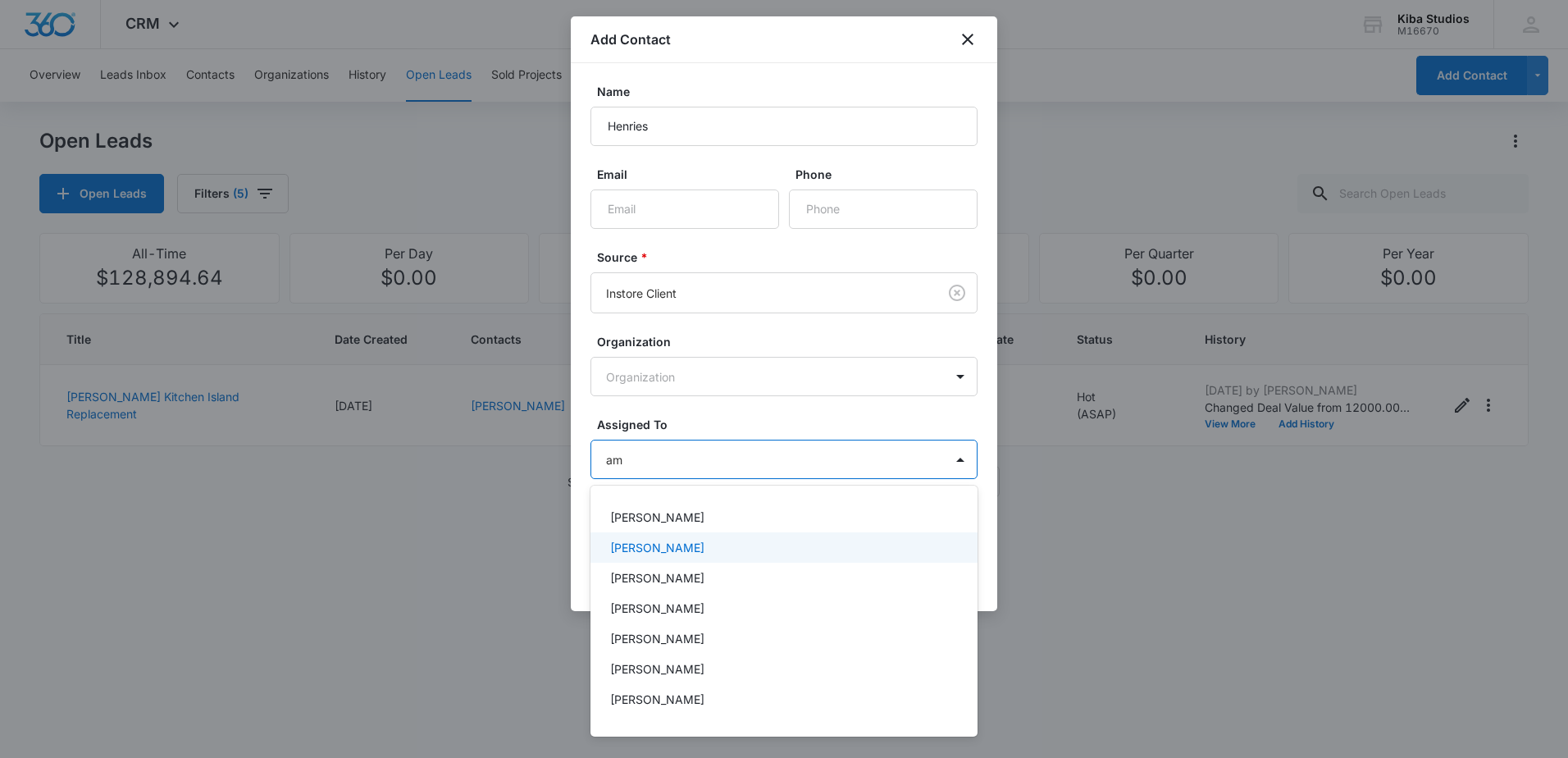
type input "ama"
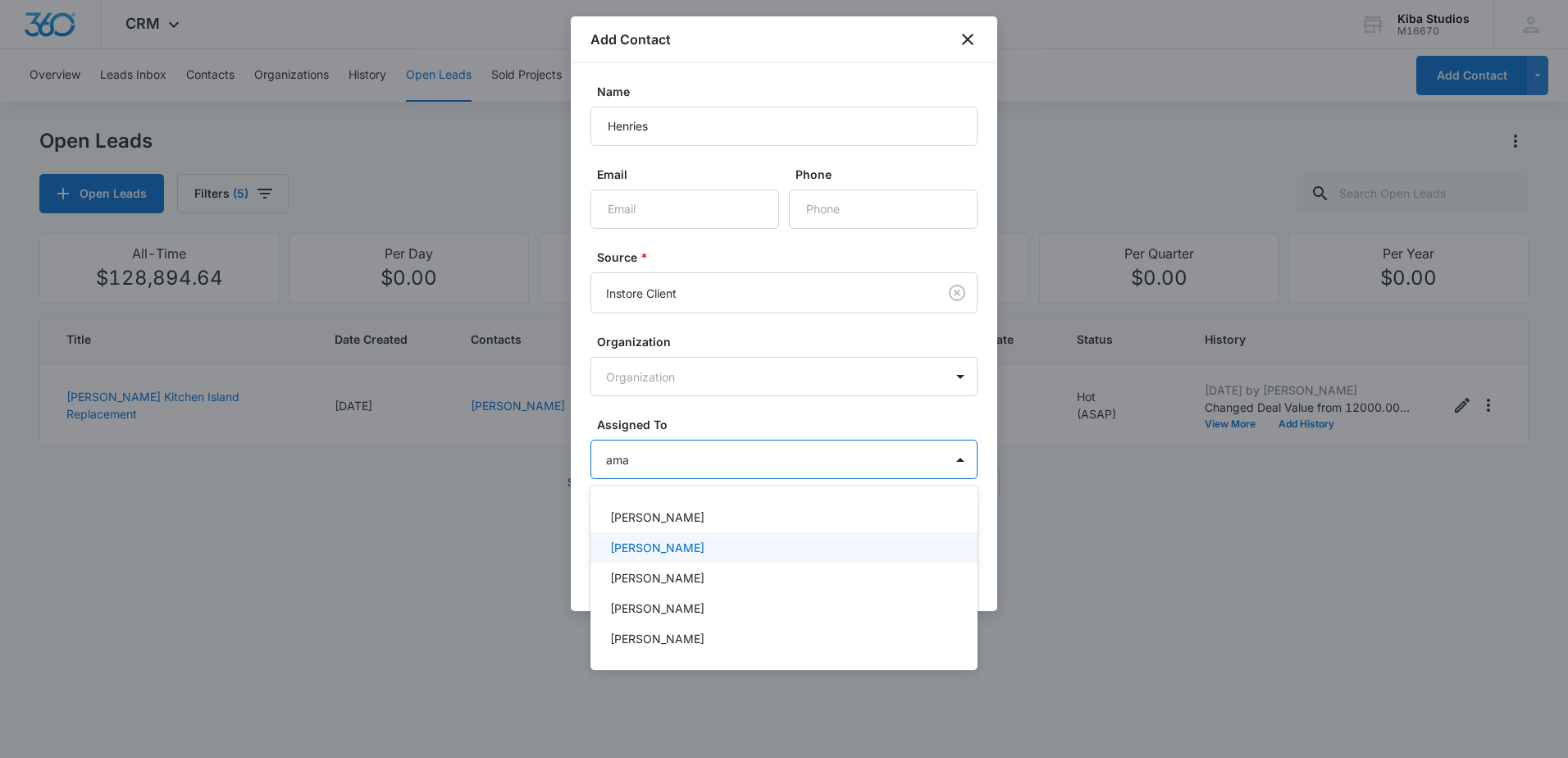
click at [711, 544] on div "[PERSON_NAME]" at bounding box center [782, 547] width 345 height 18
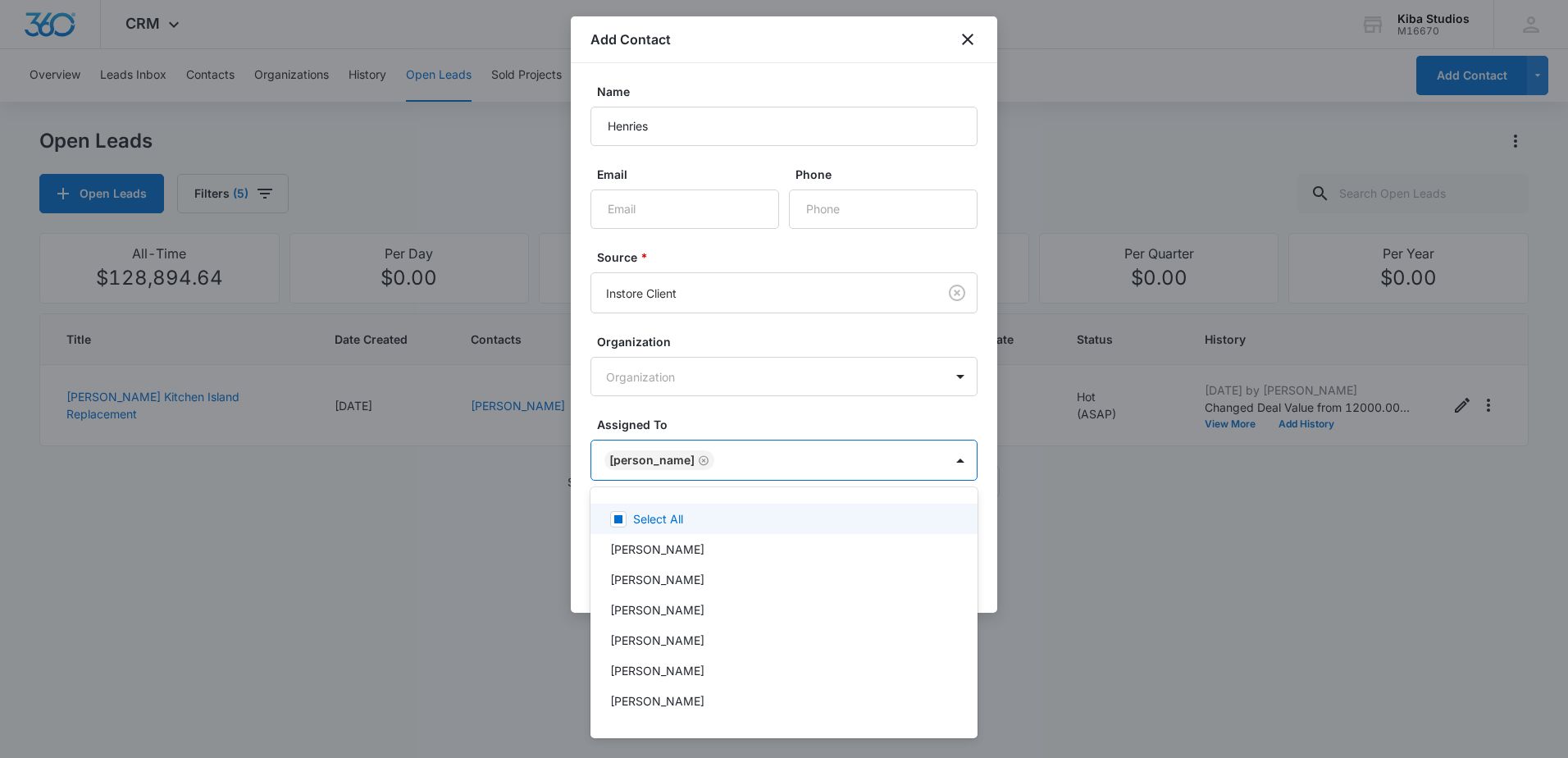
click at [711, 423] on div at bounding box center [784, 379] width 1568 height 758
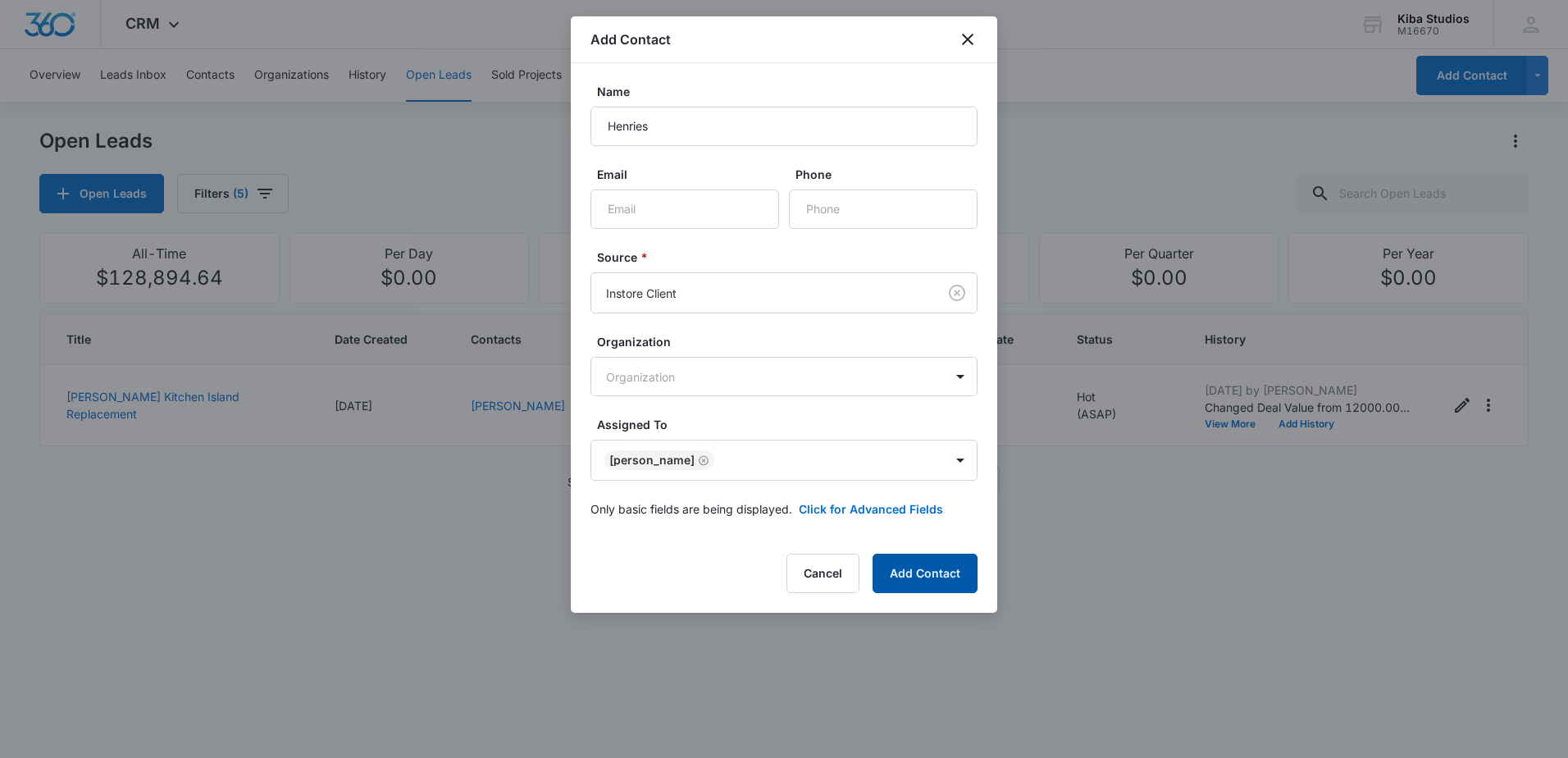
click at [899, 570] on button "Add Contact" at bounding box center [925, 573] width 105 height 40
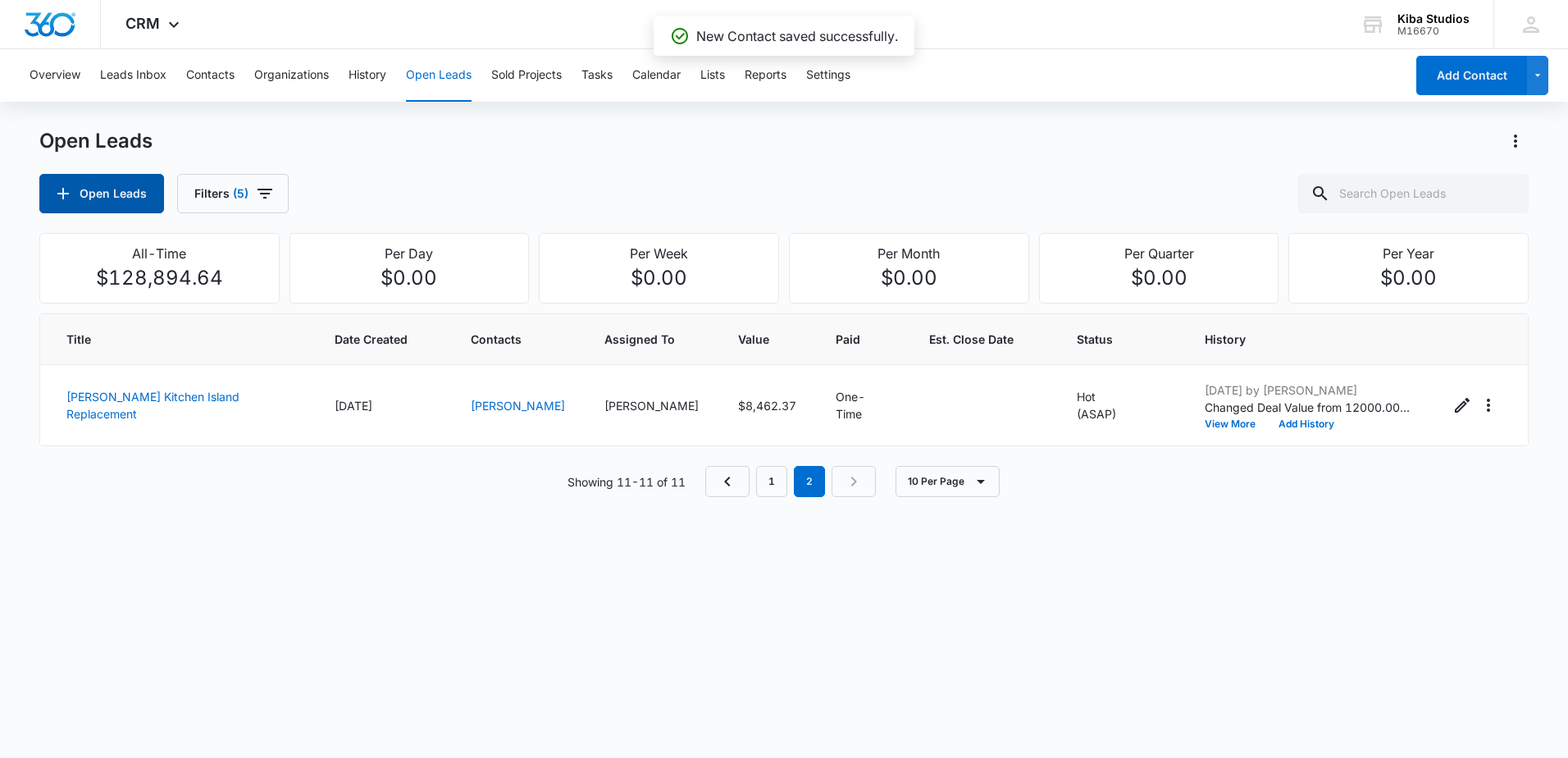
click at [105, 195] on button "Open Leads" at bounding box center [102, 193] width 125 height 40
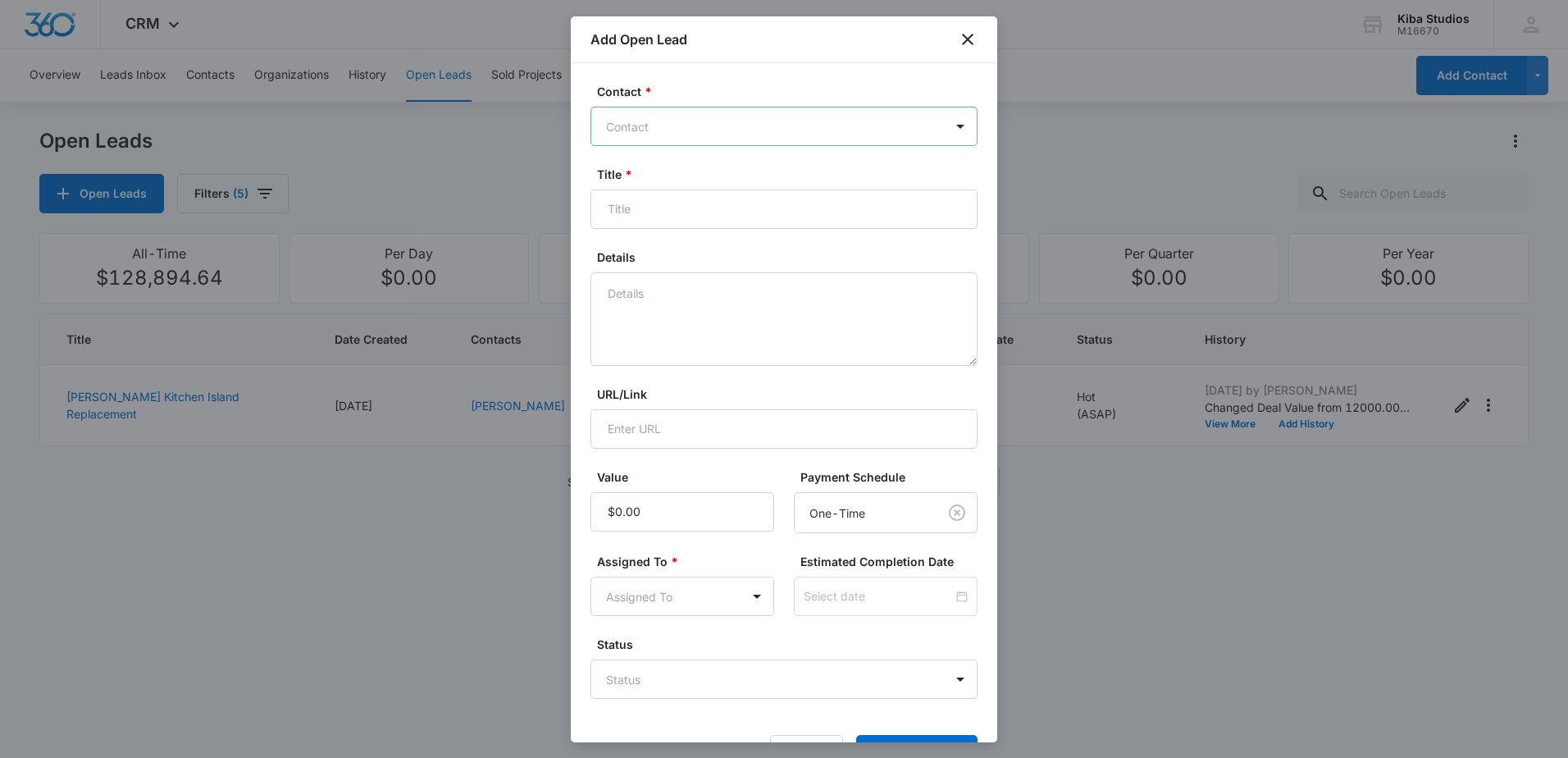
click at [683, 124] on div at bounding box center [774, 127] width 336 height 20
type input "henries"
click at [696, 184] on p "Henries (ID:41179)" at bounding box center [662, 184] width 103 height 18
click at [757, 232] on form "Contact * [PERSON_NAME] (ID:41179) Title * Details URL/Link Value Payment Sched…" at bounding box center [784, 430] width 387 height 693
click at [746, 212] on input "Title *" at bounding box center [784, 211] width 387 height 40
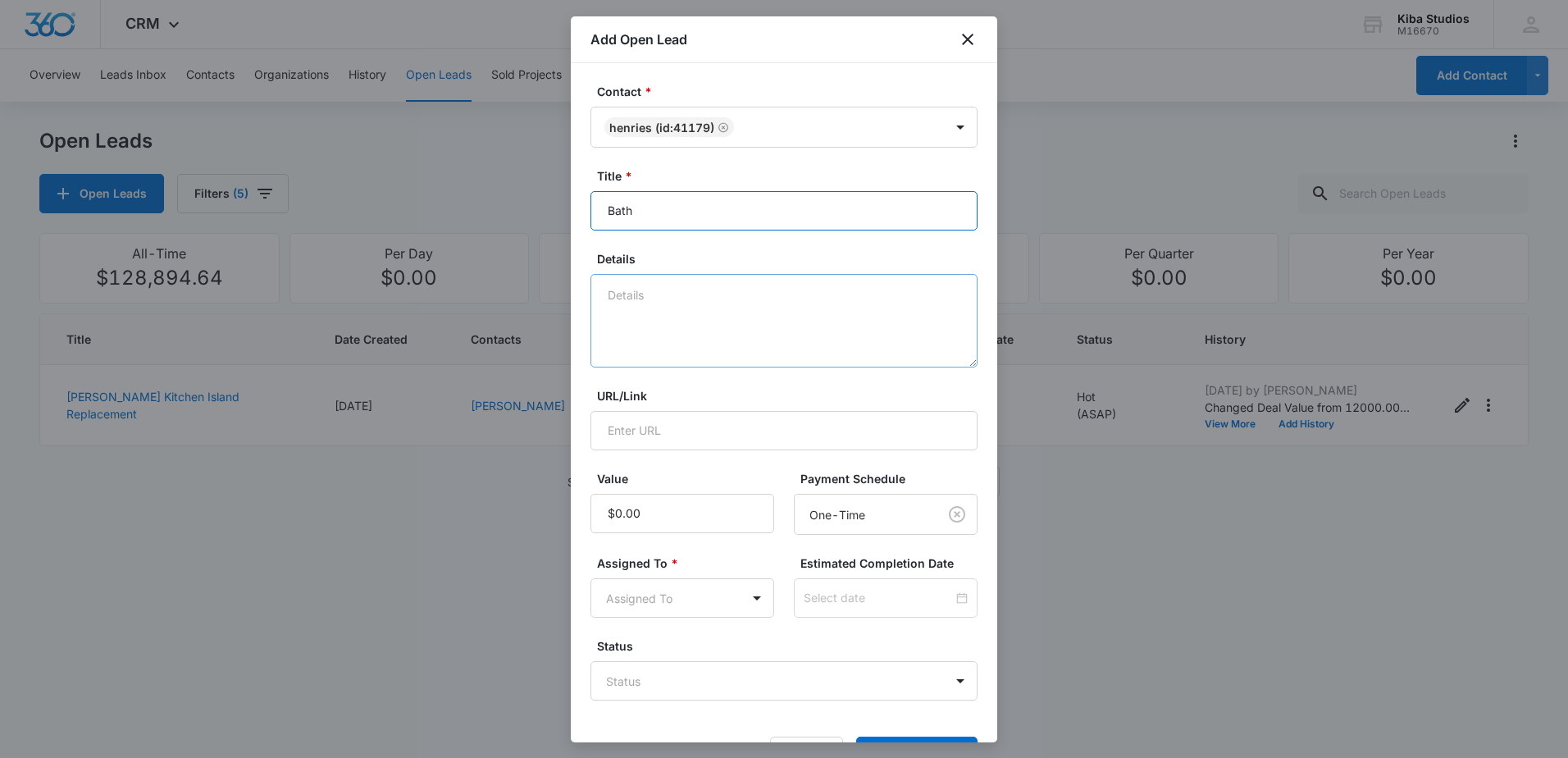
type input "Bath"
click at [734, 324] on textarea "Details" at bounding box center [784, 320] width 387 height 93
type textarea "c"
type textarea "Vanity, top, fixtures 10/6"
click at [673, 510] on input "Value" at bounding box center [682, 513] width 184 height 40
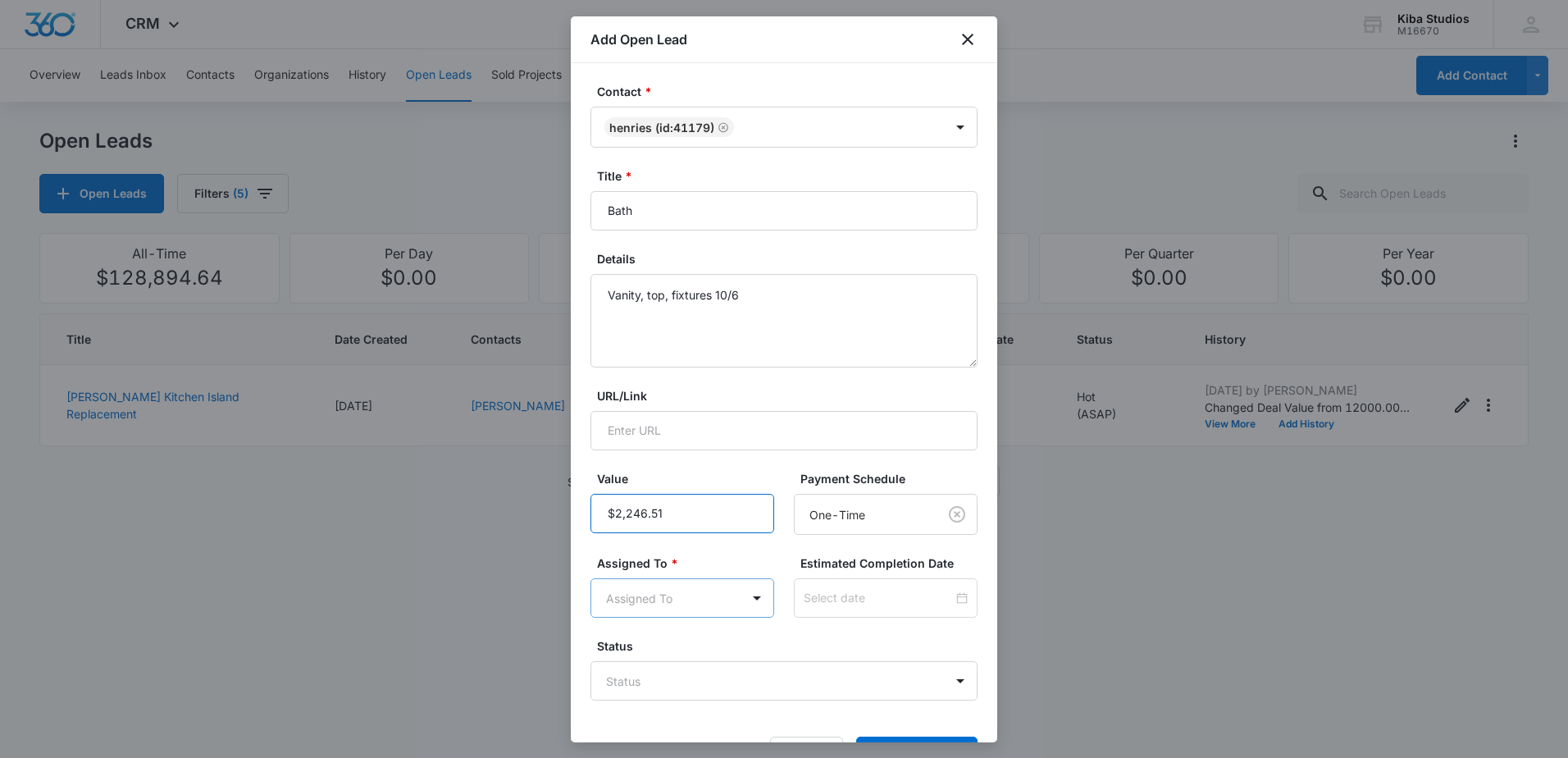
type input "$2,246.51"
click at [706, 602] on body "CRM Apps Reputation Websites Forms CRM Email Social Scheduling Content Ads Inte…" at bounding box center [784, 379] width 1568 height 758
type input "amand"
click at [703, 645] on div "[PERSON_NAME]" at bounding box center [679, 655] width 178 height 31
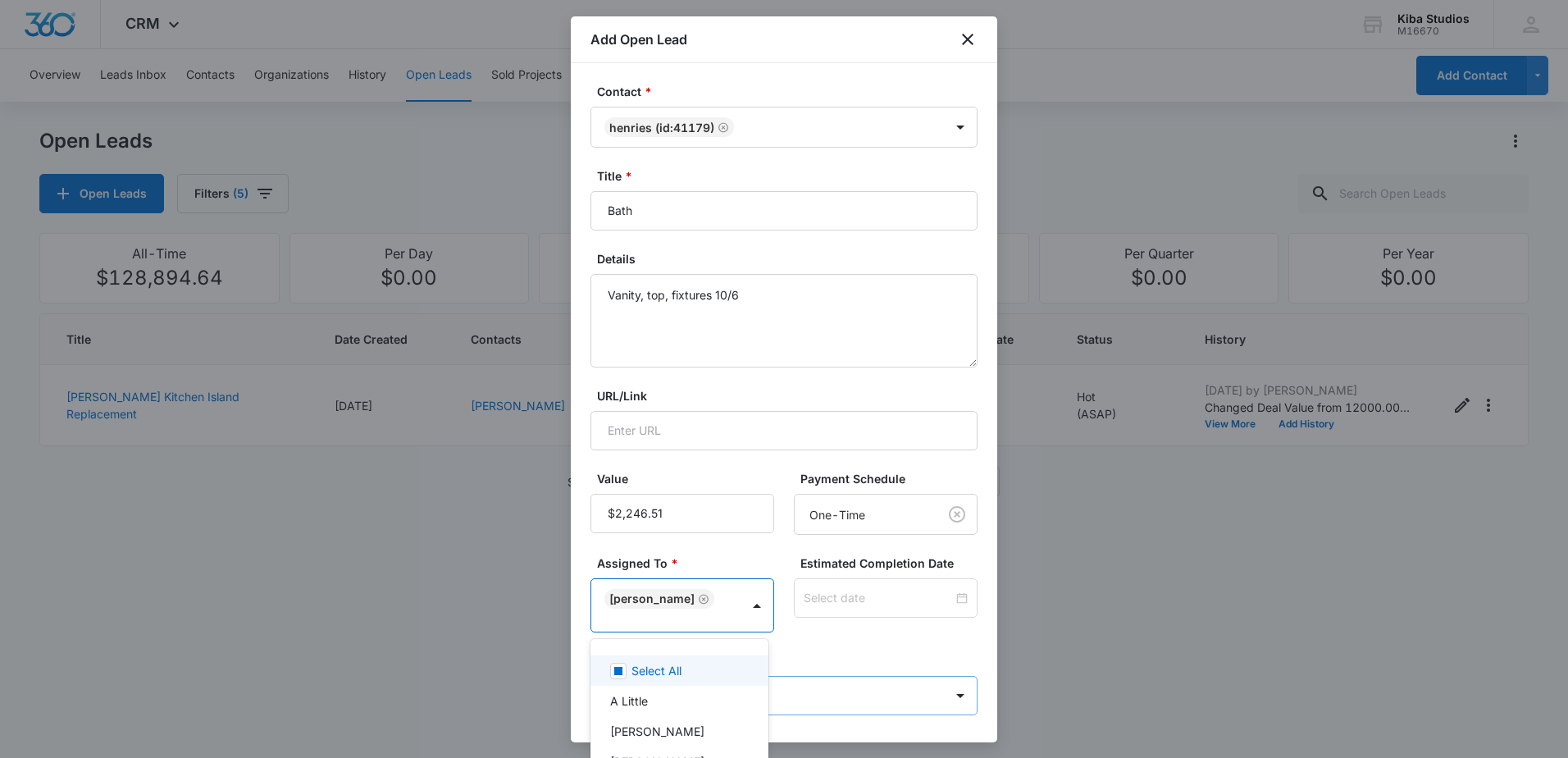
click at [895, 692] on div at bounding box center [784, 379] width 1568 height 758
click at [917, 696] on body "CRM Apps Reputation Websites Forms CRM Email Social Scheduling Content Ads Inte…" at bounding box center [784, 379] width 1568 height 758
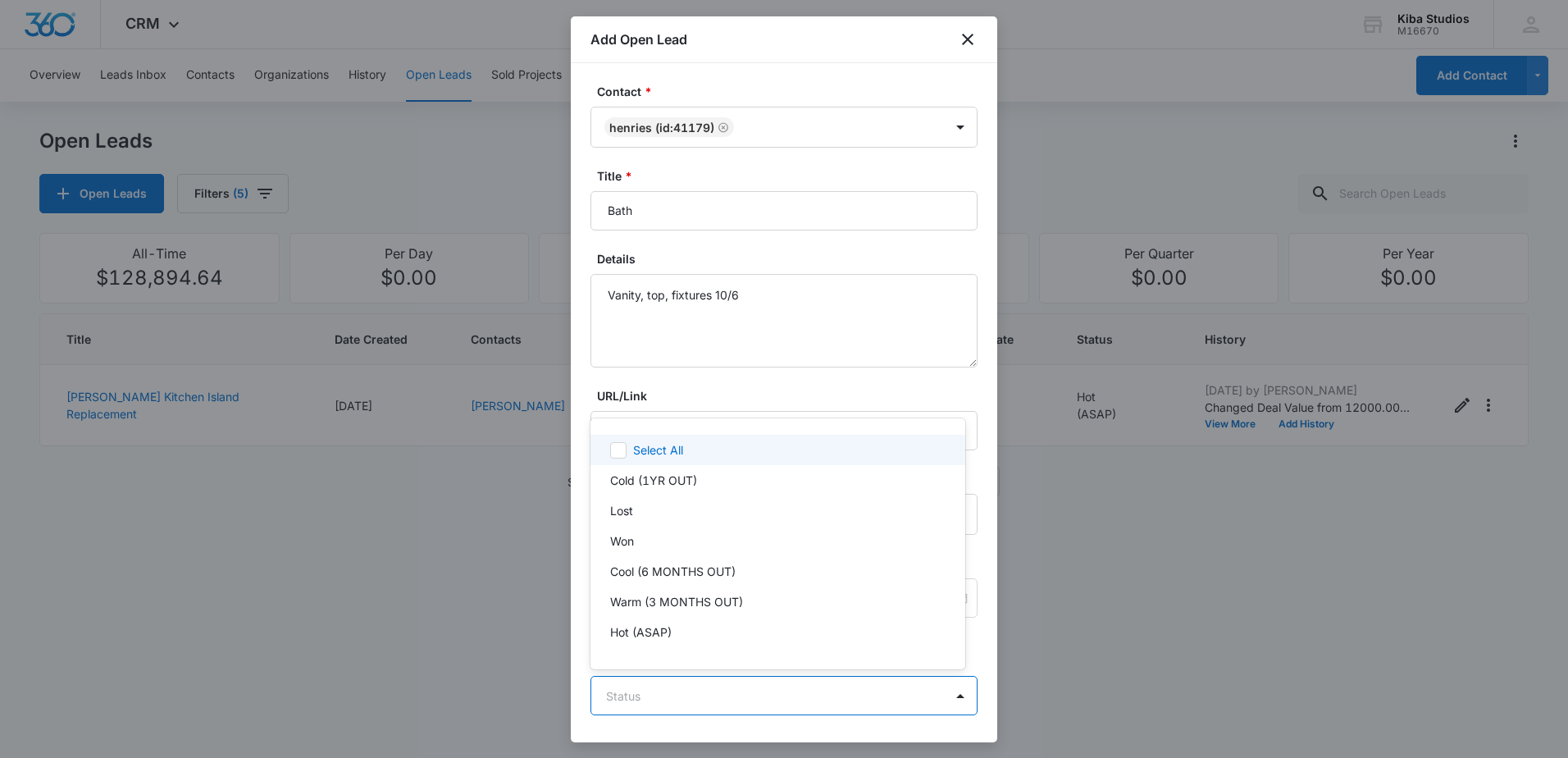
scroll to position [25, 0]
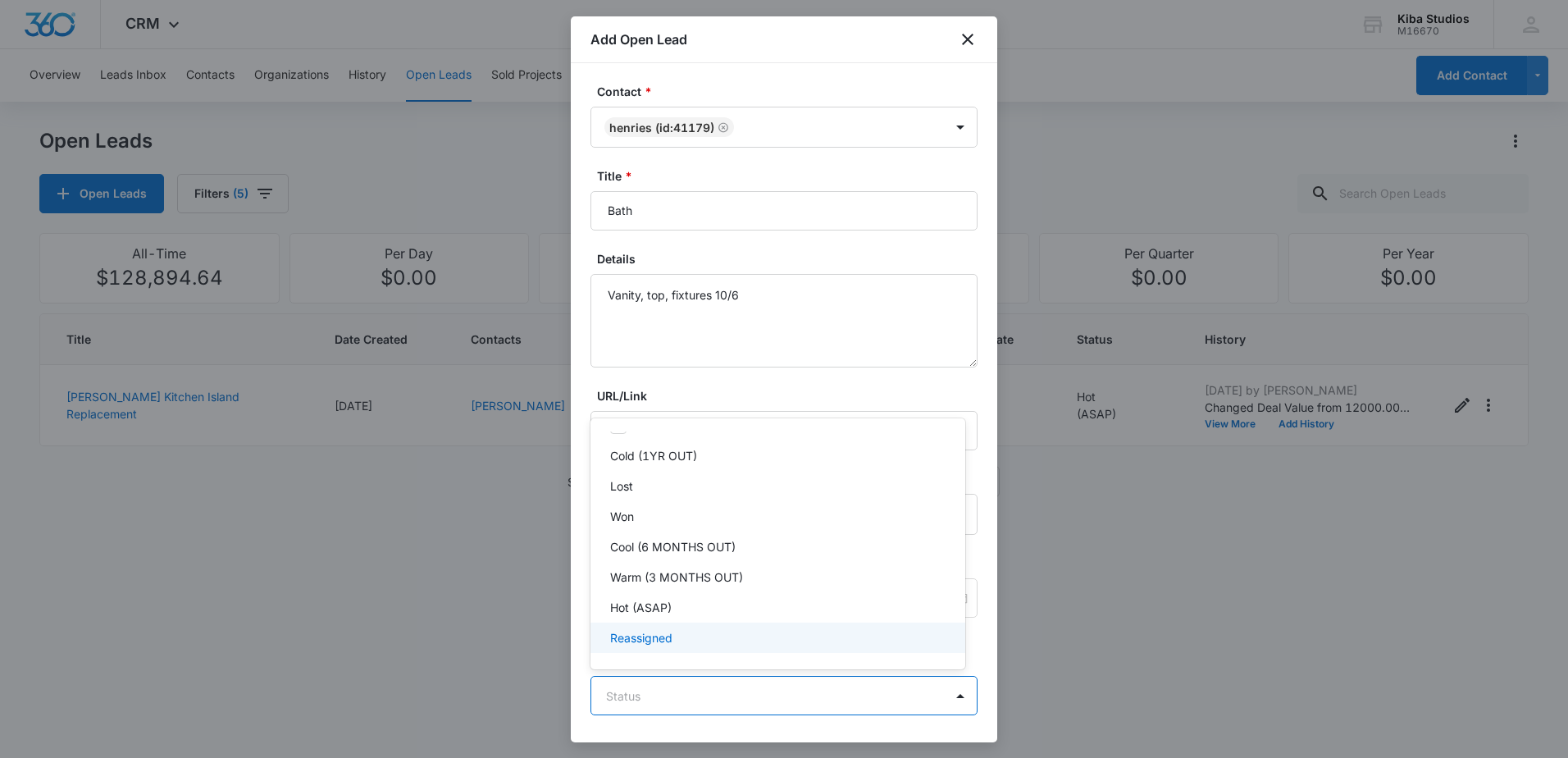
click at [812, 639] on div "Reassigned" at bounding box center [775, 638] width 332 height 18
click at [811, 616] on div "Hot (ASAP)" at bounding box center [778, 607] width 375 height 31
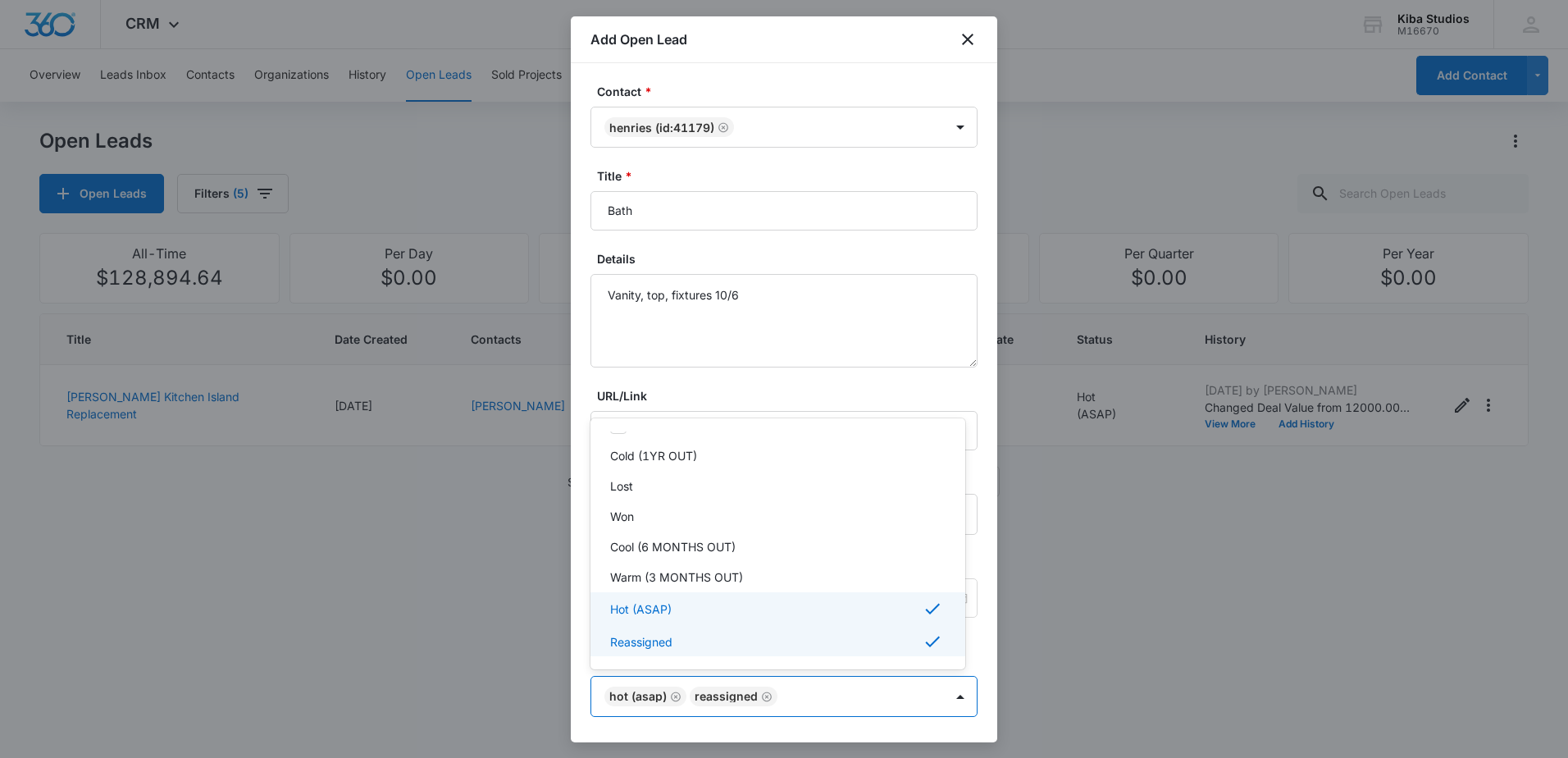
click at [821, 639] on div "Reassigned" at bounding box center [775, 641] width 332 height 19
click at [970, 642] on div at bounding box center [784, 379] width 1568 height 758
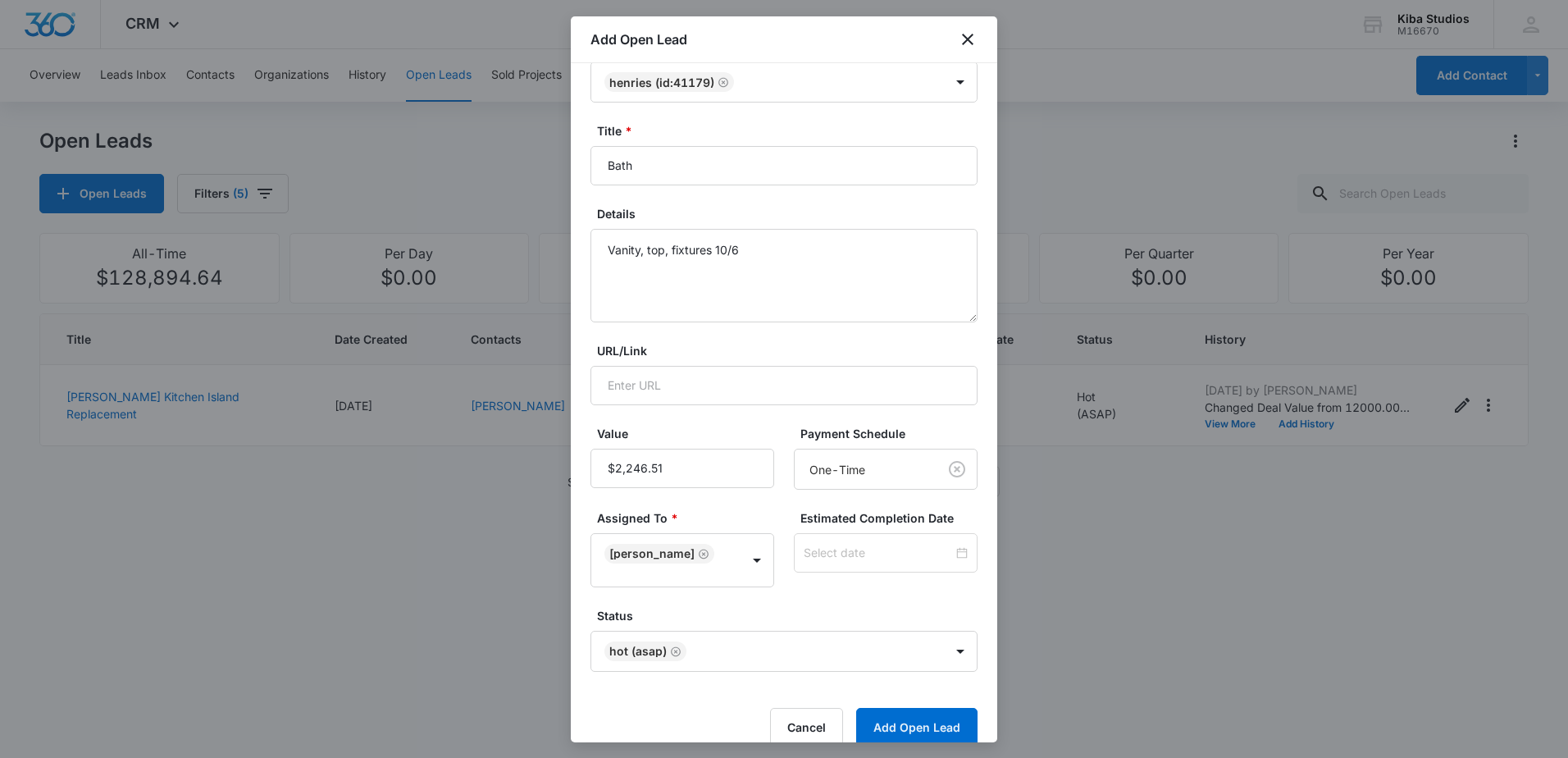
scroll to position [69, 0]
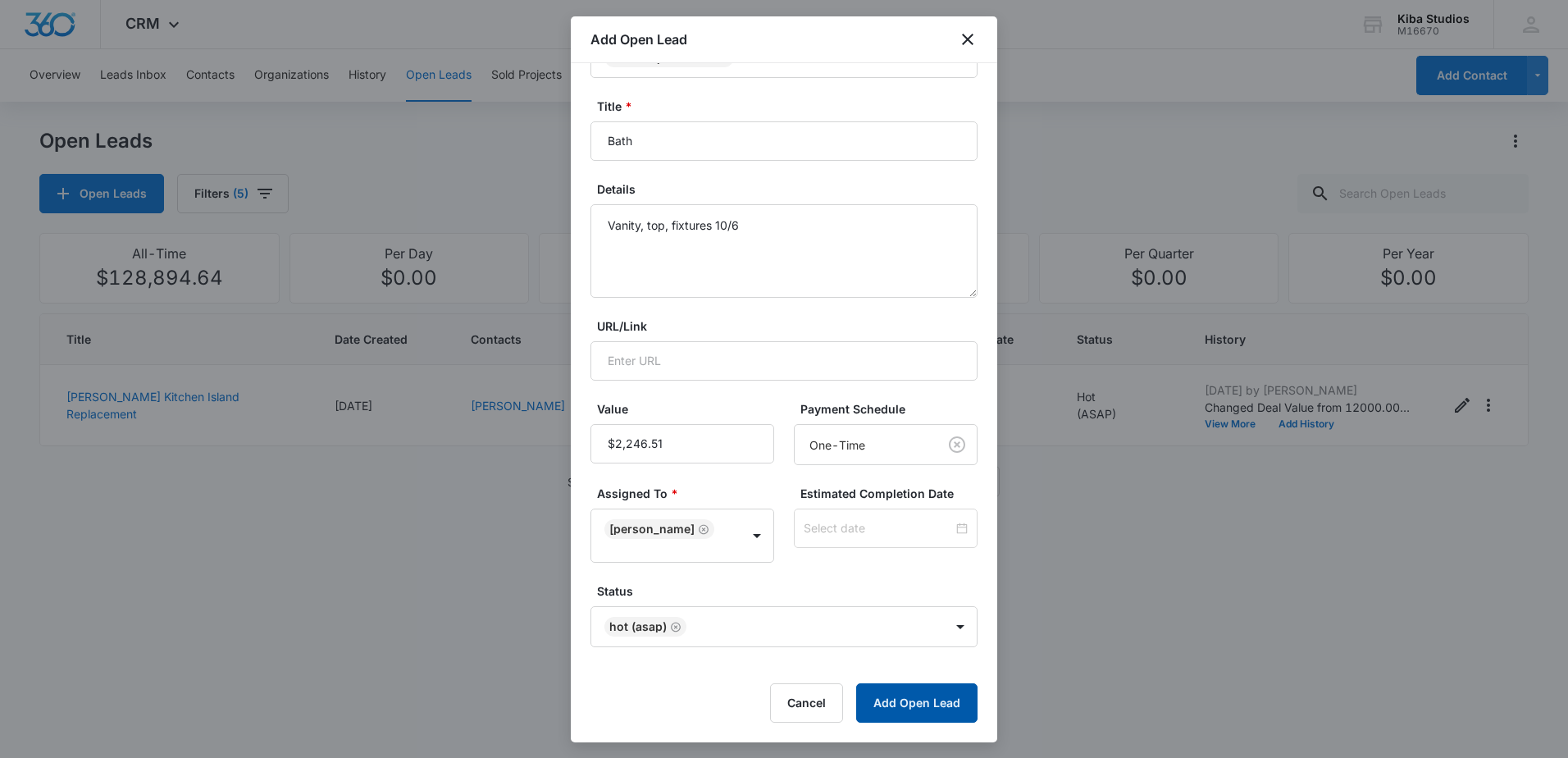
click at [930, 694] on button "Add Open Lead" at bounding box center [917, 703] width 121 height 40
click at [930, 694] on div "Cancel Add Open Lead" at bounding box center [784, 703] width 387 height 40
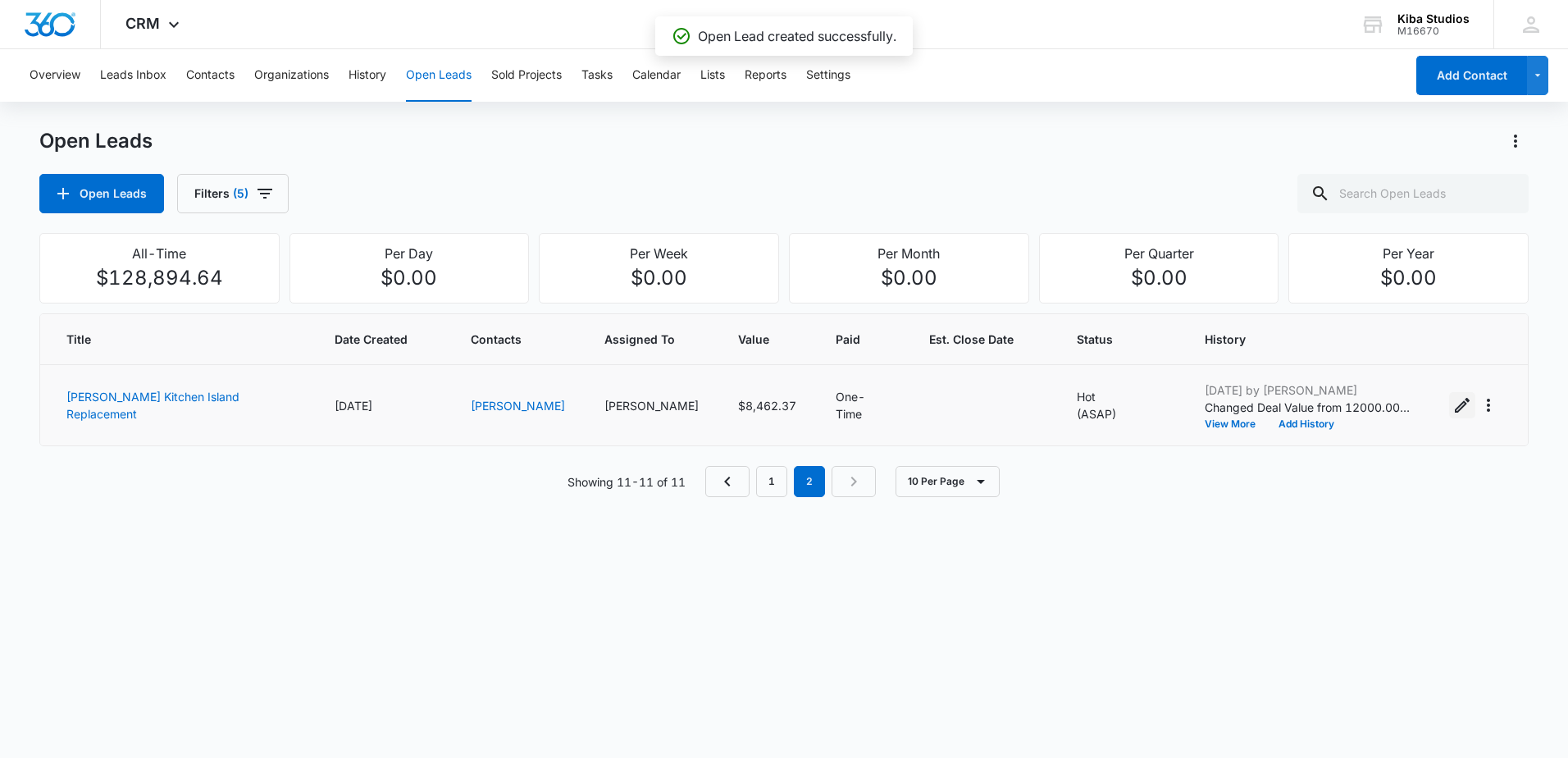
click at [1454, 408] on icon "Edit Open Lead" at bounding box center [1462, 405] width 15 height 15
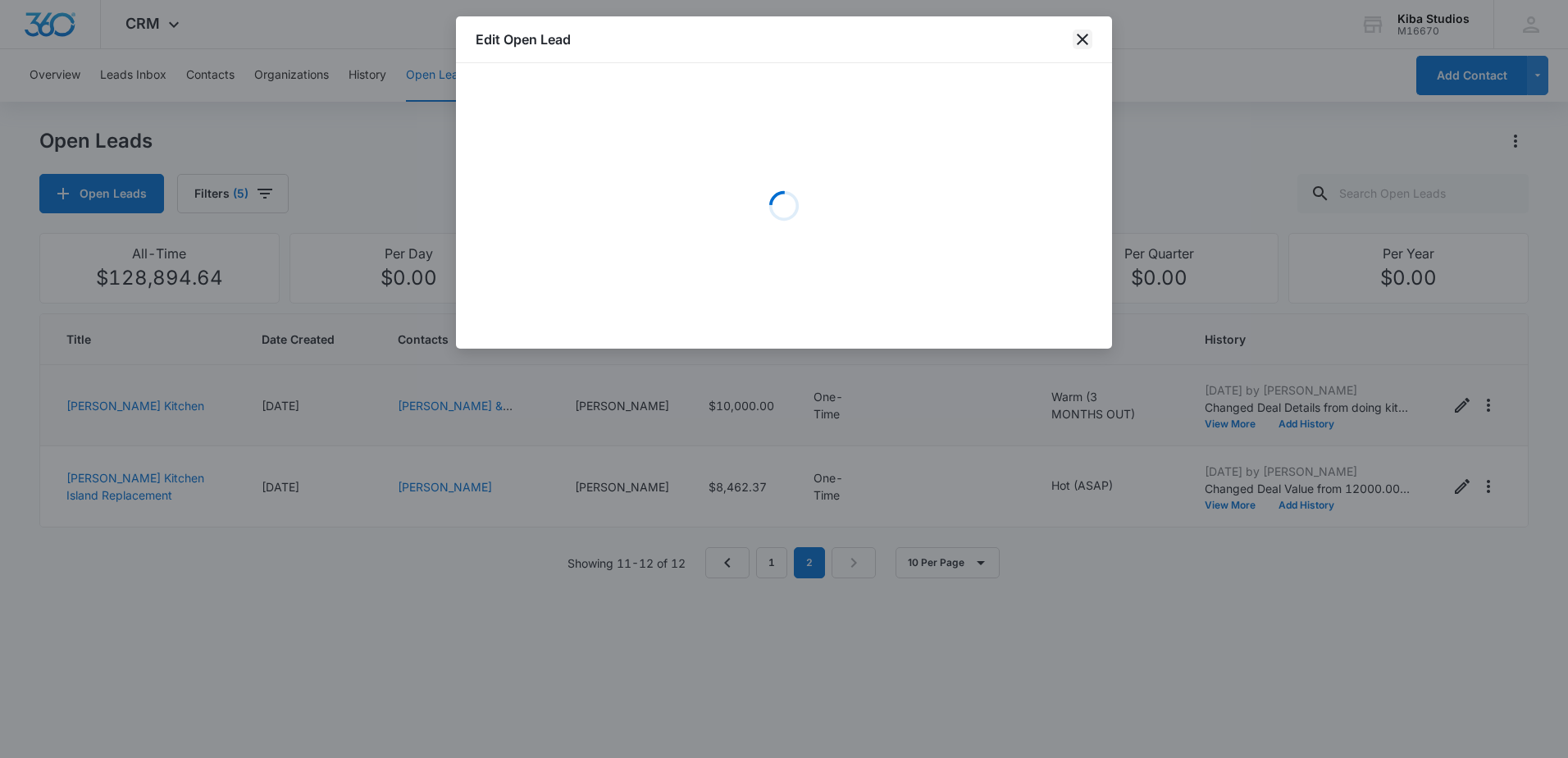
click at [1086, 40] on icon "close" at bounding box center [1082, 39] width 19 height 19
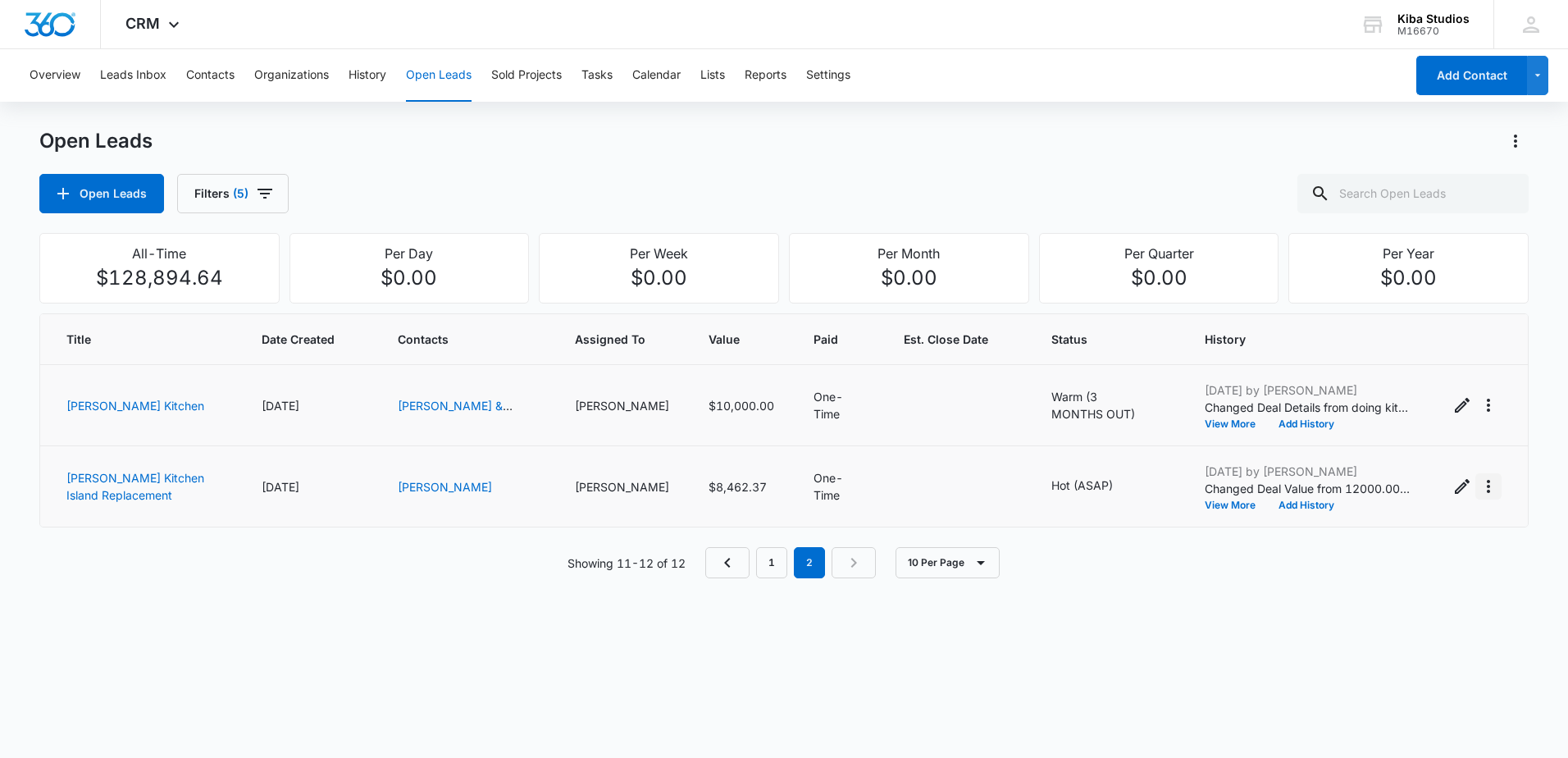
click at [1478, 486] on icon "Actions" at bounding box center [1488, 486] width 19 height 19
click at [1394, 559] on div "Convert to Sold Project" at bounding box center [1386, 556] width 125 height 11
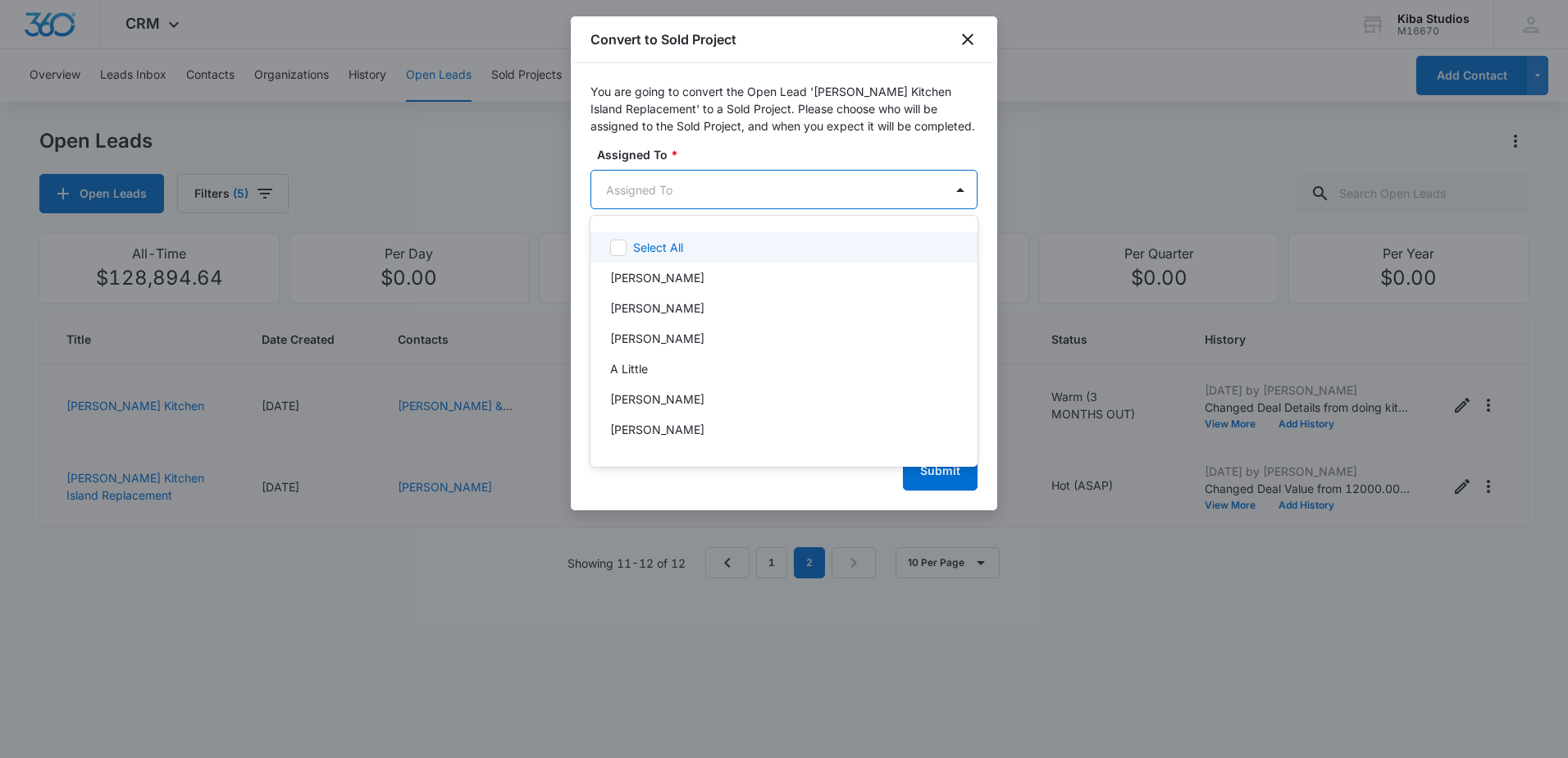
click at [687, 197] on body "CRM Apps Reputation Websites Forms CRM Email Social Scheduling Content Ads Inte…" at bounding box center [784, 379] width 1568 height 758
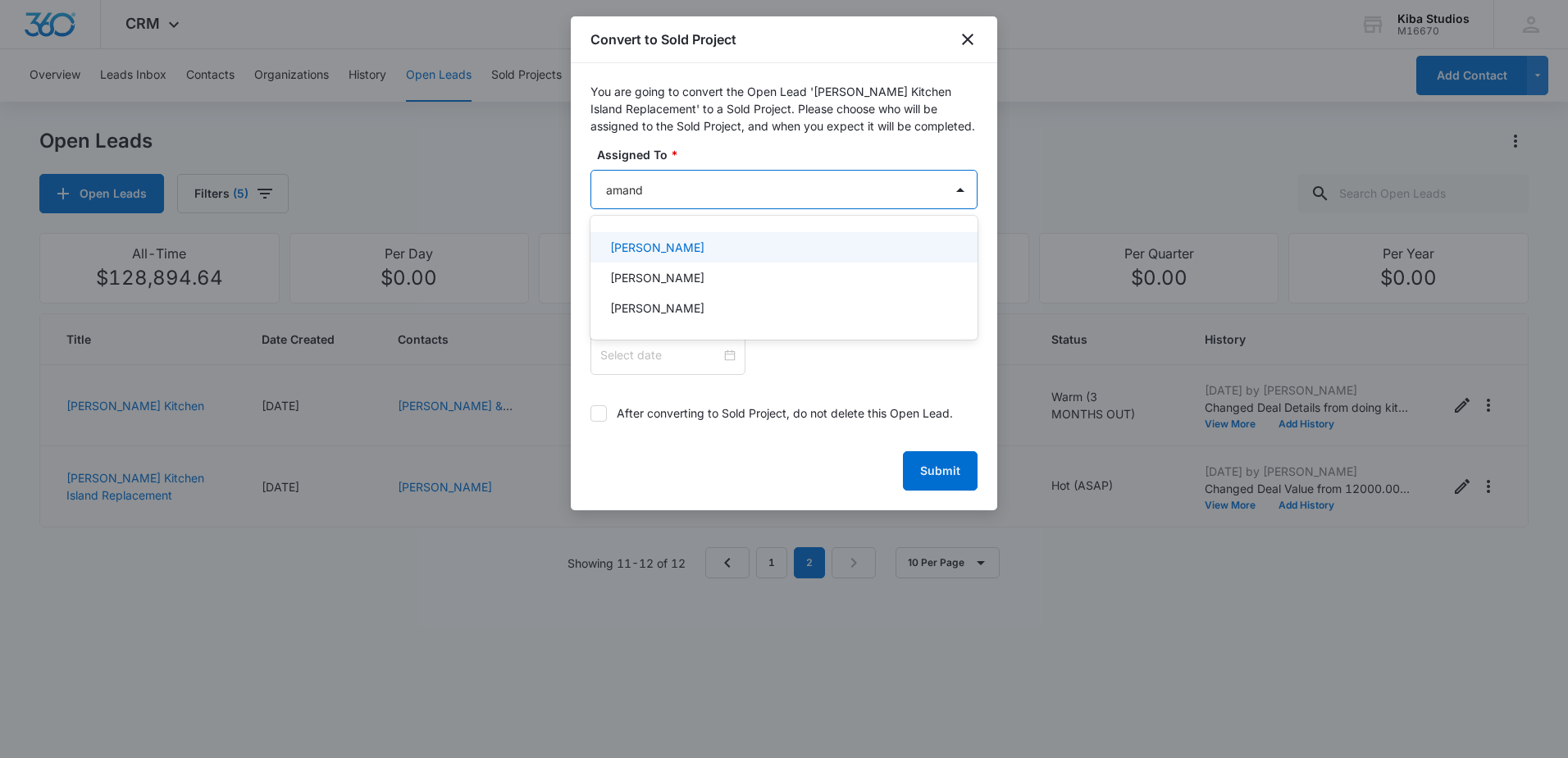
type input "[PERSON_NAME]"
click at [711, 242] on div "[PERSON_NAME]" at bounding box center [782, 247] width 345 height 18
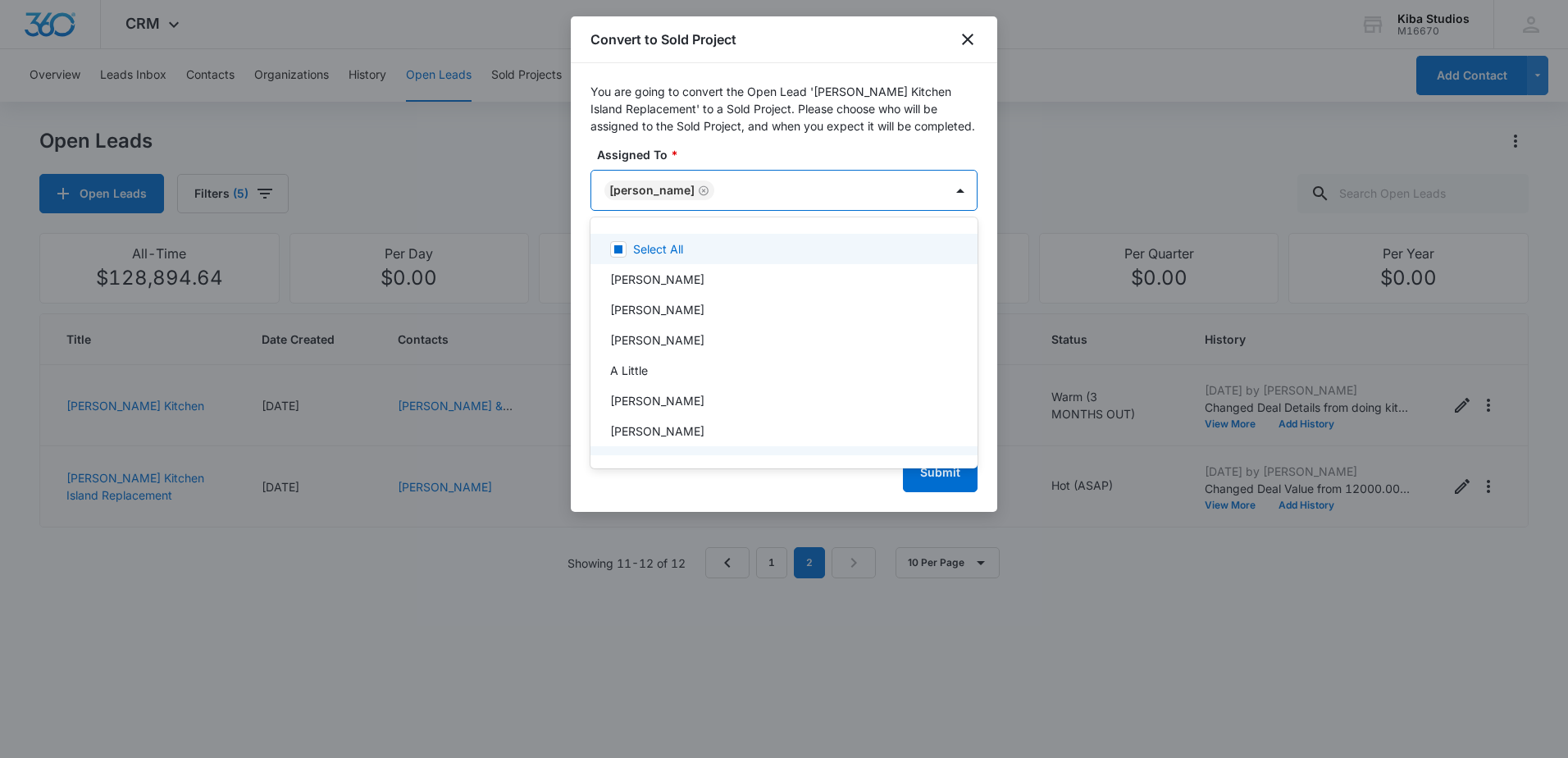
click at [733, 165] on div at bounding box center [784, 379] width 1568 height 758
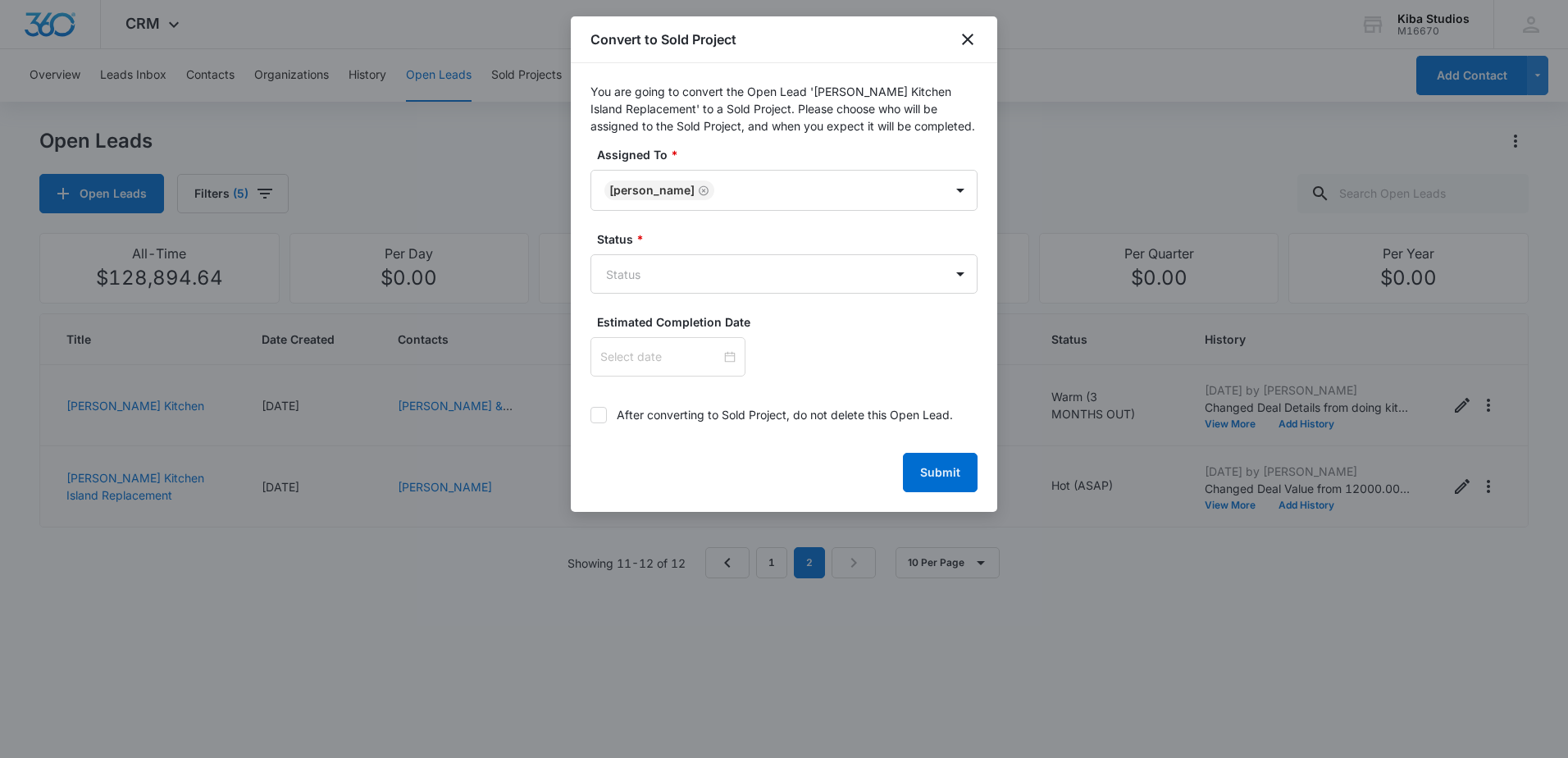
click at [733, 164] on div "Assigned To * [PERSON_NAME]" at bounding box center [784, 178] width 387 height 65
click at [783, 288] on body "CRM Apps Reputation Websites Forms CRM Email Social Scheduling Content Ads Inte…" at bounding box center [784, 379] width 1568 height 758
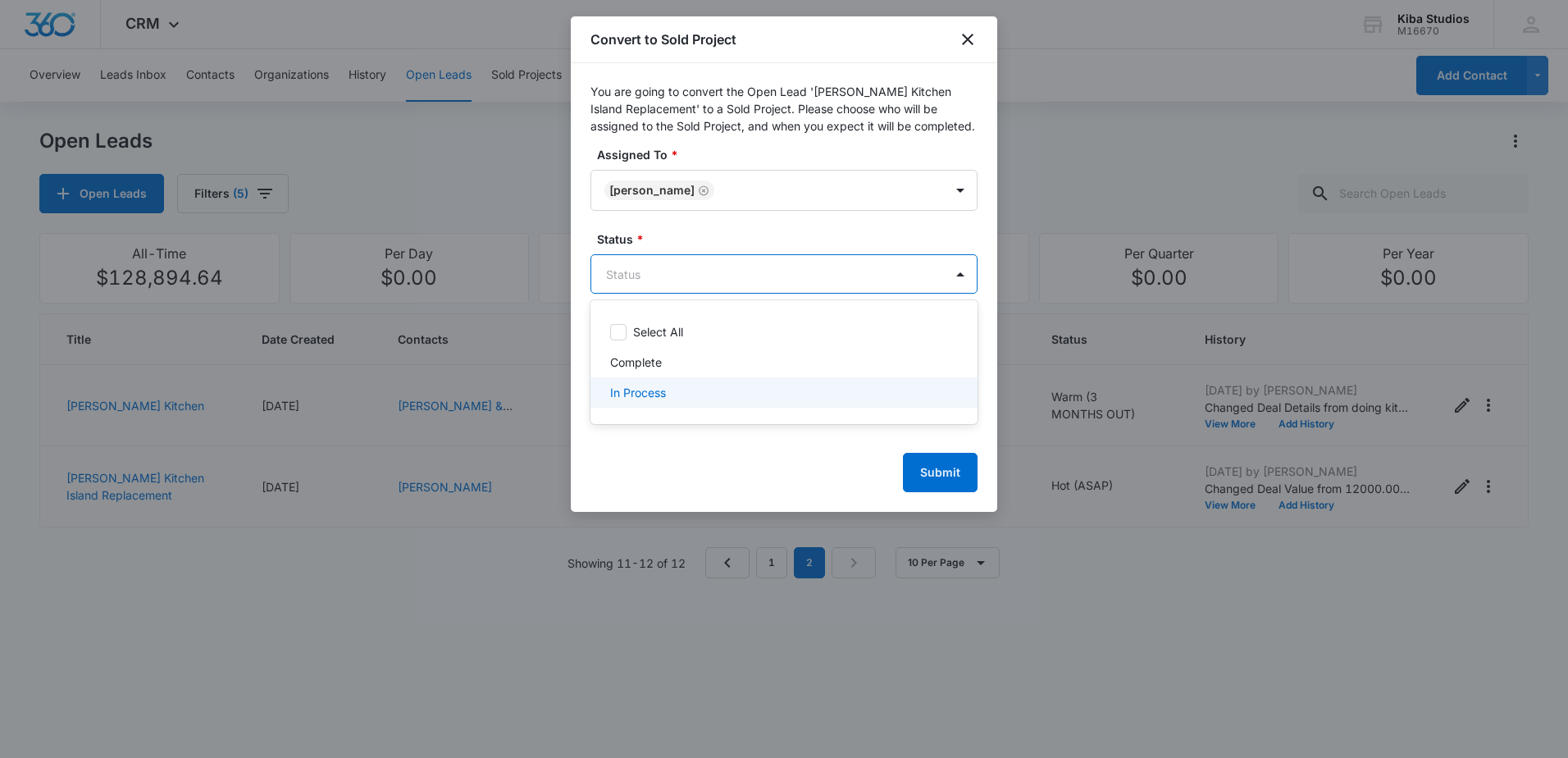
click at [679, 396] on div "In Process" at bounding box center [782, 392] width 345 height 18
click at [734, 151] on div at bounding box center [784, 379] width 1568 height 758
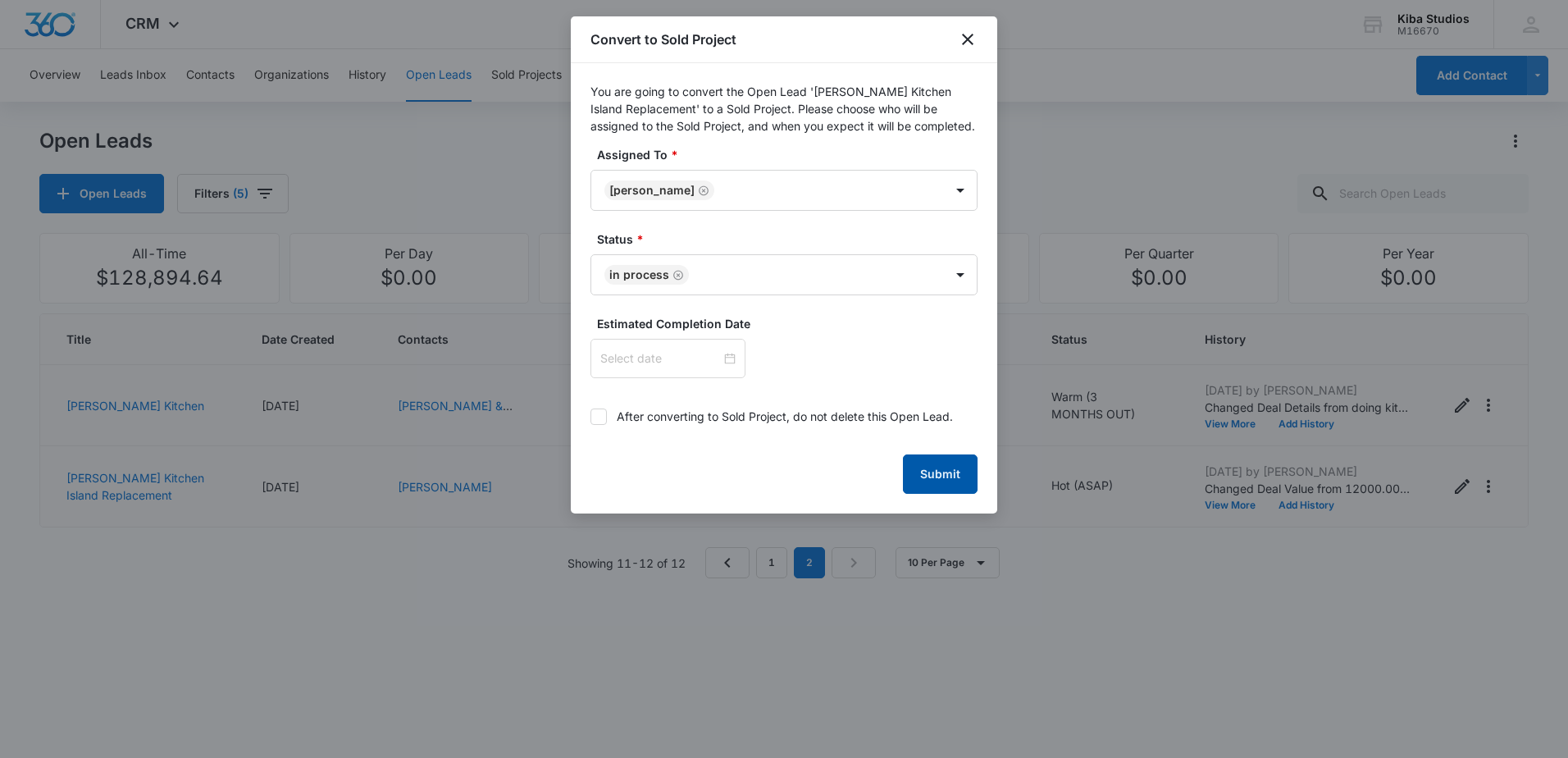
click at [949, 478] on button "Submit" at bounding box center [940, 474] width 75 height 40
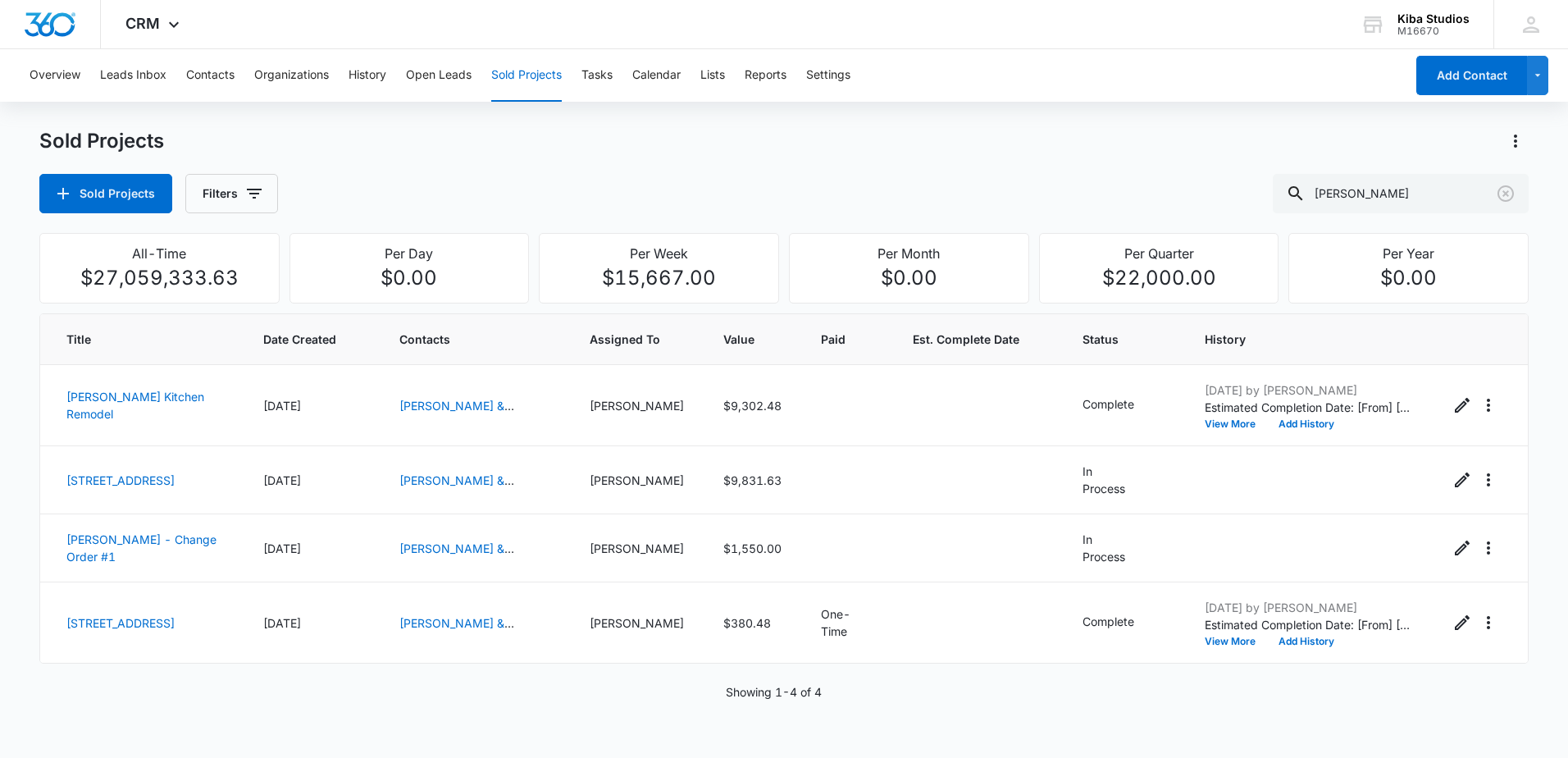
click at [472, 187] on div "Sold Projects Filters [PERSON_NAME]" at bounding box center [784, 193] width 1489 height 40
click at [534, 74] on button "Sold Projects" at bounding box center [527, 75] width 70 height 53
click at [407, 82] on button "Open Leads" at bounding box center [438, 75] width 66 height 53
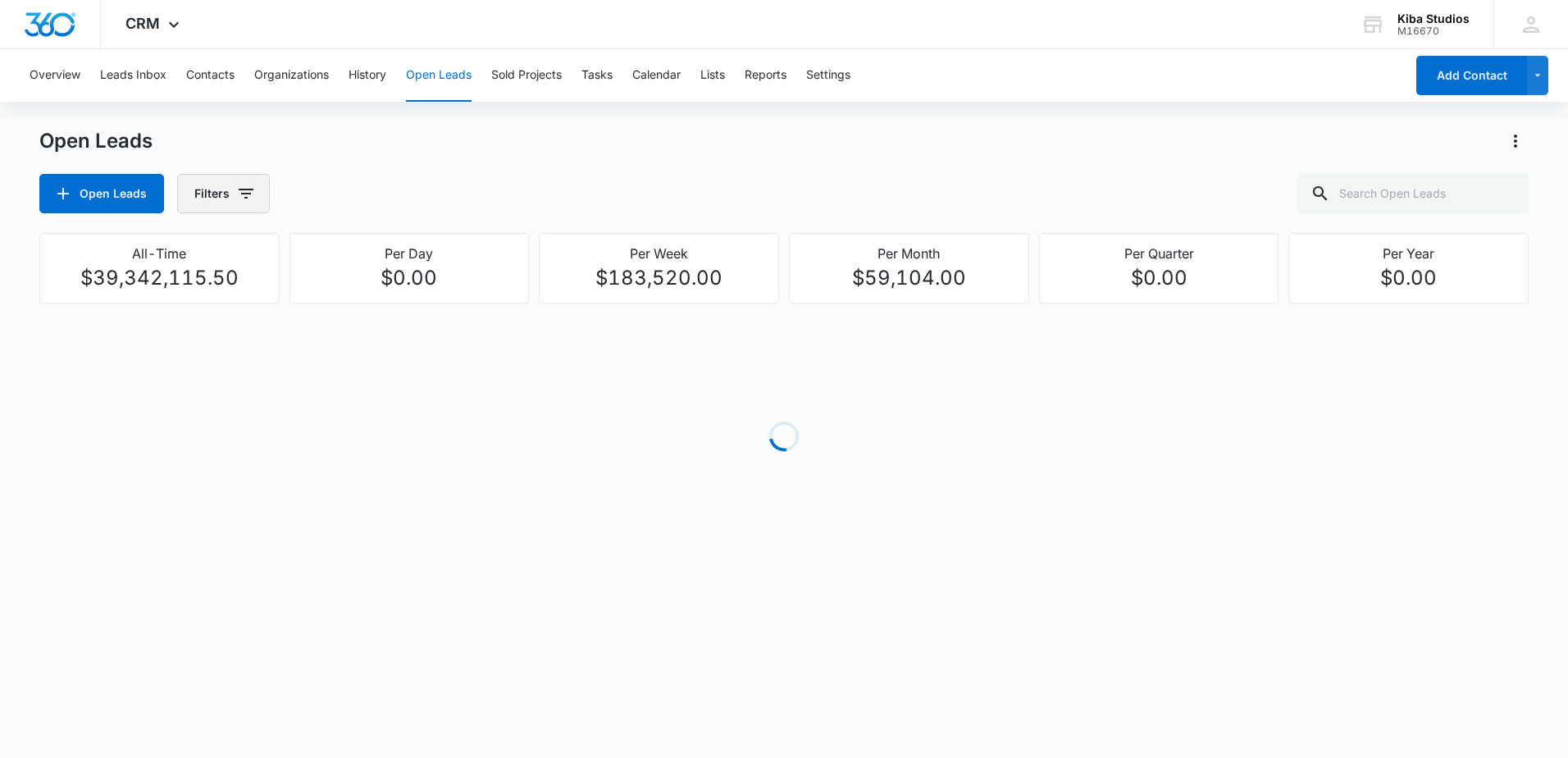
click at [245, 202] on icon "button" at bounding box center [246, 193] width 19 height 19
click at [638, 194] on div "Open Leads Filters" at bounding box center [784, 193] width 1489 height 40
